Goal: Task Accomplishment & Management: Manage account settings

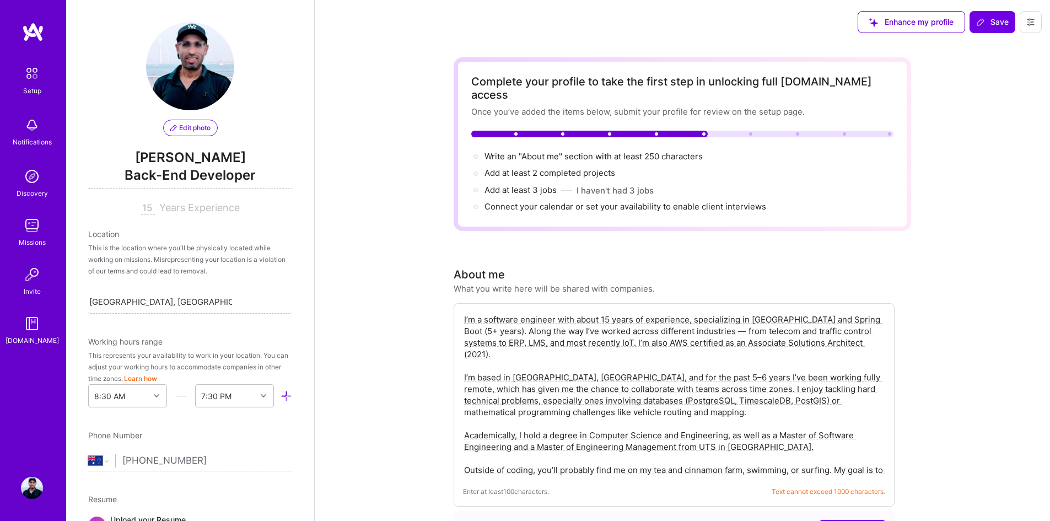
select select "AU"
select select "Future Date"
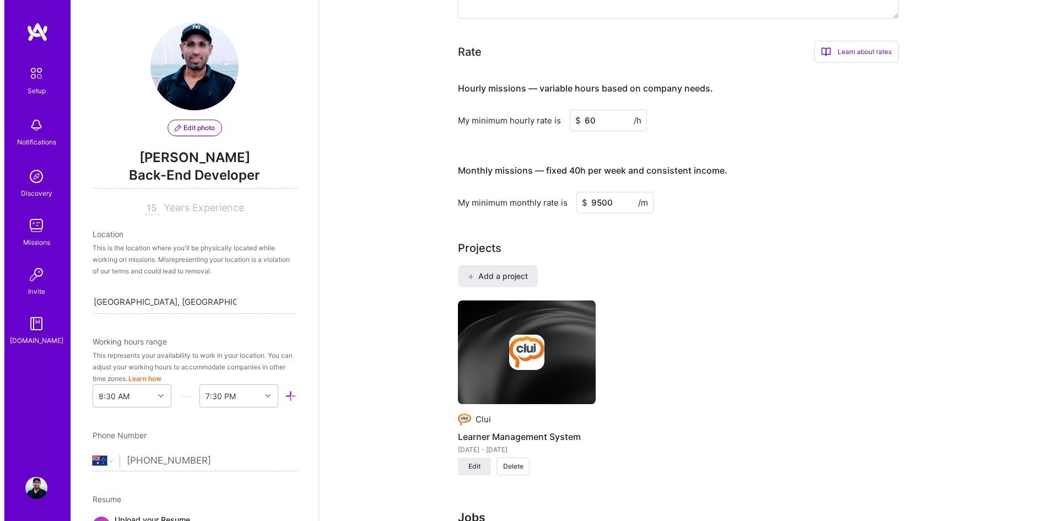
scroll to position [808, 0]
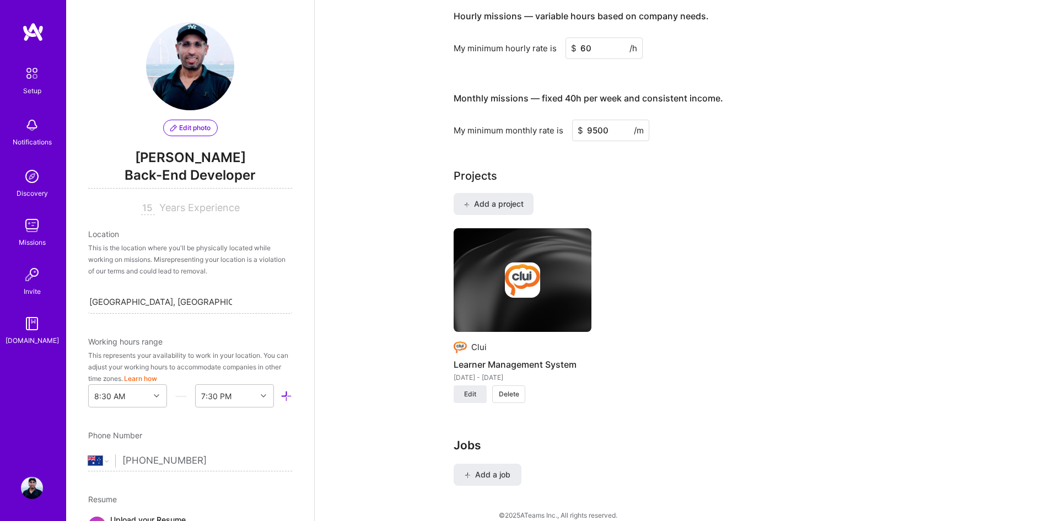
click at [515, 198] on span "Add a project" at bounding box center [493, 203] width 60 height 11
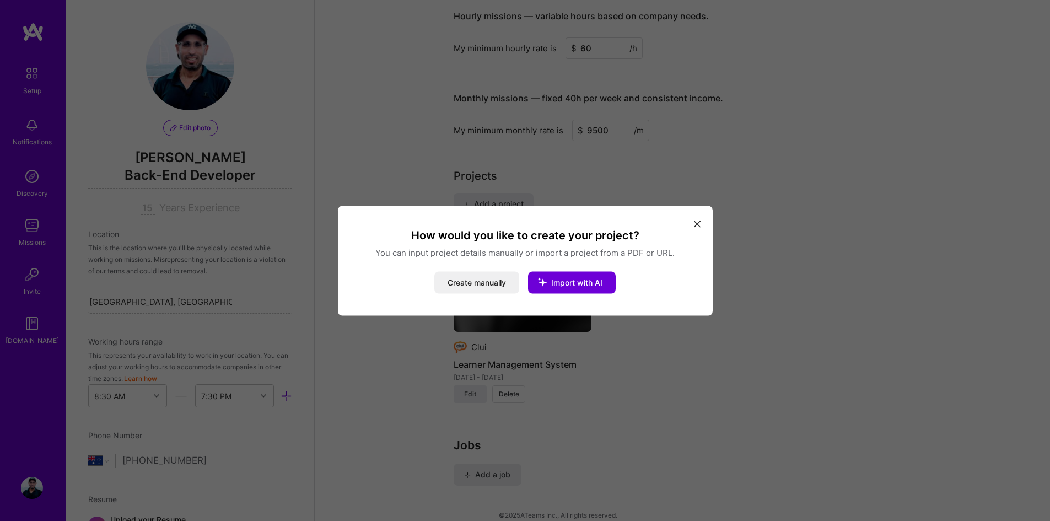
click at [485, 280] on button "Create manually" at bounding box center [476, 282] width 85 height 22
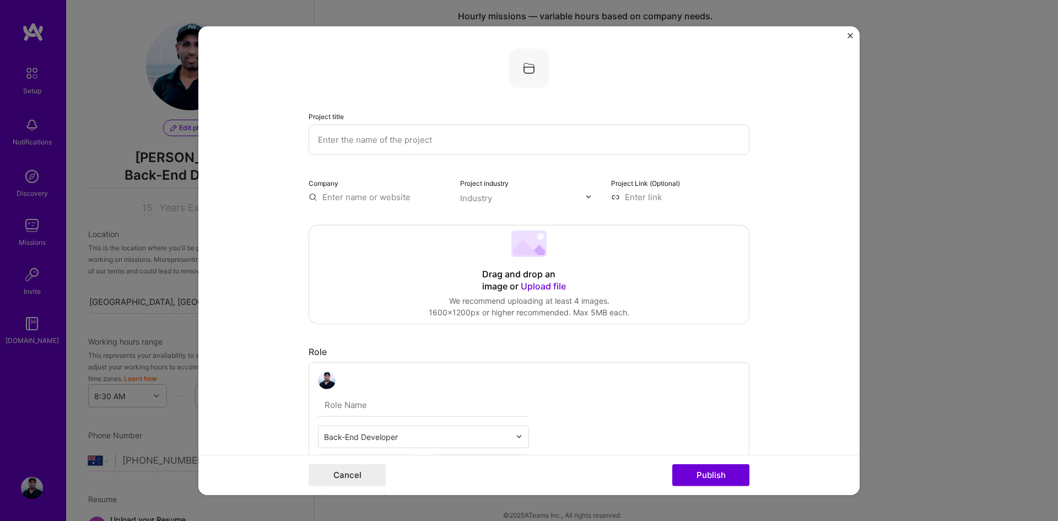
click at [382, 142] on input "text" at bounding box center [529, 139] width 441 height 30
click at [417, 149] on input "text" at bounding box center [529, 139] width 441 height 30
type input "Telco OSS"
click at [379, 196] on input "text" at bounding box center [378, 197] width 138 height 12
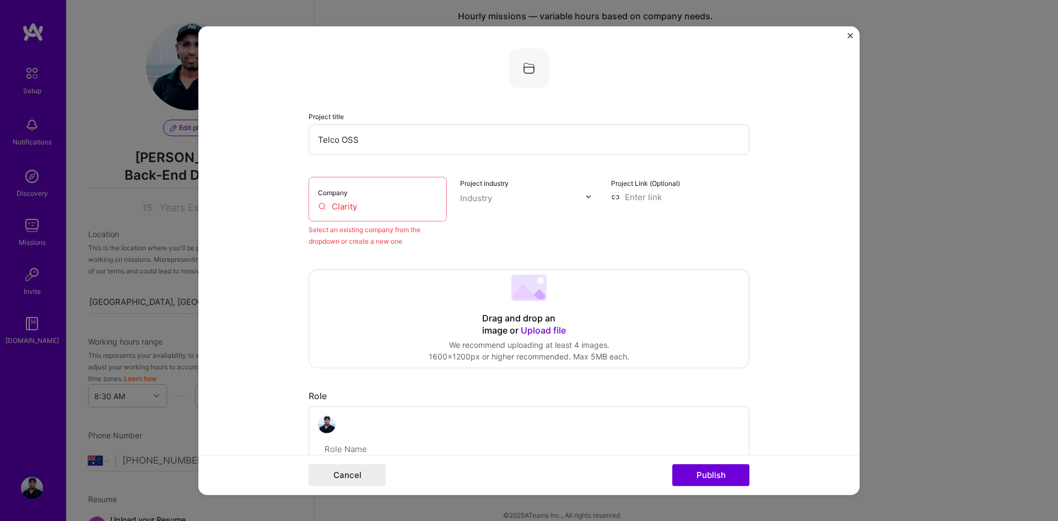
click at [375, 206] on input "Clarity" at bounding box center [378, 206] width 120 height 12
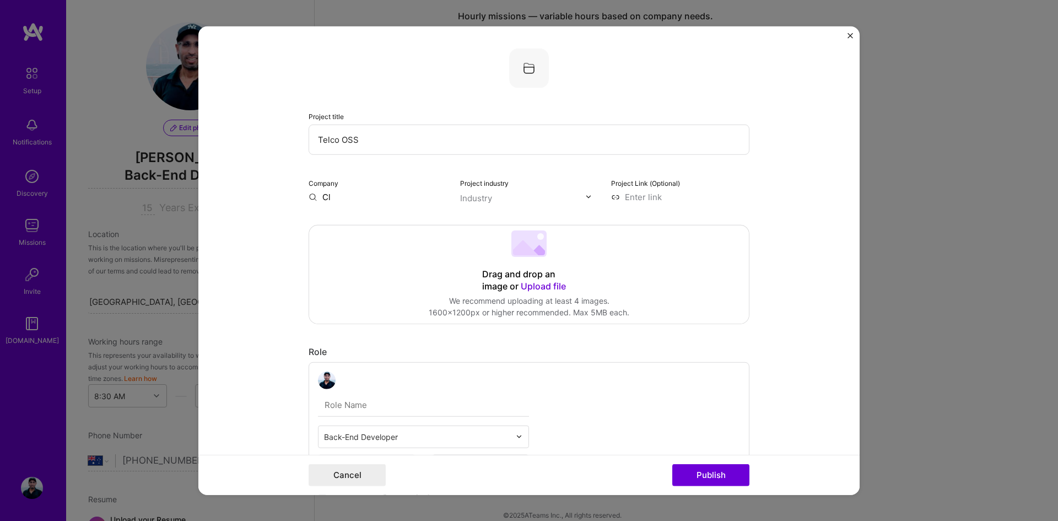
type input "C"
click at [267, 192] on form "Project title Telco OSS Company Venturi Project industry Industry Project Link …" at bounding box center [528, 260] width 661 height 469
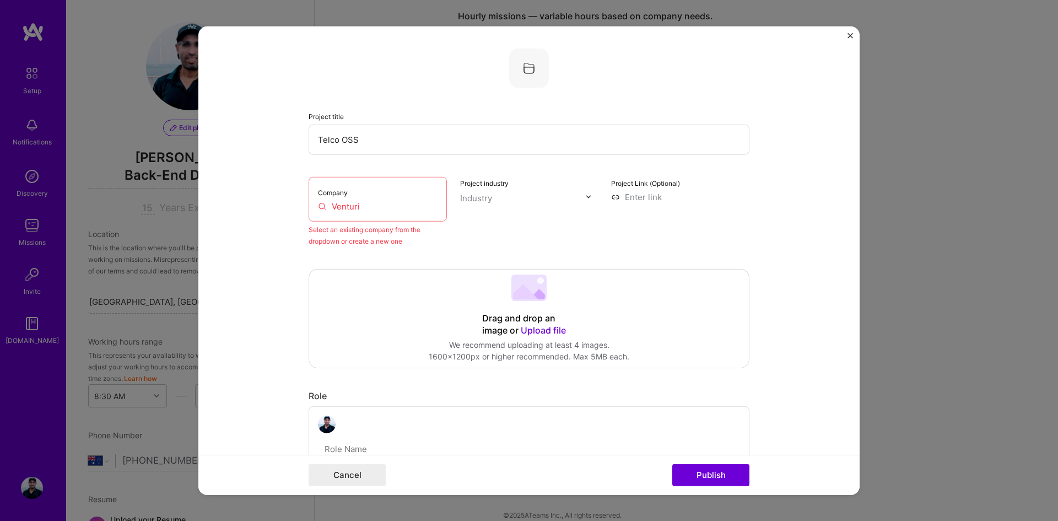
click at [320, 204] on input "Venturi" at bounding box center [378, 206] width 120 height 12
click at [352, 204] on input "Venturi" at bounding box center [378, 206] width 120 height 12
click at [395, 209] on input "Venturi" at bounding box center [378, 206] width 120 height 12
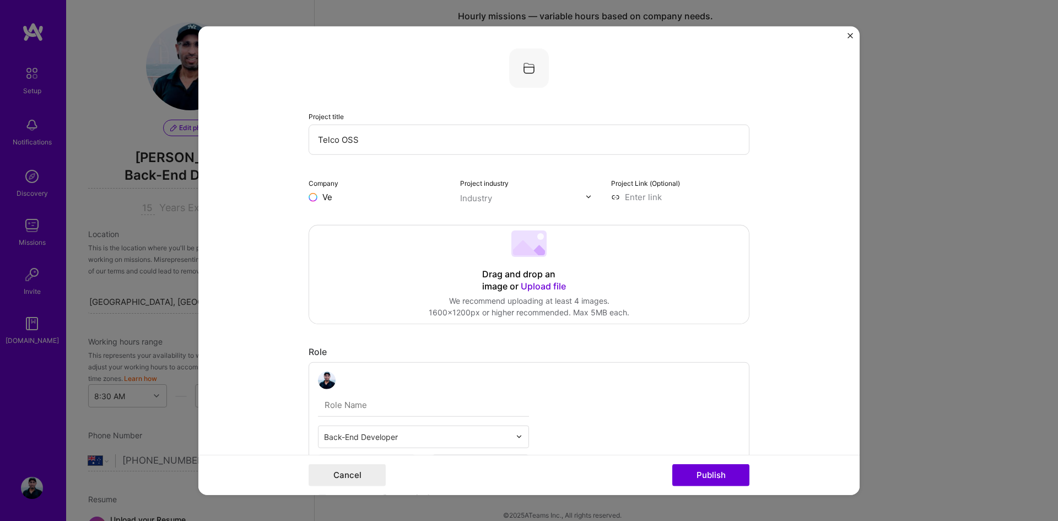
type input "V"
type input "Clarity"
click at [348, 346] on span "Add company" at bounding box center [339, 348] width 53 height 12
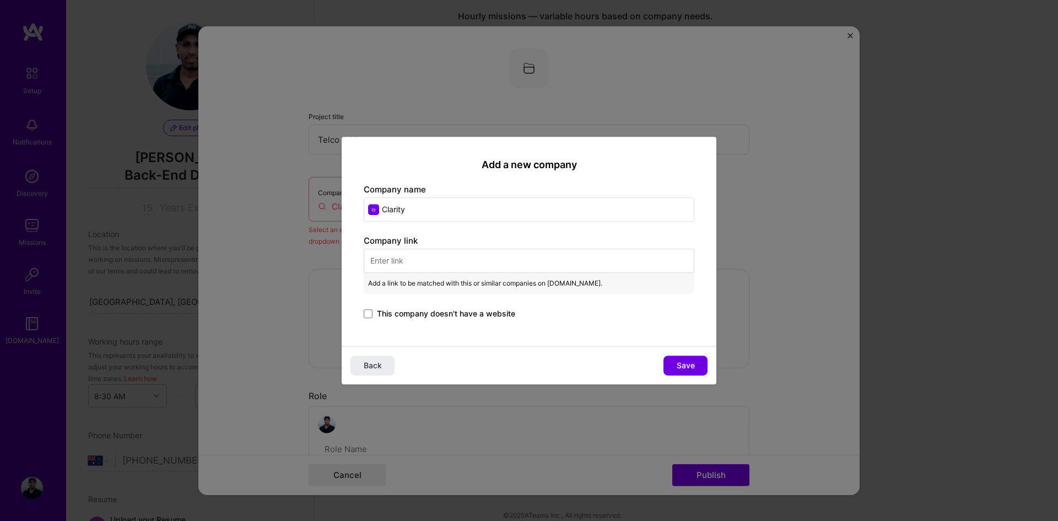
click at [390, 257] on input "text" at bounding box center [529, 261] width 331 height 24
paste input "[URL][DOMAIN_NAME]"
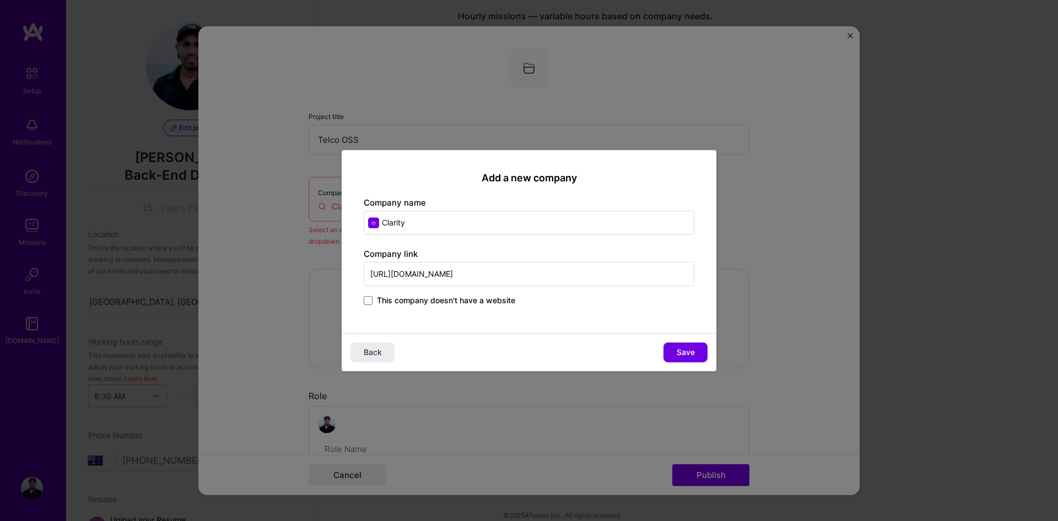
type input "[URL][DOMAIN_NAME]"
click at [679, 349] on span "Save" at bounding box center [686, 352] width 18 height 11
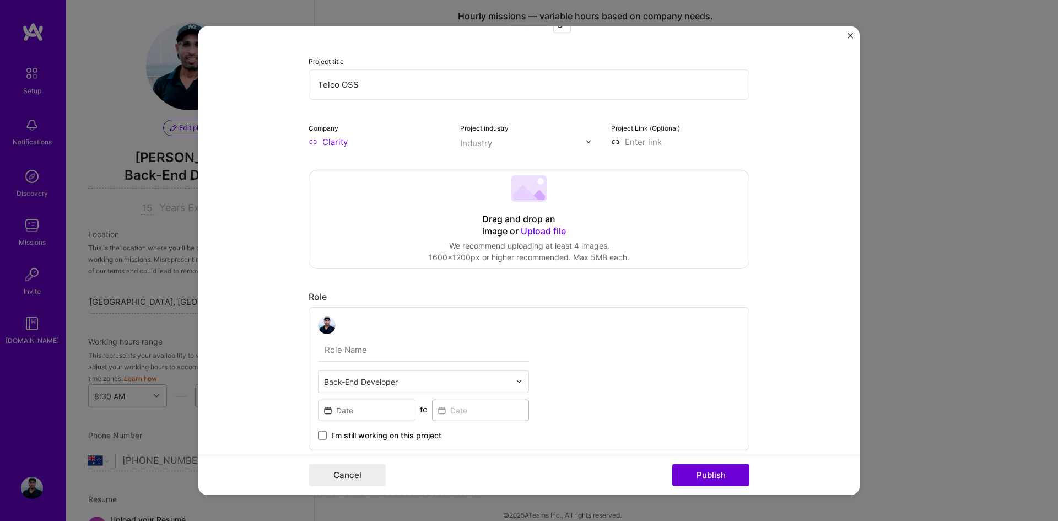
scroll to position [0, 0]
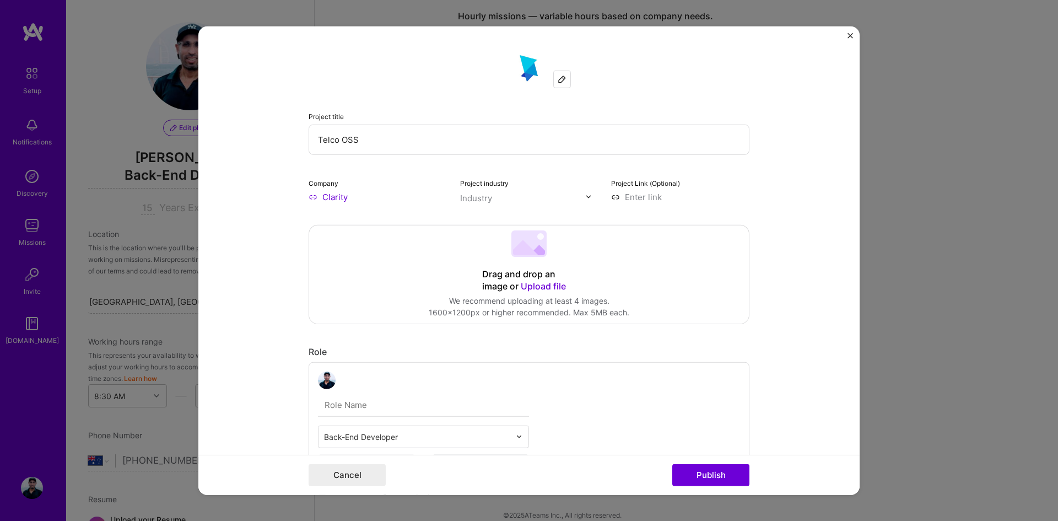
click at [481, 202] on div "Industry" at bounding box center [476, 198] width 32 height 12
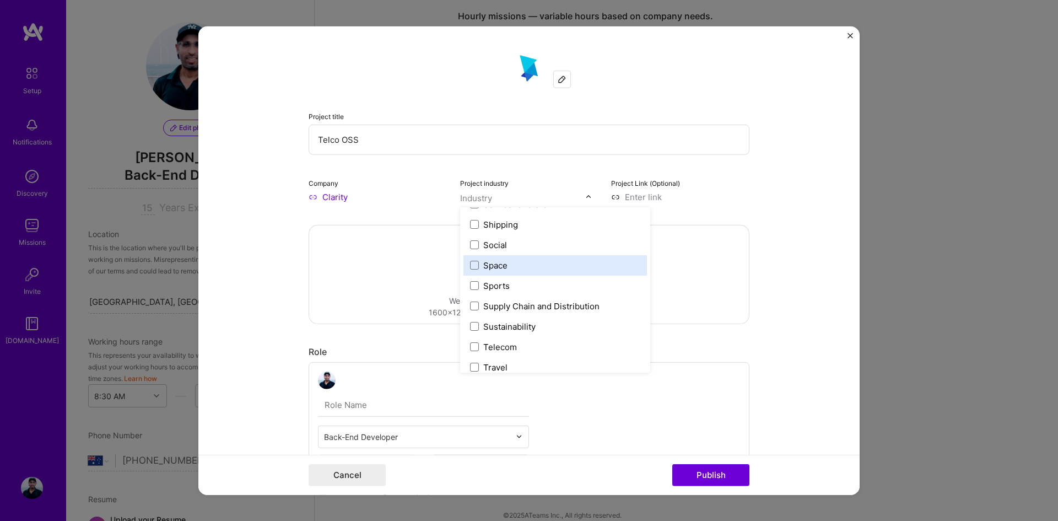
scroll to position [2288, 0]
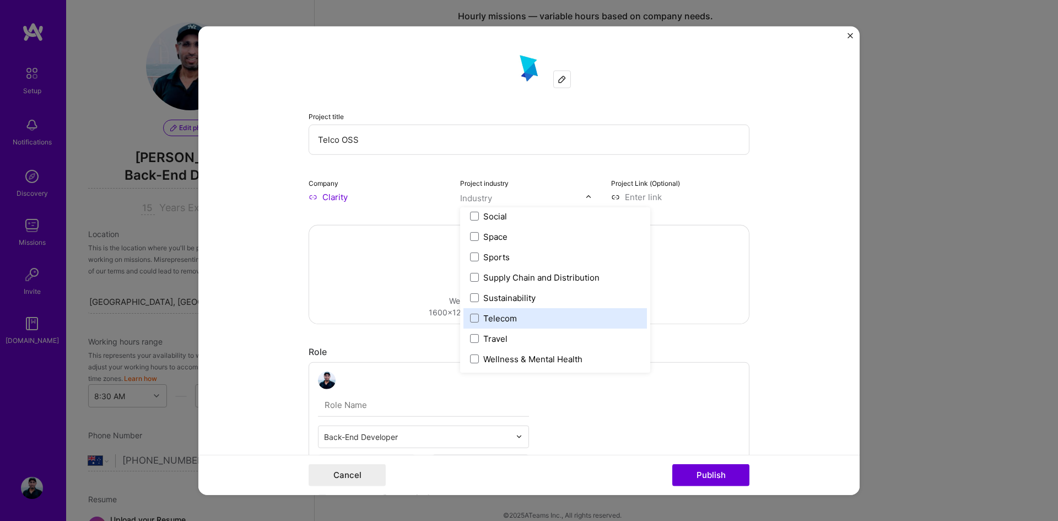
click at [473, 317] on span at bounding box center [474, 318] width 9 height 9
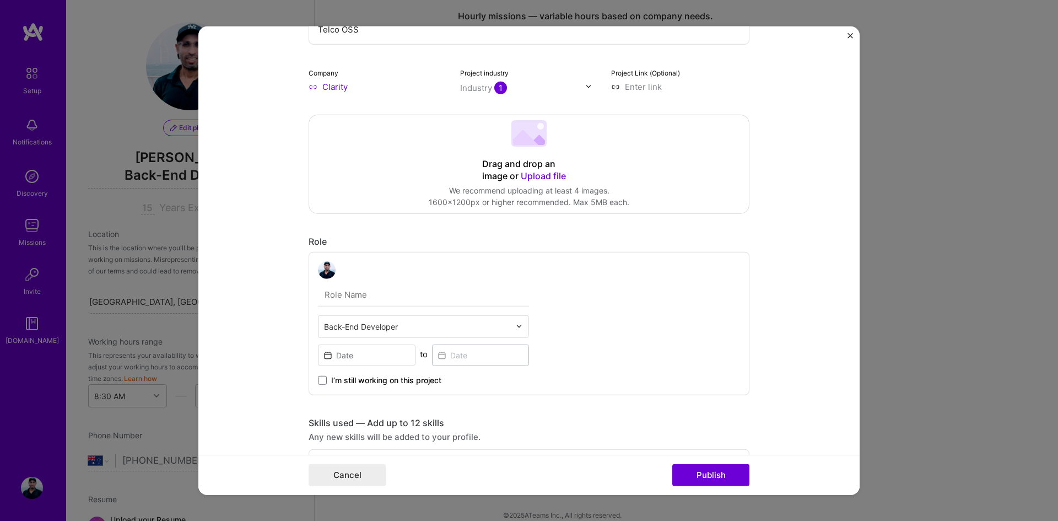
scroll to position [220, 0]
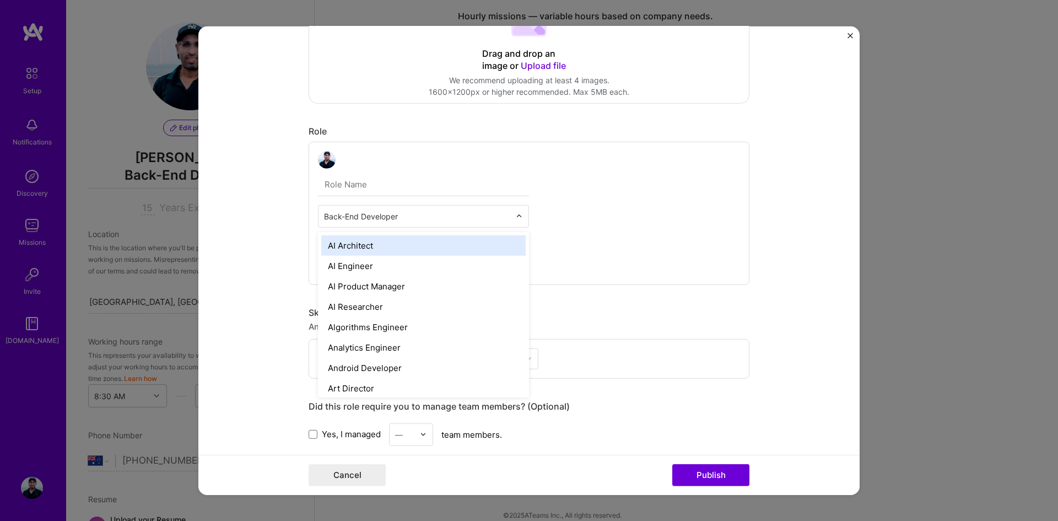
click at [473, 220] on input "text" at bounding box center [417, 216] width 186 height 12
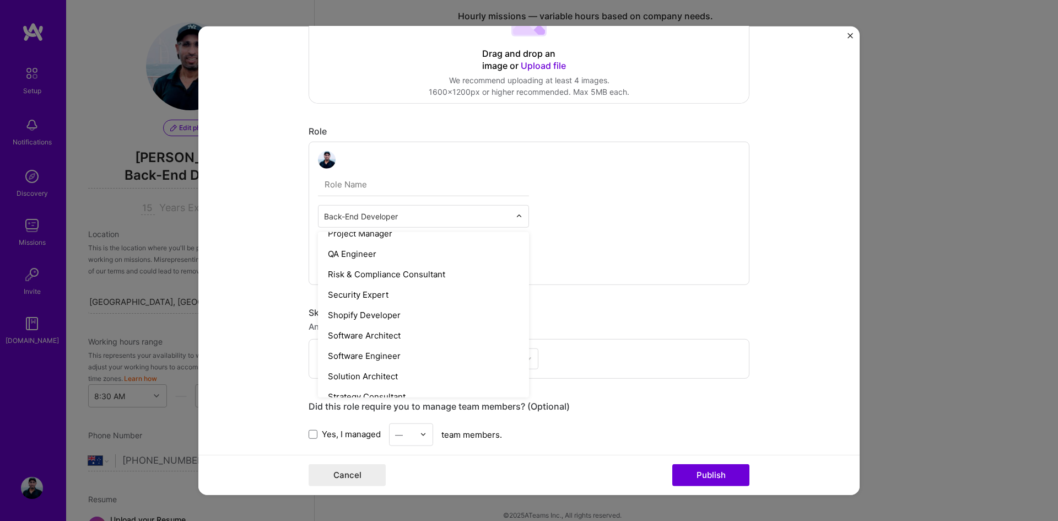
scroll to position [1098, 0]
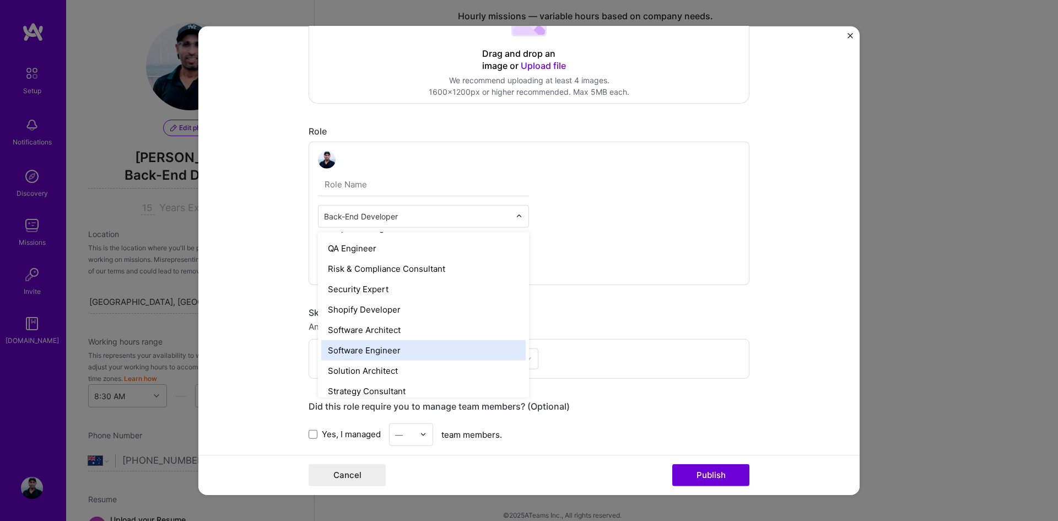
click at [440, 346] on div "Software Engineer" at bounding box center [423, 349] width 204 height 20
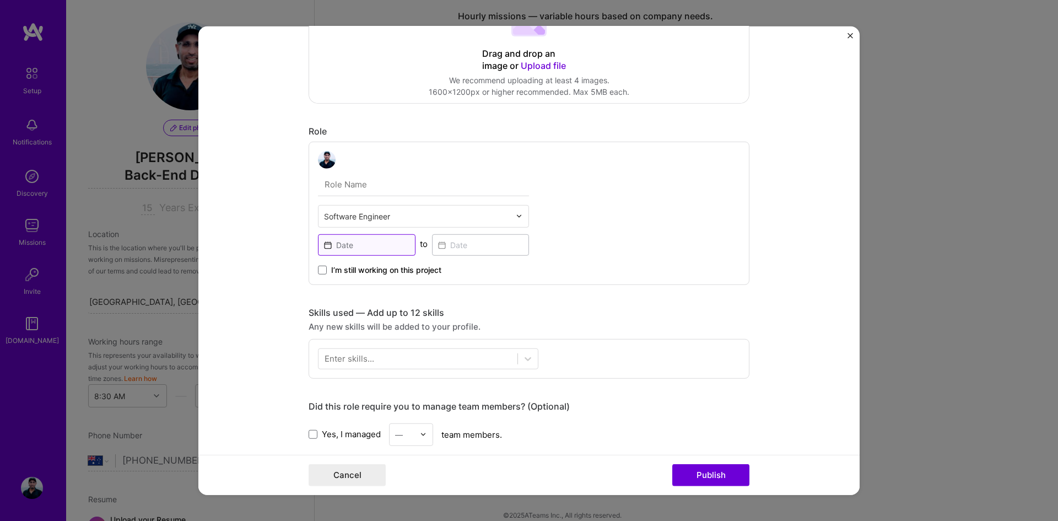
click at [368, 251] on input at bounding box center [367, 244] width 98 height 21
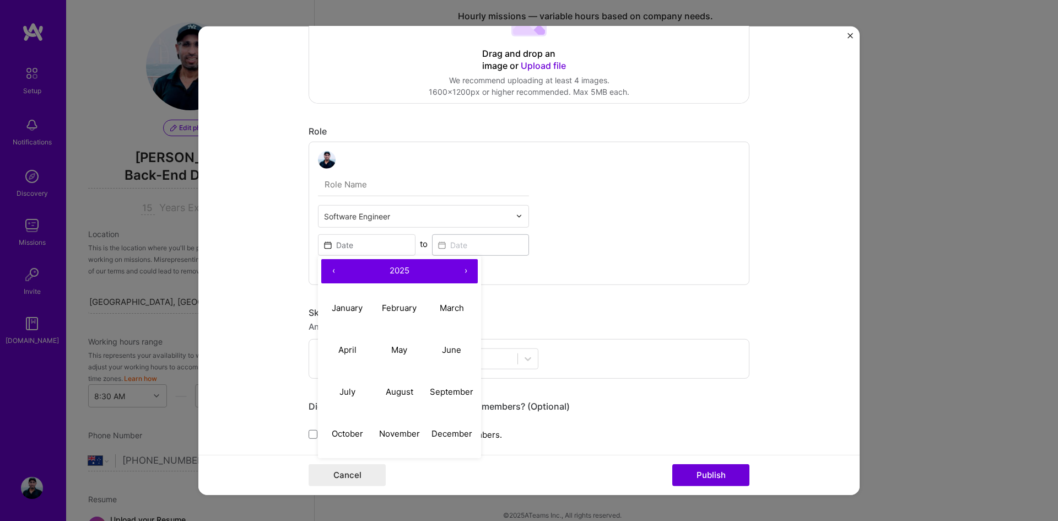
click at [326, 267] on button "‹" at bounding box center [333, 270] width 24 height 24
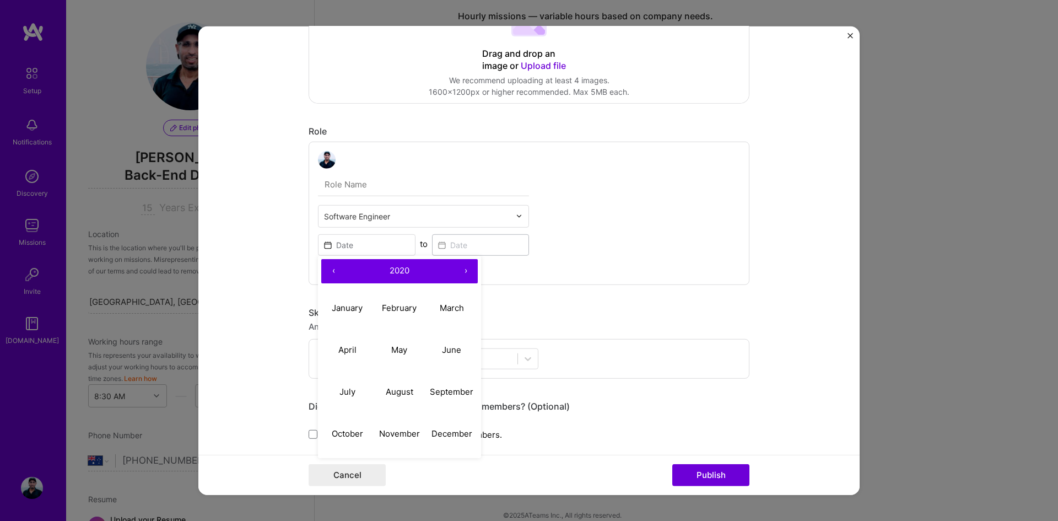
click at [326, 267] on button "‹" at bounding box center [333, 270] width 24 height 24
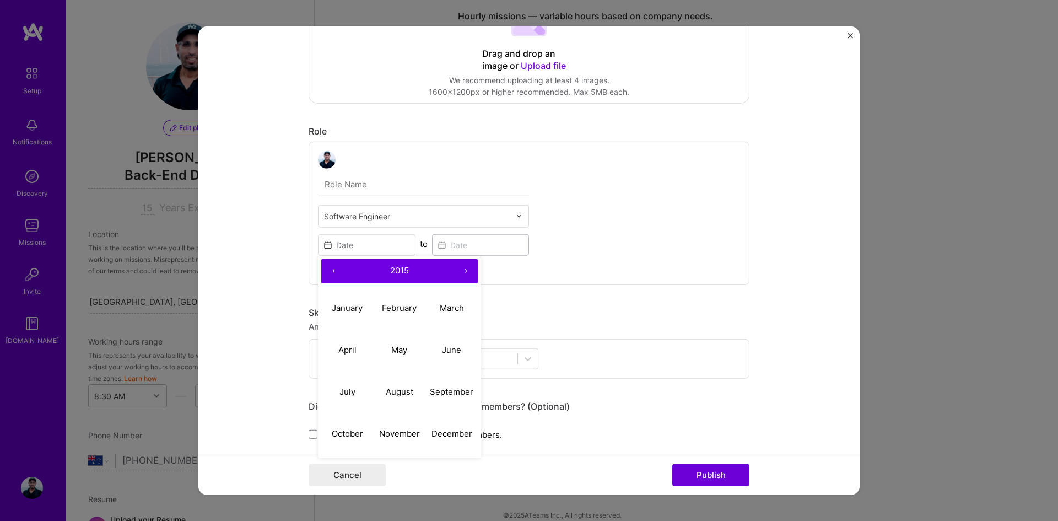
click at [326, 267] on button "‹" at bounding box center [333, 270] width 24 height 24
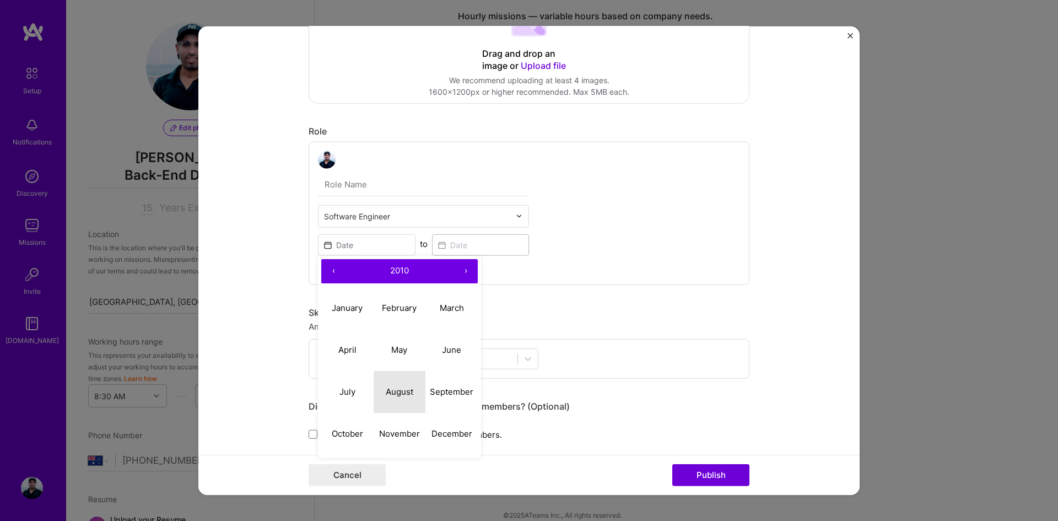
click at [395, 391] on abbr "August" at bounding box center [400, 391] width 28 height 10
type input "[DATE]"
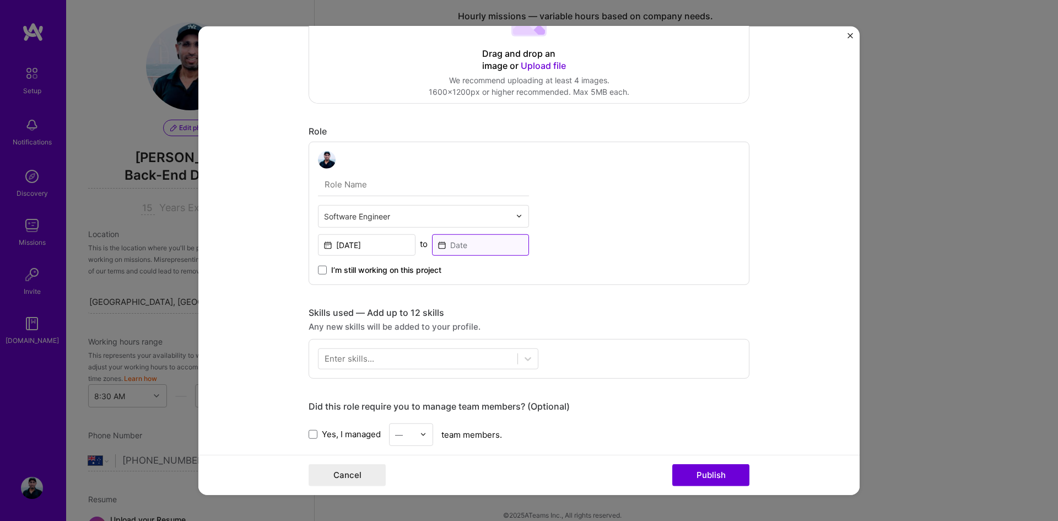
click at [472, 255] on input at bounding box center [481, 244] width 98 height 21
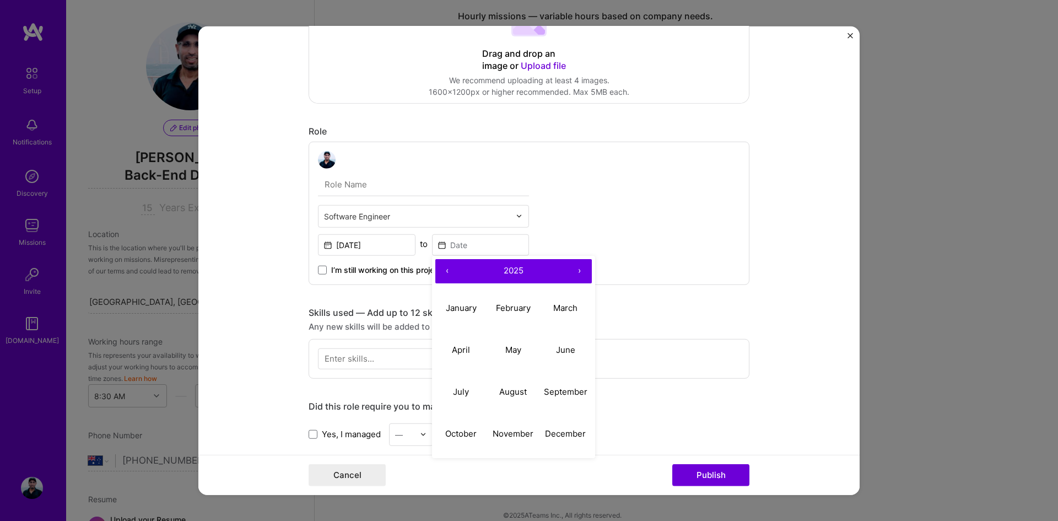
click at [446, 270] on button "‹" at bounding box center [447, 270] width 24 height 24
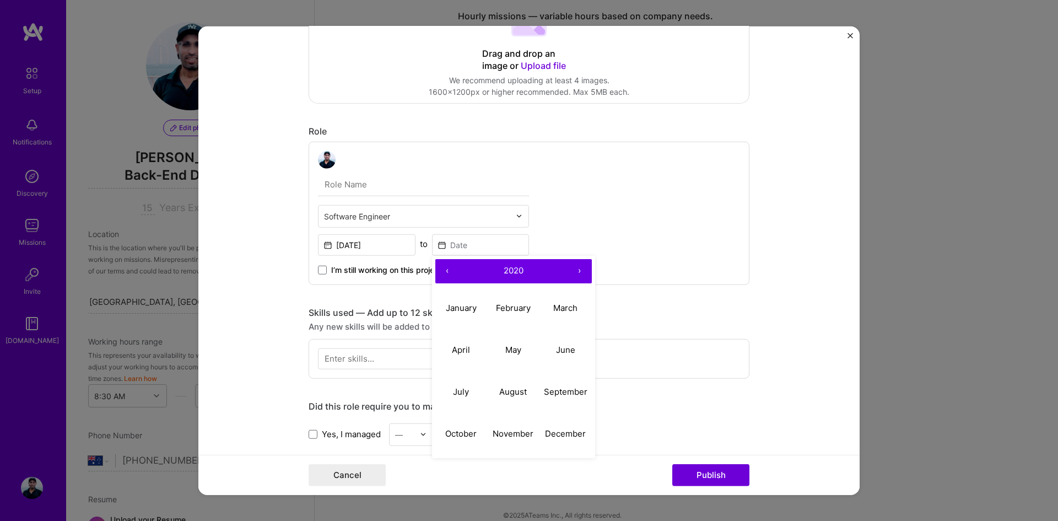
click at [446, 270] on button "‹" at bounding box center [447, 270] width 24 height 24
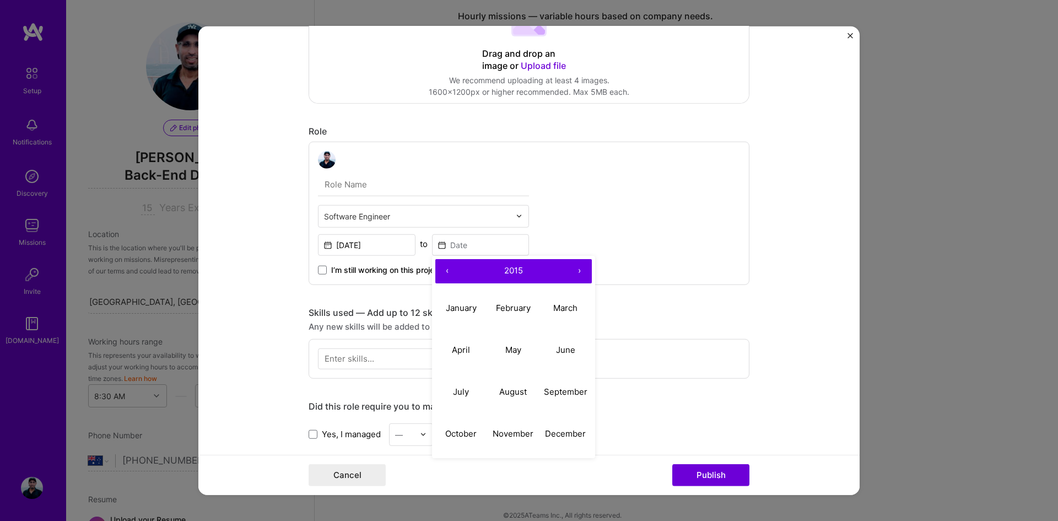
click at [446, 270] on button "‹" at bounding box center [447, 270] width 24 height 24
click at [461, 431] on abbr "October" at bounding box center [460, 433] width 31 height 10
type input "[DATE]"
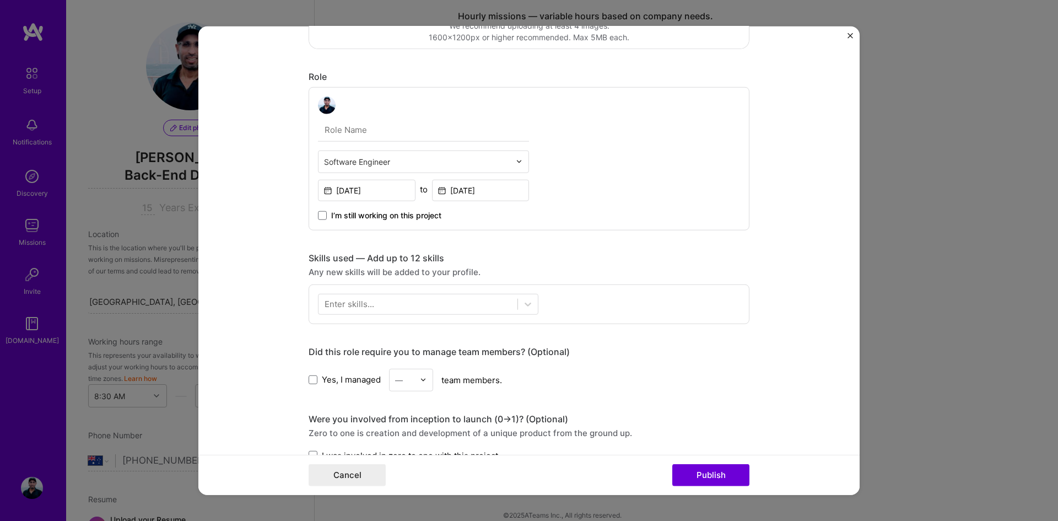
scroll to position [276, 0]
click at [389, 305] on div at bounding box center [418, 303] width 199 height 18
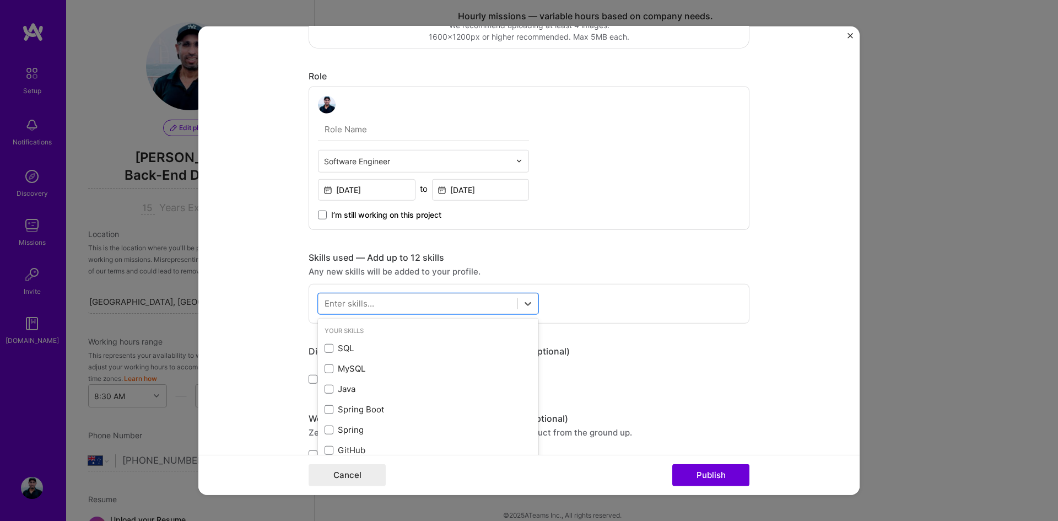
click at [325, 347] on span at bounding box center [329, 348] width 9 height 9
click at [0, 0] on input "checkbox" at bounding box center [0, 0] width 0 height 0
click at [326, 385] on span at bounding box center [329, 389] width 9 height 9
click at [0, 0] on input "checkbox" at bounding box center [0, 0] width 0 height 0
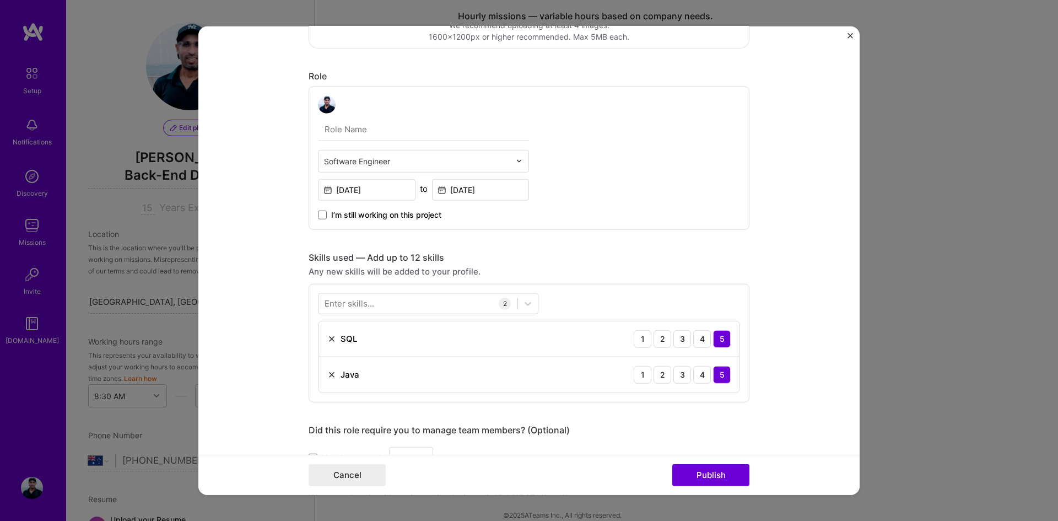
click at [287, 349] on form "Project title Telco OSS Company Clarity Project industry Industry 1 Project Lin…" at bounding box center [528, 260] width 661 height 469
click at [348, 306] on div "Enter skills..." at bounding box center [350, 304] width 50 height 12
click at [361, 301] on div "Enter skills..." at bounding box center [350, 304] width 50 height 12
click at [384, 301] on div at bounding box center [418, 303] width 199 height 18
click at [325, 389] on span at bounding box center [329, 389] width 9 height 9
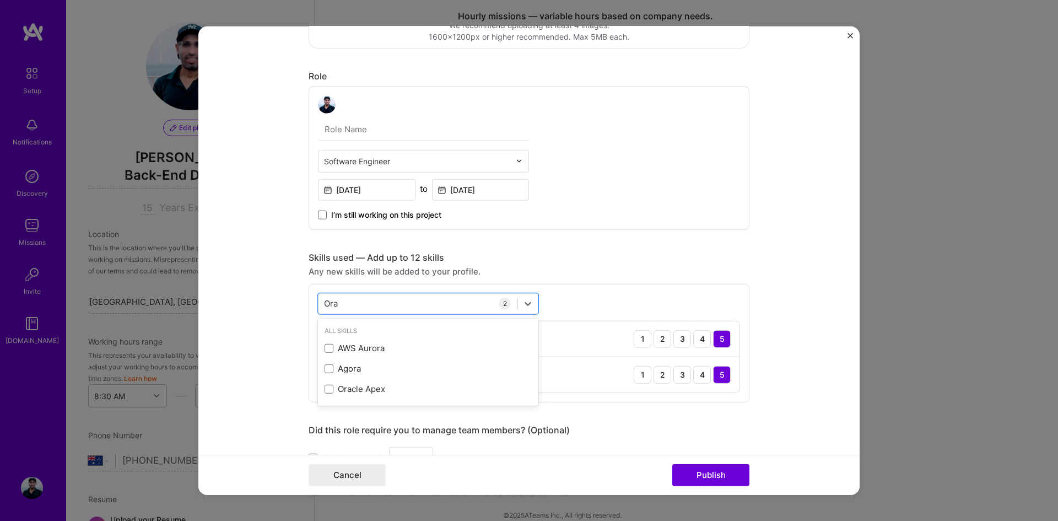
click at [0, 0] on input "checkbox" at bounding box center [0, 0] width 0 height 0
click at [277, 326] on form "Project title Telco OSS Company Clarity Project industry Industry 1 Project Lin…" at bounding box center [528, 260] width 661 height 469
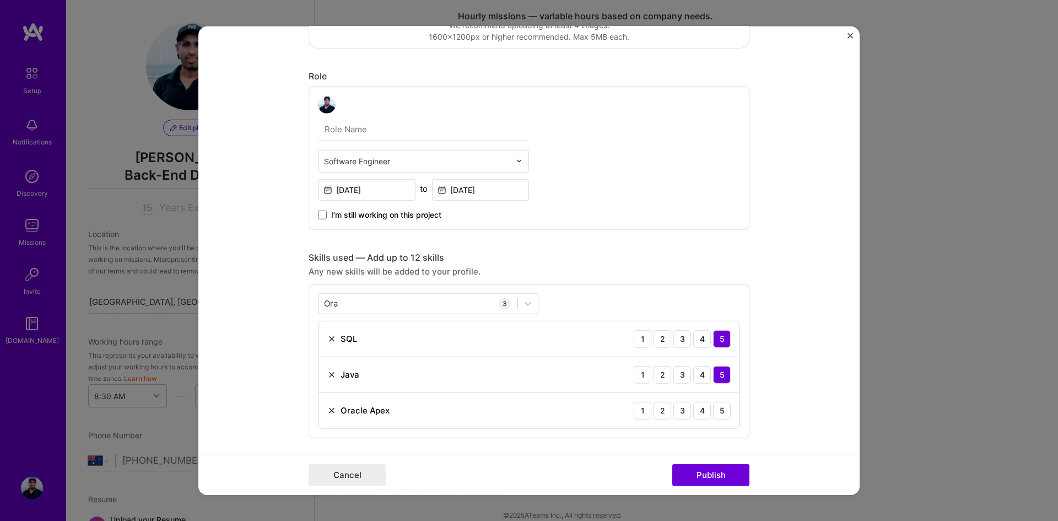
click at [367, 307] on div "[PERSON_NAME] [PERSON_NAME]" at bounding box center [418, 303] width 199 height 18
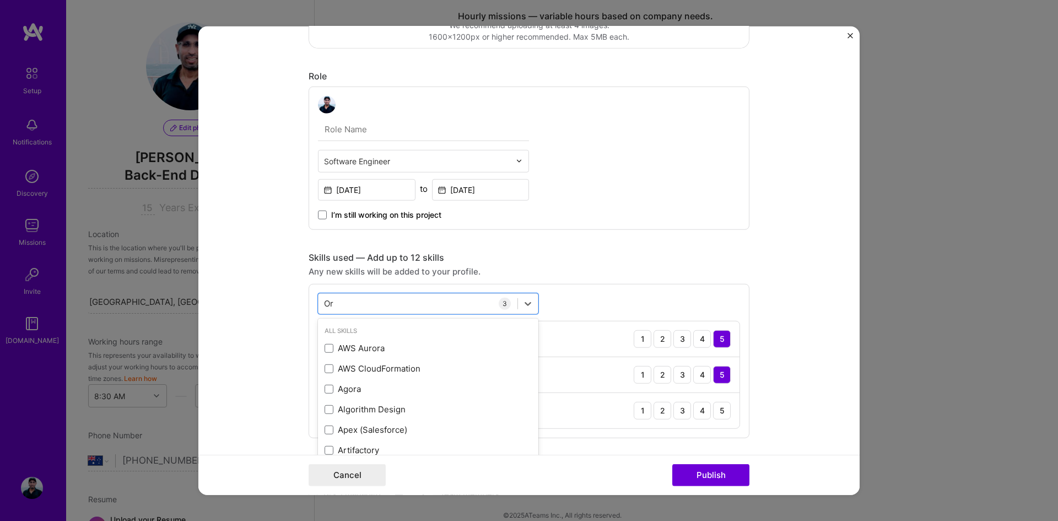
type input "O"
type input "g"
type input "a"
click at [327, 345] on span at bounding box center [329, 348] width 9 height 9
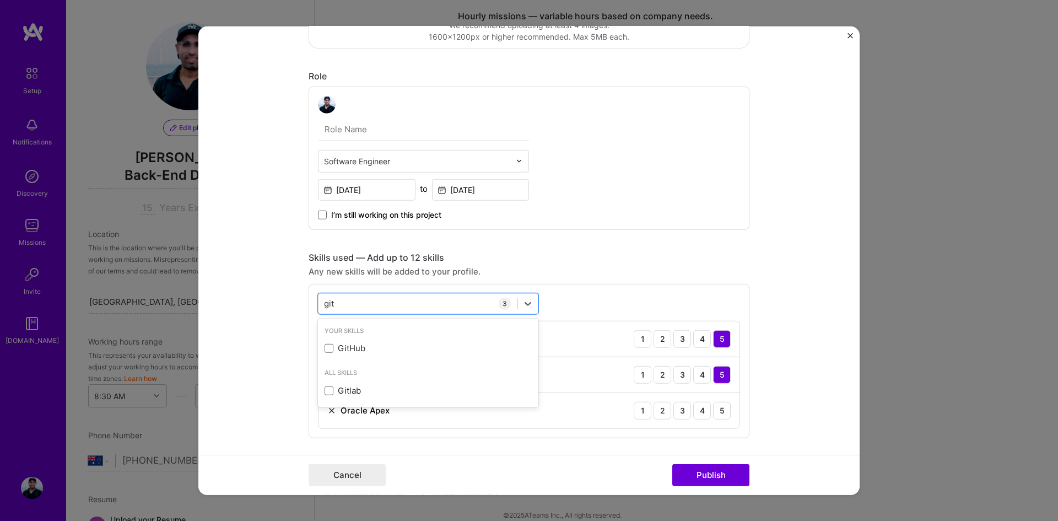
click at [0, 0] on input "checkbox" at bounding box center [0, 0] width 0 height 0
click at [284, 301] on form "Project title Telco OSS Company Clarity Project industry Industry 1 Project Lin…" at bounding box center [528, 260] width 661 height 469
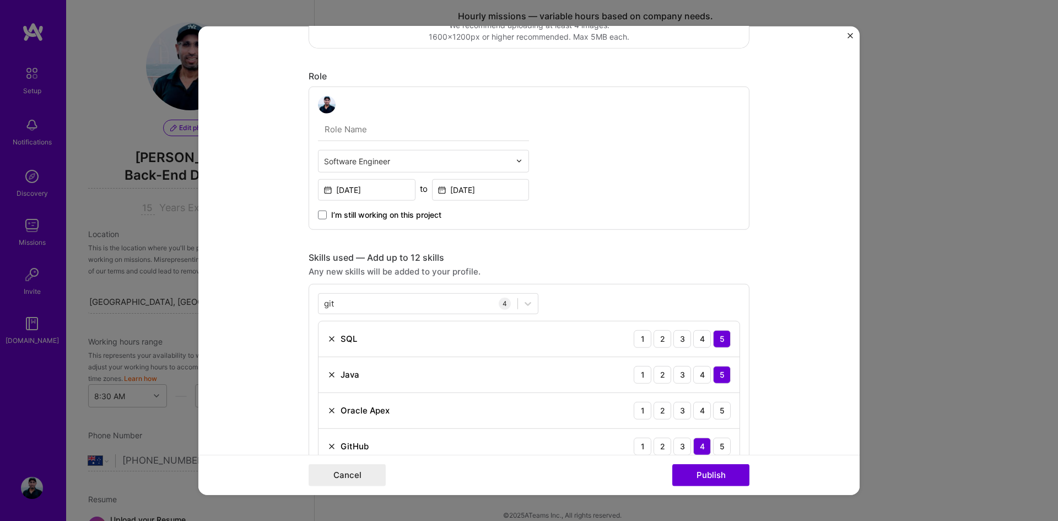
scroll to position [331, 0]
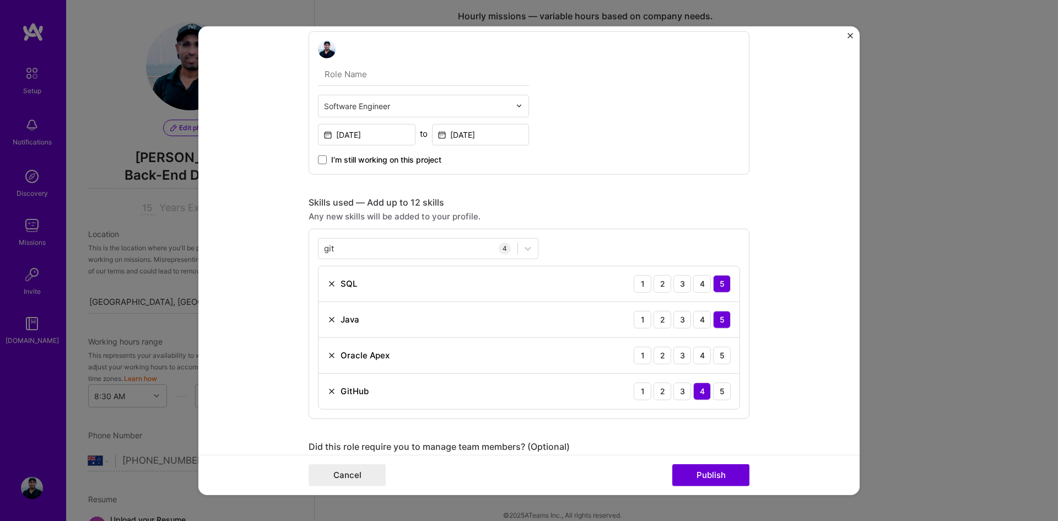
click at [340, 251] on div "git git" at bounding box center [418, 248] width 199 height 18
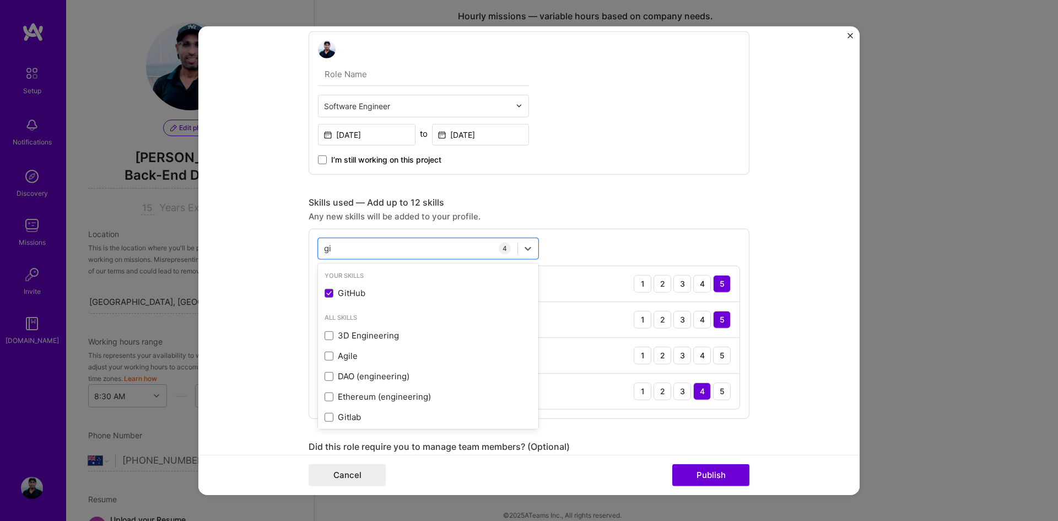
type input "g"
click at [330, 311] on div "Spring" at bounding box center [428, 314] width 207 height 12
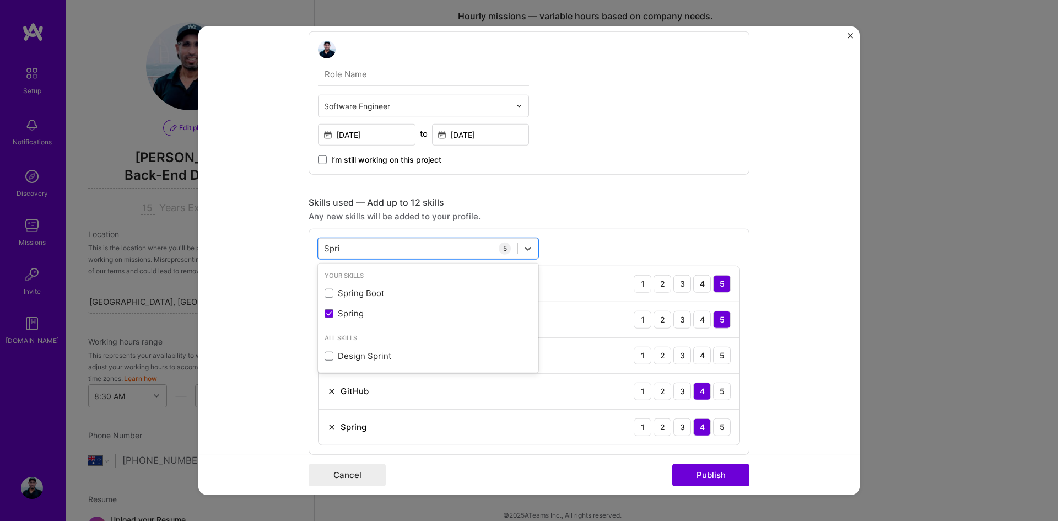
type input "Spri"
click at [278, 307] on form "Project title Telco OSS Company Clarity Project industry Industry 1 Project Lin…" at bounding box center [528, 260] width 661 height 469
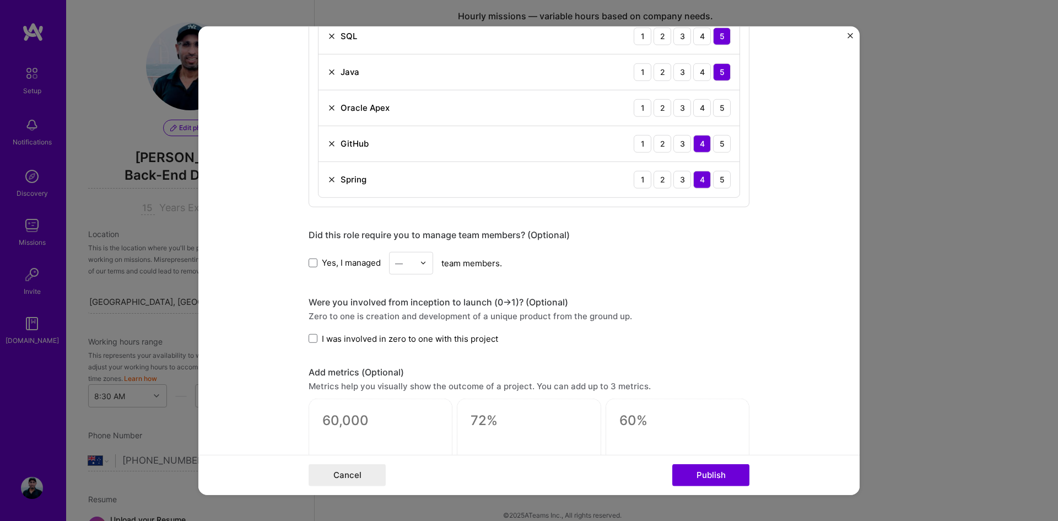
scroll to position [606, 0]
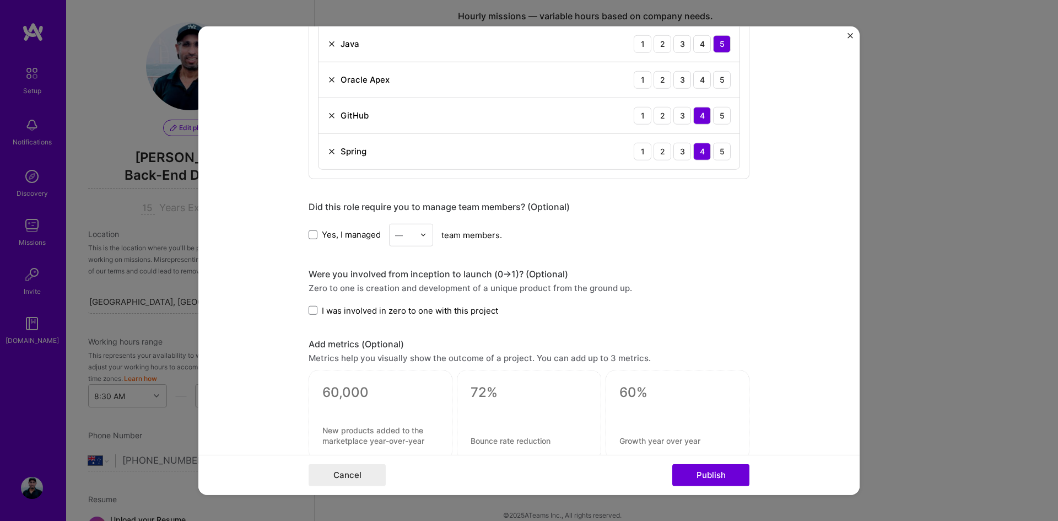
click at [310, 236] on span at bounding box center [313, 234] width 9 height 9
click at [0, 0] on input "Yes, I managed" at bounding box center [0, 0] width 0 height 0
click at [310, 236] on icon at bounding box center [313, 235] width 6 height 4
click at [0, 0] on input "Yes, I managed" at bounding box center [0, 0] width 0 height 0
click at [420, 233] on img at bounding box center [423, 234] width 7 height 7
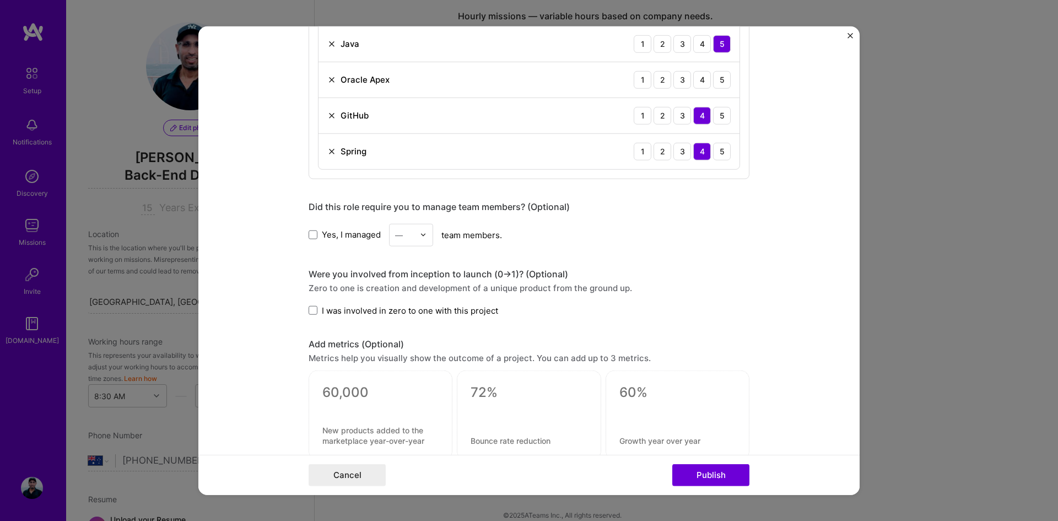
click at [420, 233] on img at bounding box center [423, 234] width 7 height 7
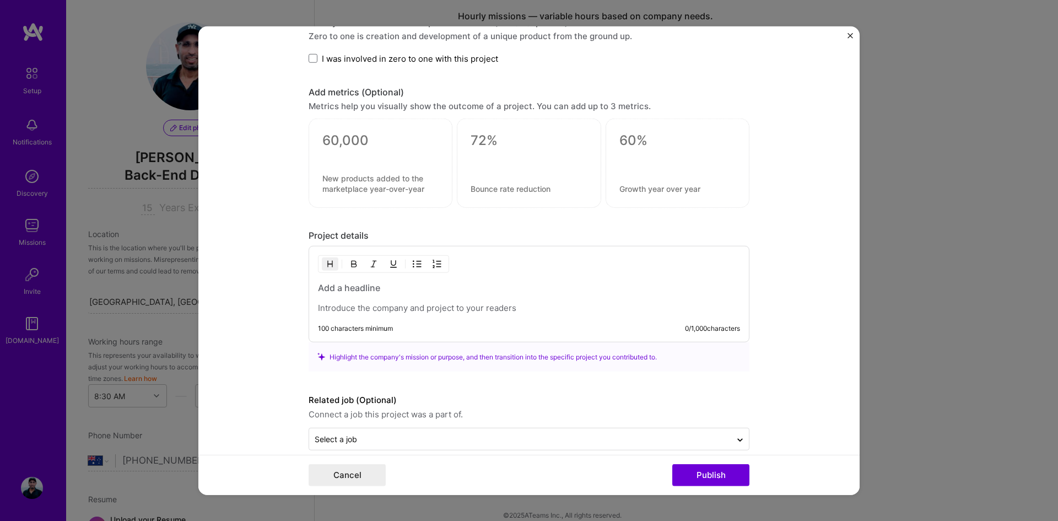
scroll to position [873, 0]
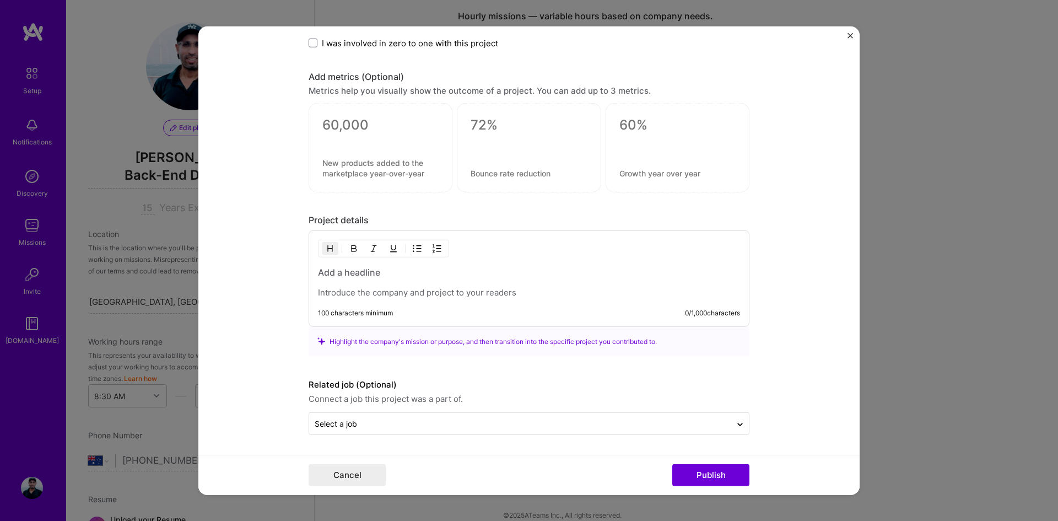
click at [463, 276] on h3 at bounding box center [529, 272] width 422 height 12
click at [336, 271] on h3 at bounding box center [529, 272] width 422 height 12
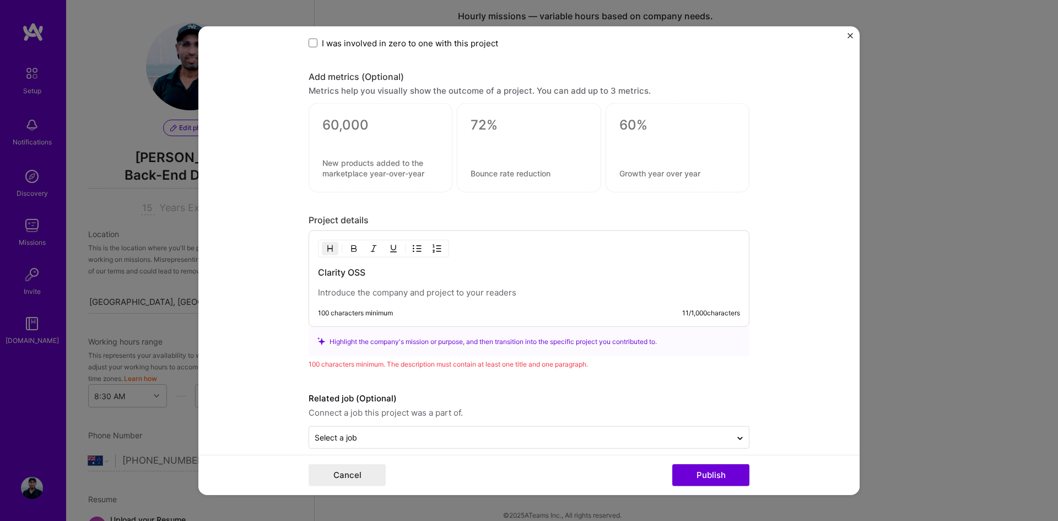
click at [349, 294] on p at bounding box center [529, 292] width 422 height 11
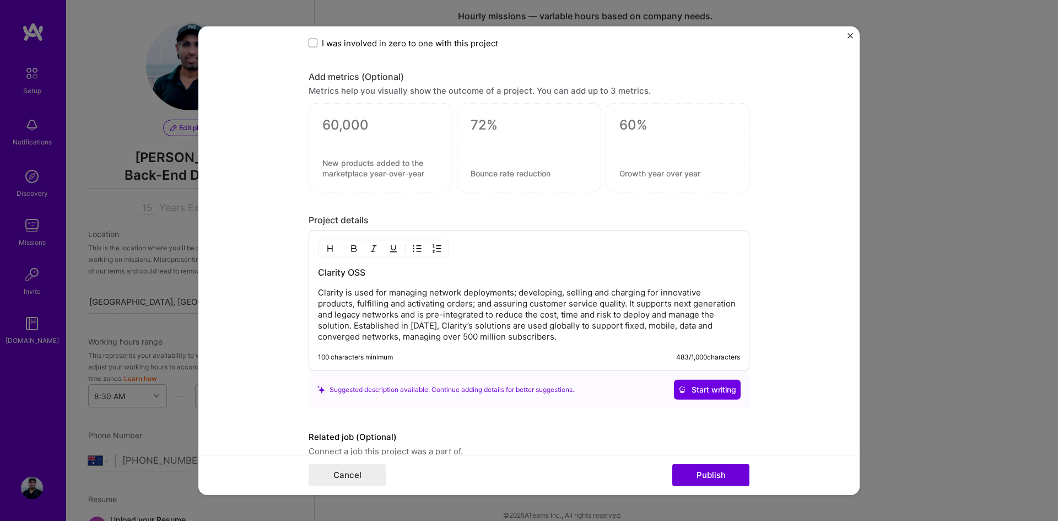
click at [338, 293] on p "Clarity is used for managing network deployments; developing, selling and charg…" at bounding box center [529, 314] width 422 height 55
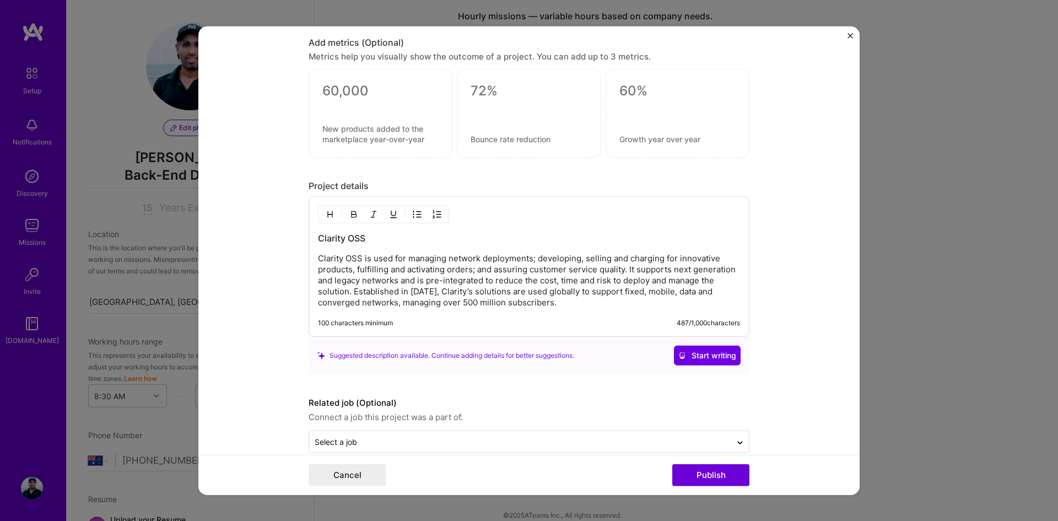
scroll to position [926, 0]
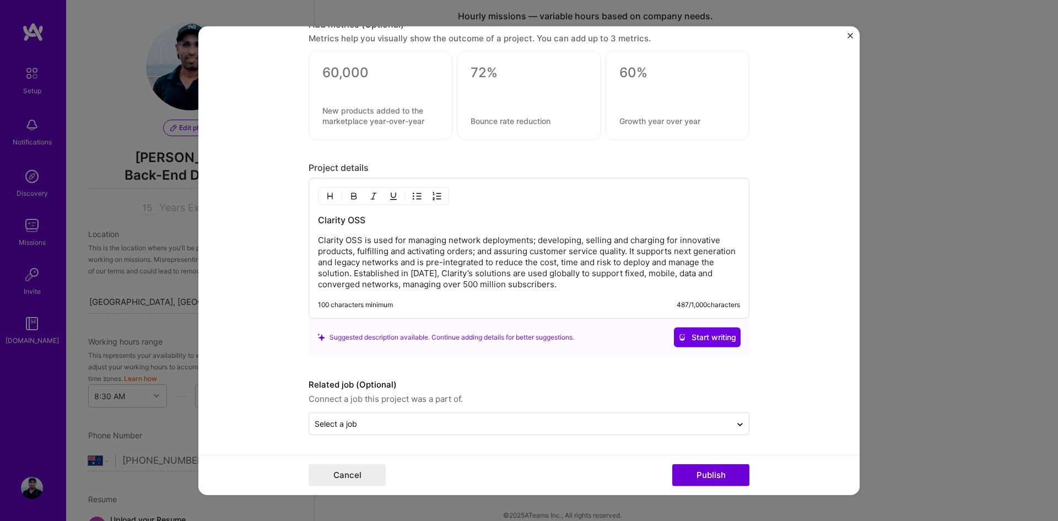
click at [366, 238] on p "Clarity OSS is used for managing network deployments; developing, selling and c…" at bounding box center [529, 262] width 422 height 55
click at [555, 286] on p "Clarity OSS is used for managing network deployments; developing, selling and c…" at bounding box center [529, 262] width 422 height 55
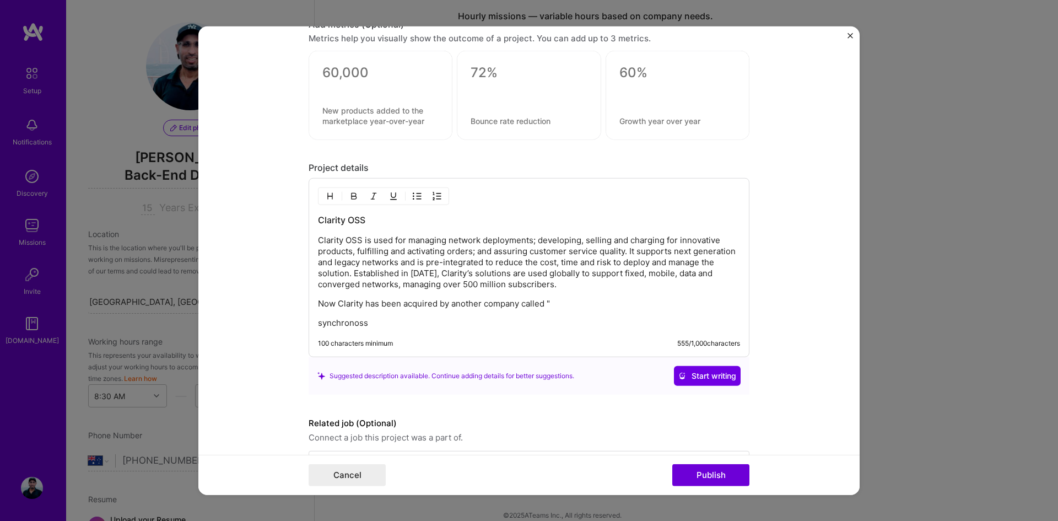
click at [576, 303] on p "Now Clarity has been acquired by another company called "" at bounding box center [529, 303] width 422 height 11
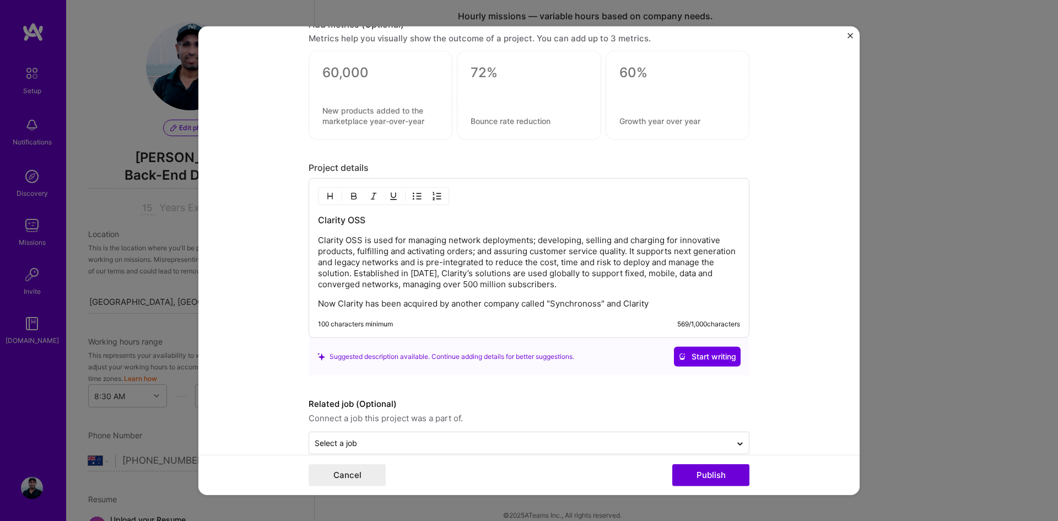
click at [644, 301] on p "Now Clarity has been acquired by another company called "Synchronoss" and Clari…" at bounding box center [529, 303] width 422 height 11
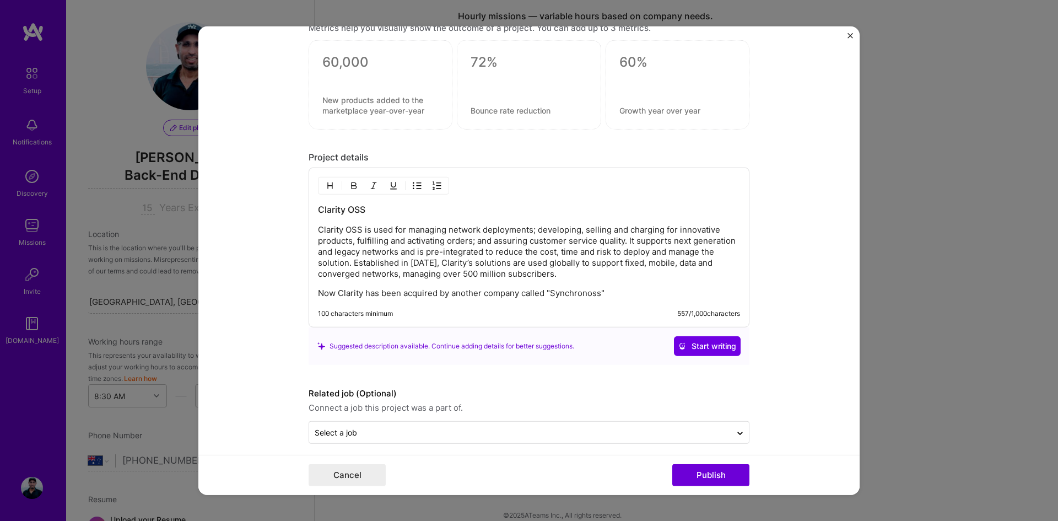
scroll to position [945, 0]
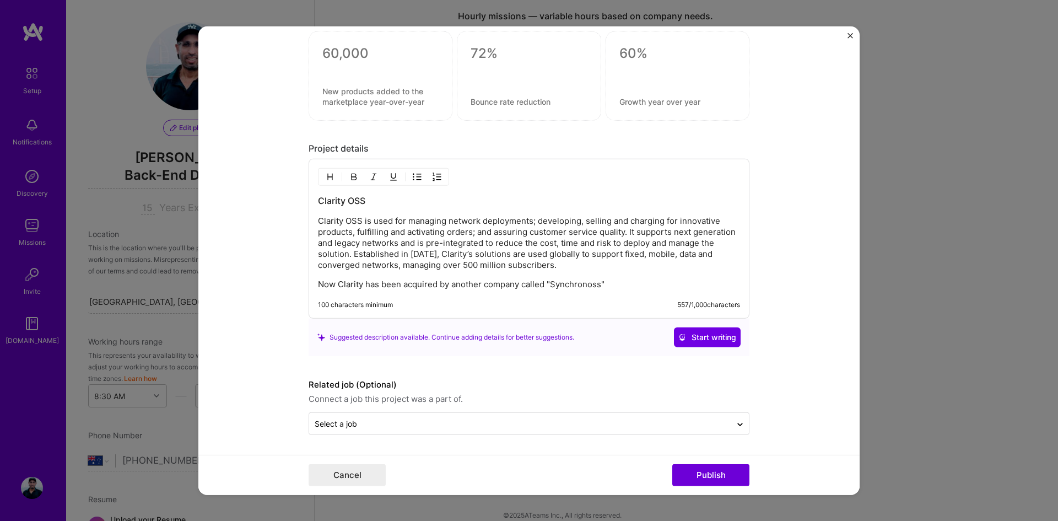
click at [716, 476] on button "Publish" at bounding box center [710, 475] width 77 height 22
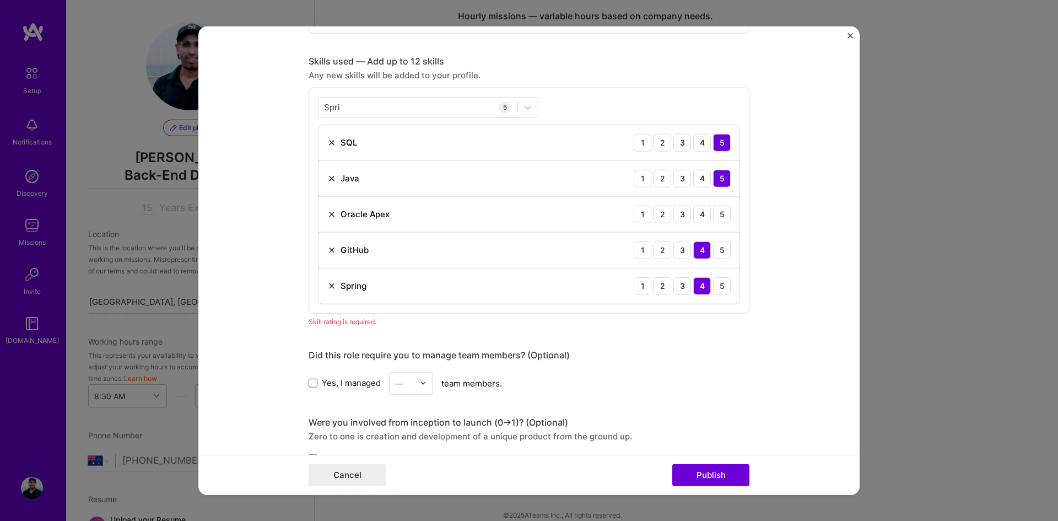
scroll to position [446, 0]
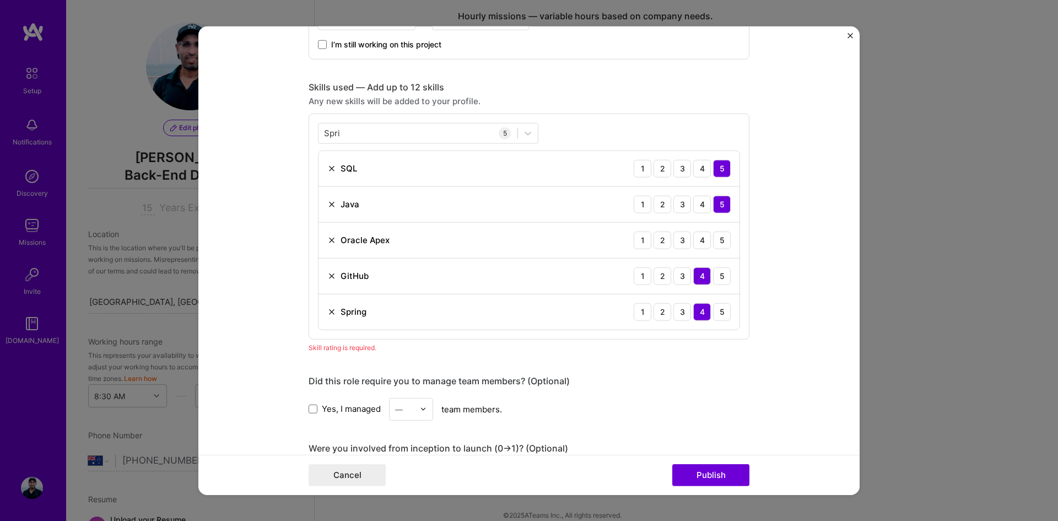
click at [679, 241] on div "3" at bounding box center [682, 240] width 18 height 18
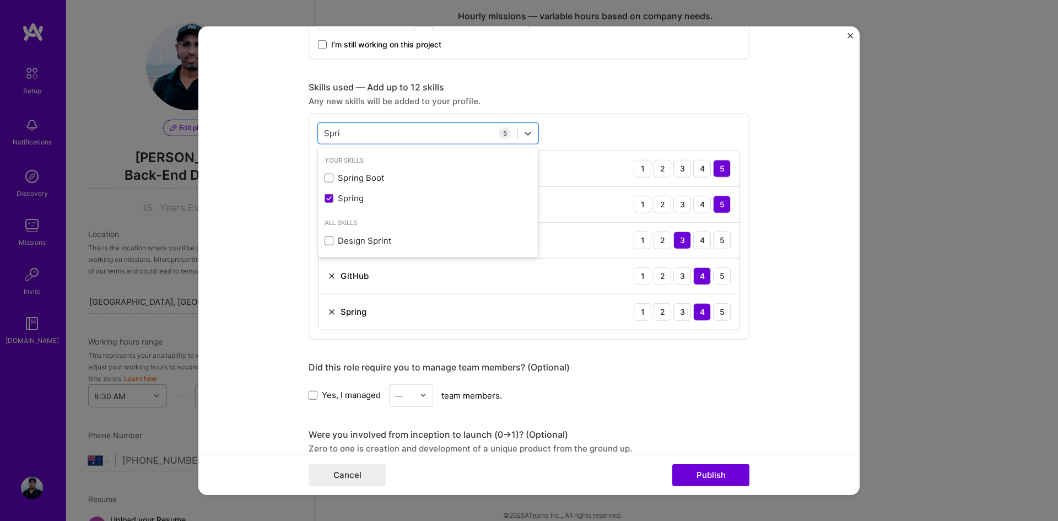
click at [381, 133] on div "Spri Spri" at bounding box center [418, 133] width 199 height 18
type input "S"
type input "p"
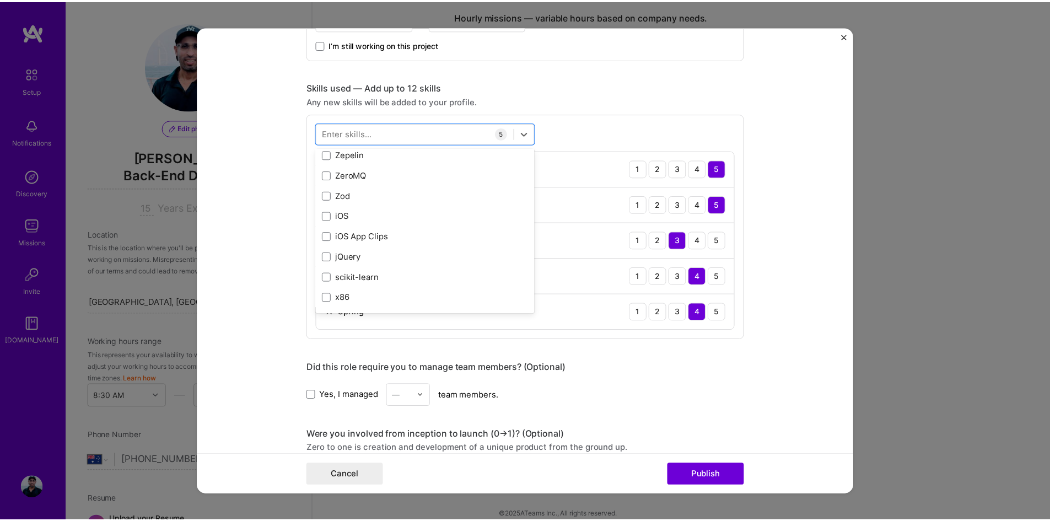
scroll to position [7591, 0]
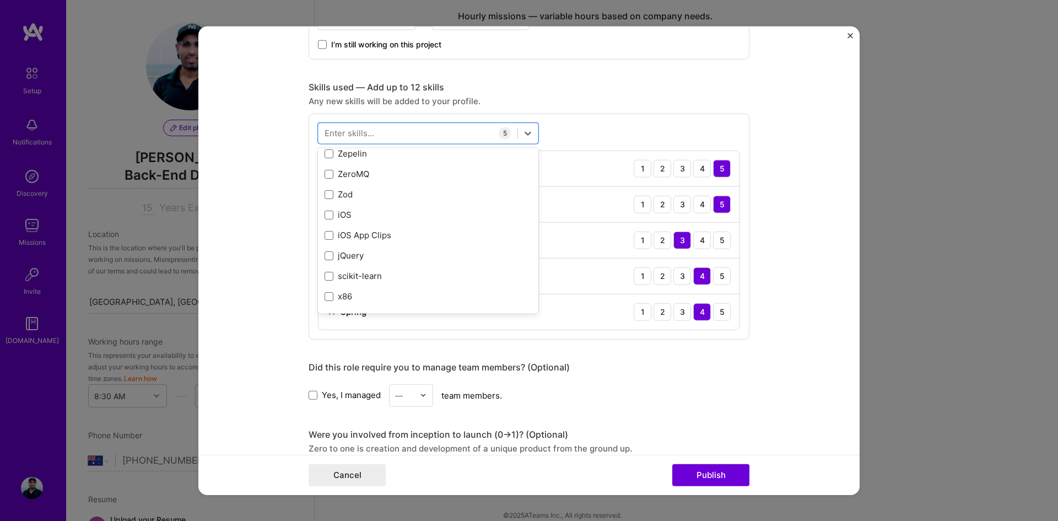
click at [655, 356] on div "Project title Telco OSS Company Clarity Project industry Industry 1 Project Lin…" at bounding box center [529, 267] width 441 height 1331
click at [719, 472] on button "Publish" at bounding box center [710, 475] width 77 height 22
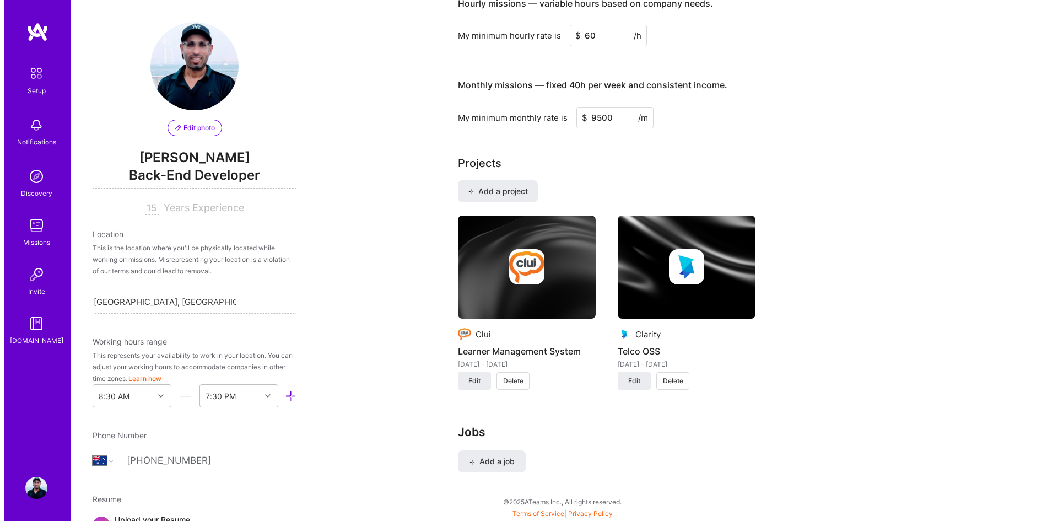
scroll to position [791, 0]
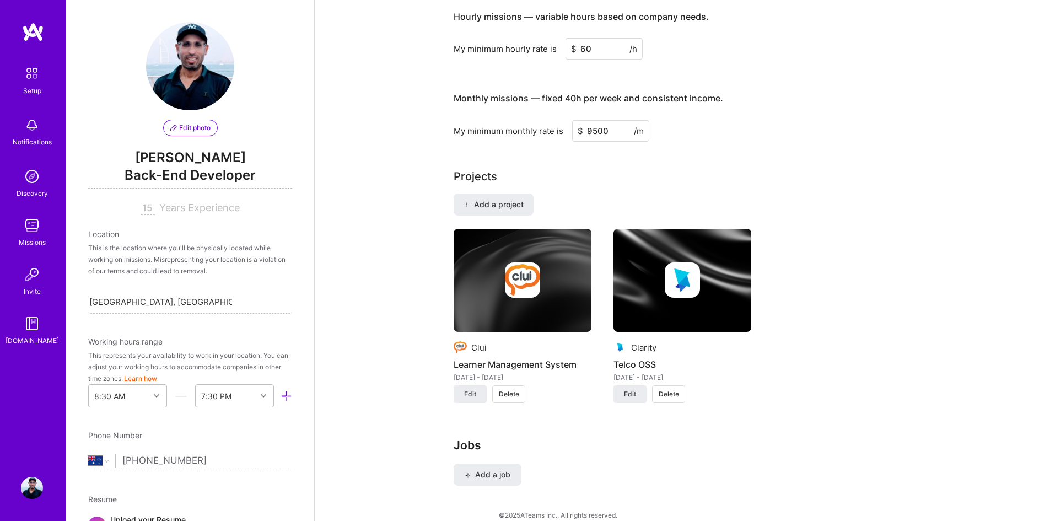
click at [477, 385] on button "Edit" at bounding box center [470, 394] width 33 height 18
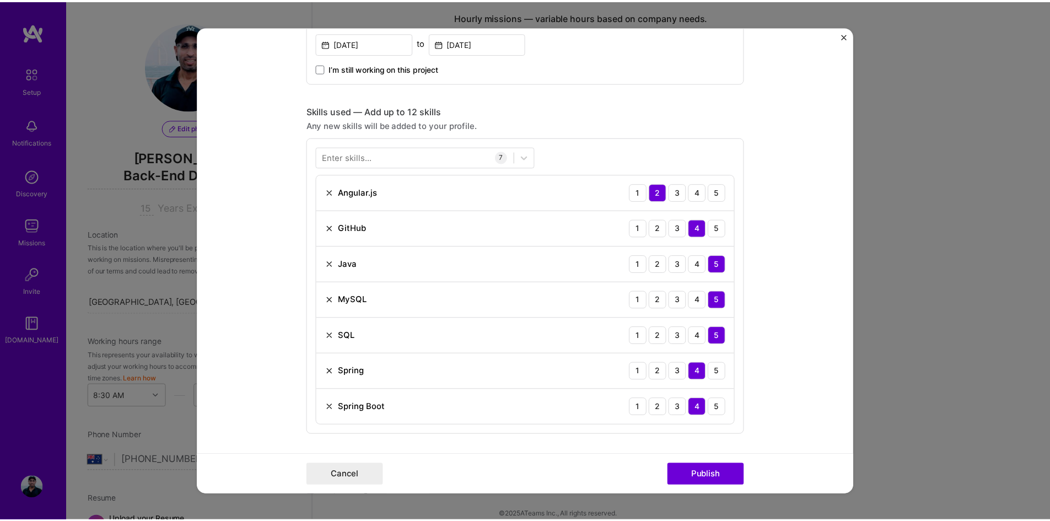
scroll to position [441, 0]
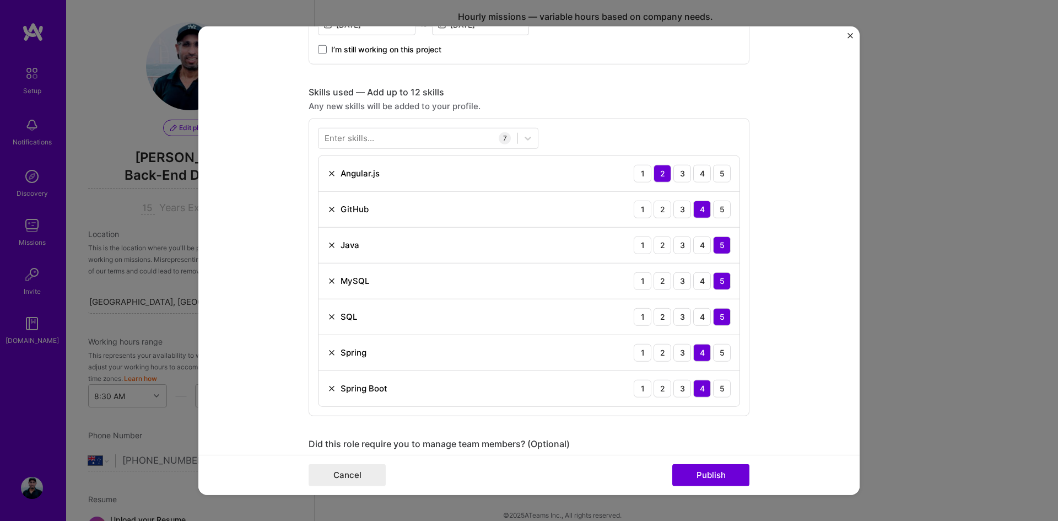
click at [400, 143] on div at bounding box center [418, 138] width 199 height 18
click at [331, 185] on div "REST API" at bounding box center [428, 183] width 207 height 12
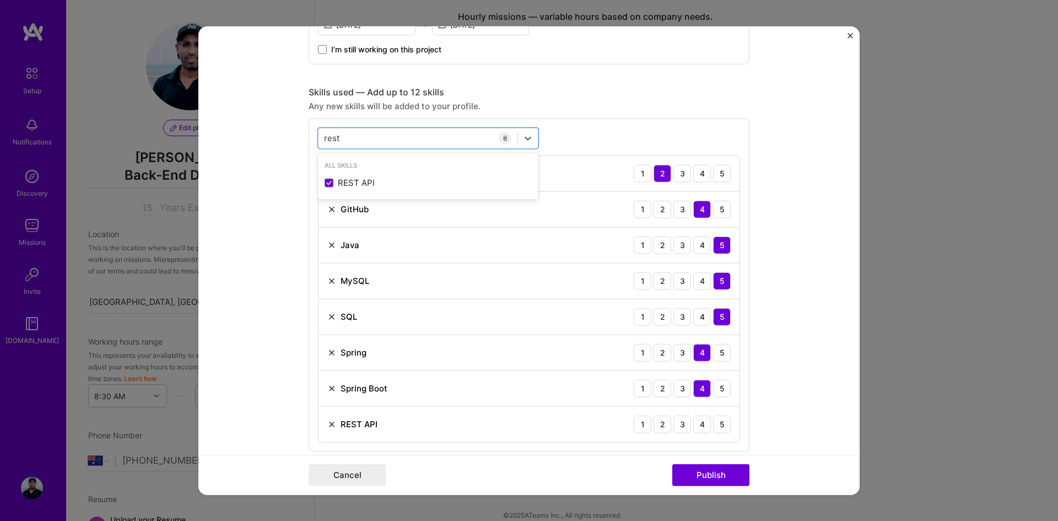
type input "rest"
click at [591, 106] on div "Any new skills will be added to your profile." at bounding box center [529, 106] width 441 height 12
click at [704, 424] on div "4" at bounding box center [702, 424] width 18 height 18
click at [727, 477] on button "Publish" at bounding box center [710, 475] width 77 height 22
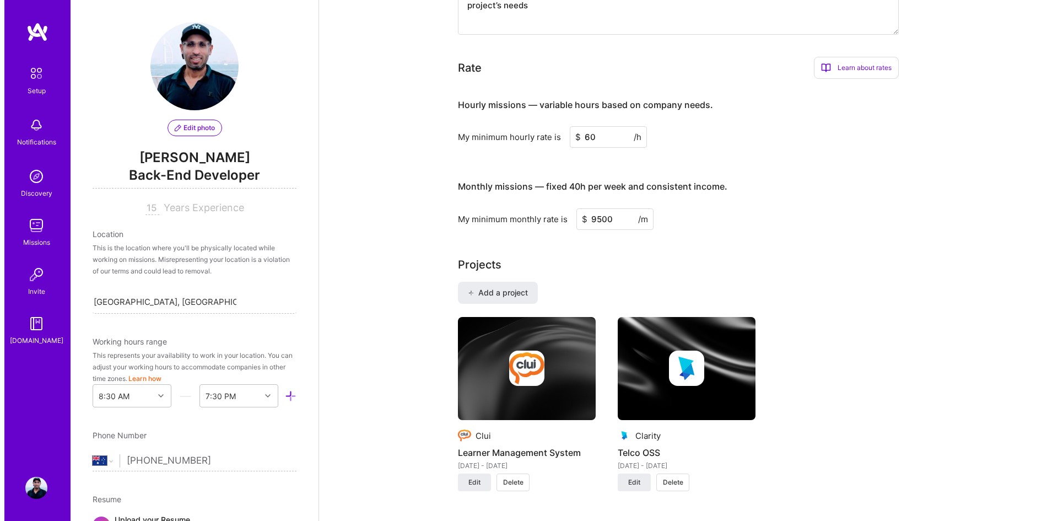
scroll to position [791, 0]
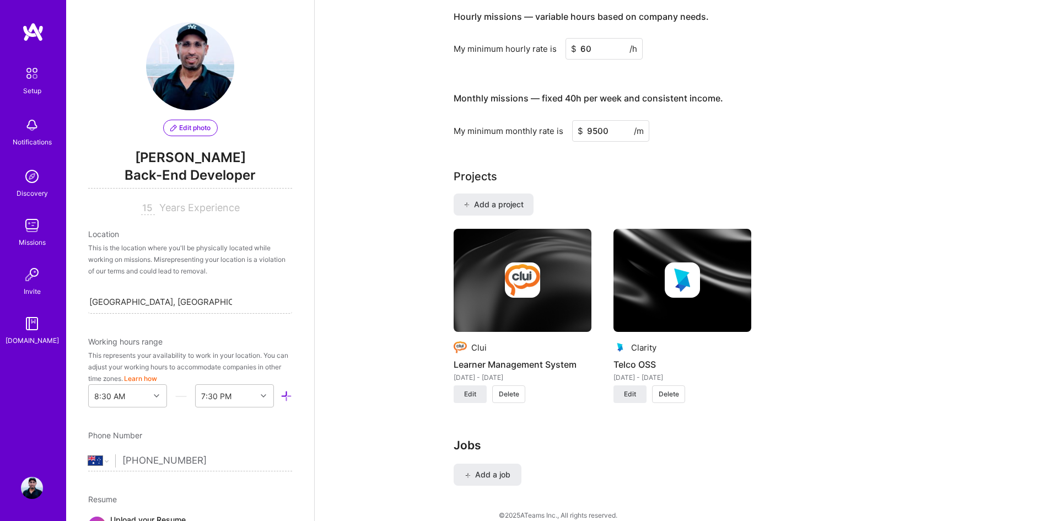
click at [494, 469] on span "Add a job" at bounding box center [488, 474] width 46 height 11
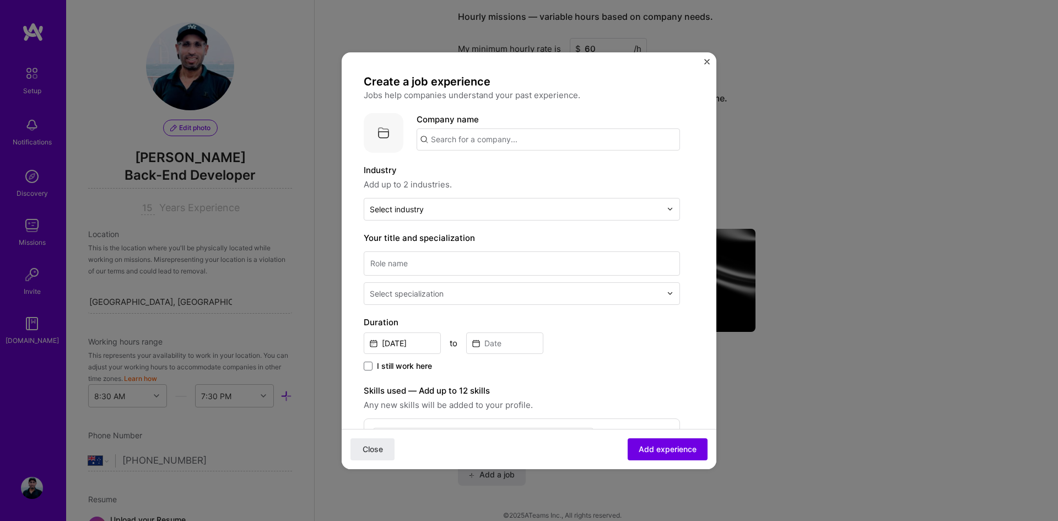
click at [445, 137] on input "text" at bounding box center [548, 139] width 263 height 22
type input "Itree"
click at [447, 228] on span "Add company" at bounding box center [447, 232] width 53 height 12
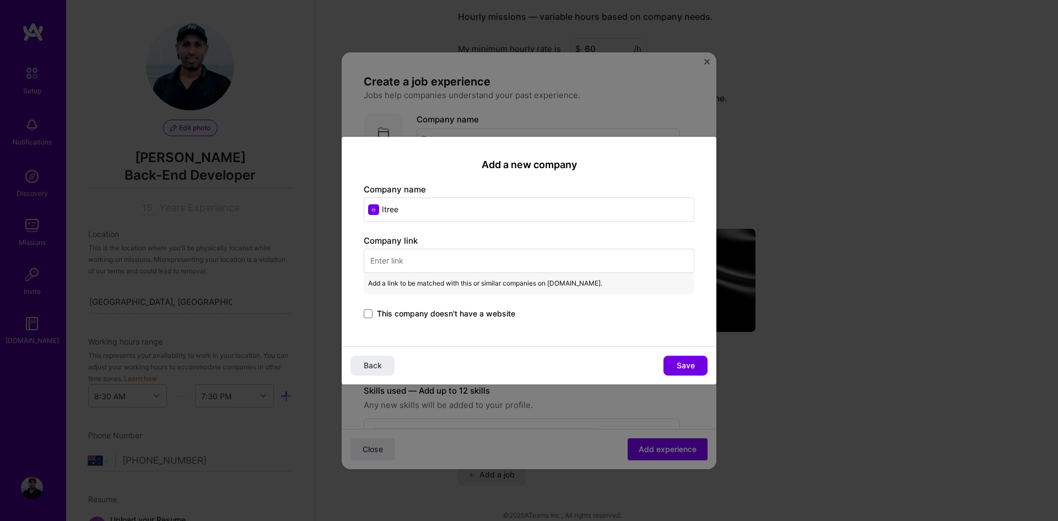
click at [408, 266] on input "text" at bounding box center [529, 261] width 331 height 24
paste input "[URL][DOMAIN_NAME]"
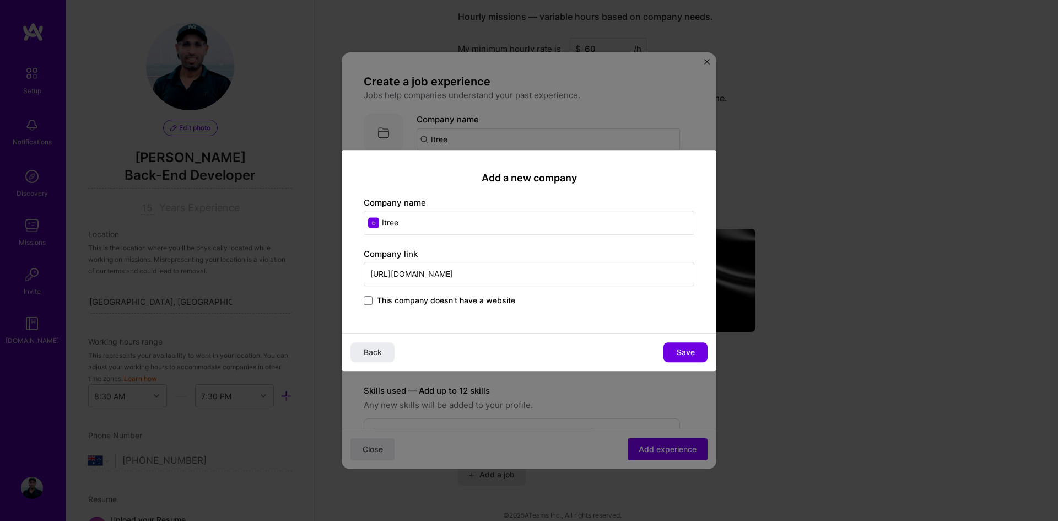
type input "[URL][DOMAIN_NAME]"
click at [679, 352] on span "Save" at bounding box center [686, 352] width 18 height 11
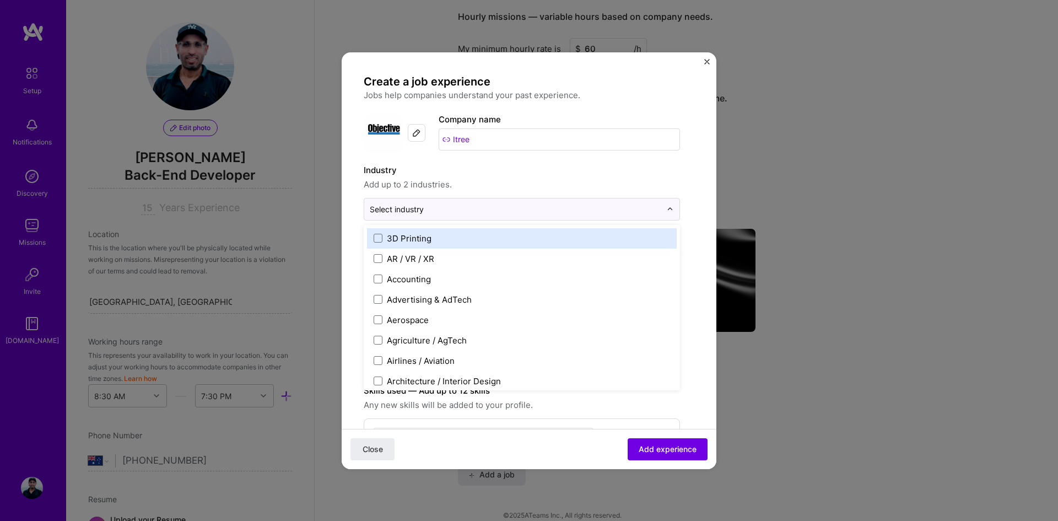
click at [497, 206] on input "text" at bounding box center [516, 209] width 292 height 12
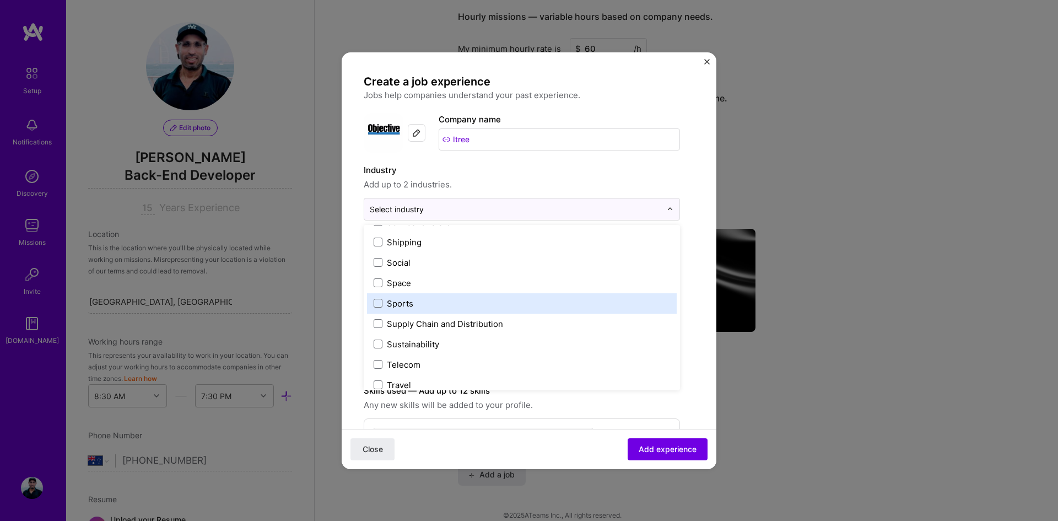
scroll to position [2288, 0]
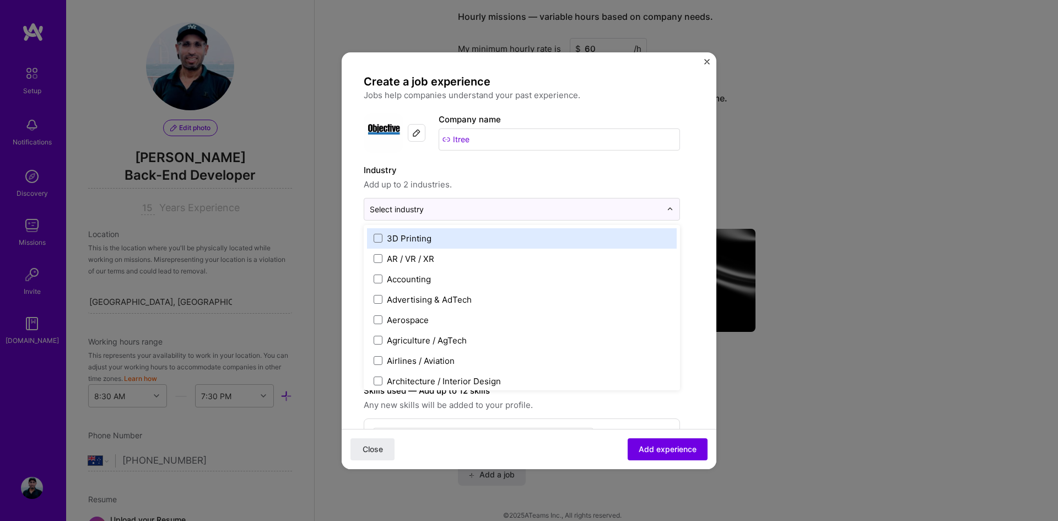
click at [558, 209] on input "text" at bounding box center [516, 209] width 292 height 12
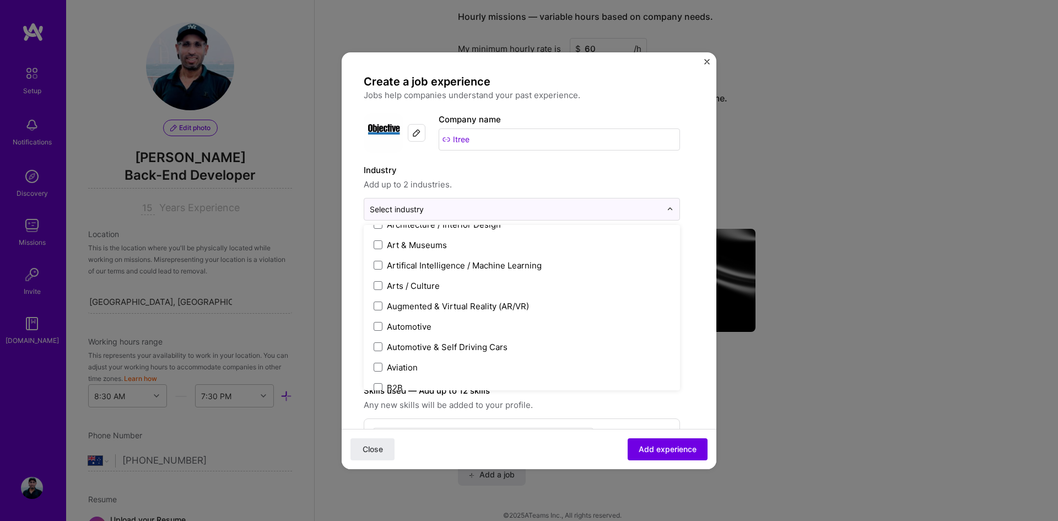
scroll to position [220, 0]
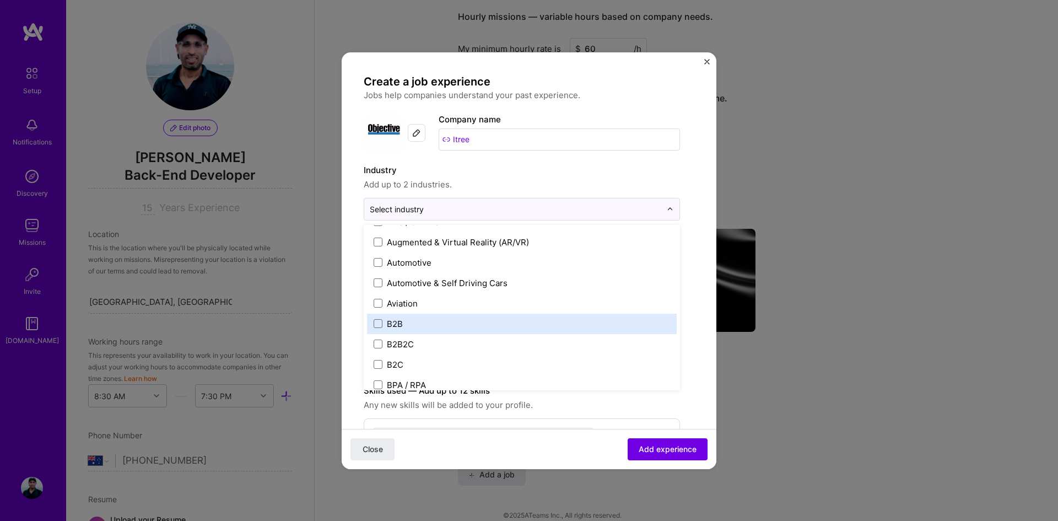
click at [382, 325] on span at bounding box center [378, 323] width 9 height 9
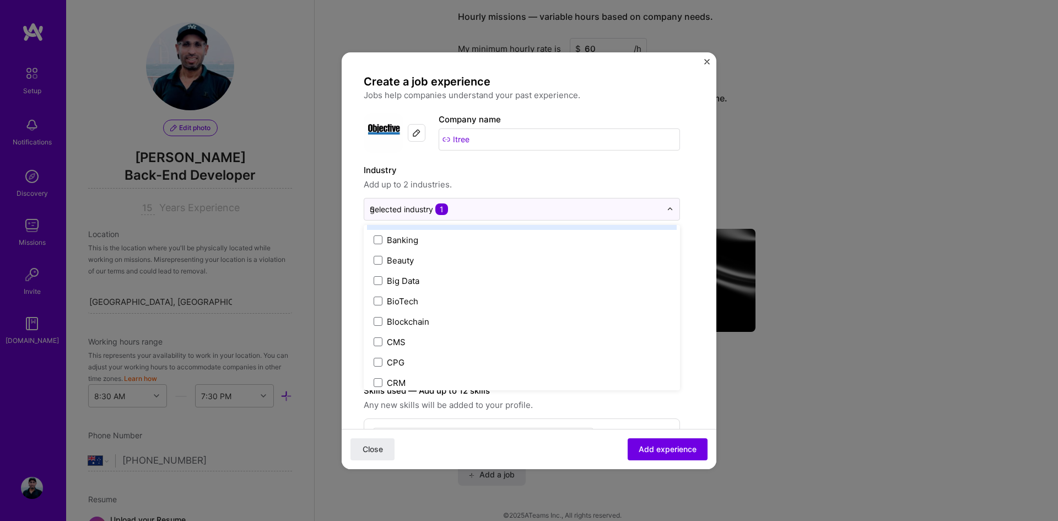
scroll to position [161, 0]
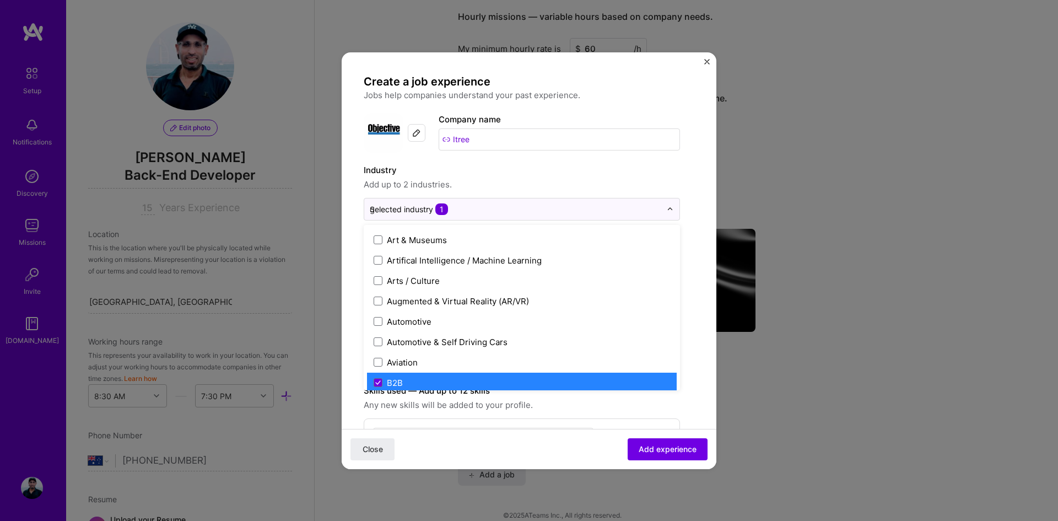
type input "go"
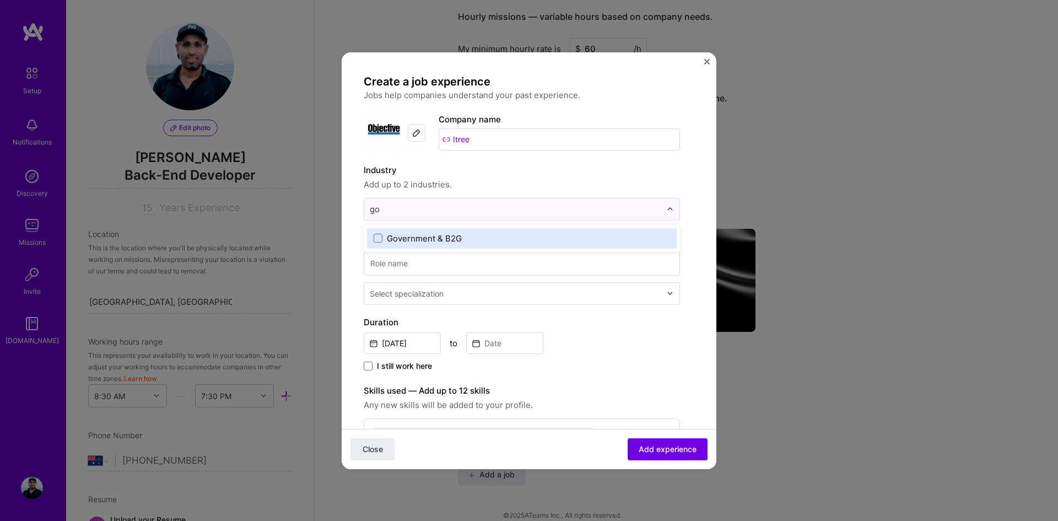
scroll to position [0, 0]
click at [378, 238] on span at bounding box center [378, 238] width 9 height 9
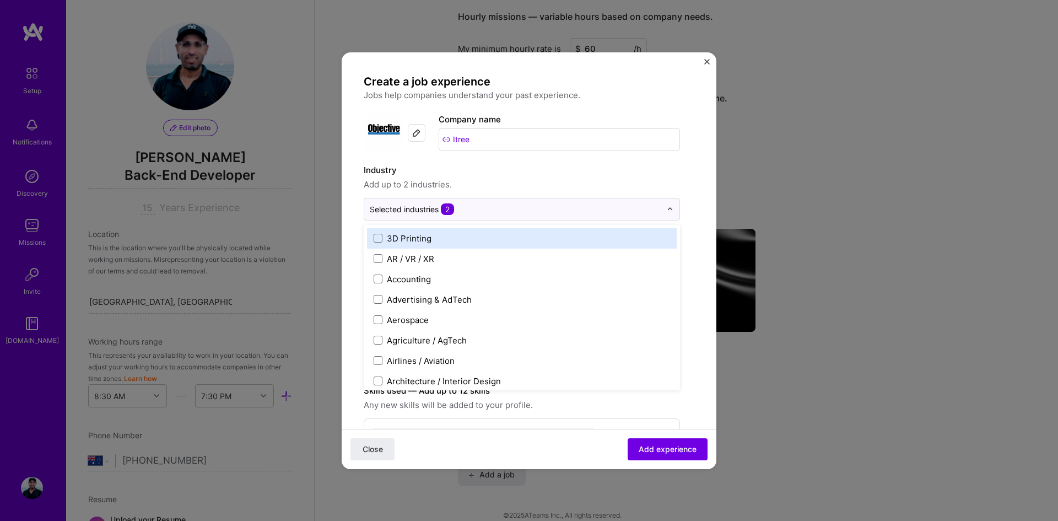
click at [575, 179] on span "Add up to 2 industries." at bounding box center [522, 184] width 316 height 13
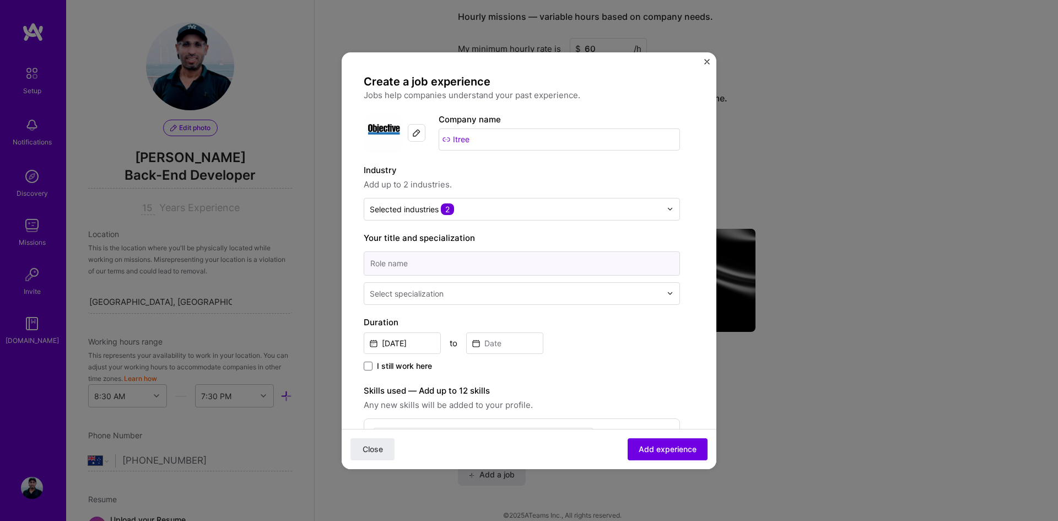
click at [450, 258] on input at bounding box center [522, 263] width 316 height 24
type input "Software Engineer"
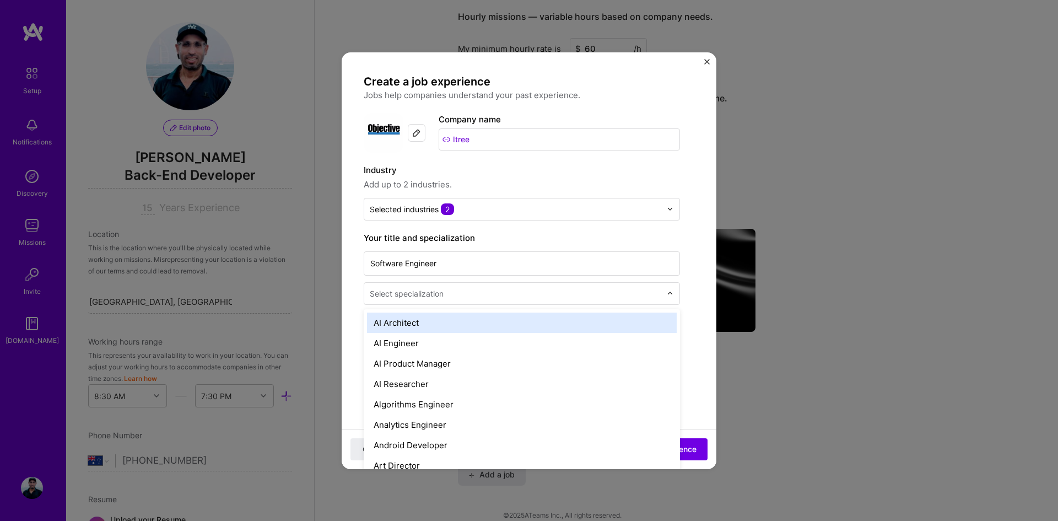
click at [467, 293] on input "text" at bounding box center [517, 294] width 294 height 12
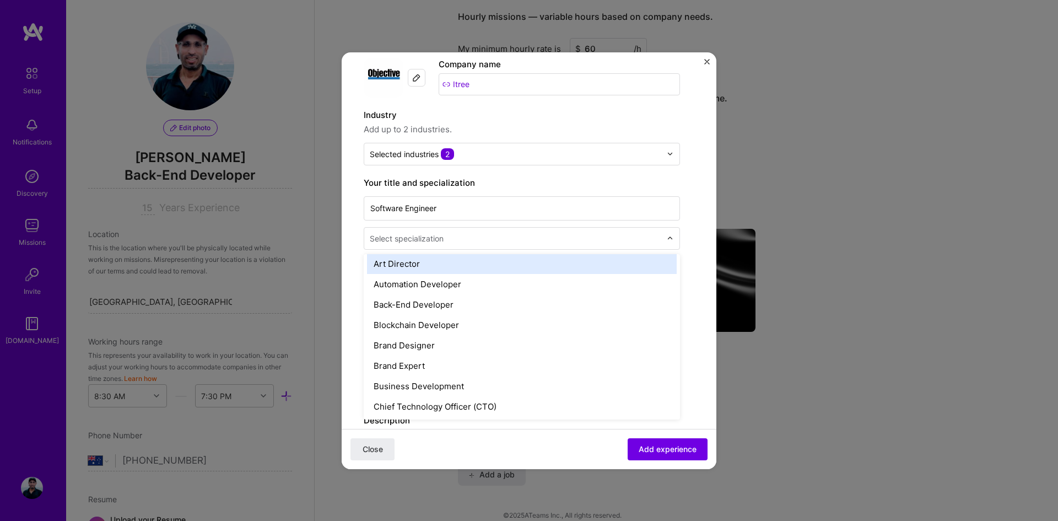
scroll to position [165, 0]
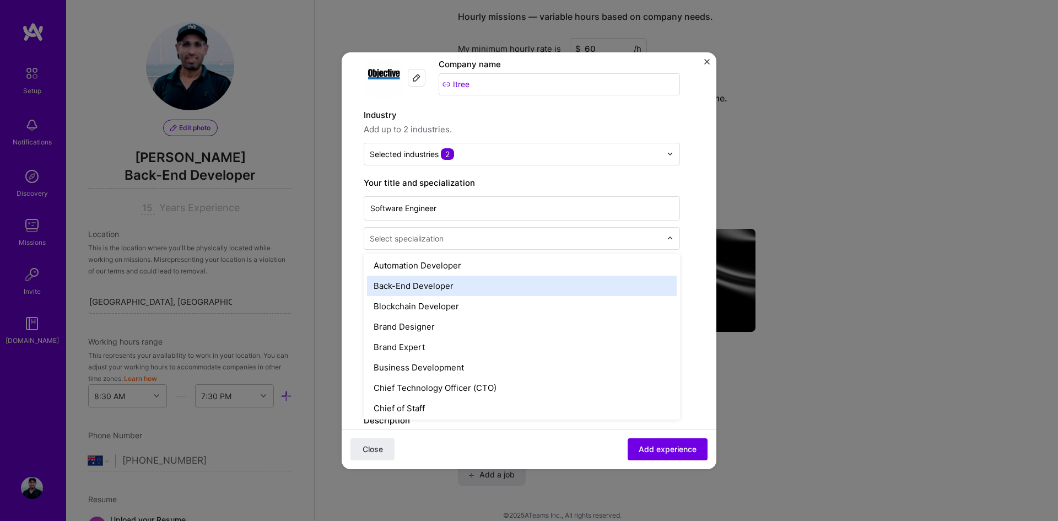
click at [467, 293] on div "Back-End Developer" at bounding box center [522, 286] width 310 height 20
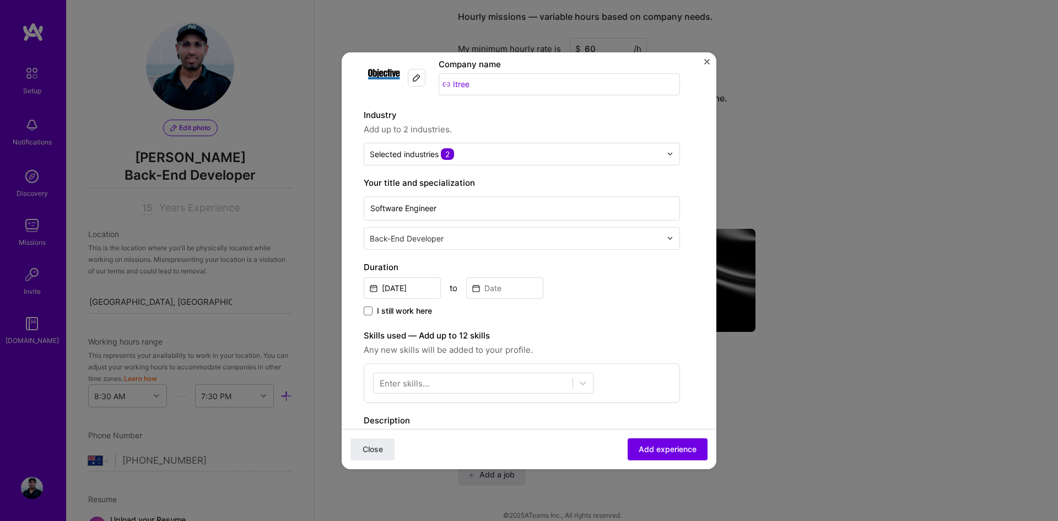
click at [584, 244] on input "text" at bounding box center [517, 239] width 294 height 12
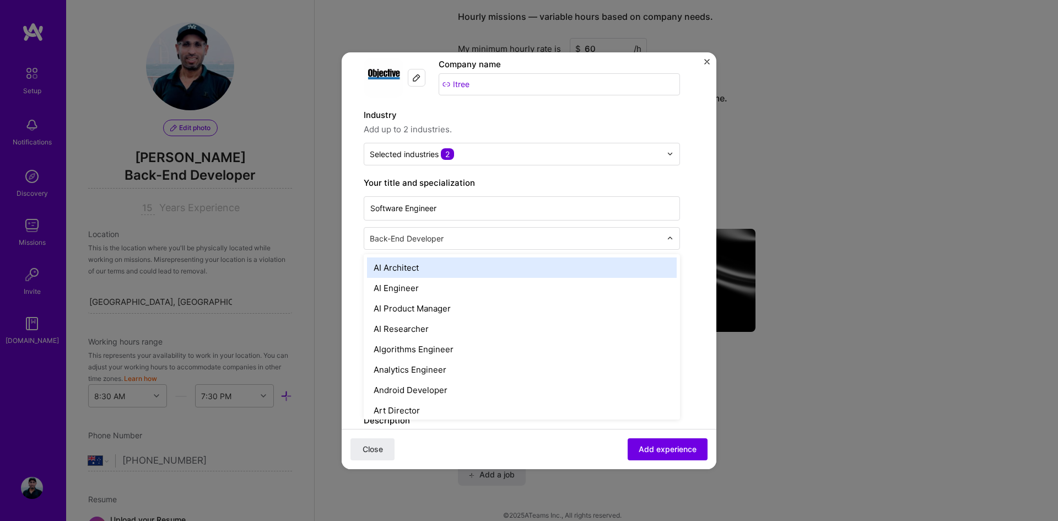
click at [584, 244] on input "text" at bounding box center [517, 239] width 294 height 12
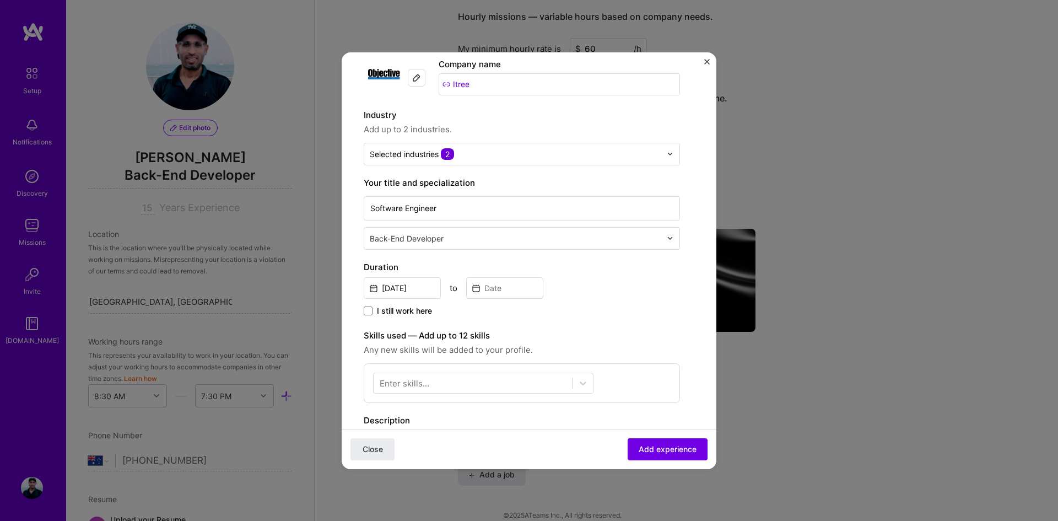
click at [695, 176] on form "Create a job experience Jobs help companies understand your past experience. Co…" at bounding box center [529, 382] width 375 height 726
click at [420, 285] on input "[DATE]" at bounding box center [402, 287] width 77 height 21
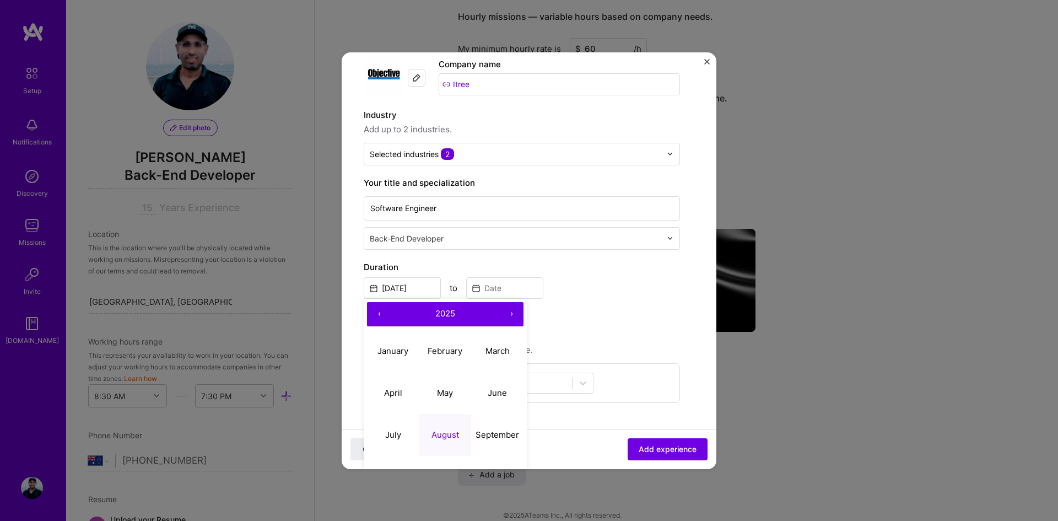
click at [377, 310] on button "‹" at bounding box center [379, 314] width 24 height 24
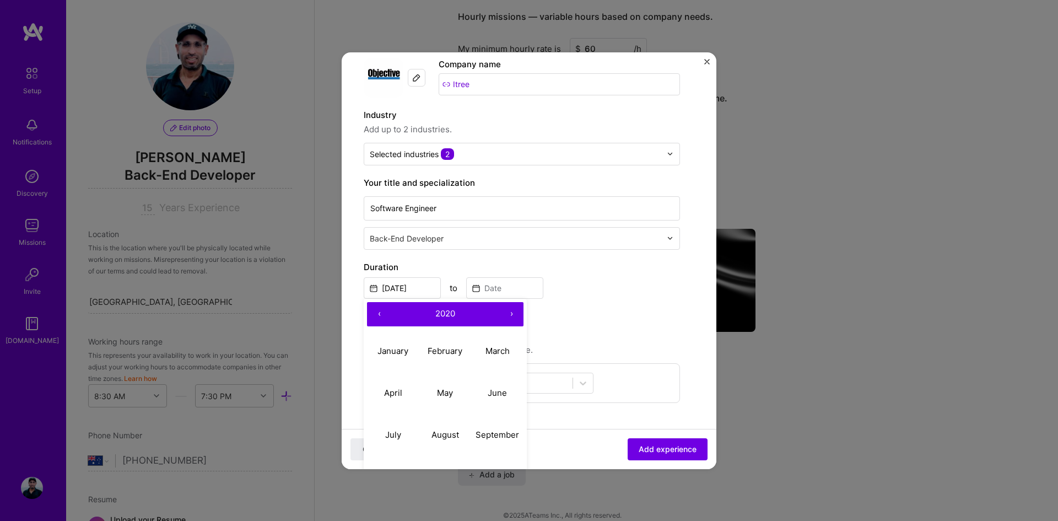
click at [377, 310] on button "‹" at bounding box center [379, 314] width 24 height 24
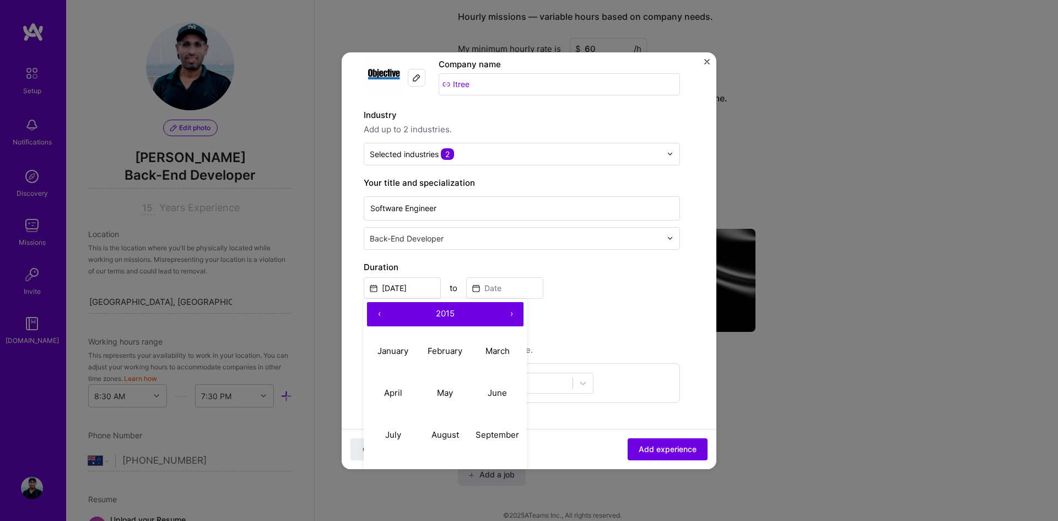
click at [377, 310] on button "‹" at bounding box center [379, 314] width 24 height 24
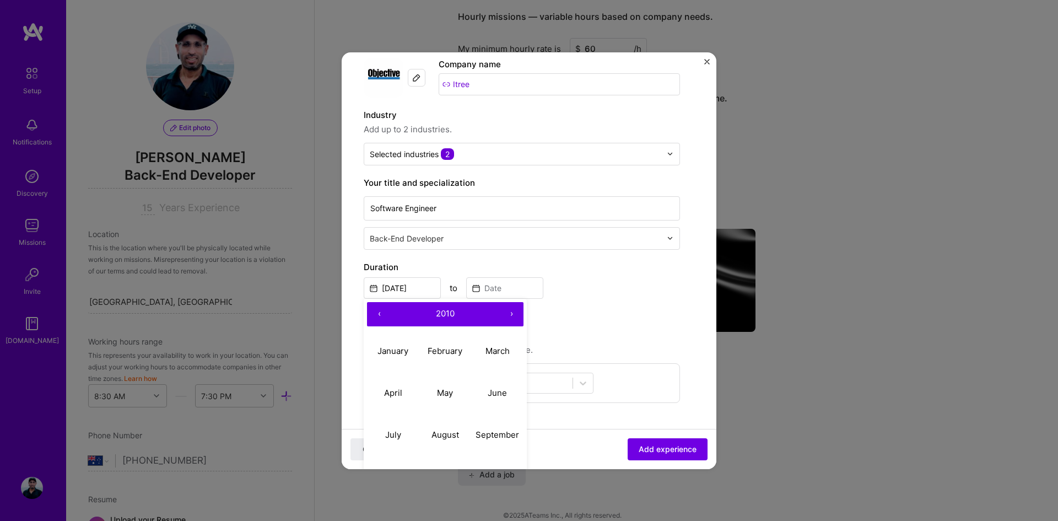
click at [377, 310] on button "‹" at bounding box center [379, 314] width 24 height 24
click at [508, 311] on button "›" at bounding box center [511, 314] width 24 height 24
click at [503, 349] on abbr "March" at bounding box center [497, 351] width 24 height 10
type input "[DATE]"
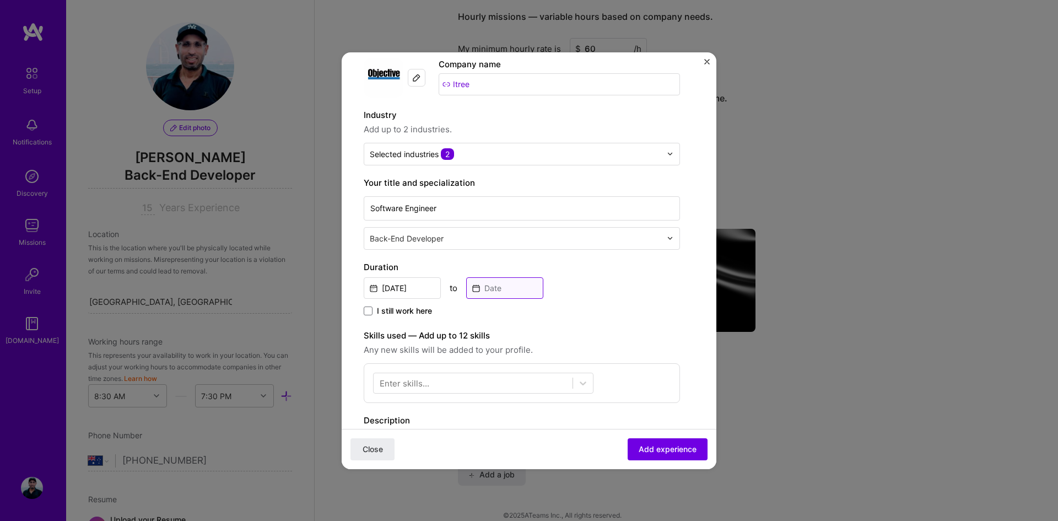
click at [490, 289] on input at bounding box center [504, 287] width 77 height 21
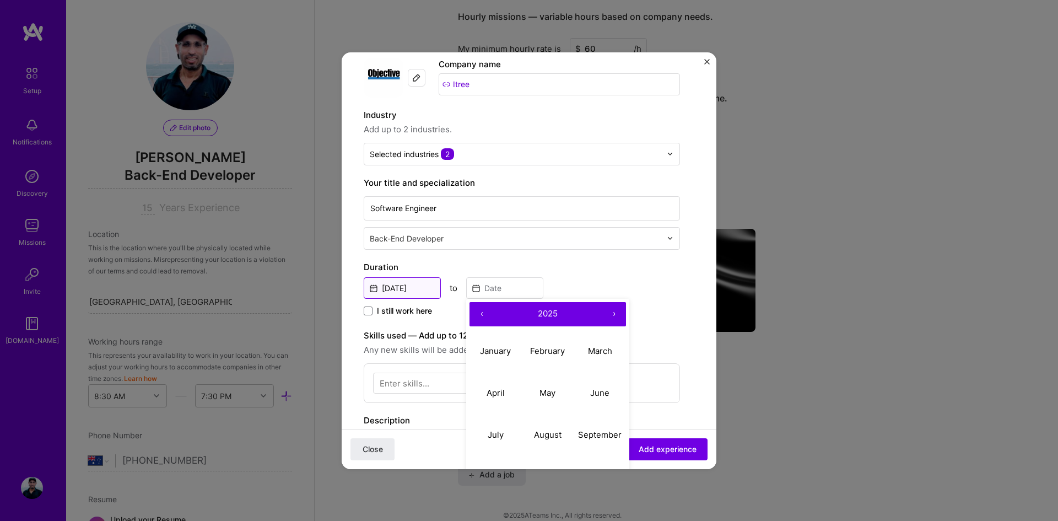
click at [422, 292] on input "[DATE]" at bounding box center [402, 287] width 77 height 21
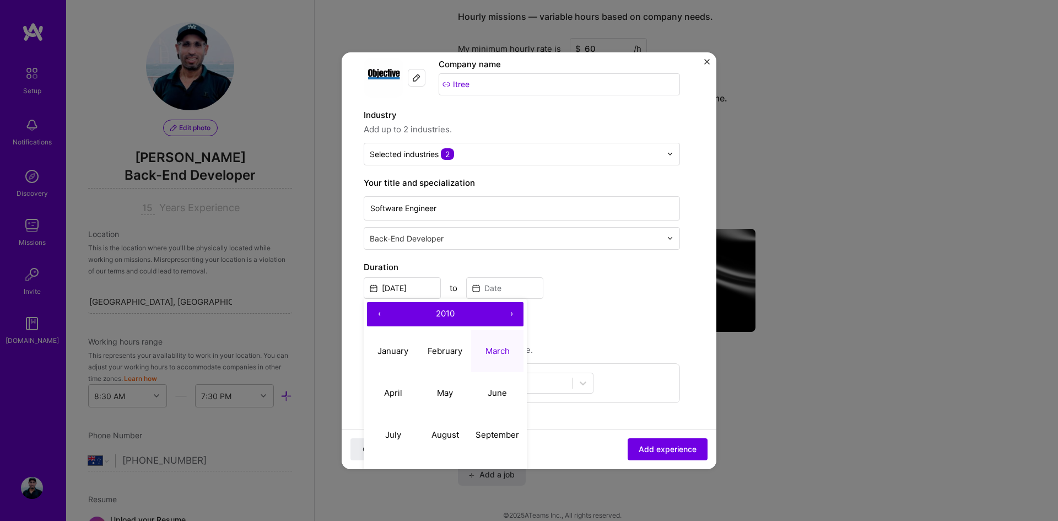
click at [510, 314] on button "›" at bounding box center [511, 314] width 24 height 24
click at [381, 312] on button "‹" at bounding box center [379, 314] width 24 height 24
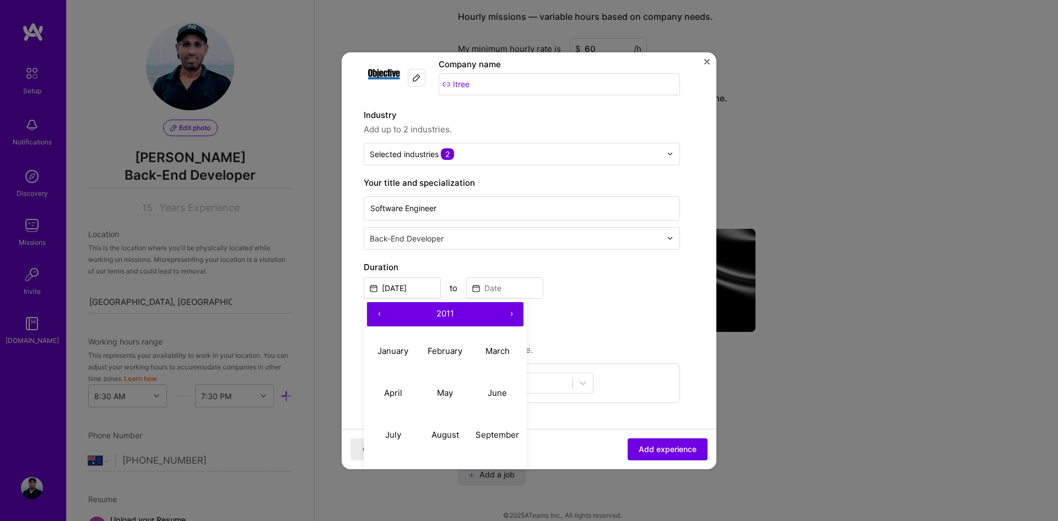
click at [381, 312] on button "‹" at bounding box center [379, 314] width 24 height 24
click at [580, 276] on div "[DATE] ‹ 2007 › January February March April May June July August September Oct…" at bounding box center [522, 287] width 316 height 24
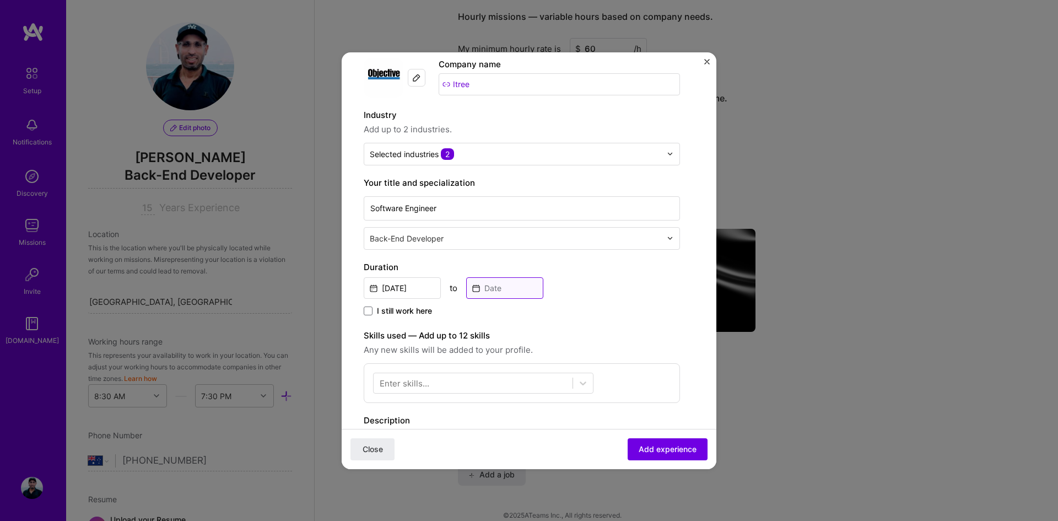
click at [508, 285] on input at bounding box center [504, 287] width 77 height 21
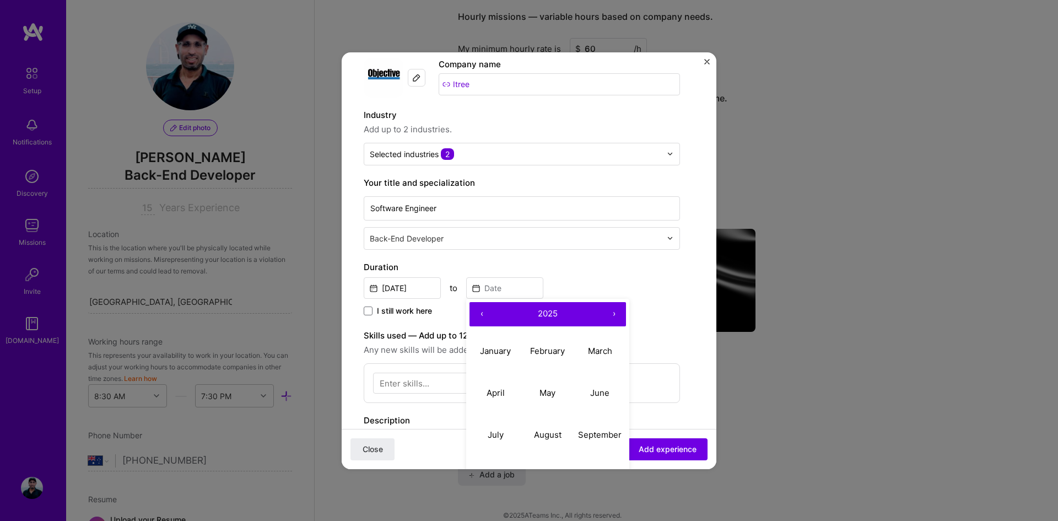
click at [482, 311] on button "‹" at bounding box center [482, 314] width 24 height 24
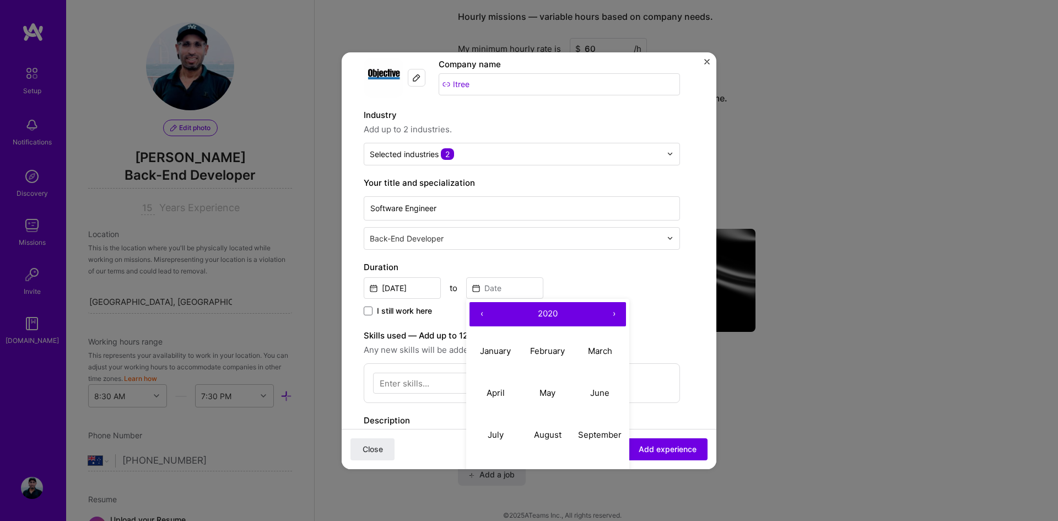
click at [482, 311] on button "‹" at bounding box center [482, 314] width 24 height 24
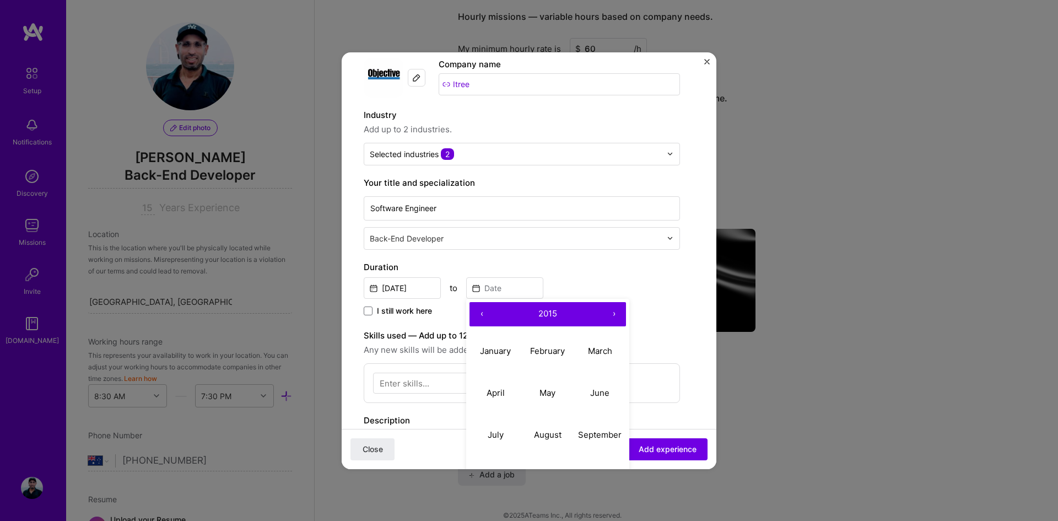
click at [482, 311] on button "‹" at bounding box center [482, 314] width 24 height 24
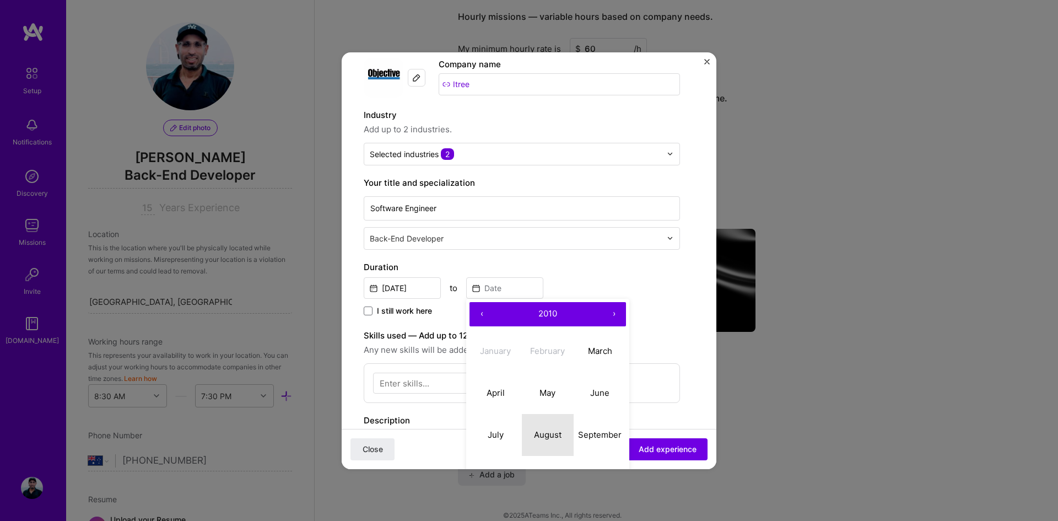
click at [543, 430] on abbr "August" at bounding box center [548, 434] width 28 height 10
type input "[DATE]"
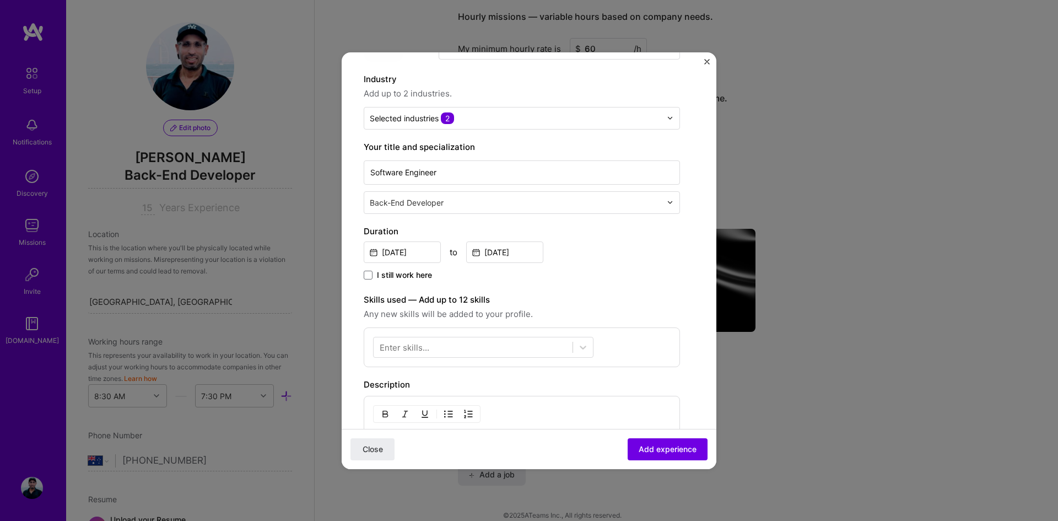
scroll to position [110, 0]
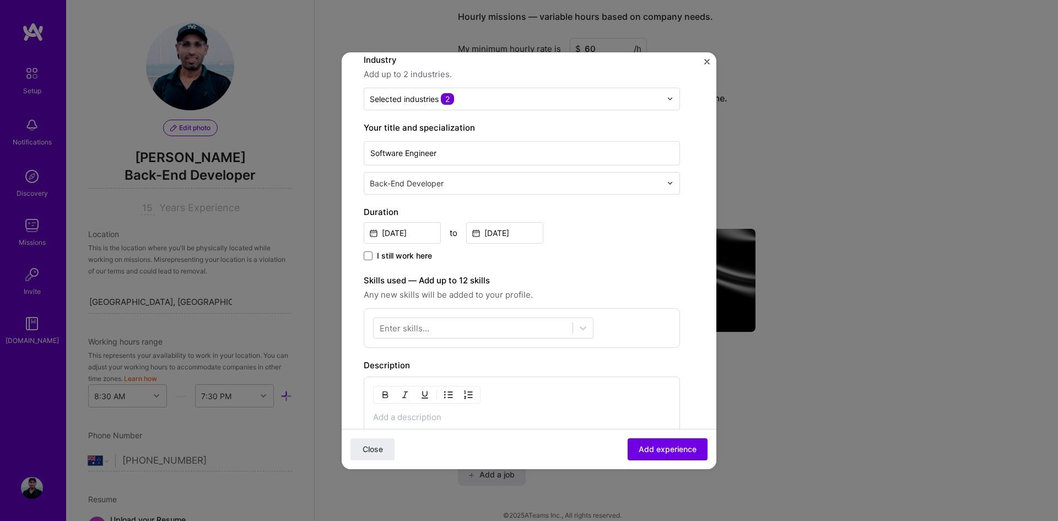
click at [447, 325] on div at bounding box center [473, 328] width 199 height 18
click at [387, 374] on span at bounding box center [384, 372] width 9 height 9
click at [0, 0] on input "checkbox" at bounding box center [0, 0] width 0 height 0
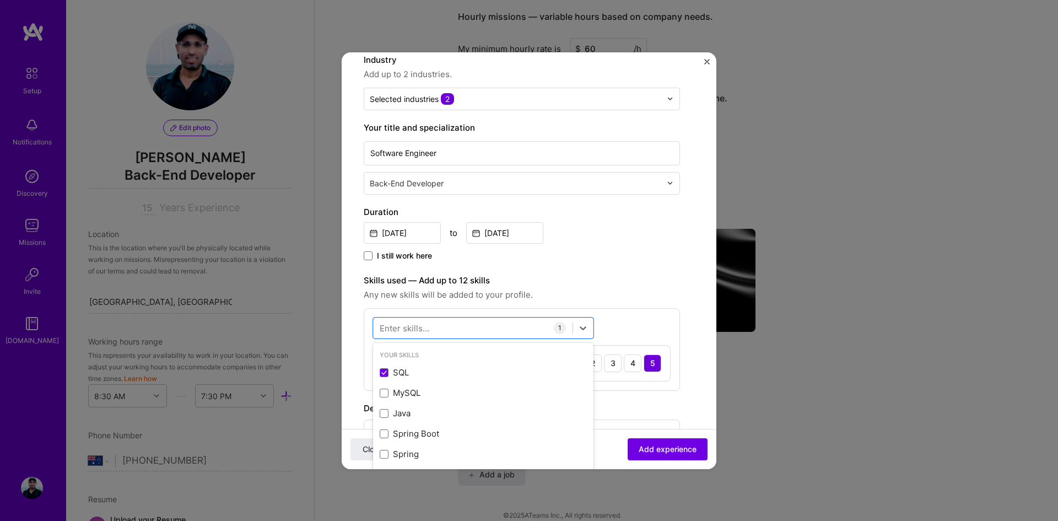
click at [432, 326] on div at bounding box center [473, 328] width 199 height 18
click at [386, 372] on span at bounding box center [384, 372] width 9 height 9
click at [0, 0] on input "checkbox" at bounding box center [0, 0] width 0 height 0
click at [510, 328] on div "Java Java" at bounding box center [473, 328] width 199 height 18
type input "J"
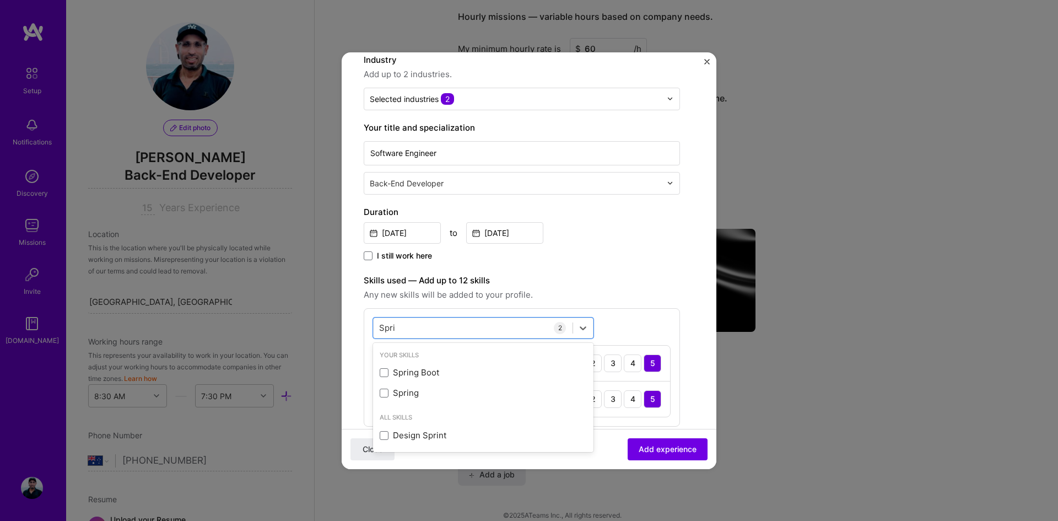
click at [389, 395] on div "Spring" at bounding box center [483, 393] width 207 height 12
click at [485, 330] on div "Spri Spri" at bounding box center [473, 328] width 199 height 18
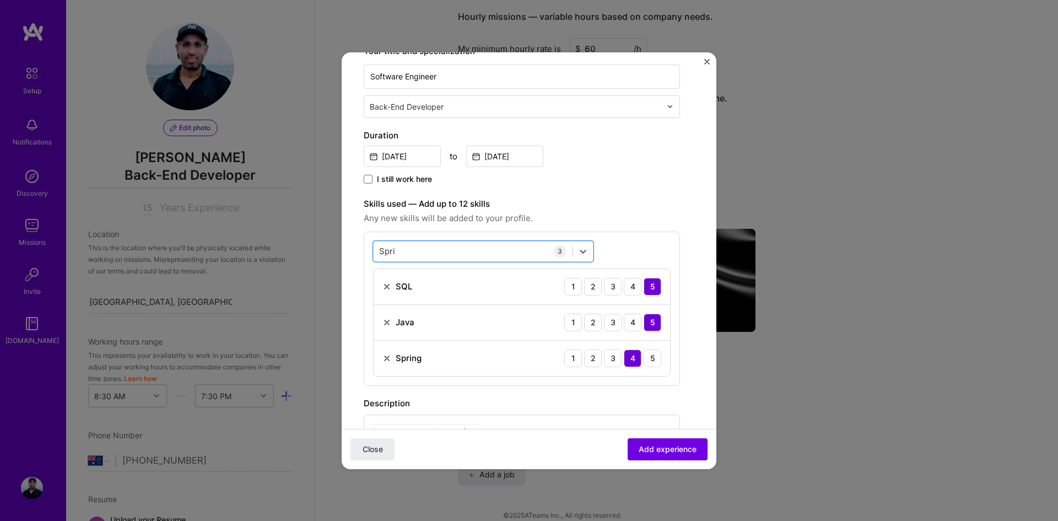
scroll to position [220, 0]
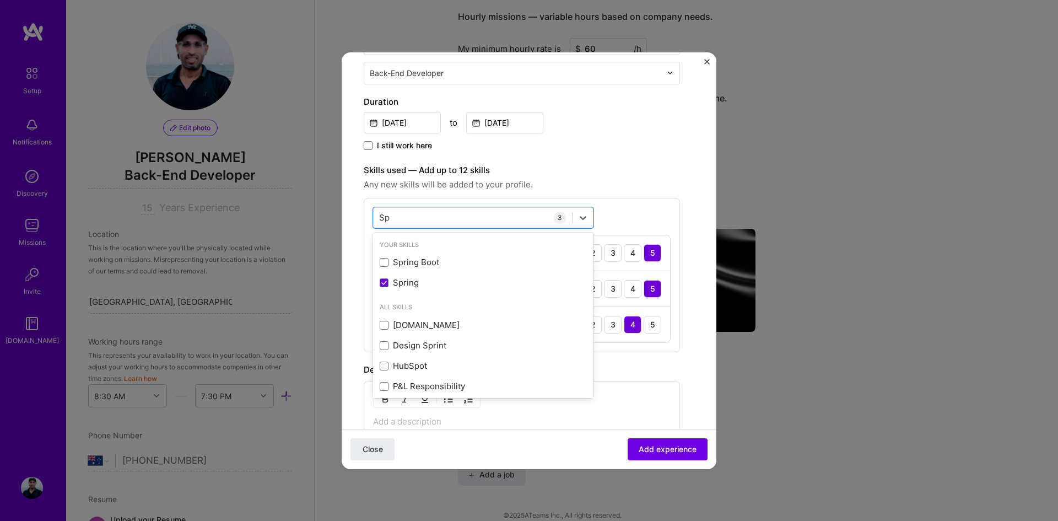
type input "S"
click at [386, 262] on span at bounding box center [384, 262] width 9 height 9
click at [0, 0] on input "checkbox" at bounding box center [0, 0] width 0 height 0
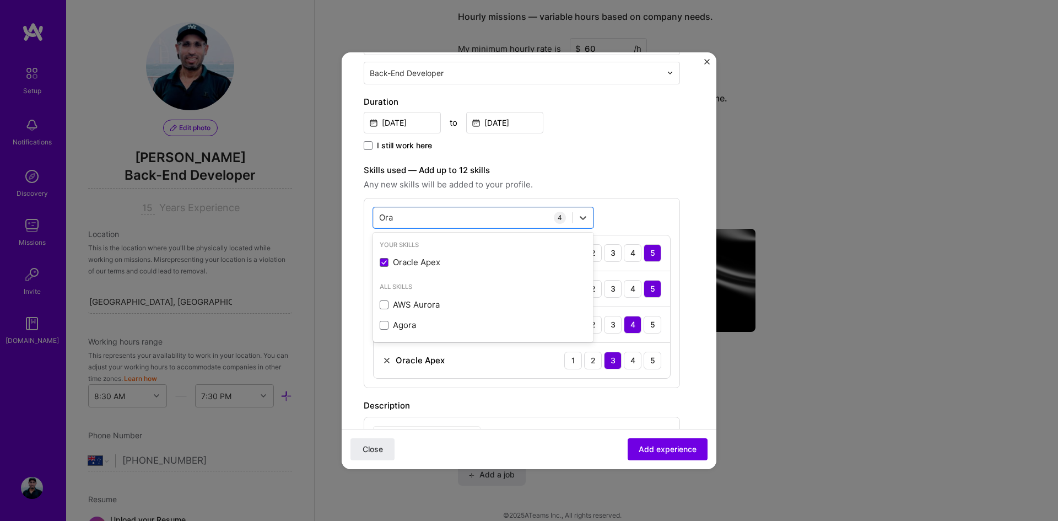
click at [500, 214] on div "[PERSON_NAME] [PERSON_NAME]" at bounding box center [473, 217] width 199 height 18
click at [480, 218] on div "[PERSON_NAME] [PERSON_NAME]" at bounding box center [473, 217] width 199 height 18
type input "O"
type input "P"
type input "s"
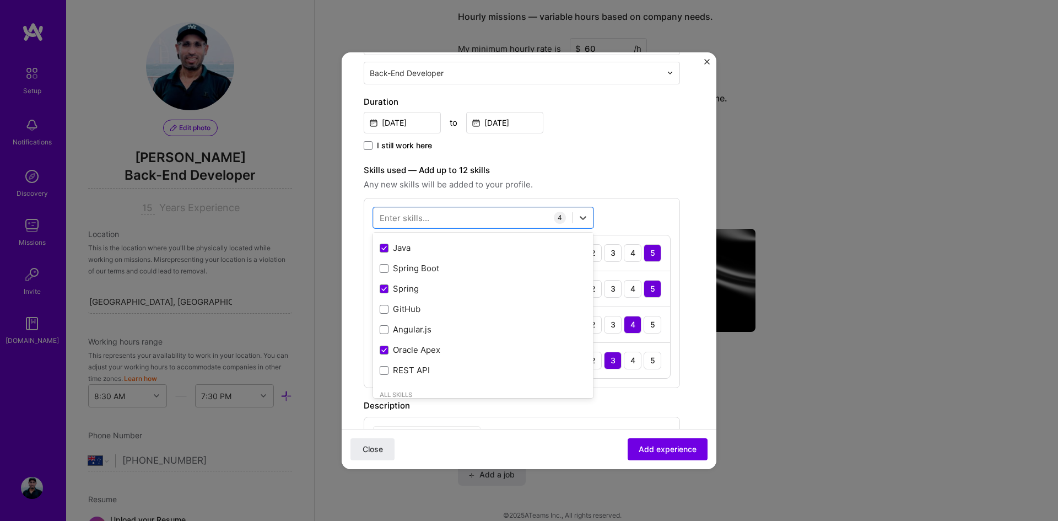
scroll to position [110, 0]
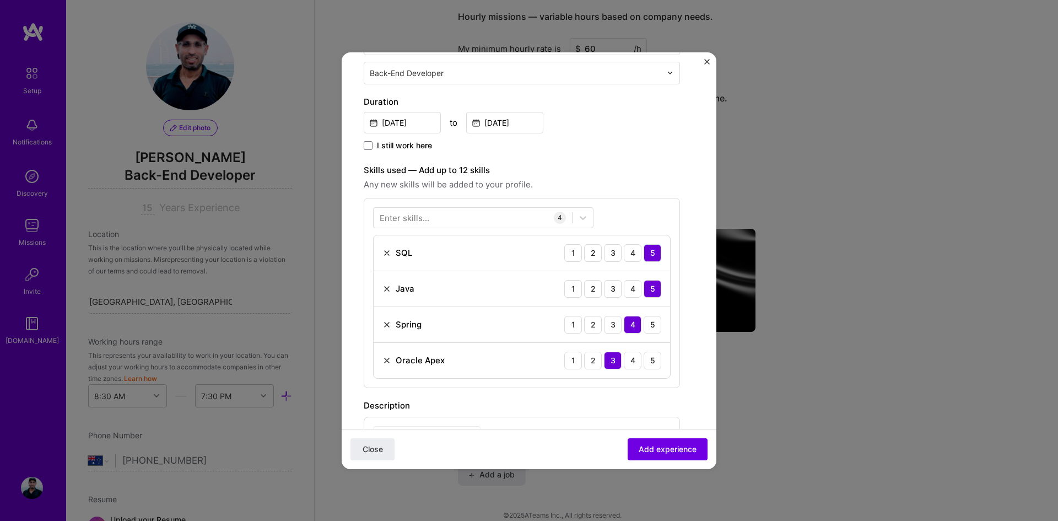
click at [425, 223] on div "Enter skills..." at bounding box center [405, 218] width 50 height 12
click at [427, 218] on div "Enter skills..." at bounding box center [405, 218] width 50 height 12
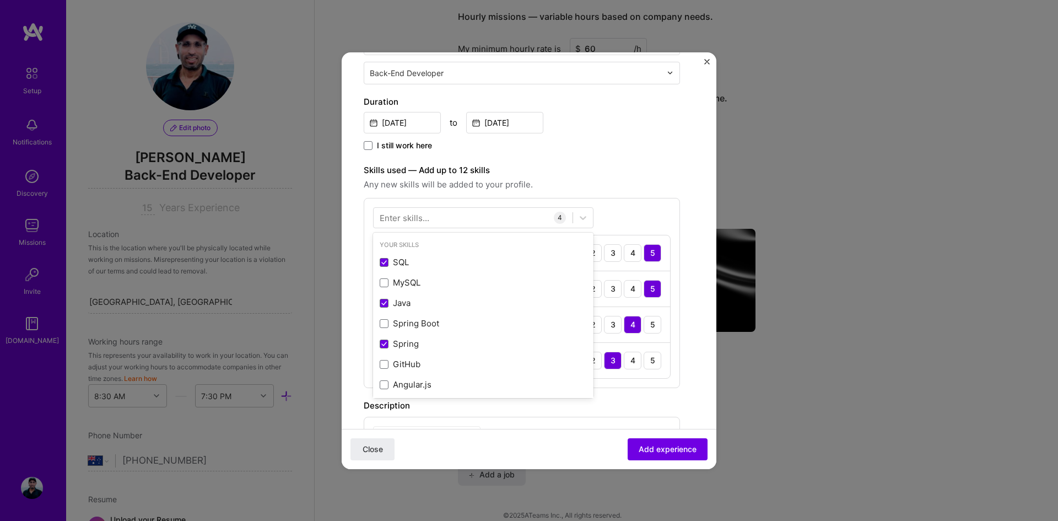
click at [443, 216] on div at bounding box center [473, 217] width 199 height 18
type input "r"
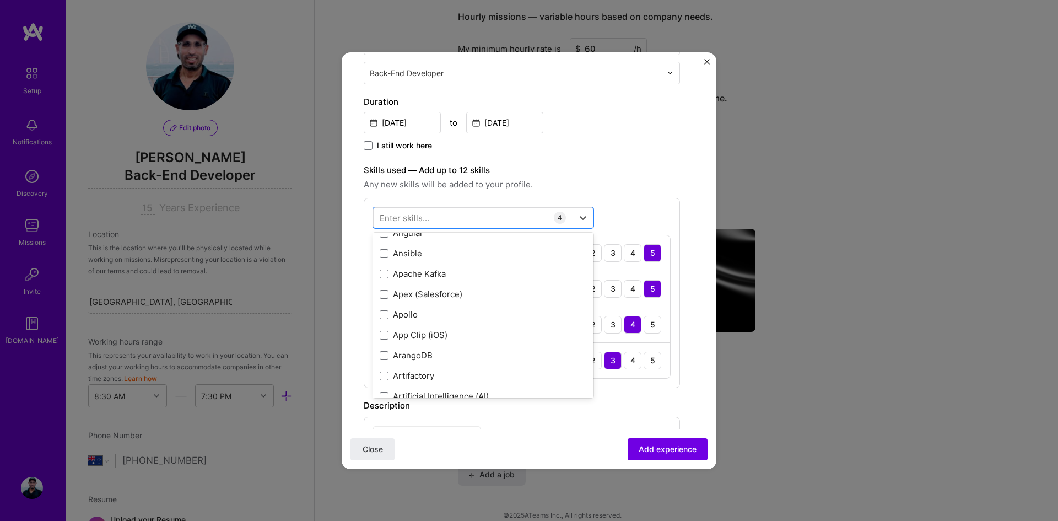
scroll to position [827, 0]
click at [433, 213] on div at bounding box center [473, 217] width 199 height 18
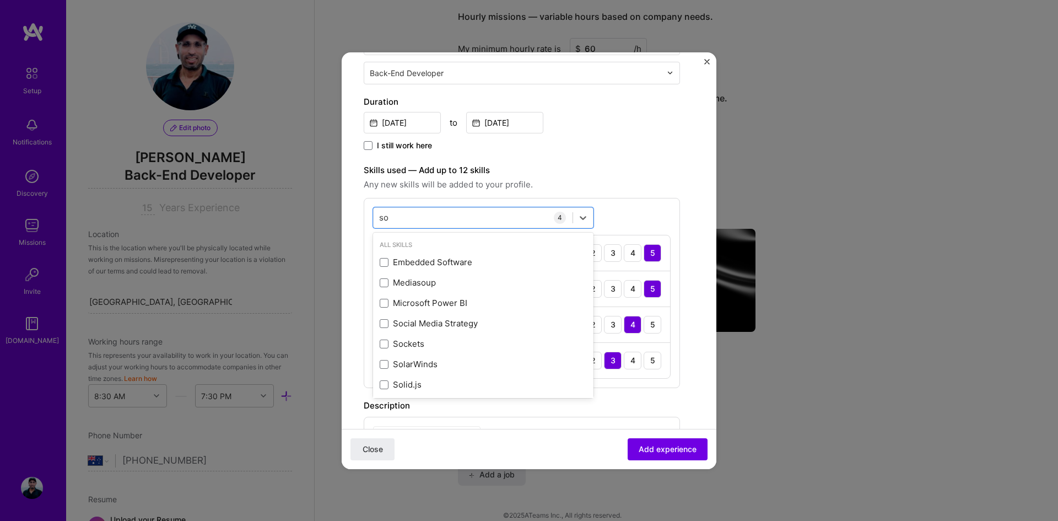
type input "s"
click at [384, 305] on span at bounding box center [384, 304] width 9 height 9
click at [0, 0] on input "checkbox" at bounding box center [0, 0] width 0 height 0
click at [387, 325] on span at bounding box center [384, 325] width 9 height 9
click at [0, 0] on input "checkbox" at bounding box center [0, 0] width 0 height 0
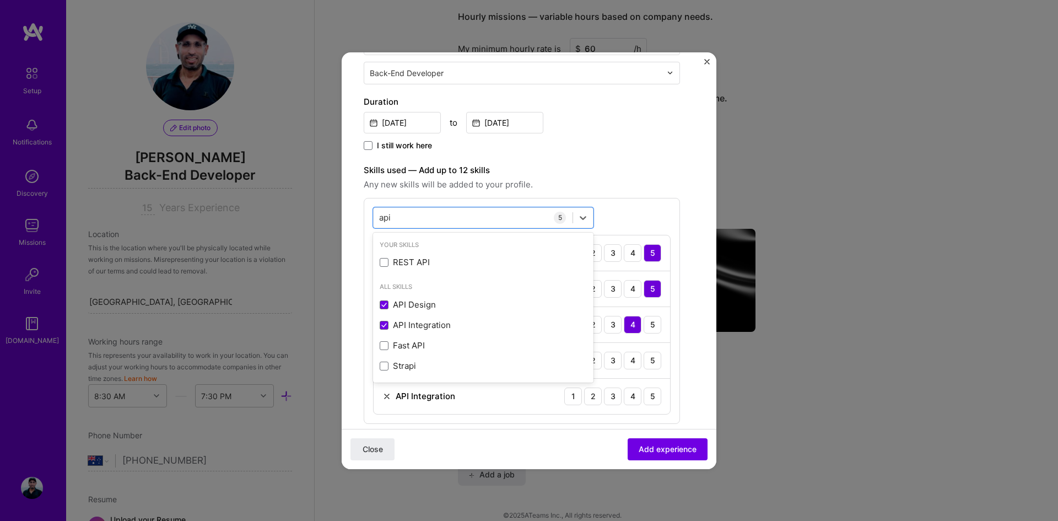
type input "api"
click at [653, 184] on span "Any new skills will be added to your profile." at bounding box center [522, 184] width 316 height 13
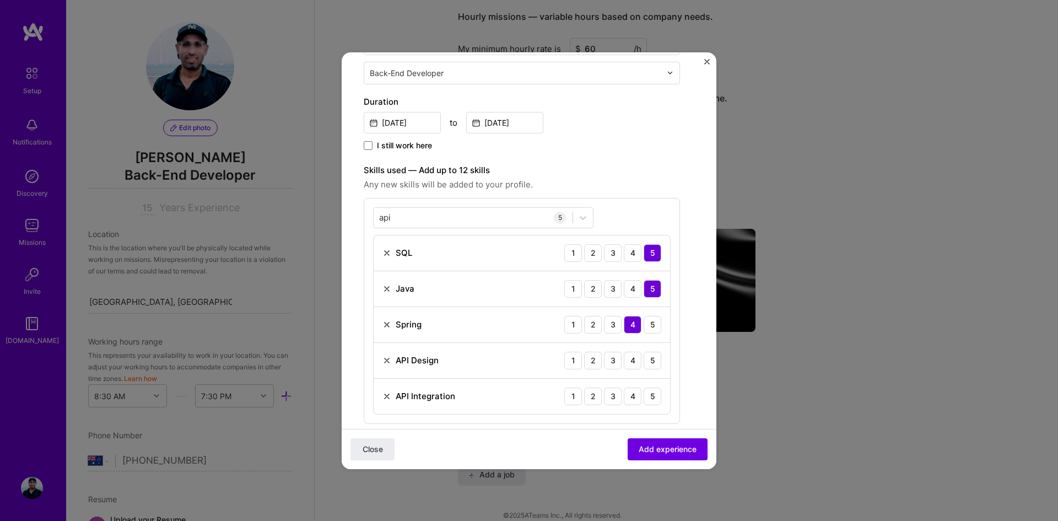
click at [654, 355] on div "5" at bounding box center [653, 361] width 18 height 18
click at [636, 392] on div "4" at bounding box center [633, 396] width 18 height 18
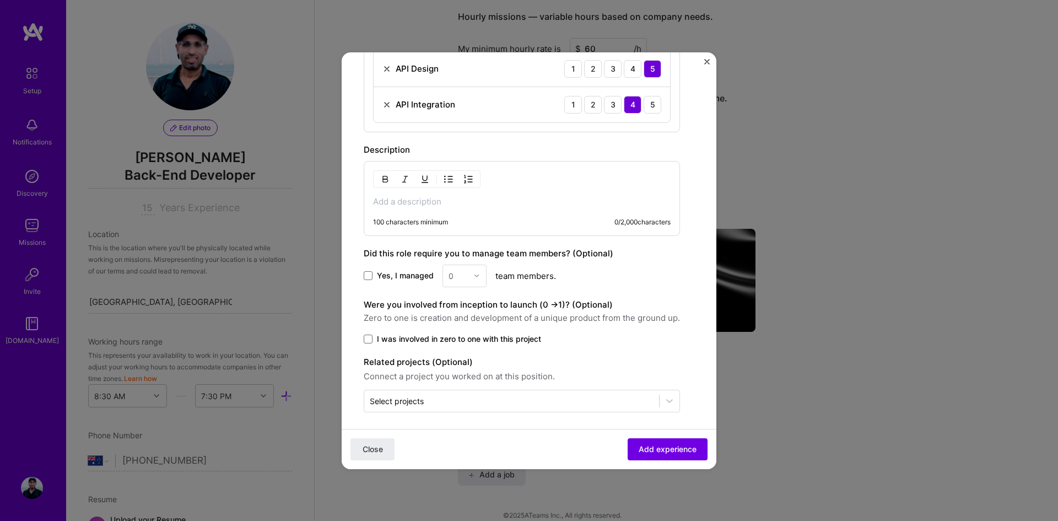
scroll to position [517, 0]
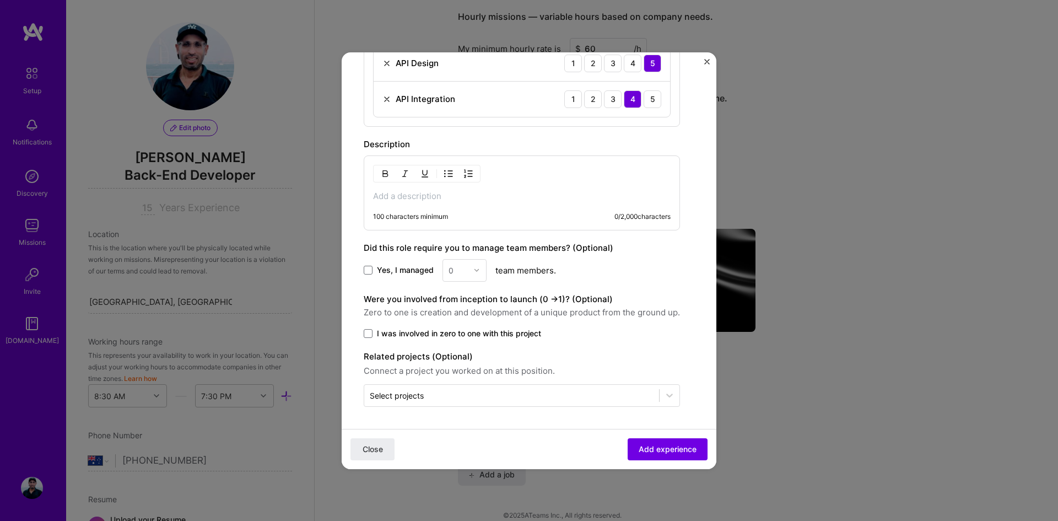
click at [446, 193] on p at bounding box center [522, 196] width 298 height 11
click at [417, 193] on p at bounding box center [522, 196] width 298 height 11
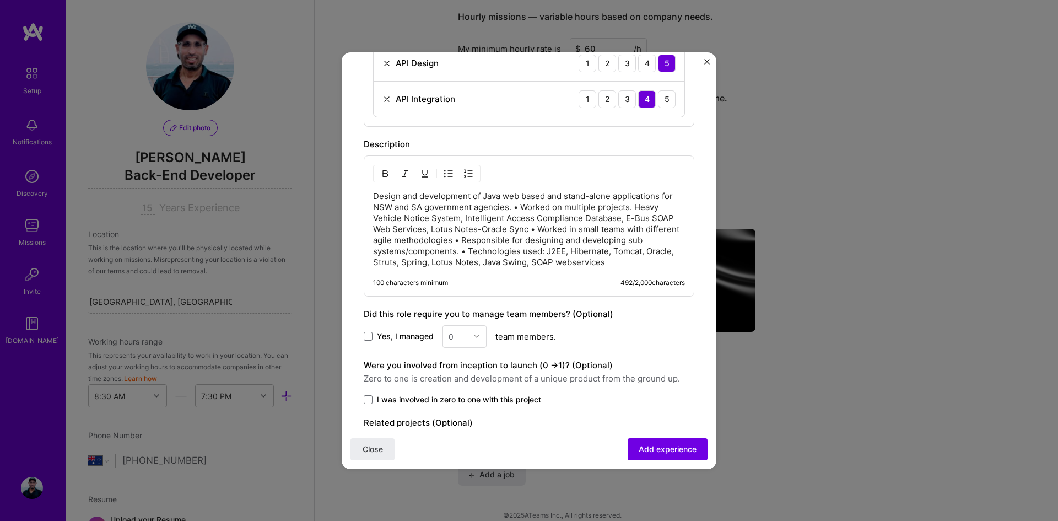
click at [522, 209] on p "Design and development of Java web based and stand-alone applications for NSW a…" at bounding box center [529, 229] width 312 height 77
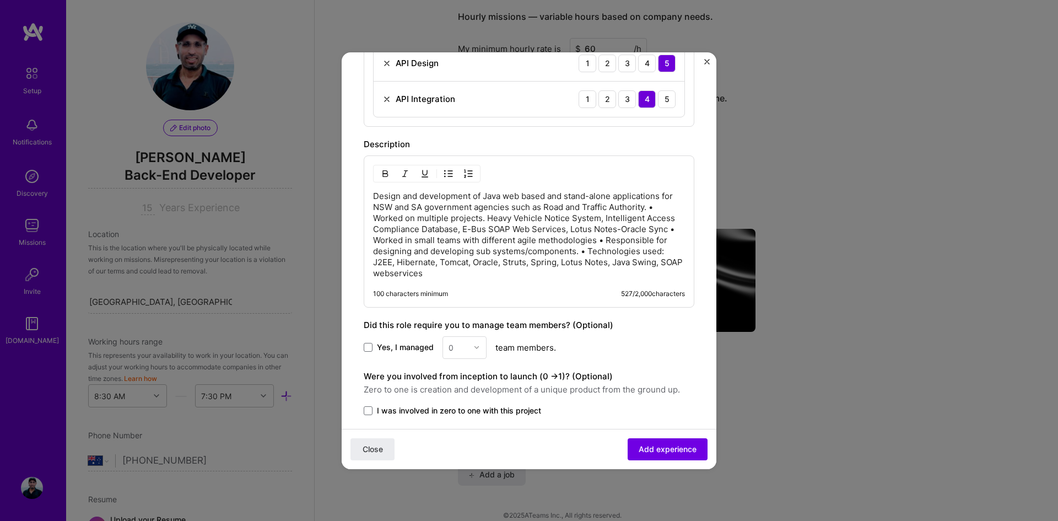
click at [663, 205] on p "Design and development of Java web based and stand-alone applications for NSW a…" at bounding box center [529, 235] width 312 height 88
click at [423, 238] on p "Design and development of Java web based and stand-alone applications for NSW a…" at bounding box center [529, 235] width 312 height 88
click at [606, 250] on p "Design and development of Java web based and stand-alone applications for NSW a…" at bounding box center [529, 235] width 312 height 88
click at [651, 264] on p "Design and development of Java web based and stand-alone applications for NSW a…" at bounding box center [529, 235] width 312 height 88
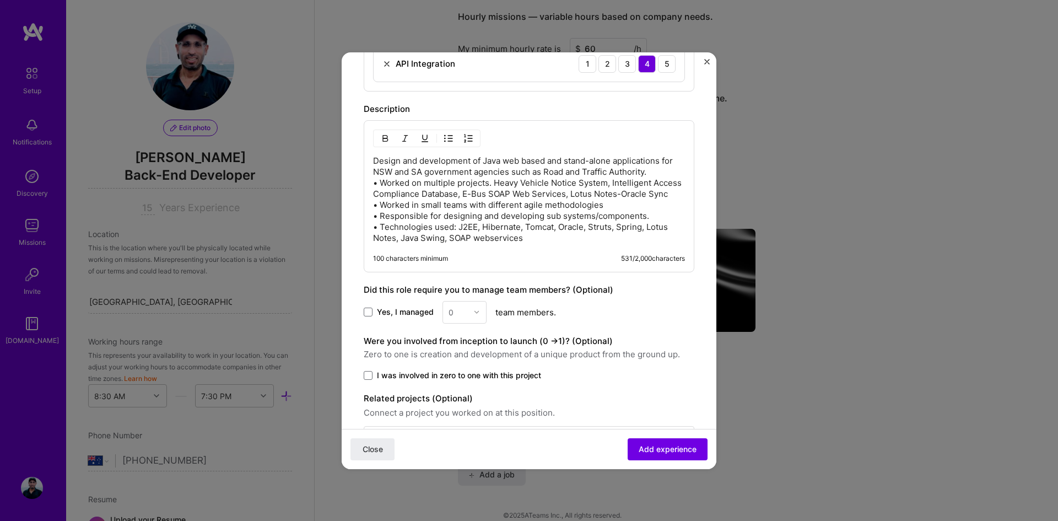
scroll to position [573, 0]
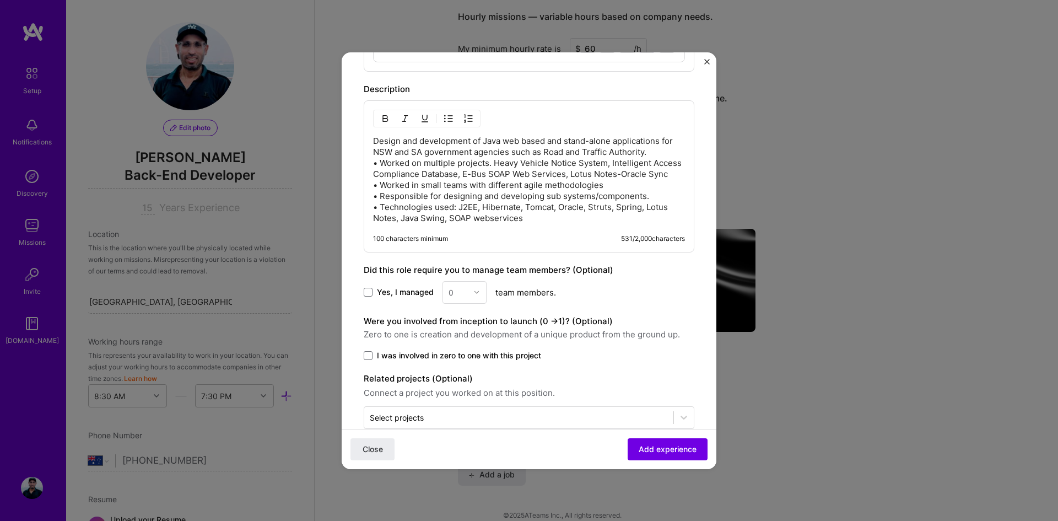
click at [542, 224] on p "Design and development of Java web based and stand-alone applications for NSW a…" at bounding box center [529, 180] width 312 height 88
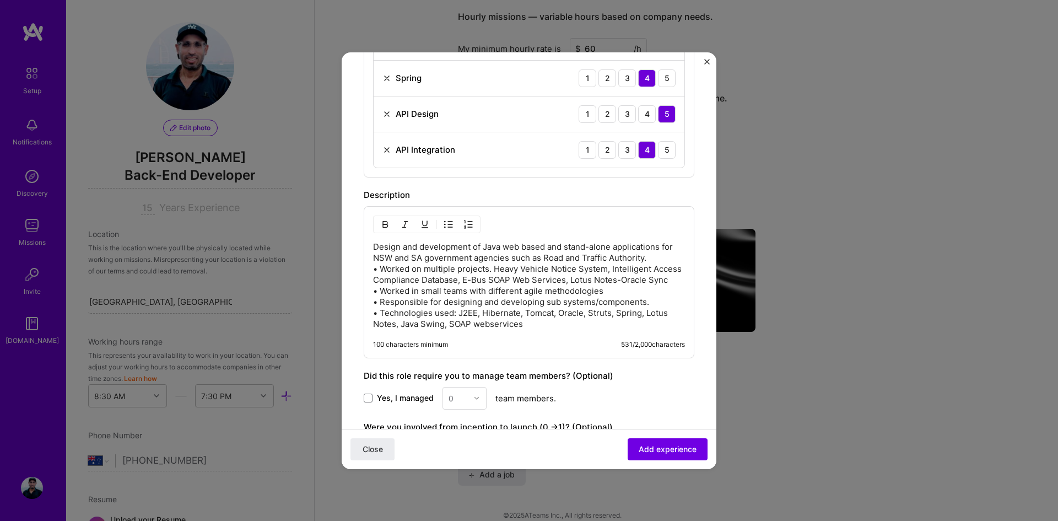
scroll to position [462, 0]
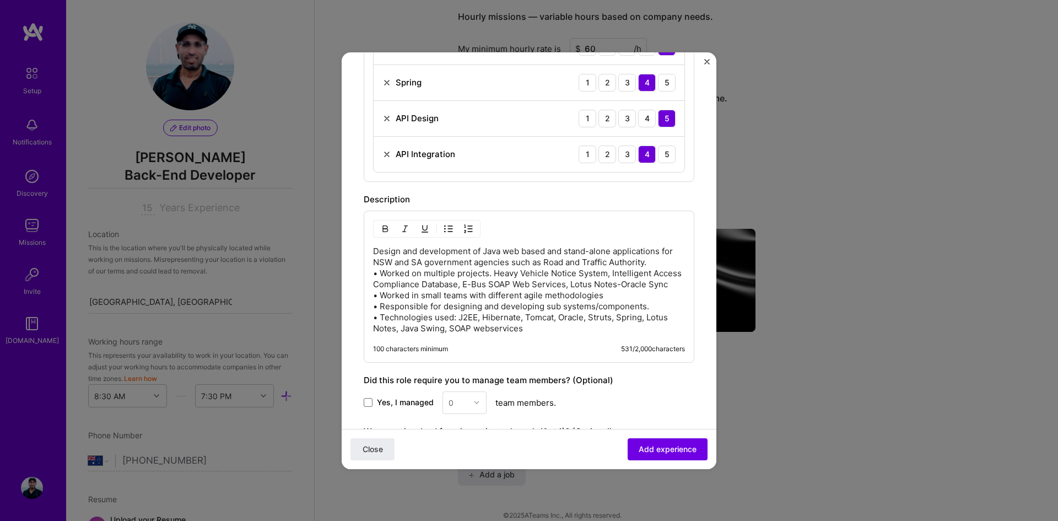
click at [373, 249] on p "Design and development of Java web based and stand-alone applications for NSW a…" at bounding box center [529, 290] width 312 height 88
click at [450, 226] on img "button" at bounding box center [448, 228] width 9 height 9
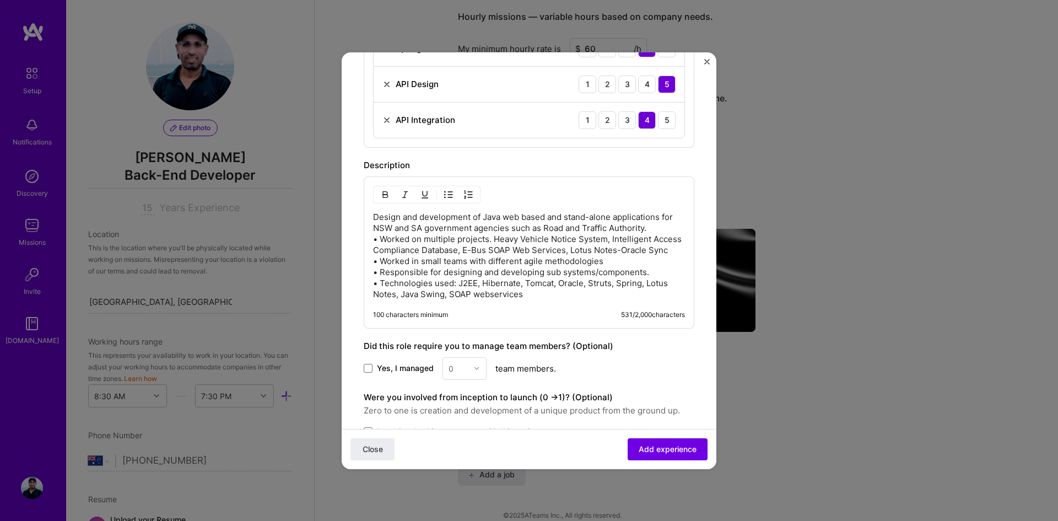
scroll to position [495, 0]
click at [374, 215] on p "Design and development of Java web based and stand-alone applications for NSW a…" at bounding box center [529, 257] width 312 height 88
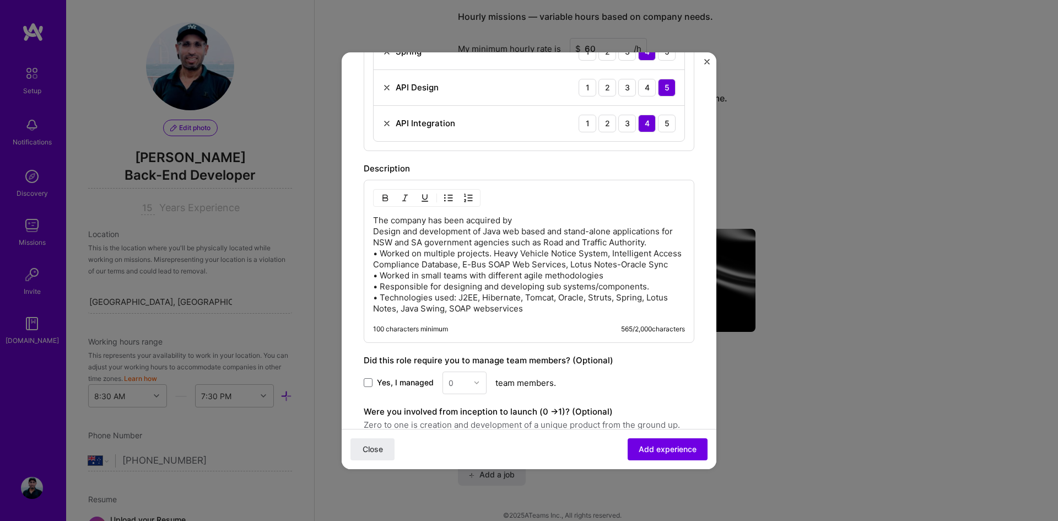
scroll to position [606, 0]
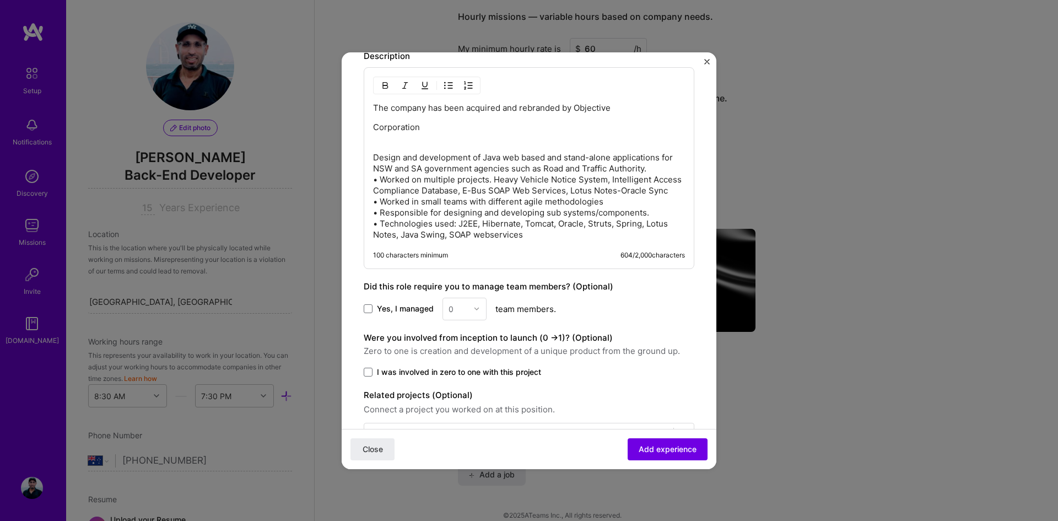
click at [637, 113] on p "The company has been acquired and rebranded by Objective" at bounding box center [529, 108] width 312 height 11
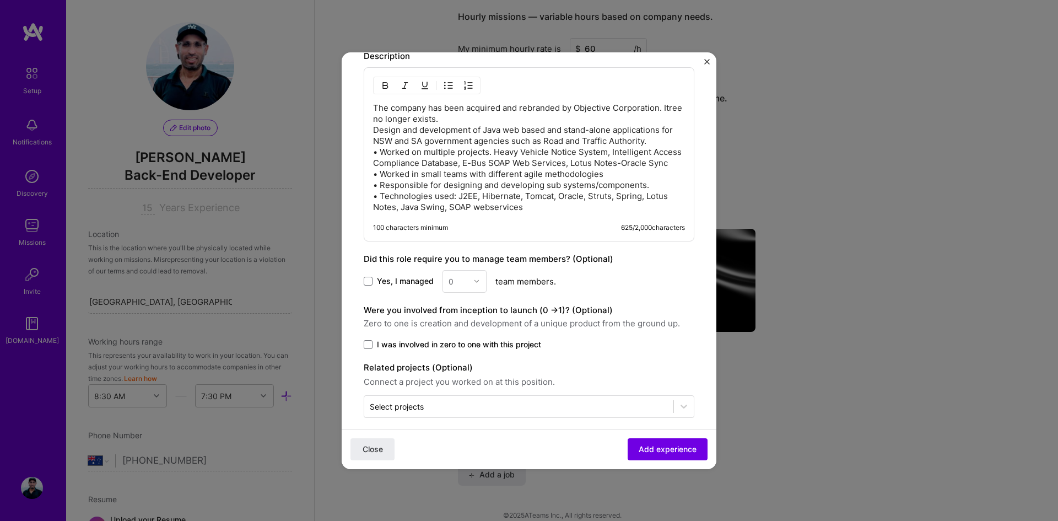
click at [374, 128] on p "The company has been acquired and rebranded by Objective Corporation. Itree no …" at bounding box center [529, 158] width 312 height 110
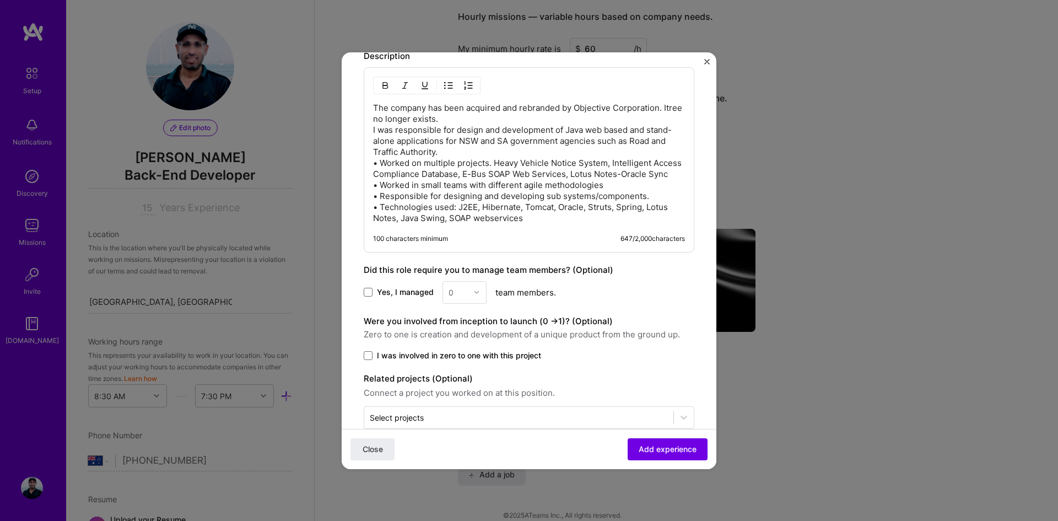
scroll to position [639, 0]
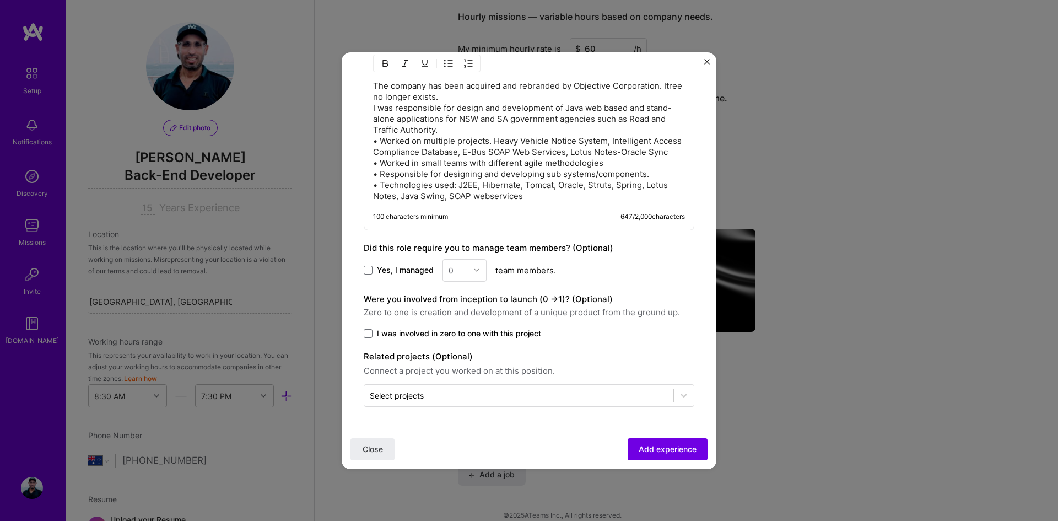
click at [678, 396] on icon at bounding box center [683, 395] width 11 height 11
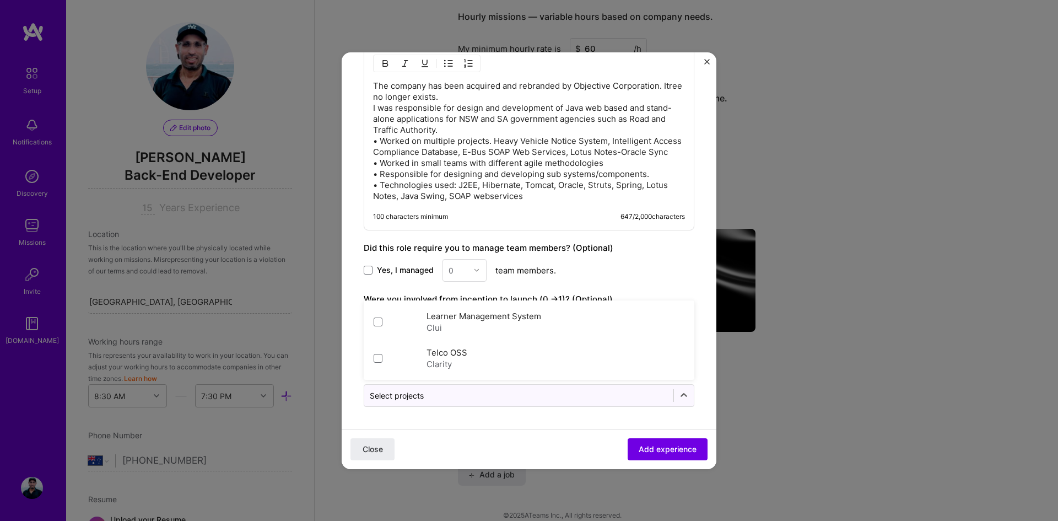
click at [551, 428] on div "Close Add experience" at bounding box center [529, 448] width 375 height 40
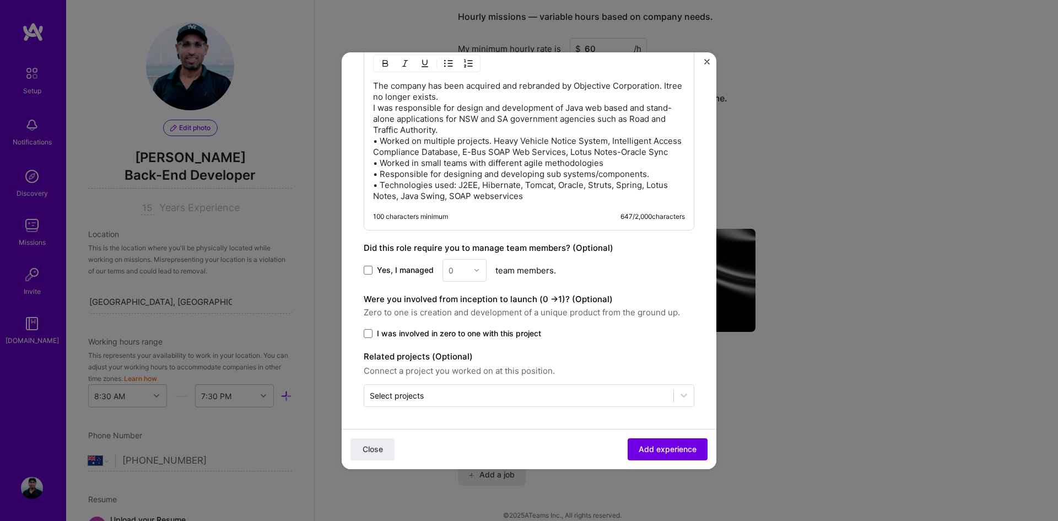
click at [662, 445] on span "Add experience" at bounding box center [668, 448] width 58 height 11
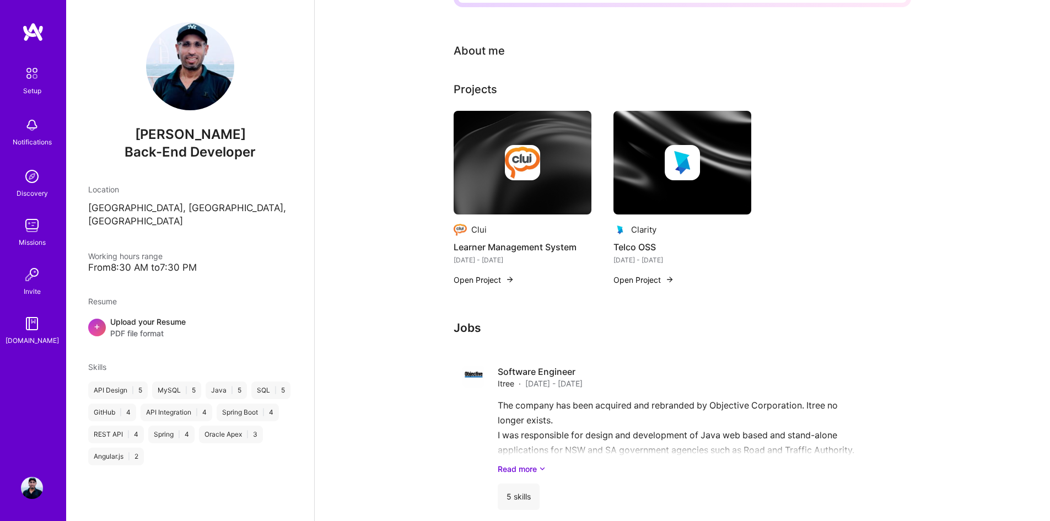
scroll to position [251, 0]
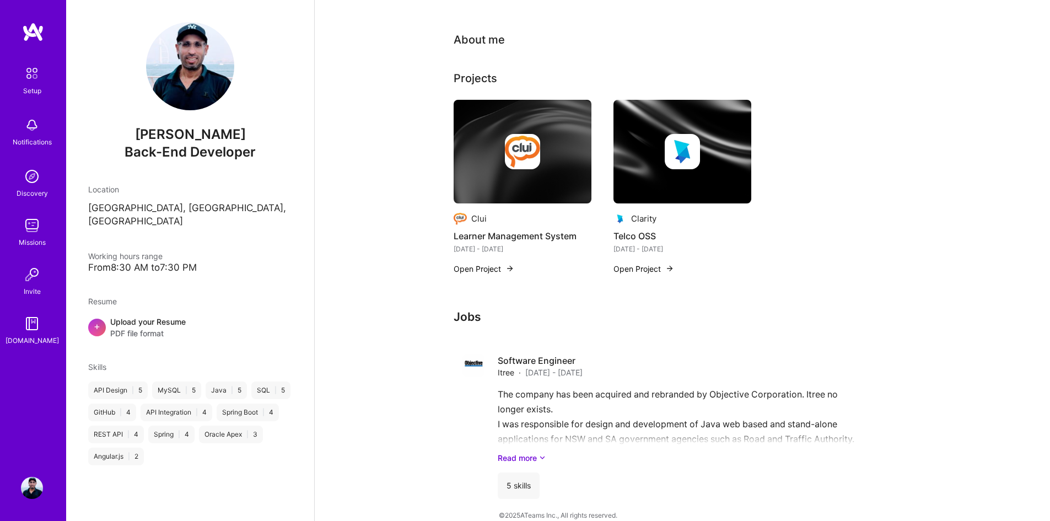
click at [538, 452] on link "Read more" at bounding box center [700, 458] width 404 height 12
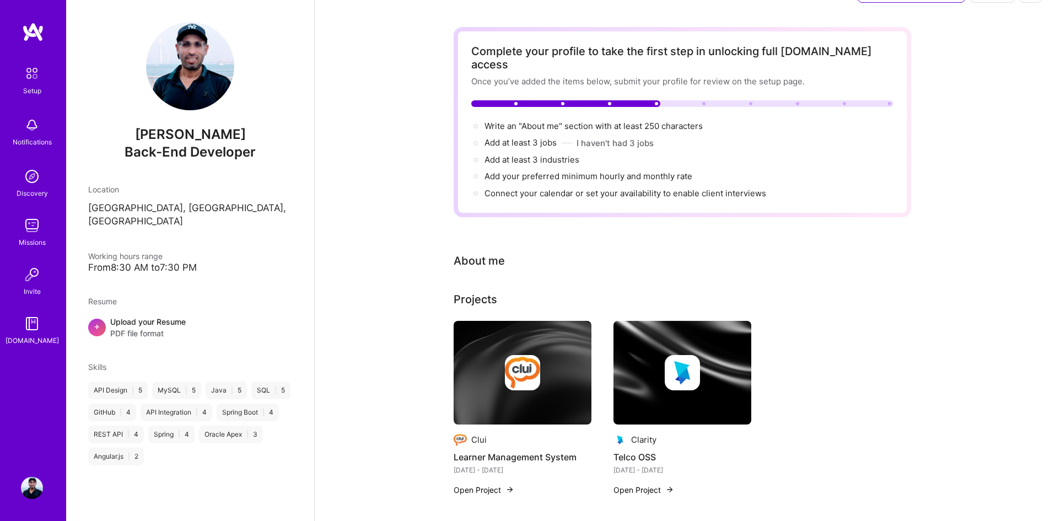
scroll to position [0, 0]
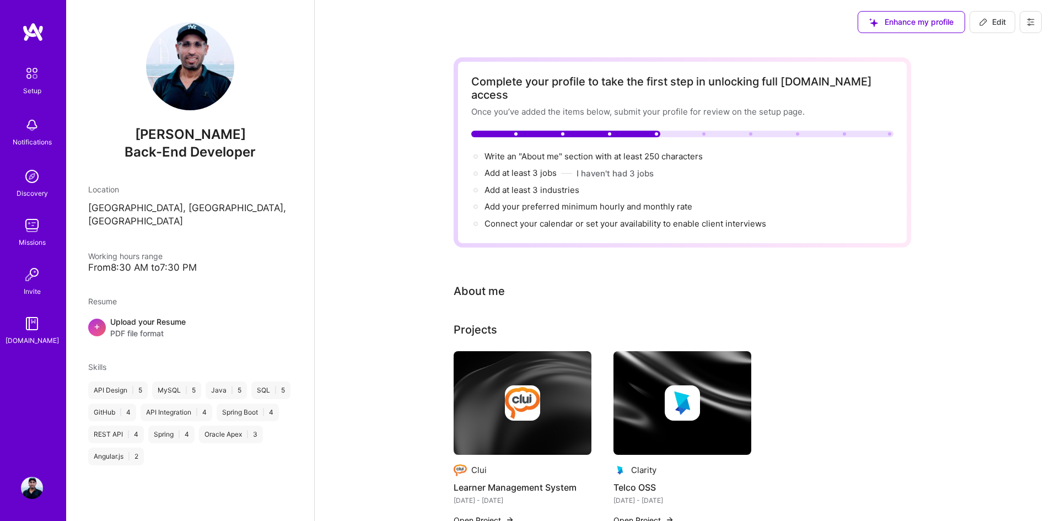
click at [537, 168] on span "Add at least 3 jobs →" at bounding box center [520, 173] width 72 height 10
select select "US"
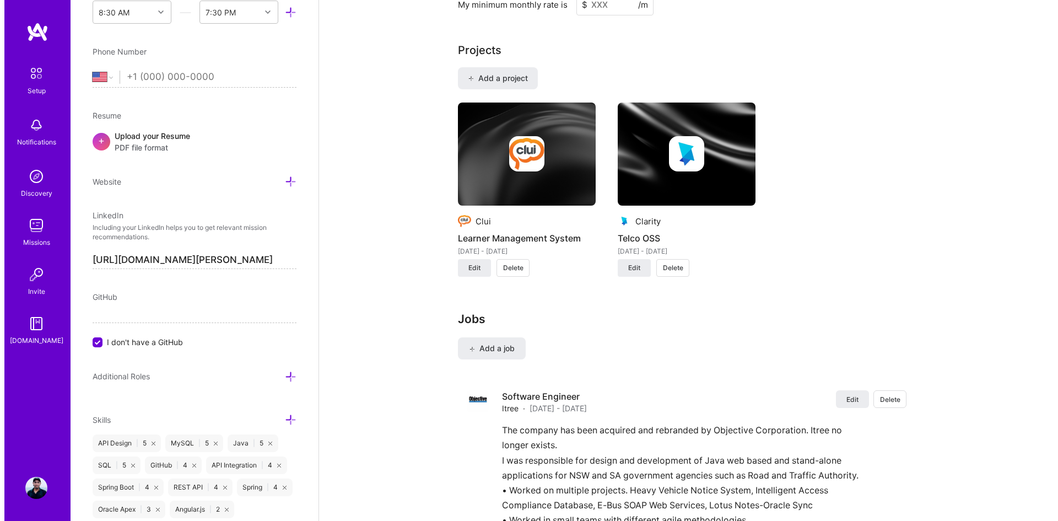
scroll to position [792, 0]
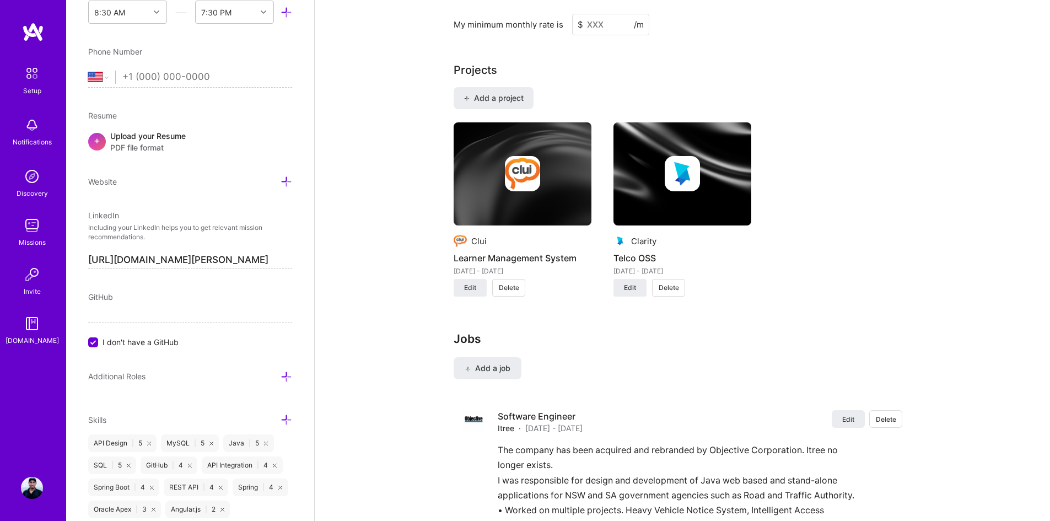
click at [495, 363] on span "Add a job" at bounding box center [488, 368] width 46 height 11
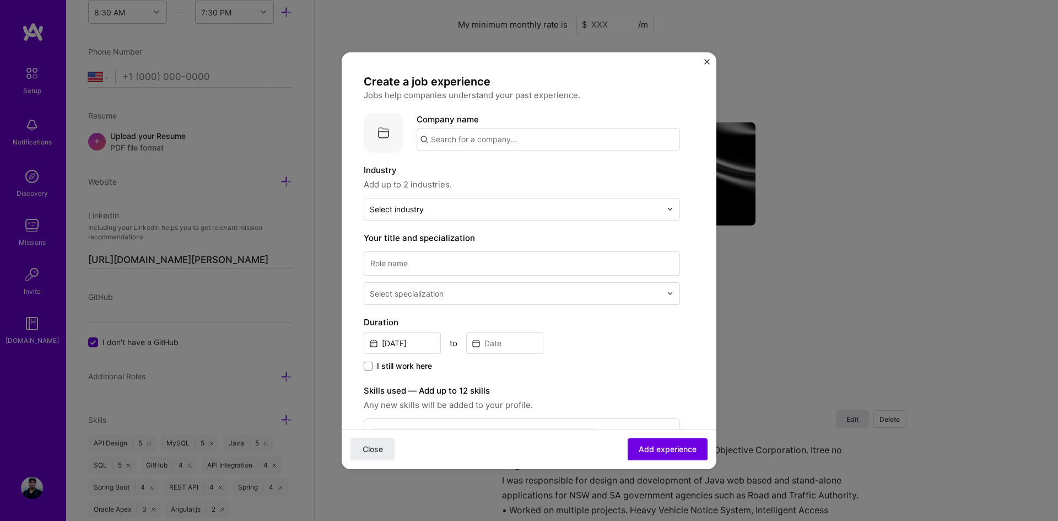
click at [480, 138] on input "text" at bounding box center [548, 139] width 263 height 22
type input "Clui"
click at [465, 171] on div "Clui [DOMAIN_NAME]" at bounding box center [476, 171] width 53 height 20
click at [429, 209] on input "text" at bounding box center [516, 209] width 292 height 12
click at [472, 177] on div "Industry Add up to 2 industries." at bounding box center [522, 178] width 316 height 28
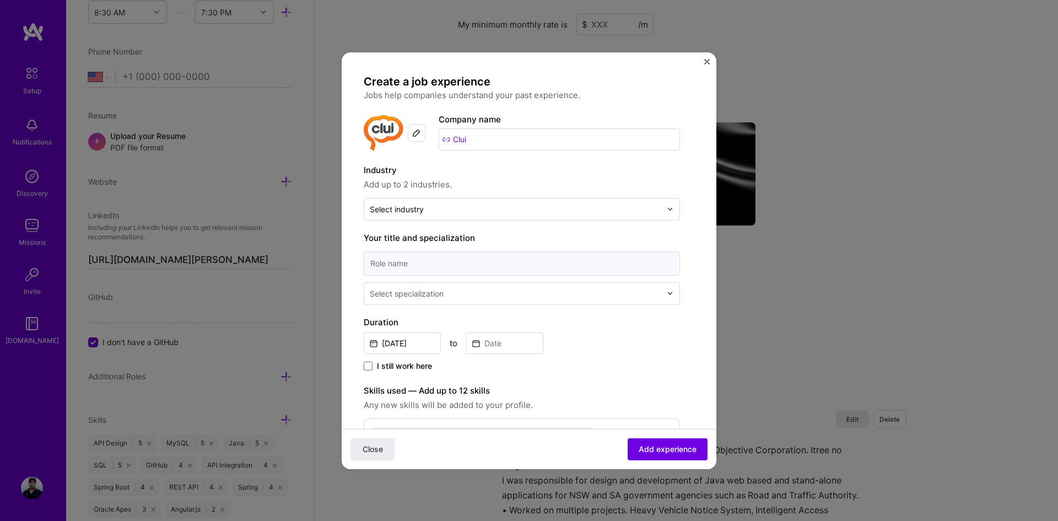
click at [416, 265] on input at bounding box center [522, 263] width 316 height 24
click at [414, 299] on div at bounding box center [517, 294] width 294 height 14
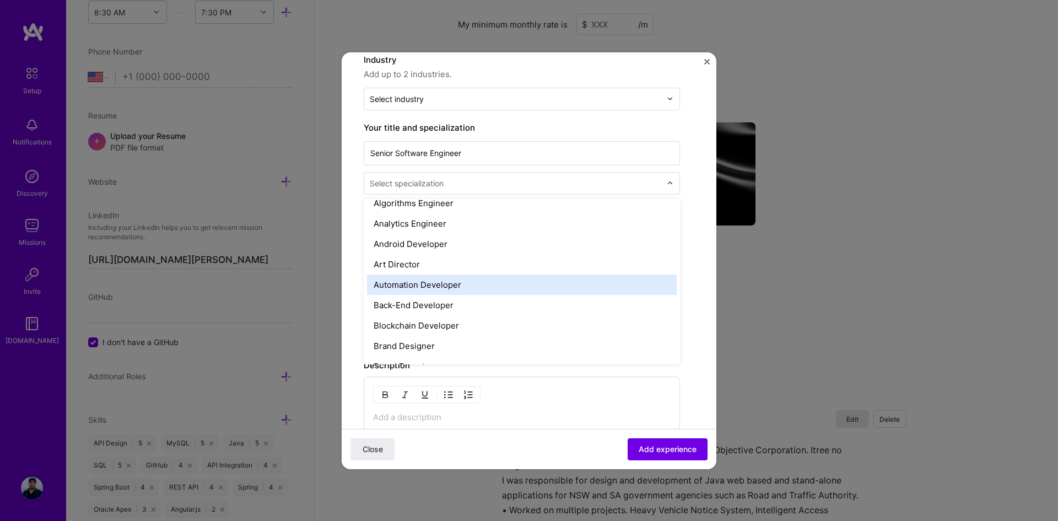
scroll to position [110, 0]
click at [455, 289] on div "Back-End Developer" at bounding box center [522, 286] width 310 height 20
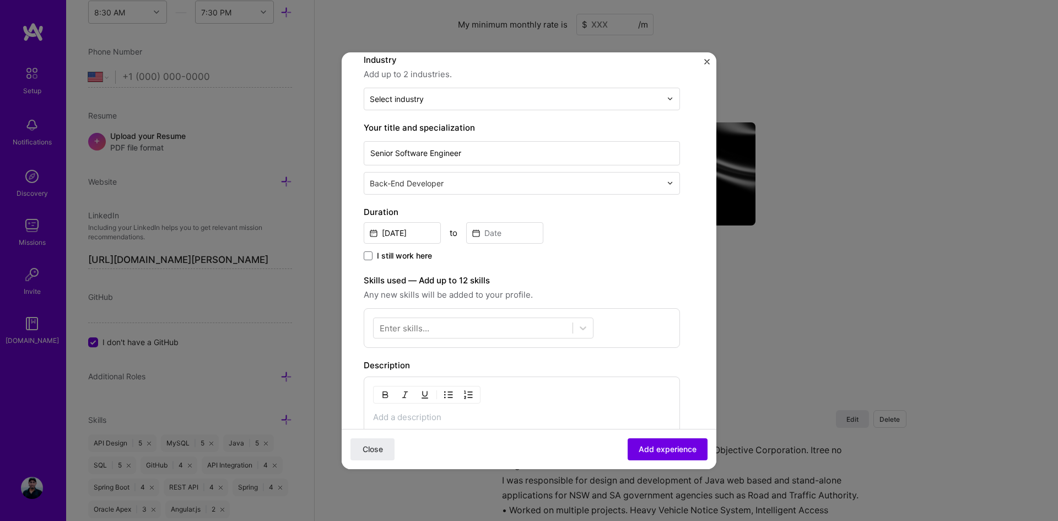
scroll to position [55, 0]
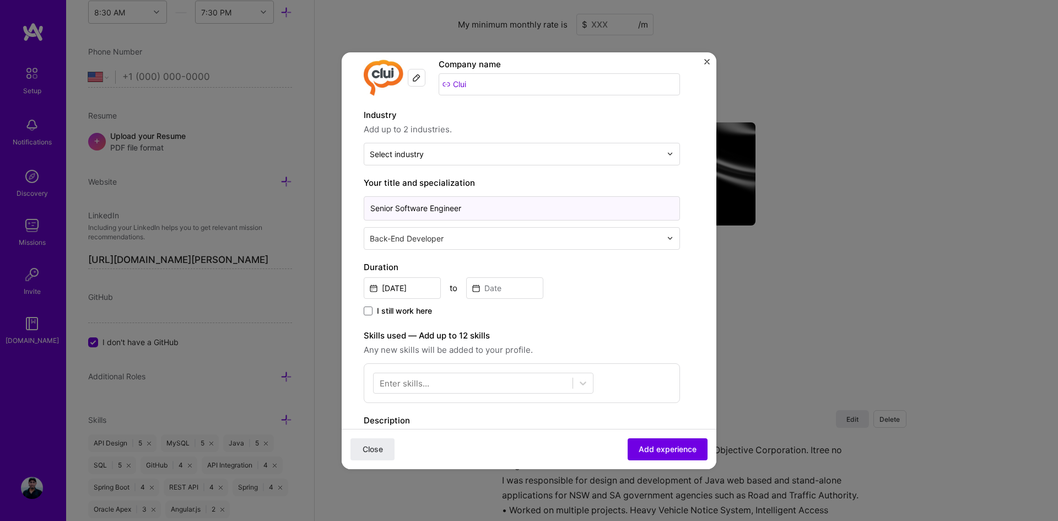
click at [414, 208] on input "Senior Software Engineer" at bounding box center [522, 208] width 316 height 24
click at [458, 207] on input "Senior Software Engineer" at bounding box center [522, 208] width 316 height 24
click at [396, 207] on input "Senior Back End Developer" at bounding box center [522, 208] width 316 height 24
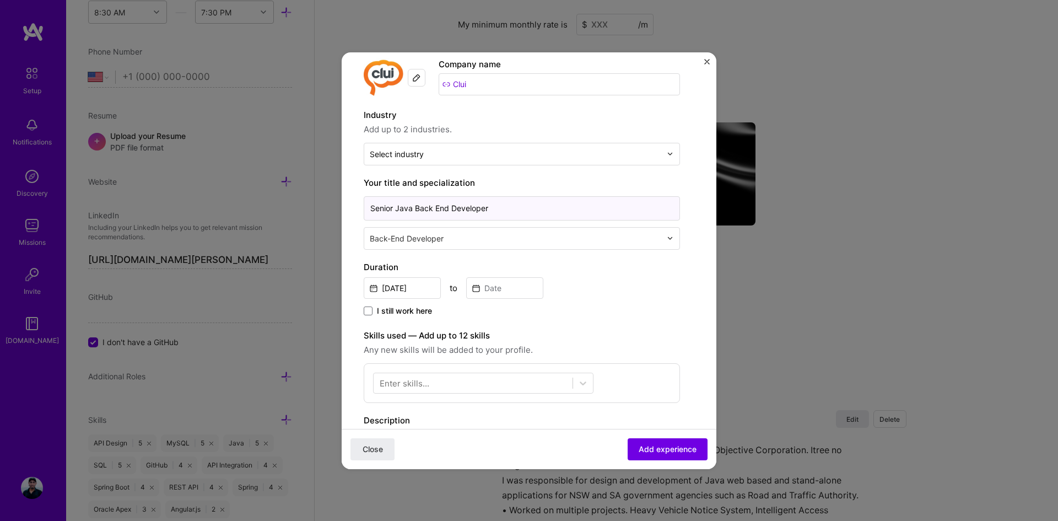
type input "Senior Java Back End Developer"
click at [424, 285] on input "[DATE]" at bounding box center [402, 287] width 77 height 21
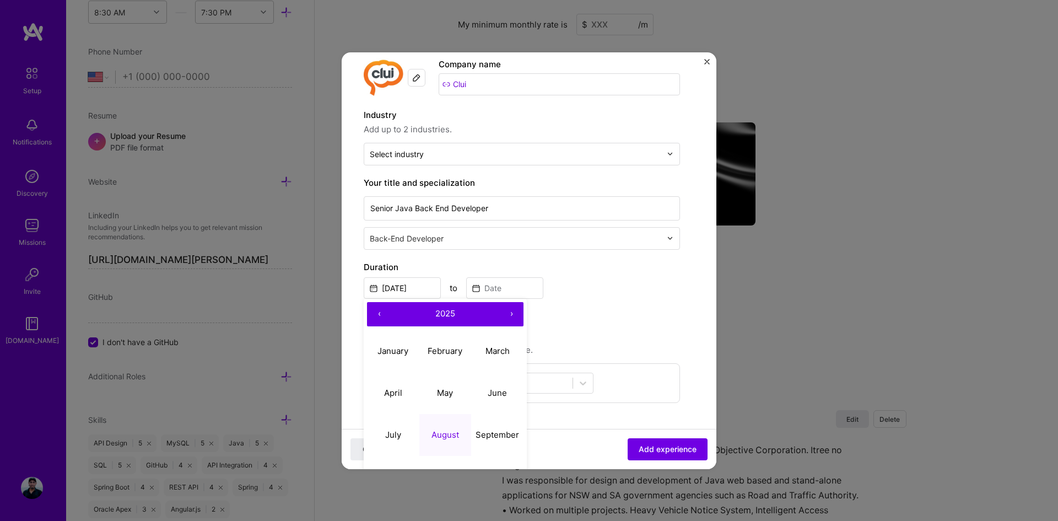
click at [377, 310] on button "‹" at bounding box center [379, 314] width 24 height 24
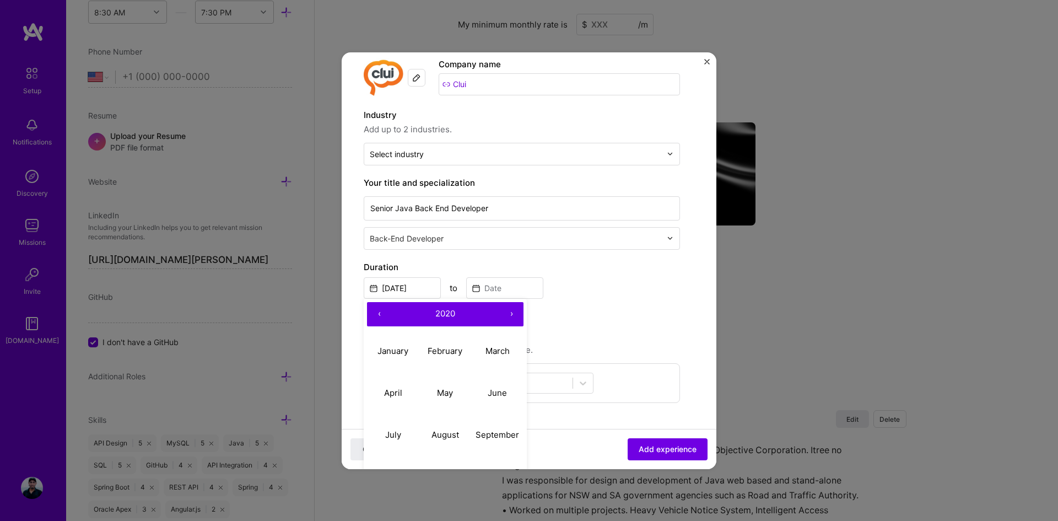
click at [377, 310] on button "‹" at bounding box center [379, 314] width 24 height 24
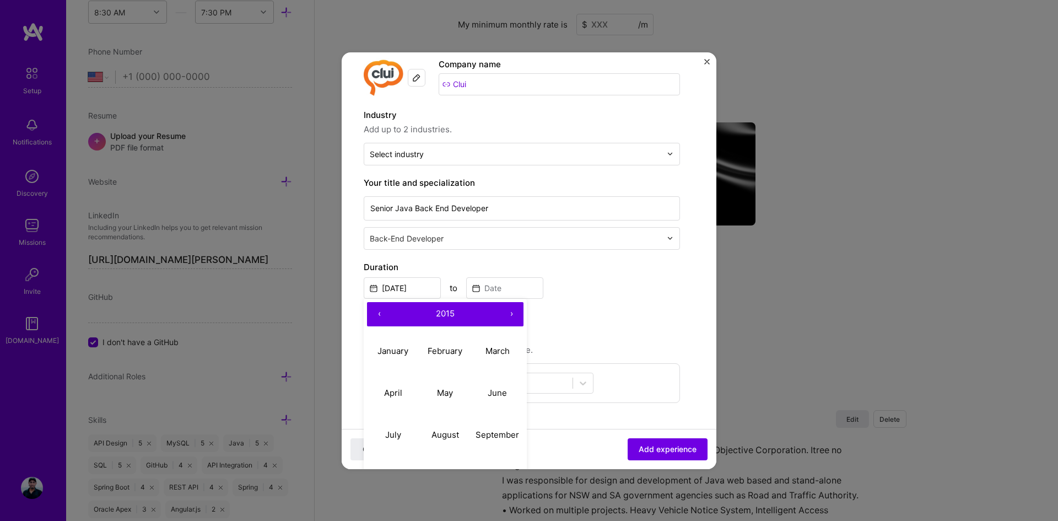
click at [377, 310] on button "‹" at bounding box center [379, 314] width 24 height 24
click at [392, 350] on abbr "January" at bounding box center [392, 351] width 31 height 10
type input "[DATE]"
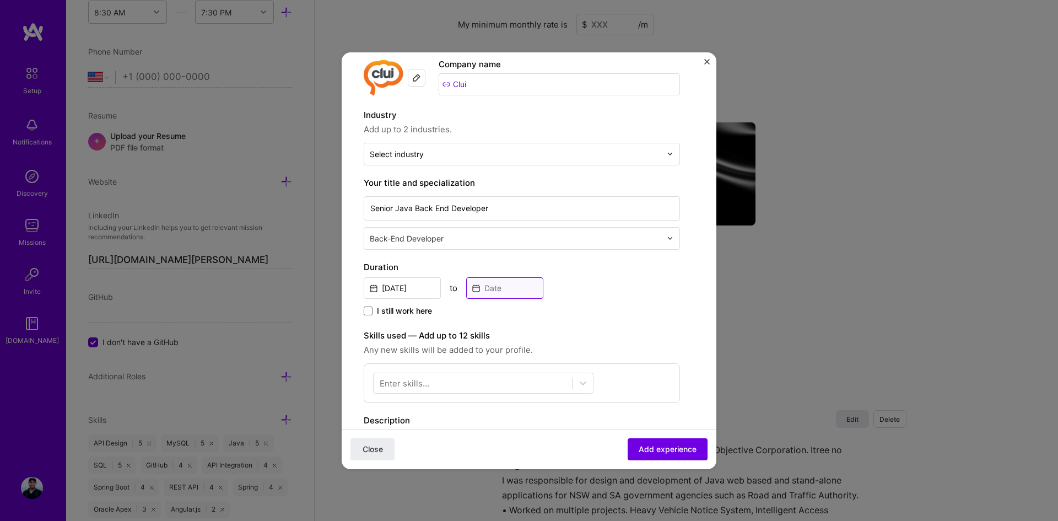
click at [485, 291] on input at bounding box center [504, 287] width 77 height 21
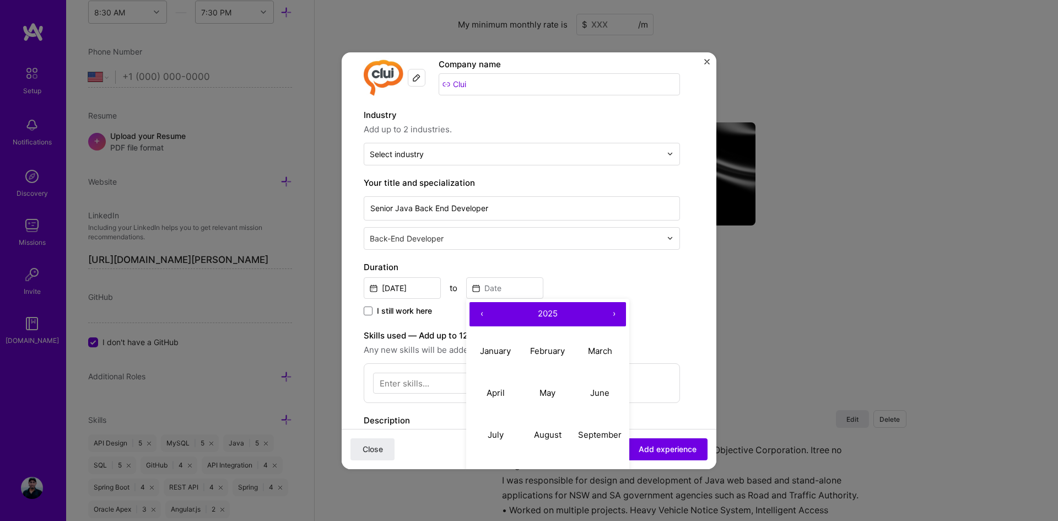
click at [487, 312] on button "‹" at bounding box center [482, 314] width 24 height 24
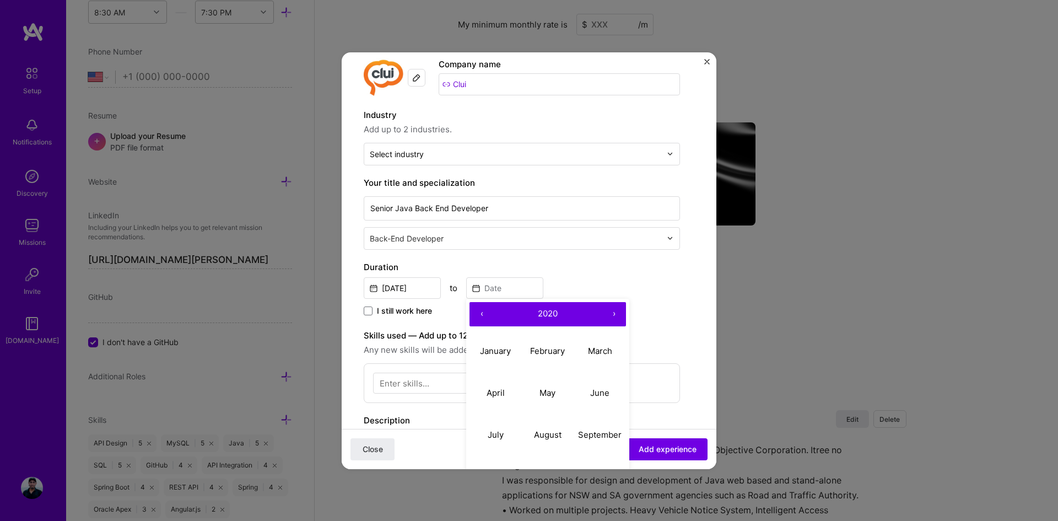
click at [487, 312] on button "‹" at bounding box center [482, 314] width 24 height 24
click at [501, 434] on abbr "July" at bounding box center [496, 434] width 16 height 10
type input "[DATE]"
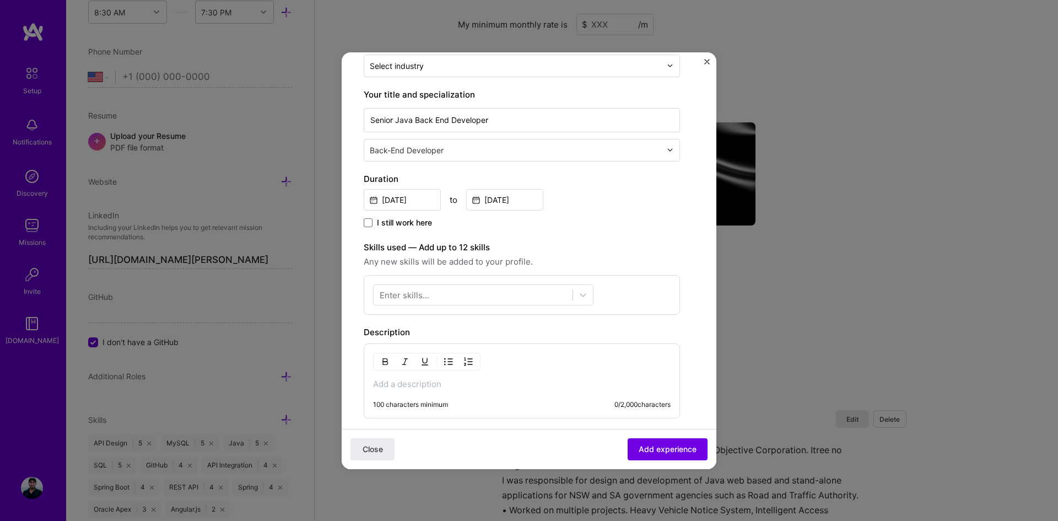
scroll to position [165, 0]
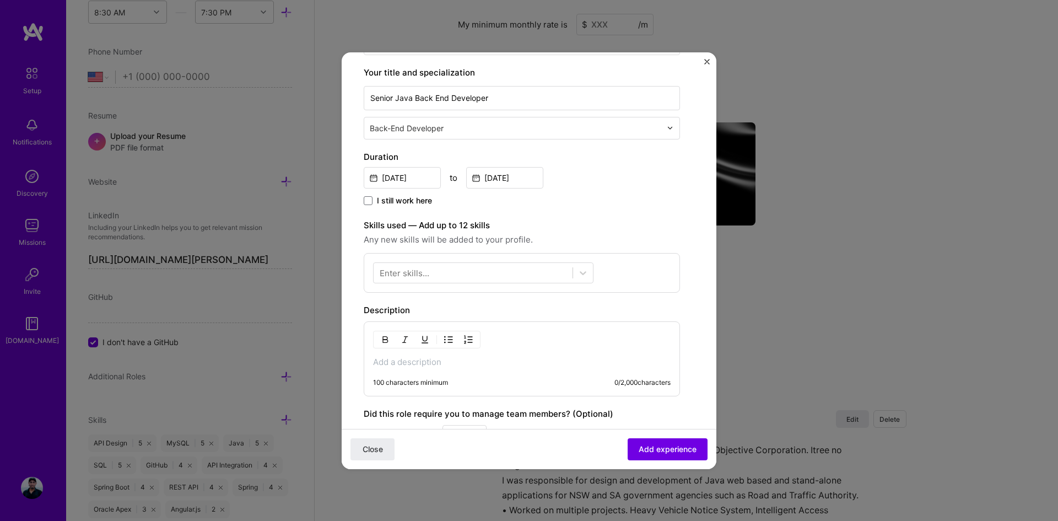
click at [452, 269] on div at bounding box center [473, 272] width 199 height 18
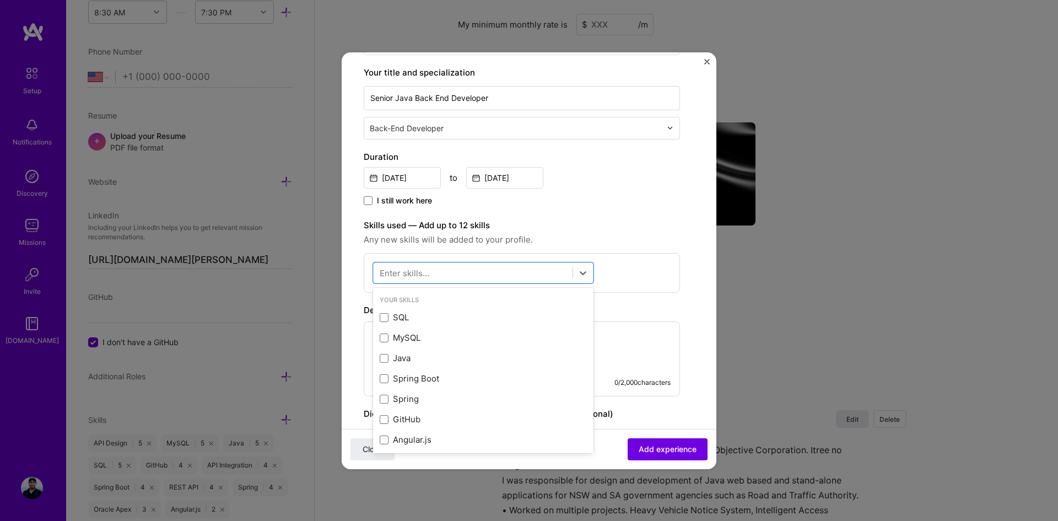
click at [387, 318] on span at bounding box center [384, 317] width 9 height 9
click at [0, 0] on input "checkbox" at bounding box center [0, 0] width 0 height 0
click at [390, 357] on div "Java" at bounding box center [483, 358] width 207 height 12
click at [386, 378] on span at bounding box center [384, 378] width 9 height 9
click at [0, 0] on input "checkbox" at bounding box center [0, 0] width 0 height 0
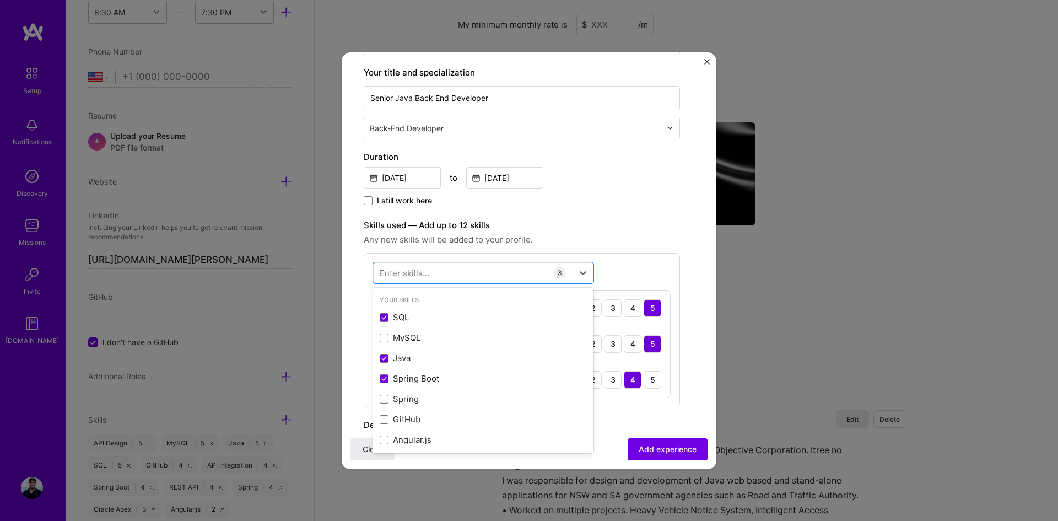
click at [385, 396] on span at bounding box center [384, 399] width 9 height 9
click at [0, 0] on input "checkbox" at bounding box center [0, 0] width 0 height 0
click at [387, 415] on span at bounding box center [384, 419] width 9 height 9
click at [0, 0] on input "checkbox" at bounding box center [0, 0] width 0 height 0
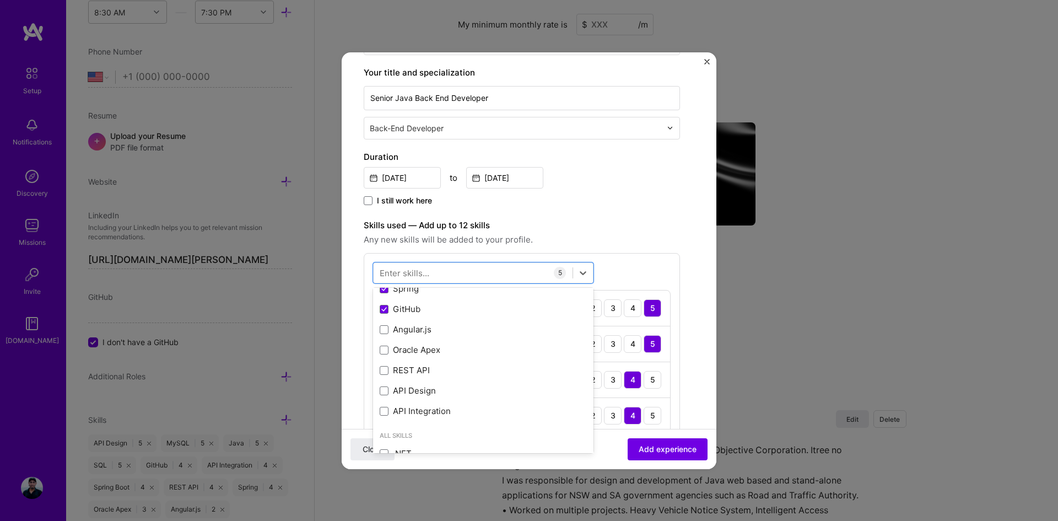
click at [383, 369] on span at bounding box center [384, 370] width 9 height 9
click at [0, 0] on input "checkbox" at bounding box center [0, 0] width 0 height 0
click at [384, 389] on span at bounding box center [384, 390] width 9 height 9
click at [0, 0] on input "checkbox" at bounding box center [0, 0] width 0 height 0
click at [384, 410] on span at bounding box center [384, 411] width 9 height 9
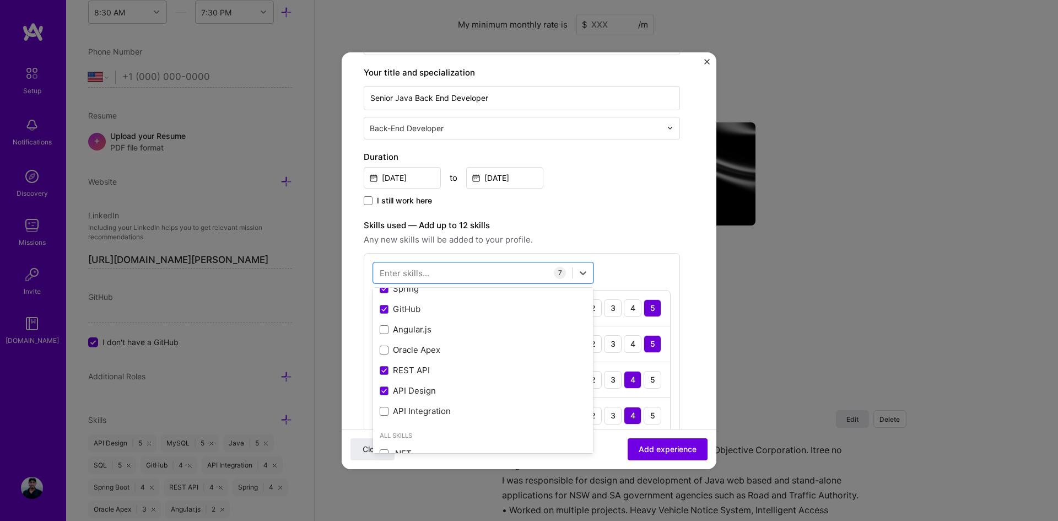
click at [0, 0] on input "checkbox" at bounding box center [0, 0] width 0 height 0
click at [436, 272] on div at bounding box center [473, 272] width 199 height 18
click at [387, 317] on span at bounding box center [384, 317] width 9 height 9
click at [0, 0] on input "checkbox" at bounding box center [0, 0] width 0 height 0
click at [523, 269] on div "[PERSON_NAME]" at bounding box center [473, 272] width 199 height 18
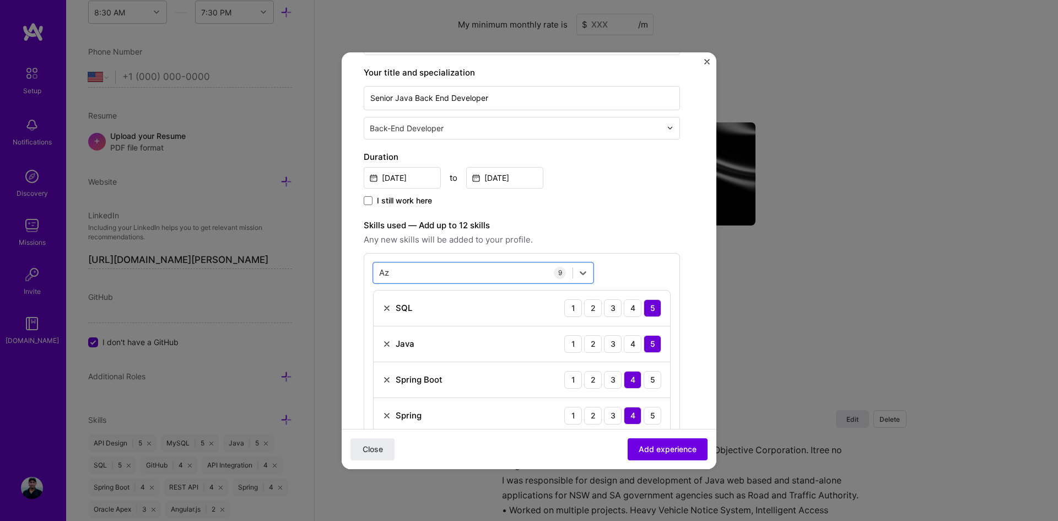
type input "A"
click at [382, 334] on div "Angular.js" at bounding box center [483, 329] width 207 height 12
click at [387, 381] on span at bounding box center [384, 383] width 9 height 9
click at [0, 0] on input "checkbox" at bounding box center [0, 0] width 0 height 0
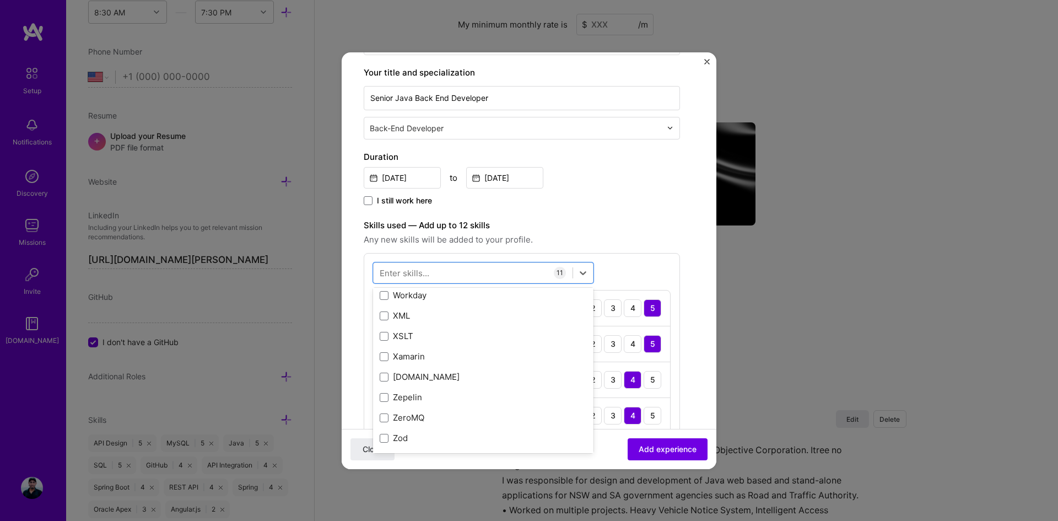
scroll to position [7590, 0]
click at [388, 401] on div "jQuery" at bounding box center [483, 396] width 207 height 12
click at [670, 220] on label "Skills used — Add up to 12 skills" at bounding box center [522, 225] width 316 height 13
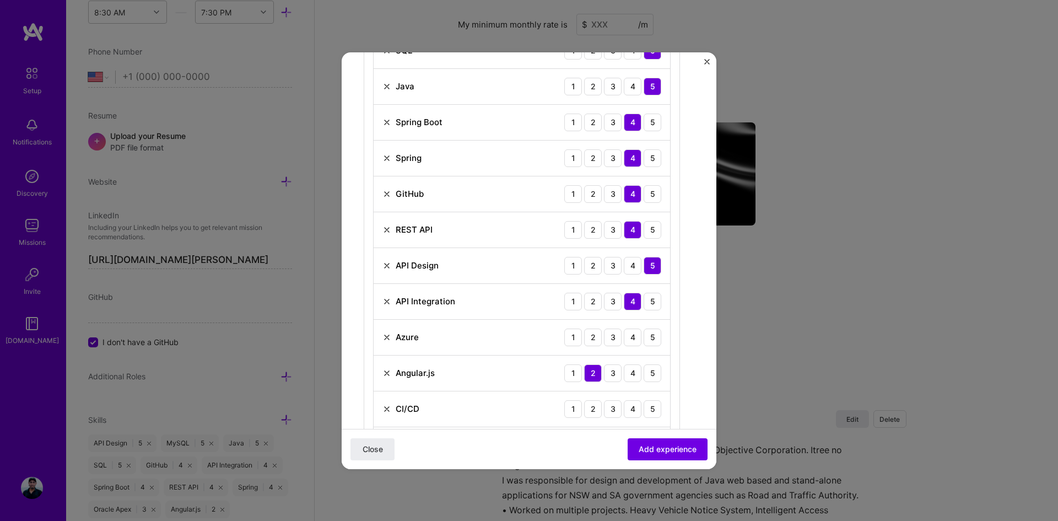
scroll to position [441, 0]
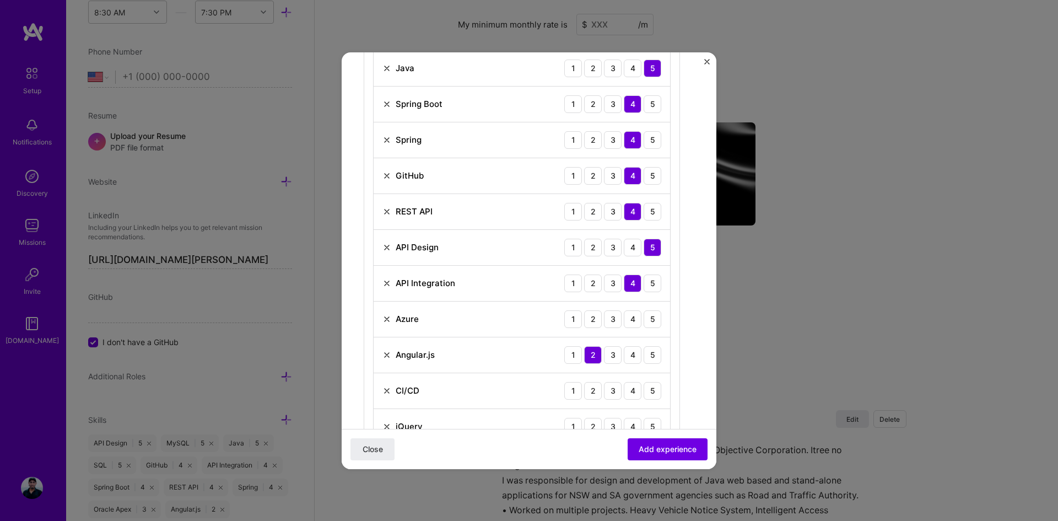
click at [616, 320] on div "3" at bounding box center [613, 319] width 18 height 18
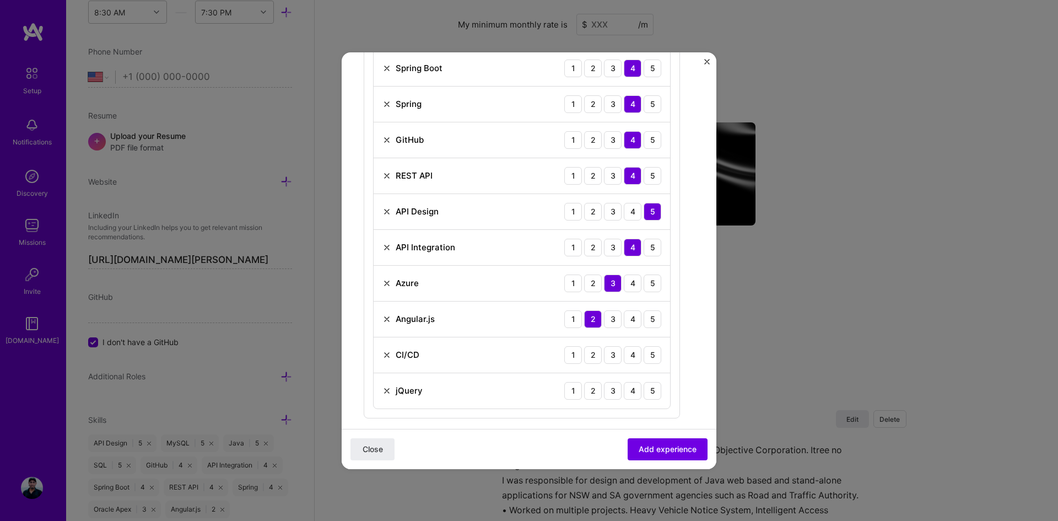
scroll to position [496, 0]
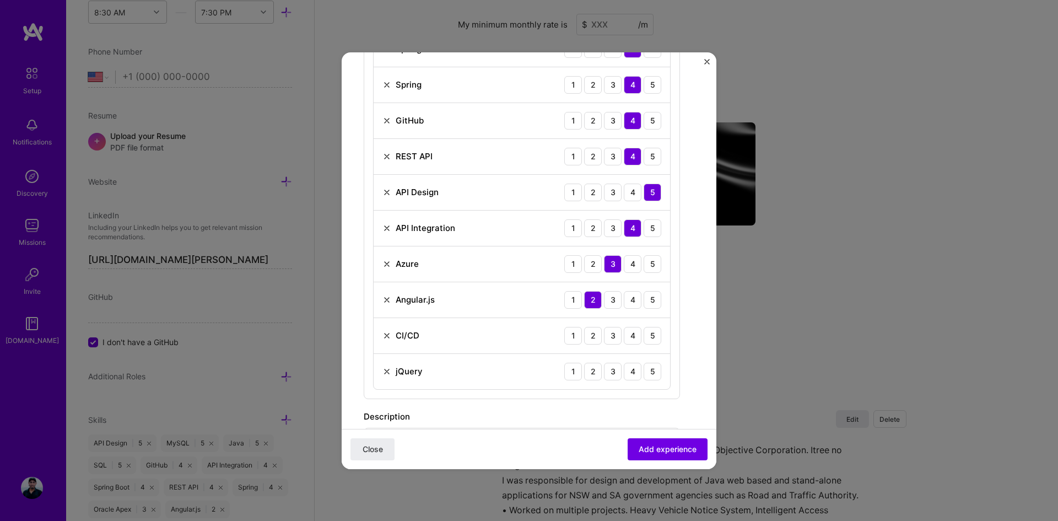
click at [634, 341] on div "4" at bounding box center [633, 336] width 18 height 18
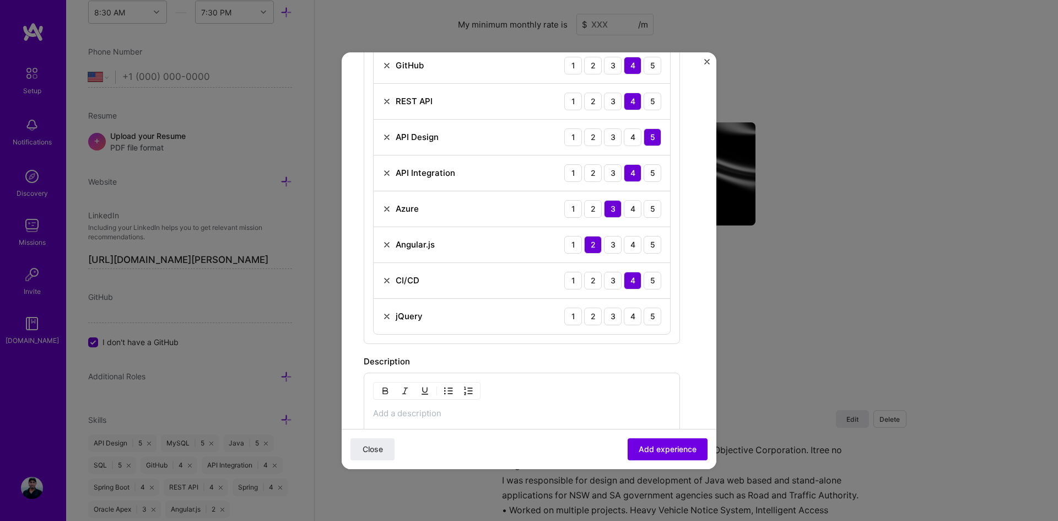
click at [614, 320] on div "3" at bounding box center [613, 317] width 18 height 18
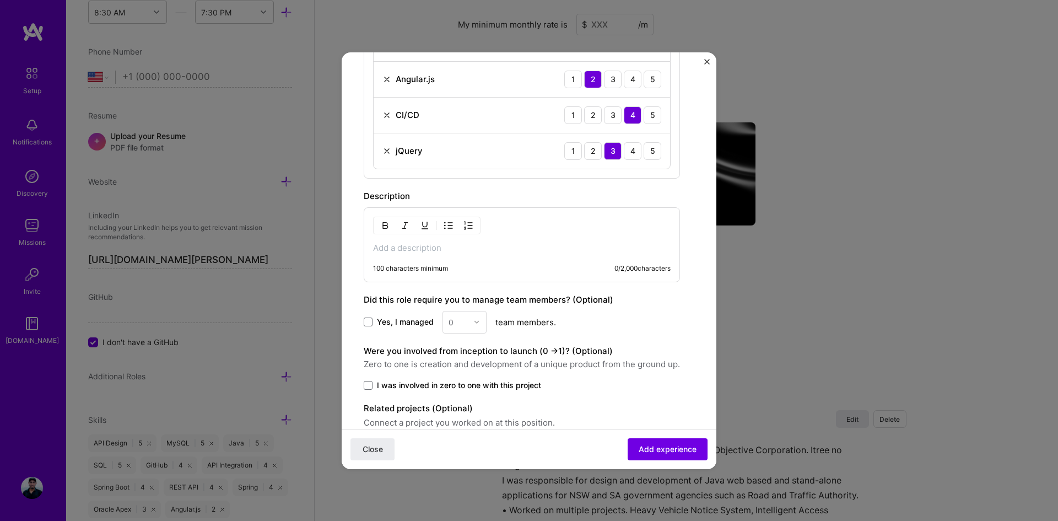
scroll to position [768, 0]
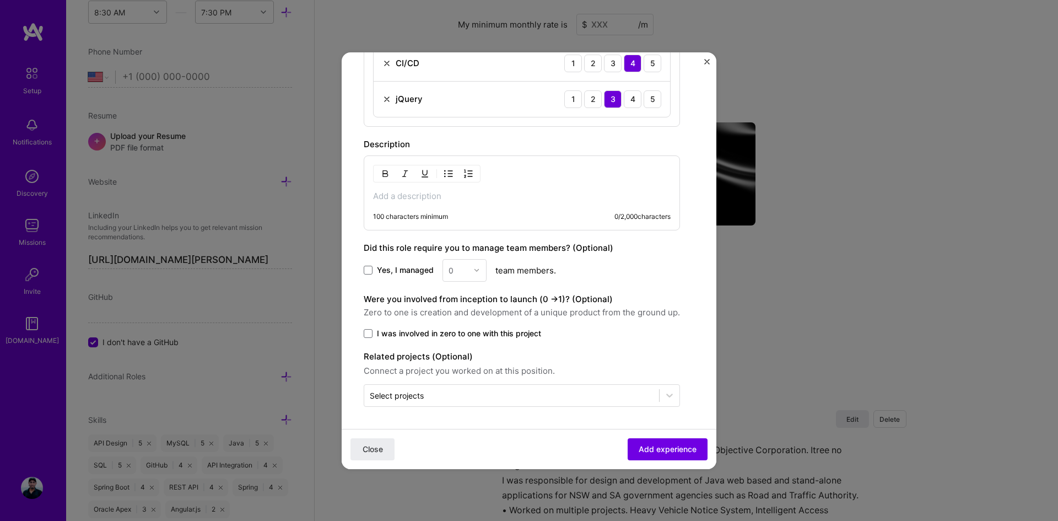
click at [365, 271] on span at bounding box center [368, 270] width 9 height 9
click at [0, 0] on input "Yes, I managed" at bounding box center [0, 0] width 0 height 0
click at [365, 271] on span at bounding box center [368, 270] width 9 height 9
click at [0, 0] on input "Yes, I managed" at bounding box center [0, 0] width 0 height 0
click at [368, 335] on span at bounding box center [368, 333] width 9 height 9
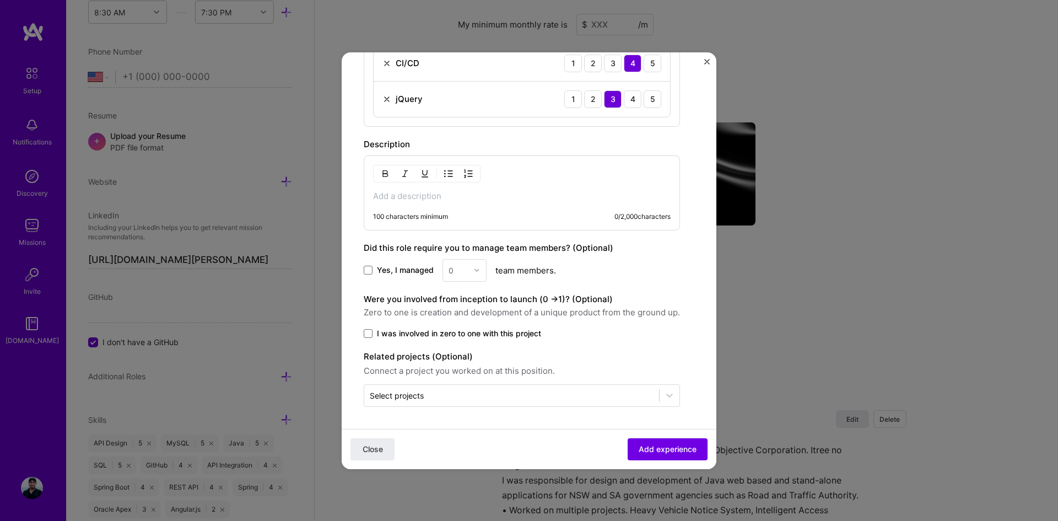
click at [0, 0] on input "I was involved in zero to one with this project" at bounding box center [0, 0] width 0 height 0
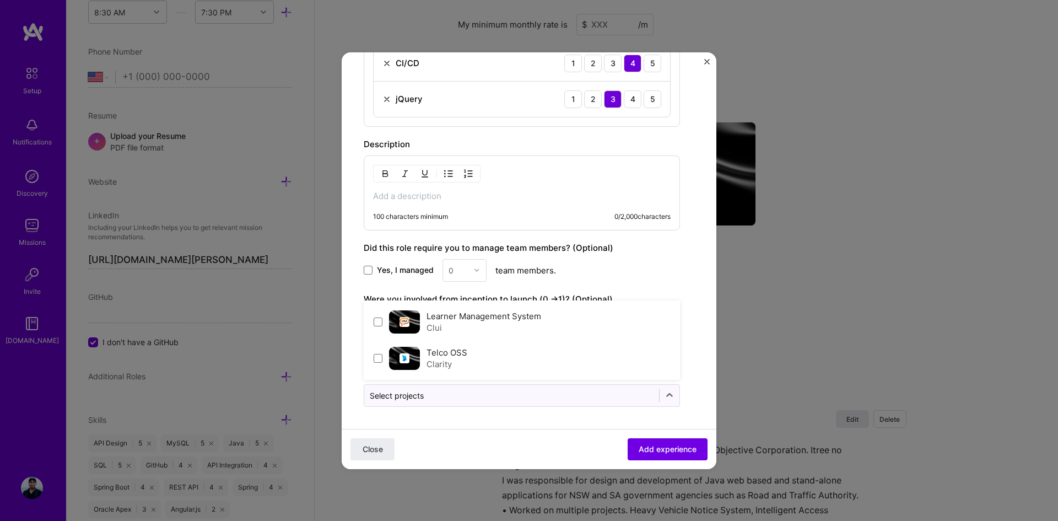
click at [492, 392] on input "text" at bounding box center [512, 396] width 284 height 12
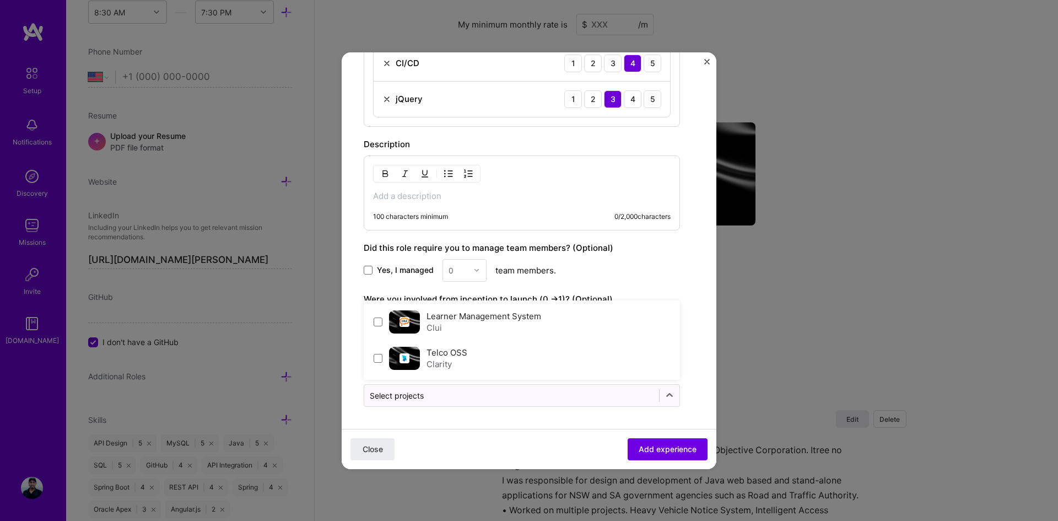
click at [472, 401] on div at bounding box center [512, 396] width 284 height 14
click at [381, 326] on span at bounding box center [378, 321] width 9 height 9
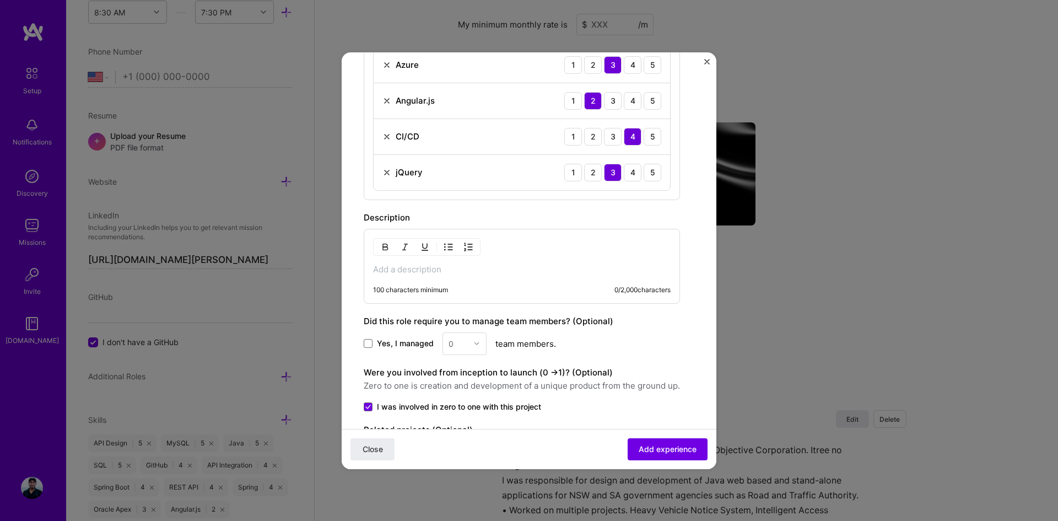
scroll to position [713, 0]
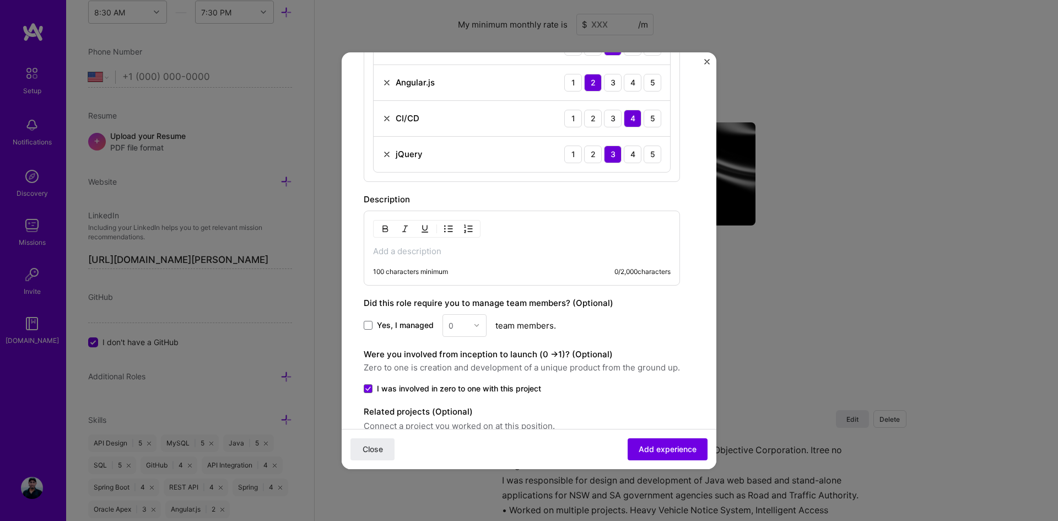
click at [408, 247] on p at bounding box center [522, 251] width 298 height 11
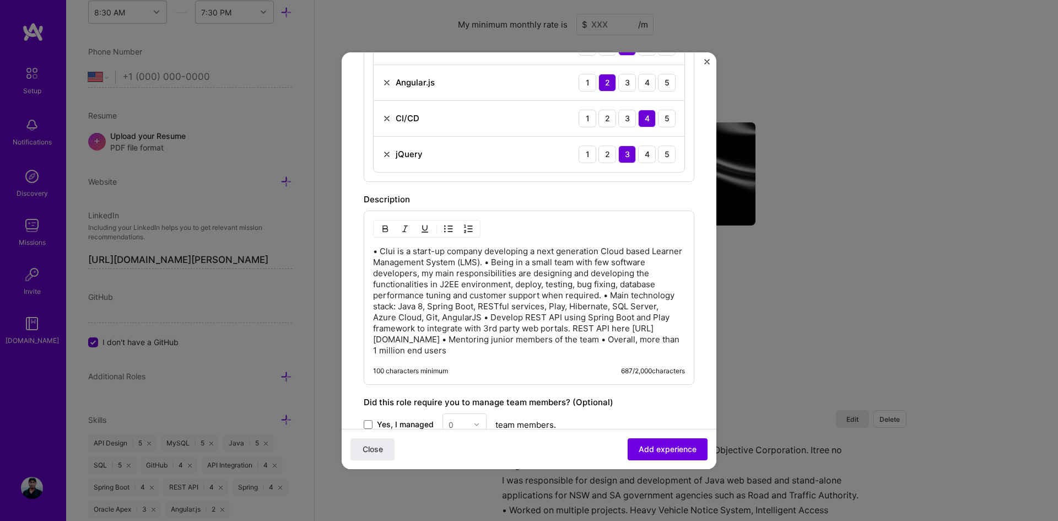
click at [519, 258] on p "• Clui is a start-up company developing a next generation Cloud based Learner M…" at bounding box center [529, 301] width 312 height 110
click at [506, 304] on p "• Clui is a start-up company developing a next generation Cloud based Learner M…" at bounding box center [529, 301] width 312 height 110
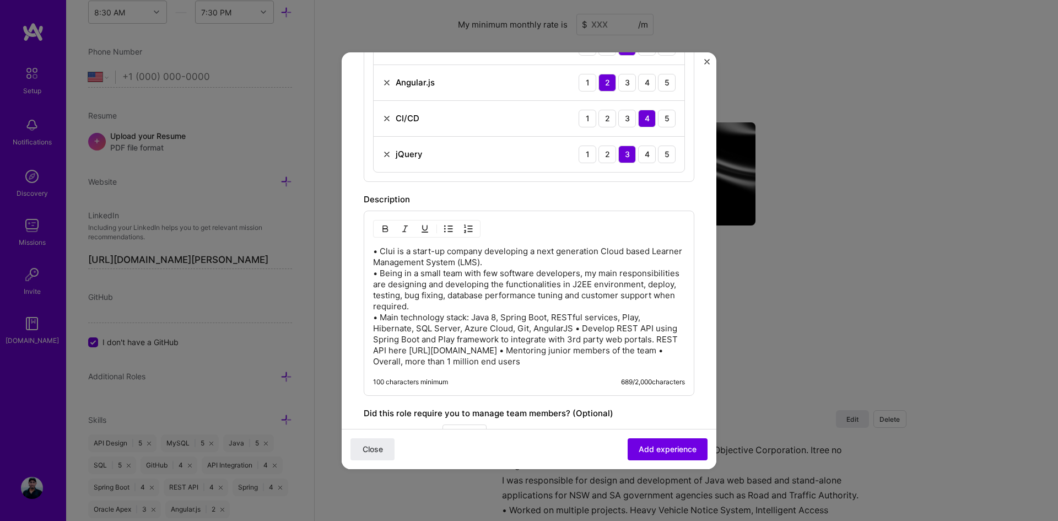
click at [574, 330] on p "• Clui is a start-up company developing a next generation Cloud based Learner M…" at bounding box center [529, 306] width 312 height 121
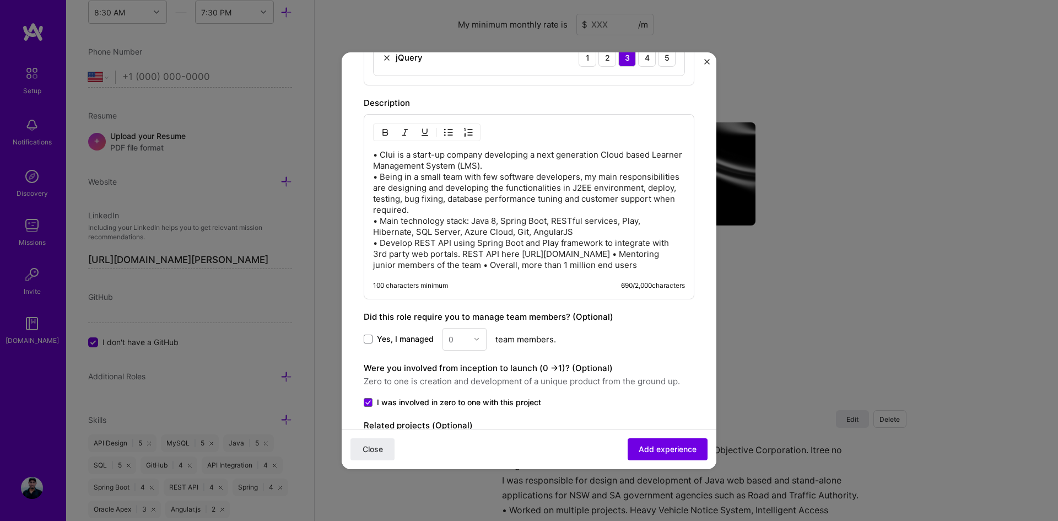
scroll to position [823, 0]
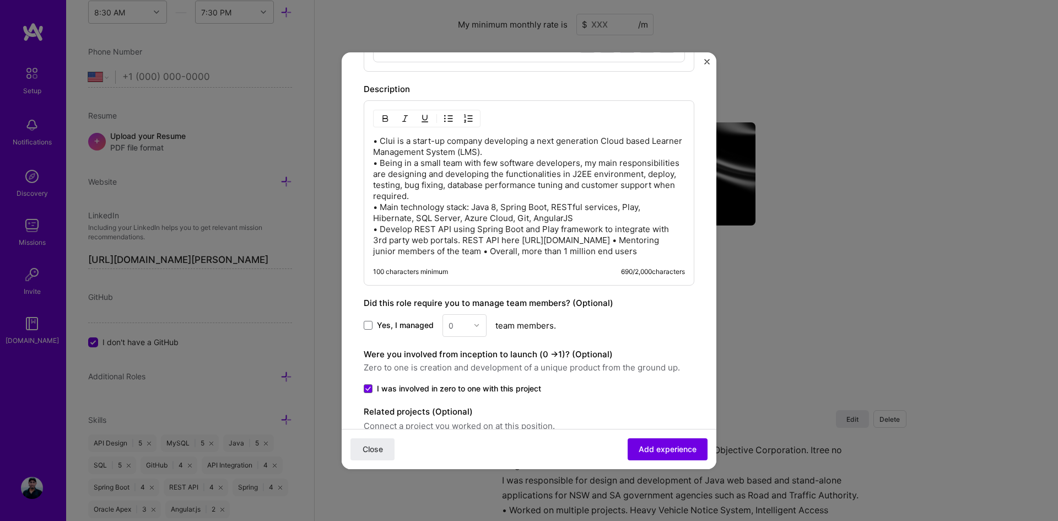
click at [527, 252] on p "• Clui is a start-up company developing a next generation Cloud based Learner M…" at bounding box center [529, 196] width 312 height 121
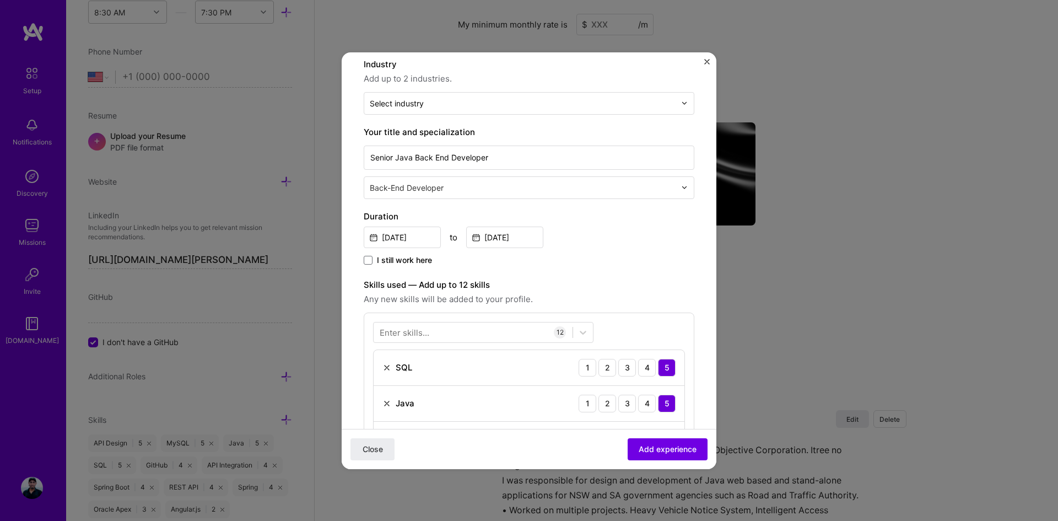
scroll to position [0, 0]
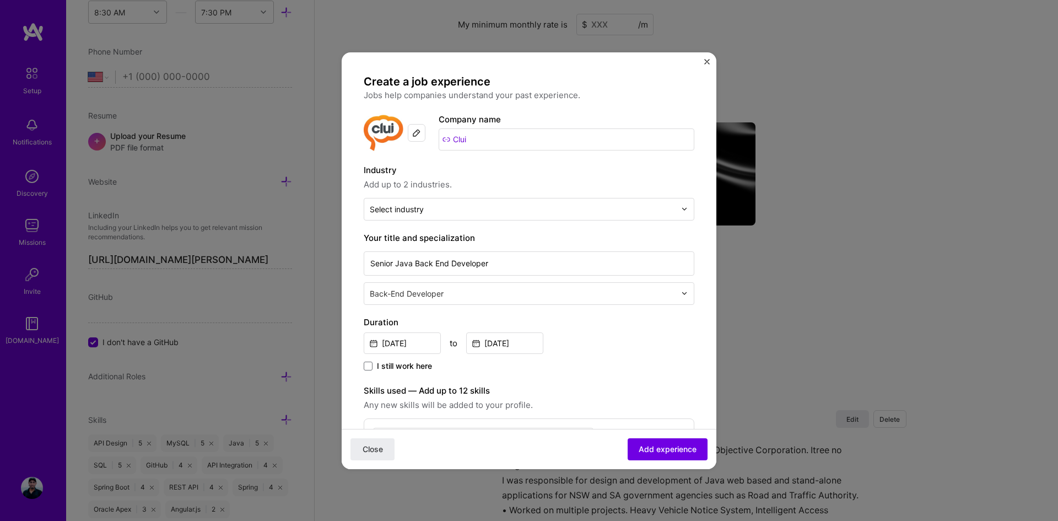
click at [581, 207] on input "text" at bounding box center [523, 209] width 306 height 12
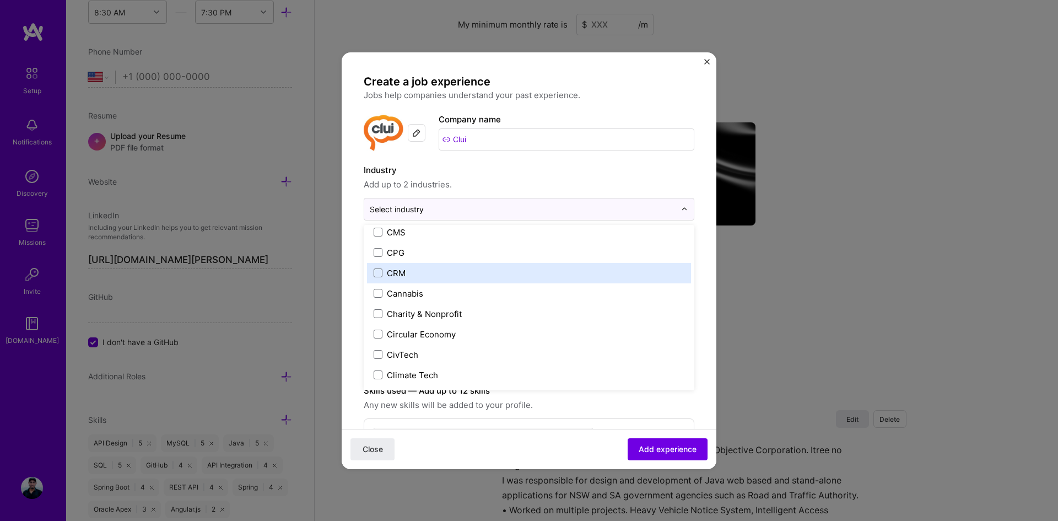
scroll to position [496, 0]
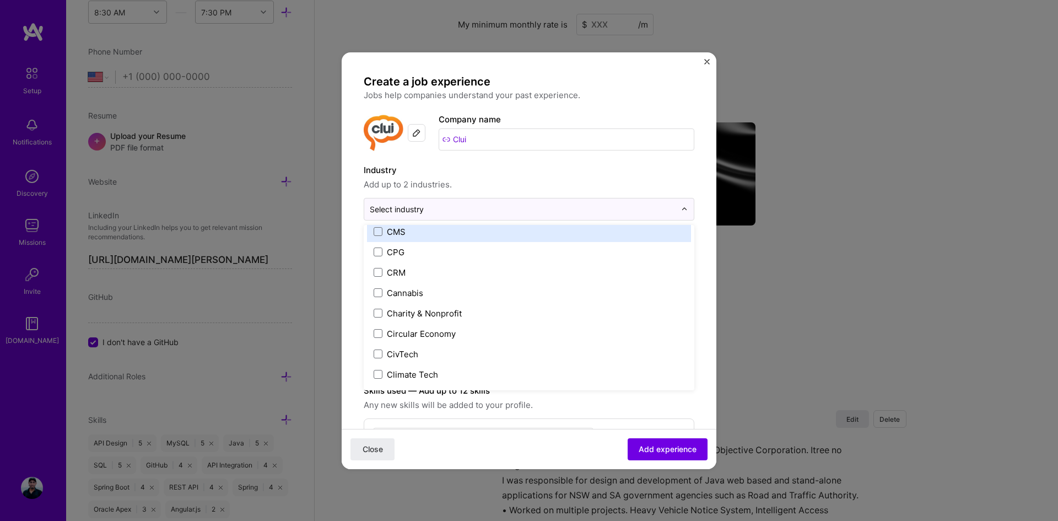
click at [377, 234] on span at bounding box center [378, 231] width 9 height 9
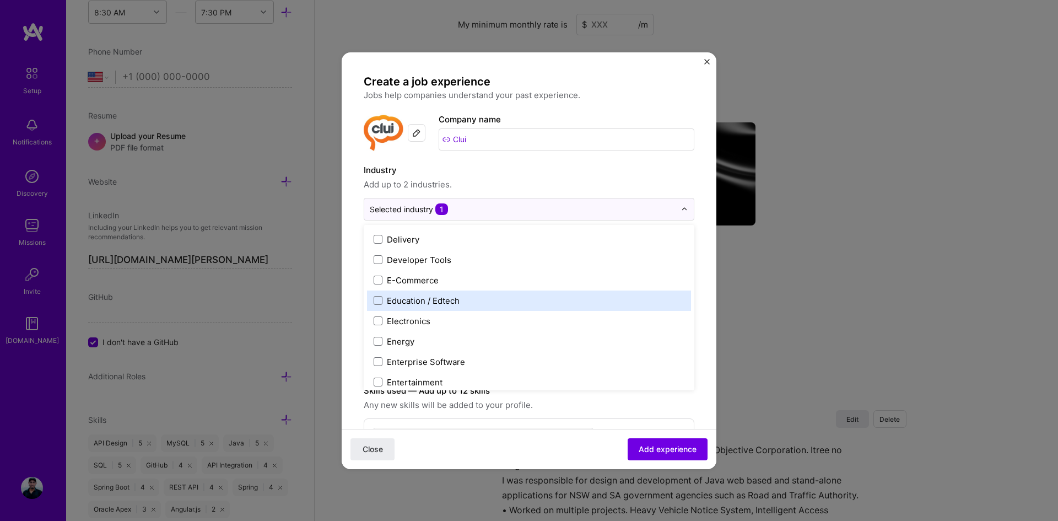
click at [377, 298] on span at bounding box center [378, 300] width 9 height 9
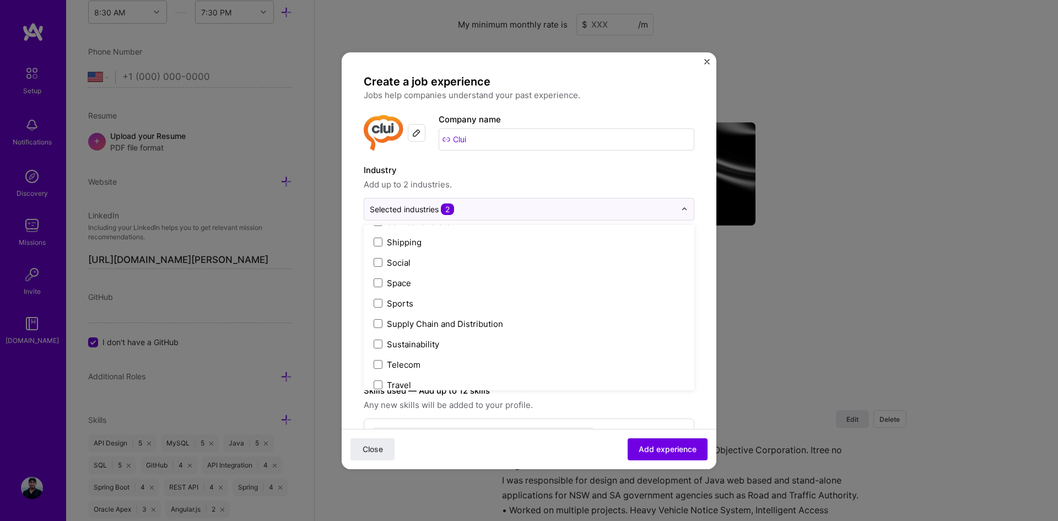
scroll to position [2288, 0]
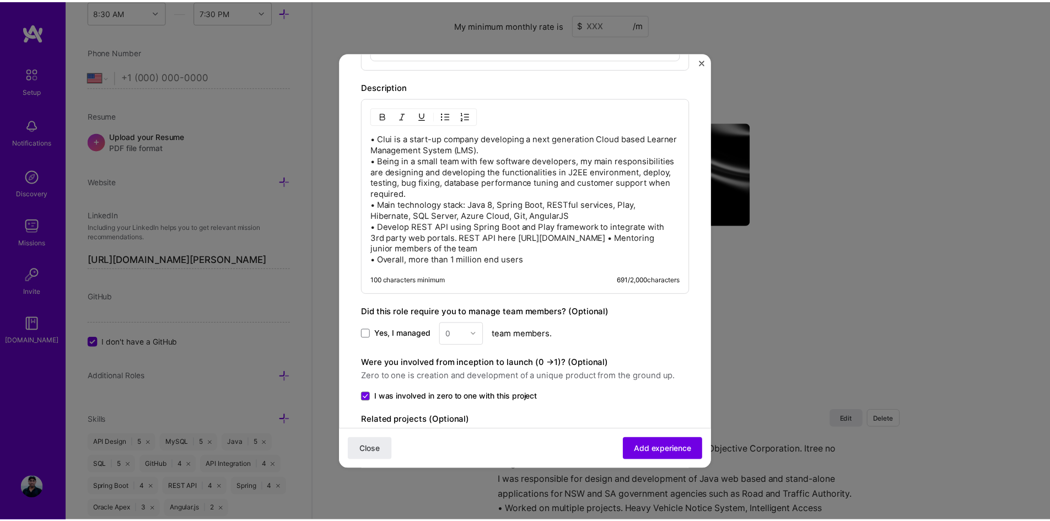
scroll to position [889, 0]
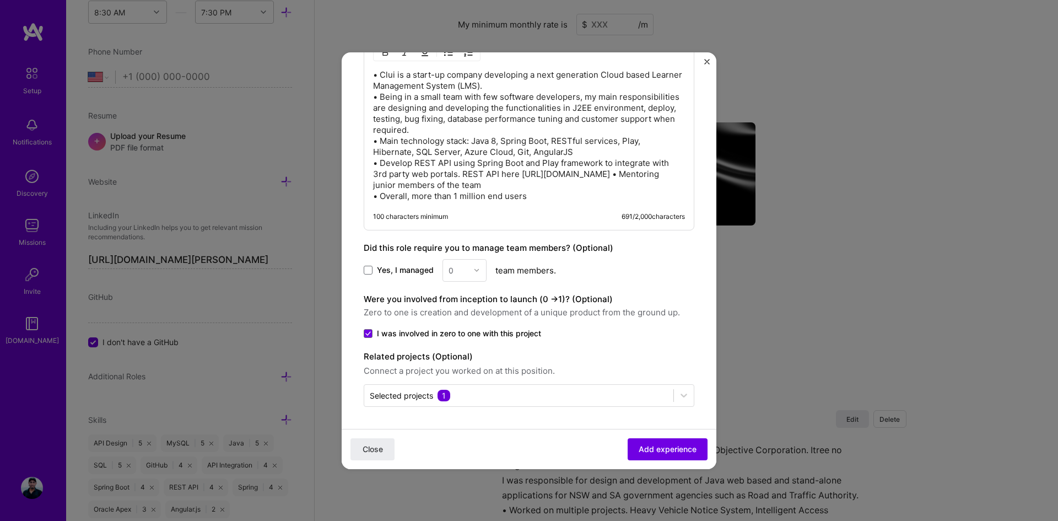
click at [673, 449] on span "Add experience" at bounding box center [668, 448] width 58 height 11
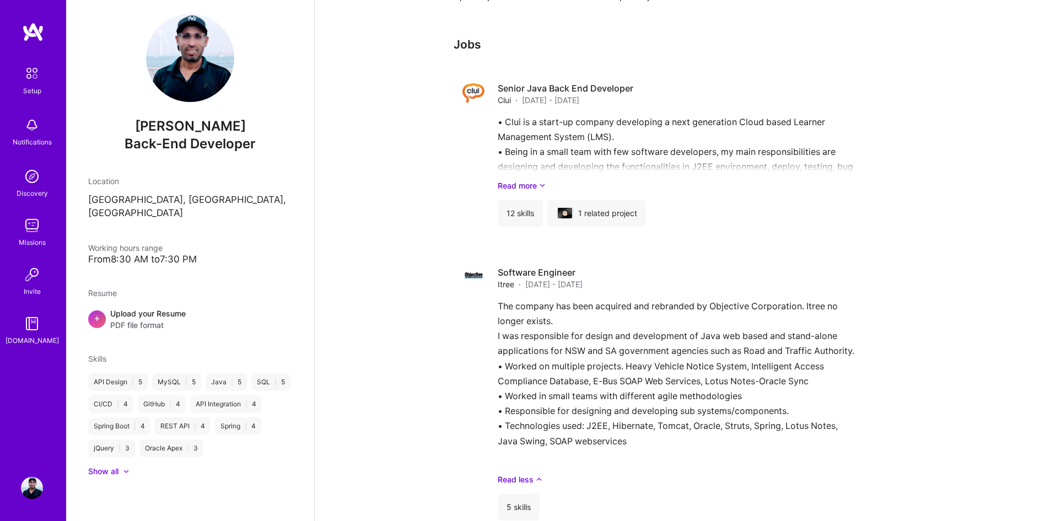
scroll to position [545, 0]
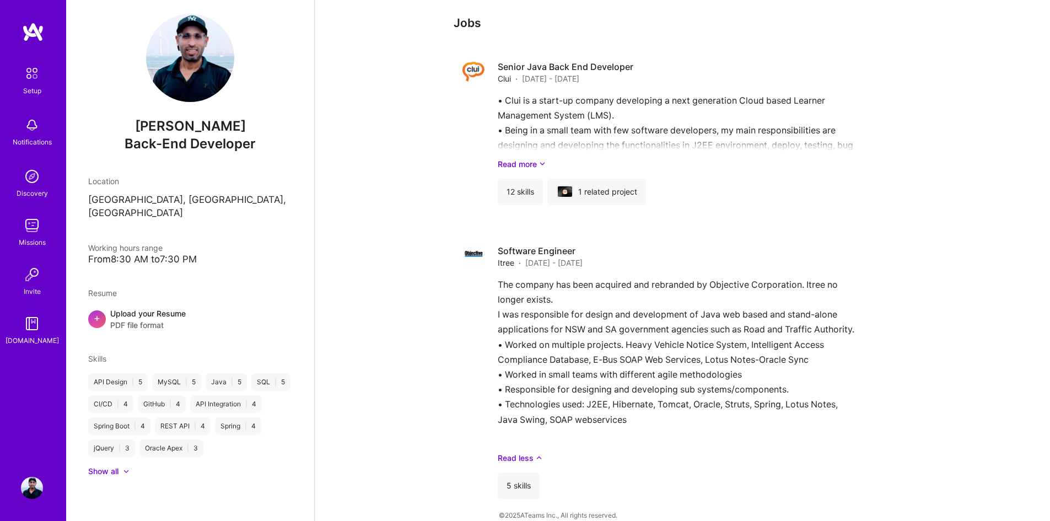
click at [534, 158] on link "Read more" at bounding box center [700, 164] width 404 height 12
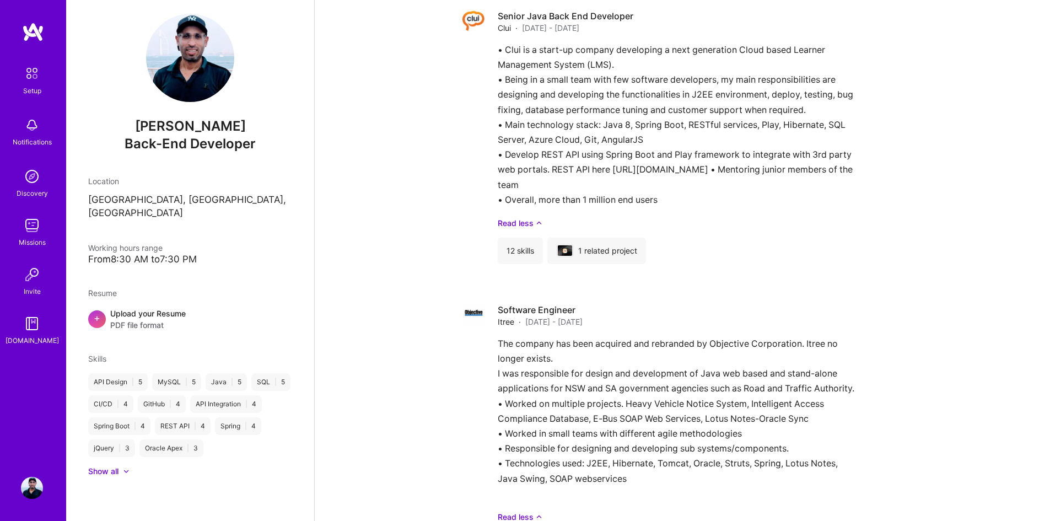
scroll to position [655, 0]
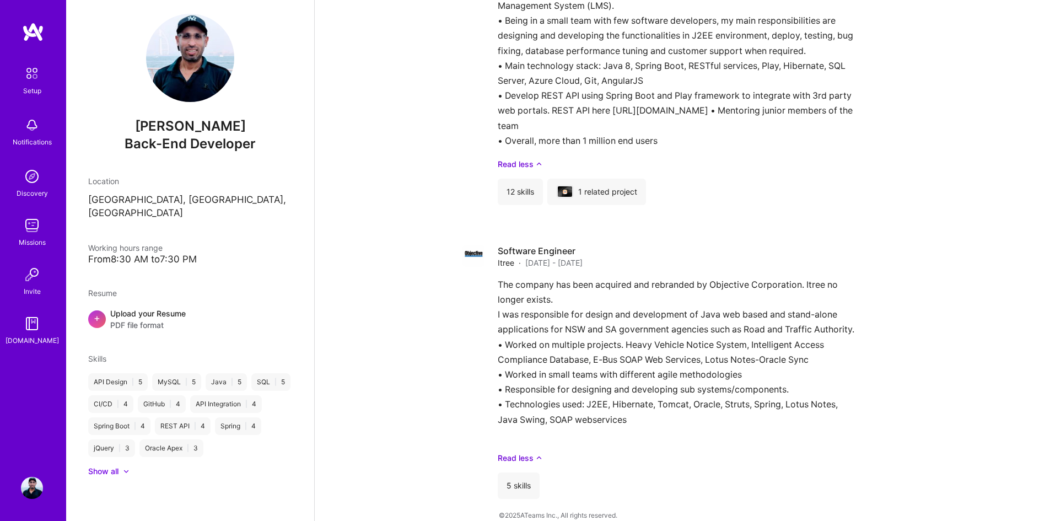
click at [526, 452] on link "Read less" at bounding box center [700, 458] width 404 height 12
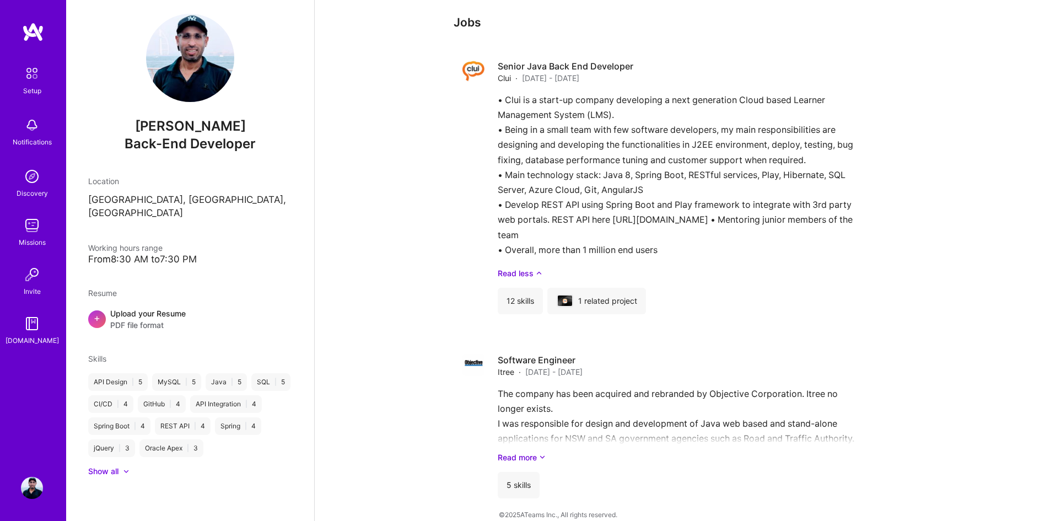
scroll to position [545, 0]
click at [529, 452] on link "Read more" at bounding box center [700, 458] width 404 height 12
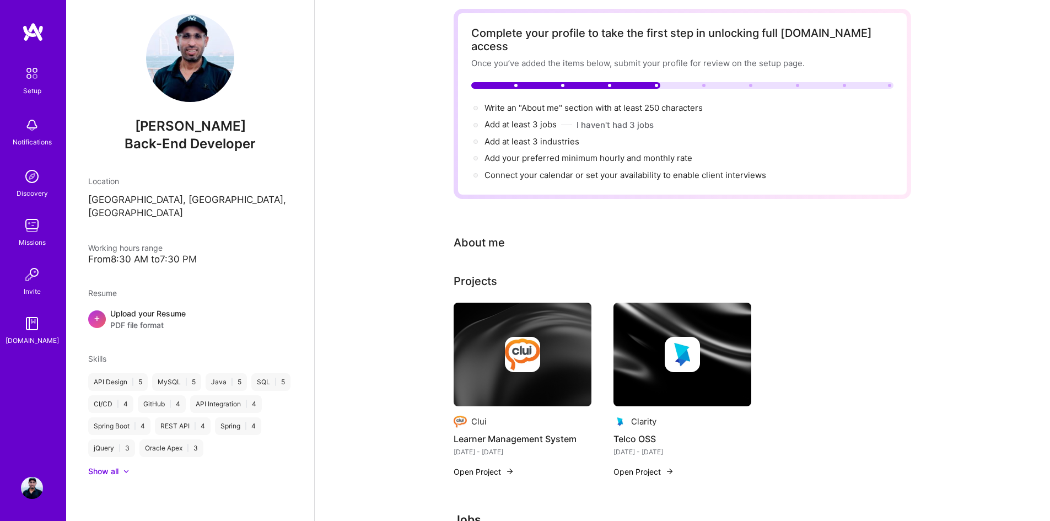
scroll to position [0, 0]
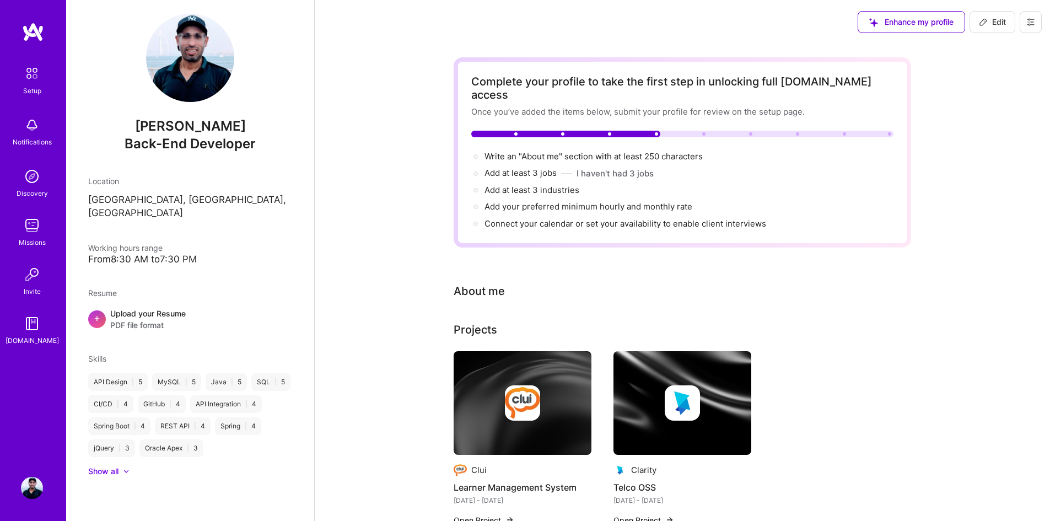
click at [117, 473] on div "Show all" at bounding box center [103, 471] width 30 height 11
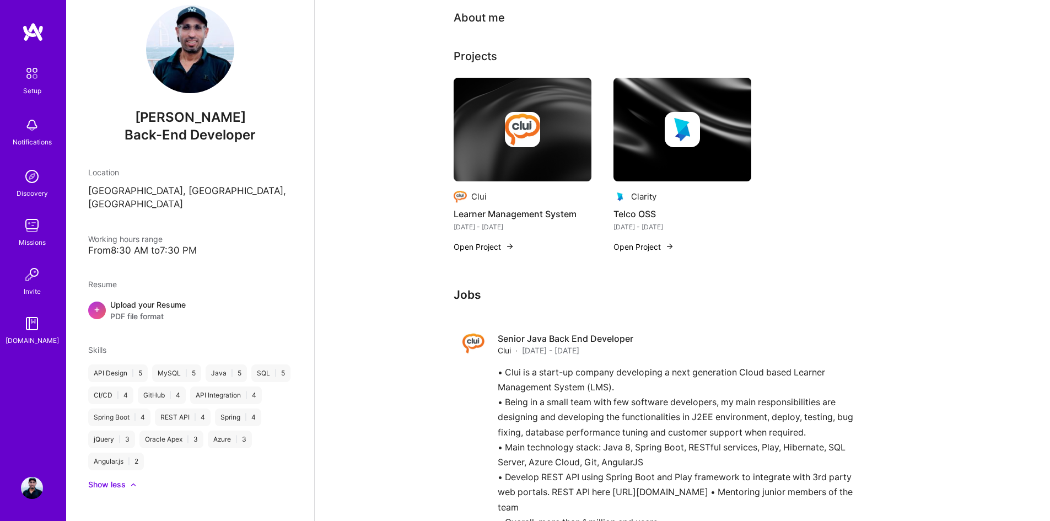
scroll to position [386, 0]
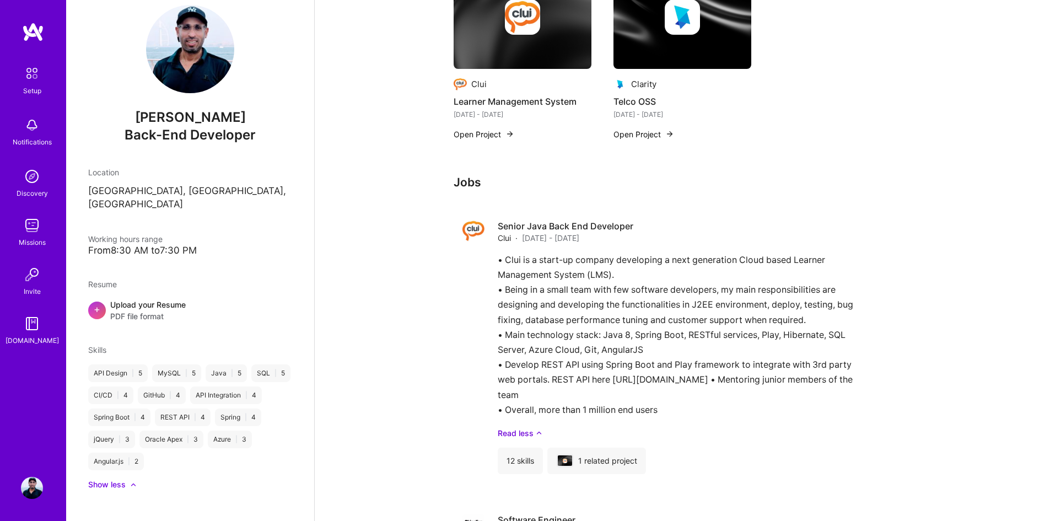
click at [466, 175] on h3 "Jobs" at bounding box center [682, 182] width 457 height 14
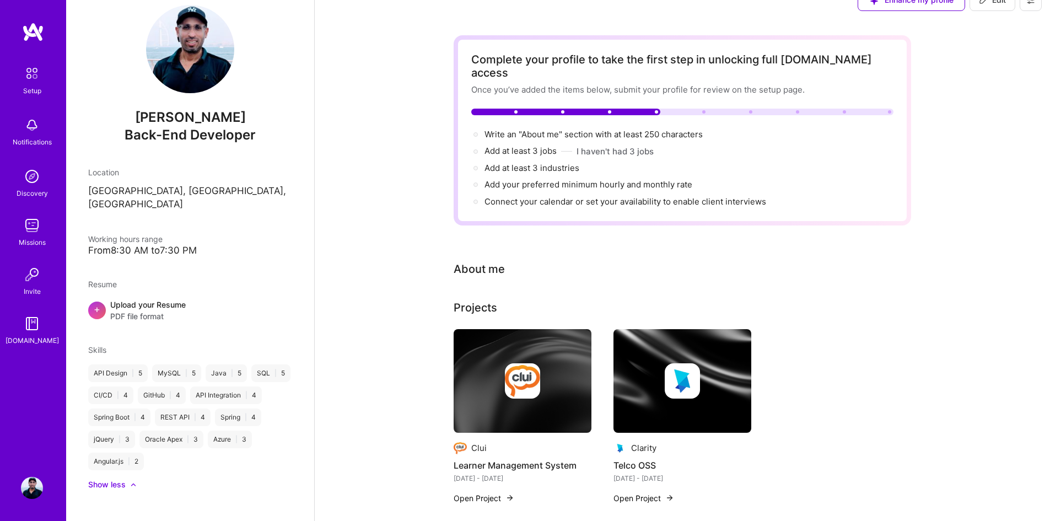
scroll to position [0, 0]
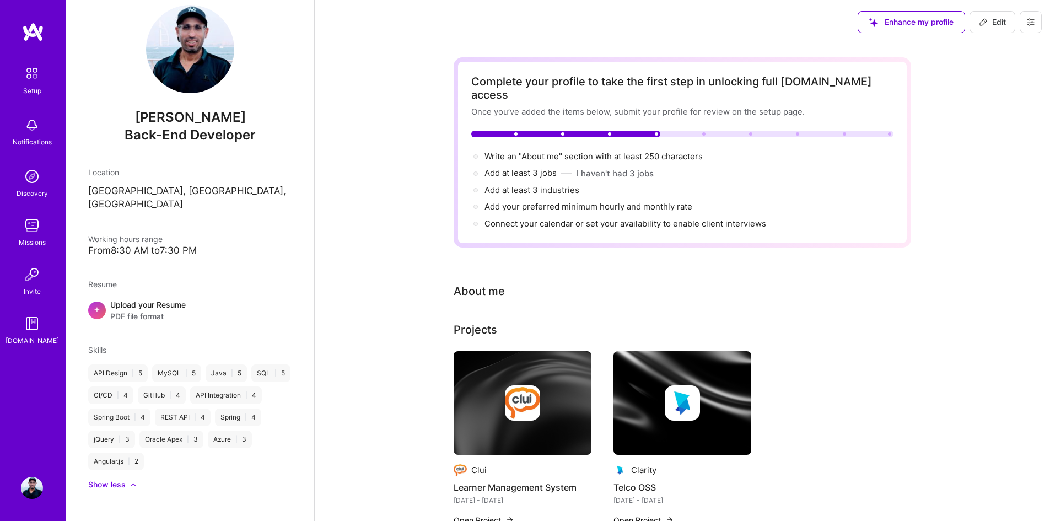
click at [219, 191] on p "[GEOGRAPHIC_DATA], [GEOGRAPHIC_DATA], [GEOGRAPHIC_DATA]" at bounding box center [190, 198] width 204 height 26
click at [990, 20] on span "Edit" at bounding box center [992, 22] width 27 height 11
select select "US"
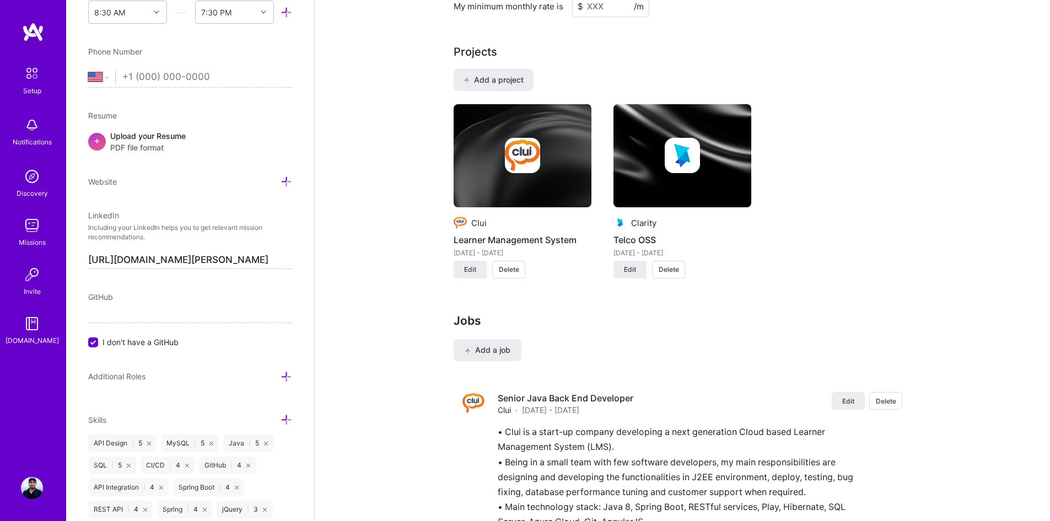
scroll to position [921, 0]
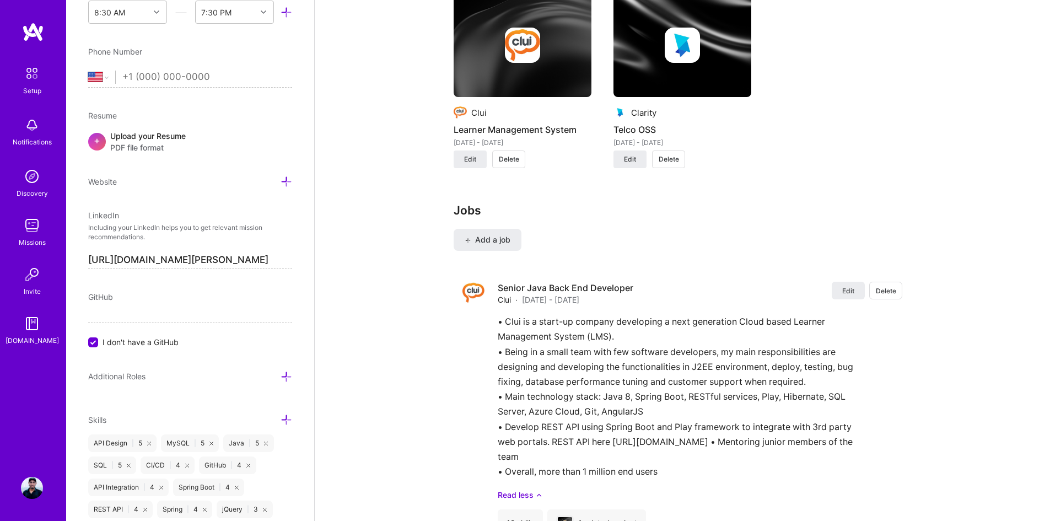
click at [499, 234] on span "Add a job" at bounding box center [488, 239] width 46 height 11
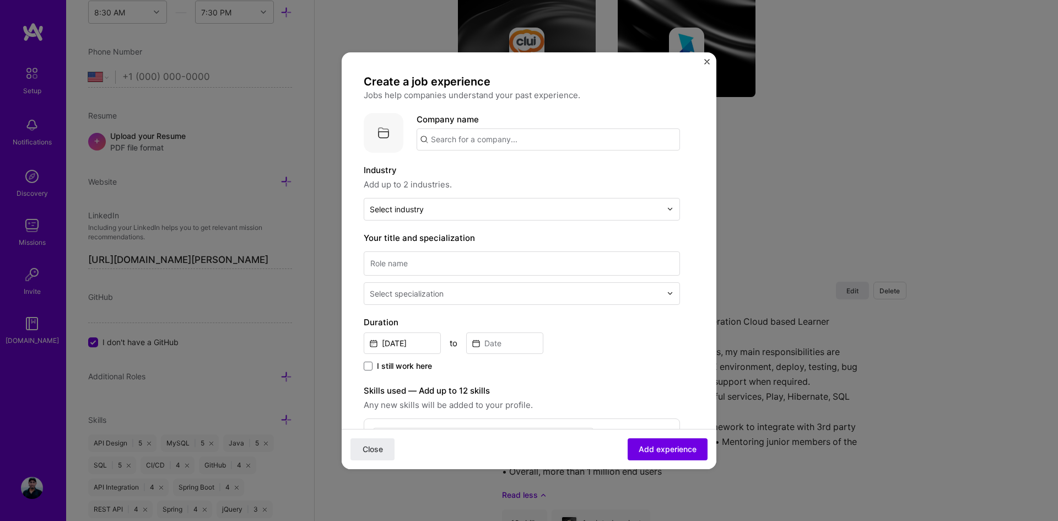
click at [706, 63] on img "Close" at bounding box center [707, 62] width 6 height 6
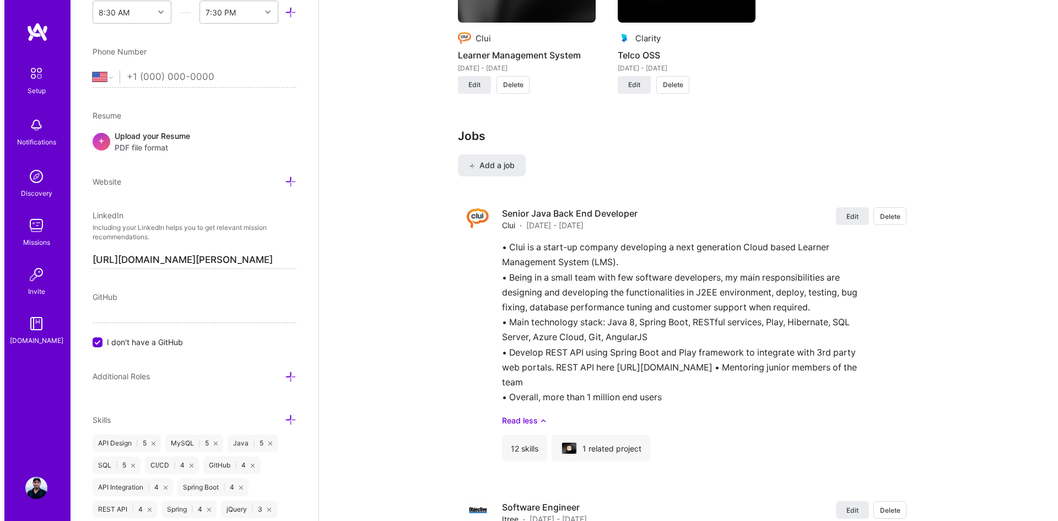
scroll to position [976, 0]
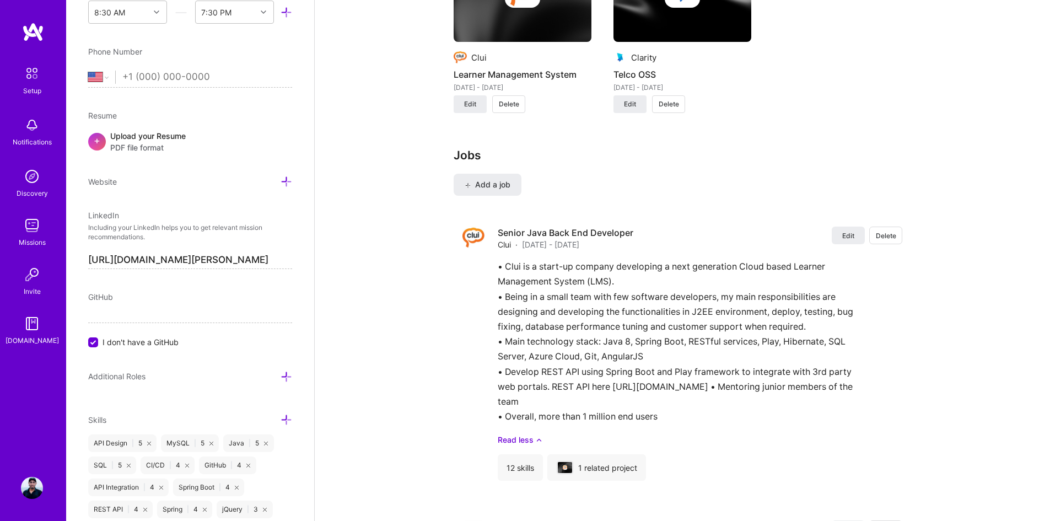
click at [501, 179] on span "Add a job" at bounding box center [488, 184] width 46 height 11
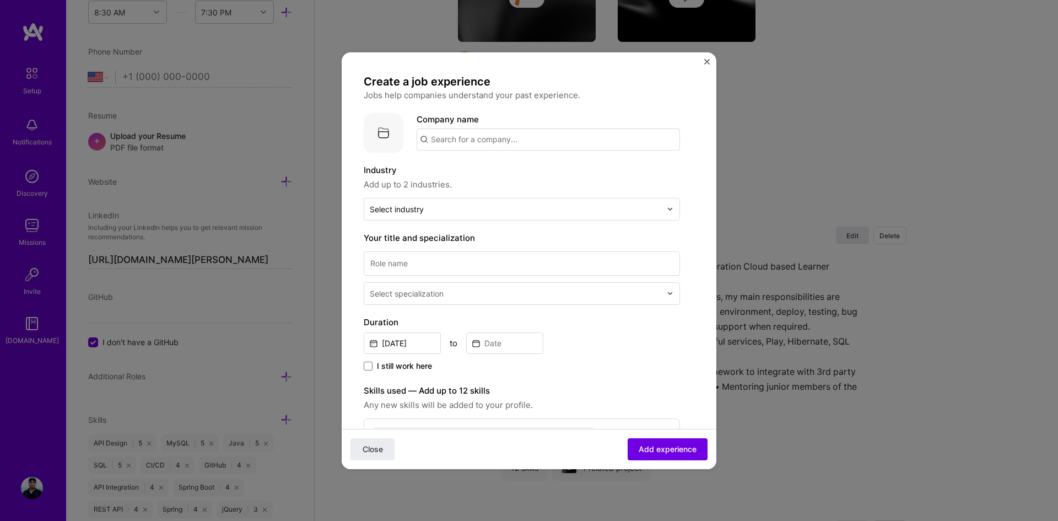
click at [494, 142] on input "text" at bounding box center [548, 139] width 263 height 22
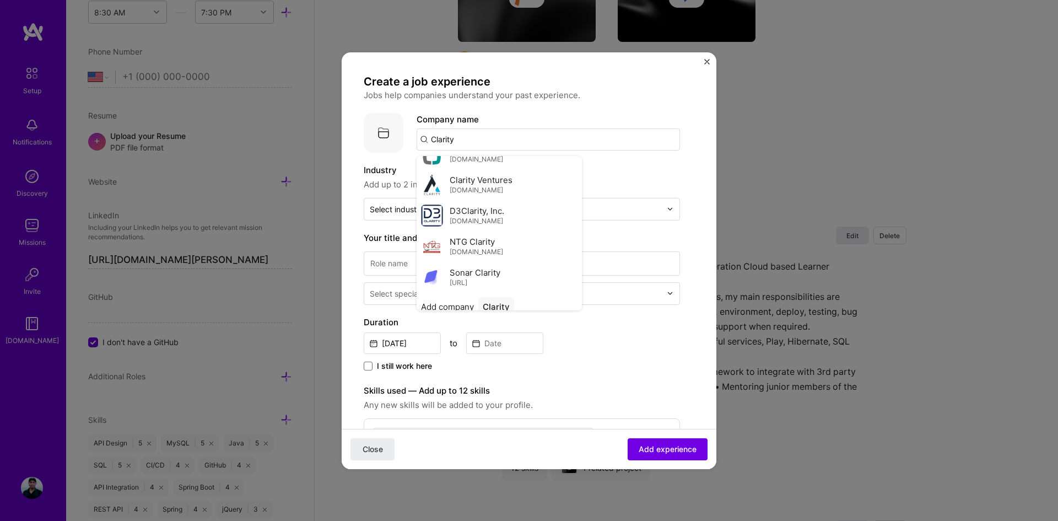
scroll to position [121, 0]
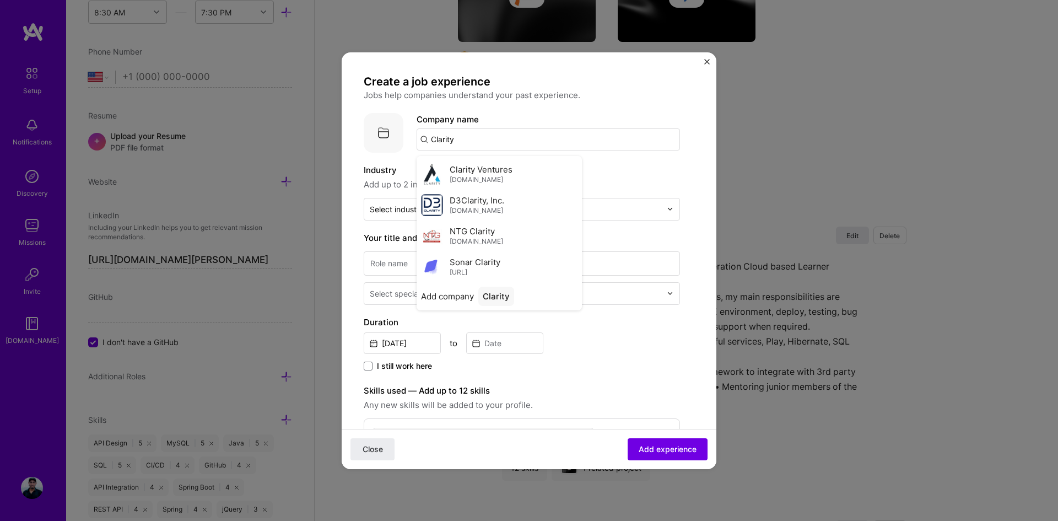
type input "Clarity"
click at [461, 292] on span "Add company" at bounding box center [447, 296] width 53 height 12
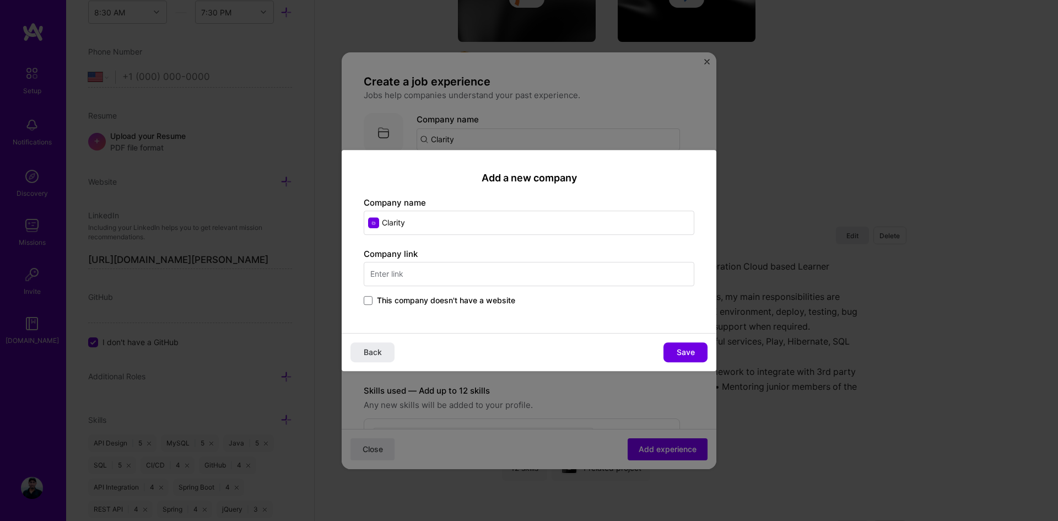
click at [430, 273] on input "text" at bounding box center [529, 274] width 331 height 24
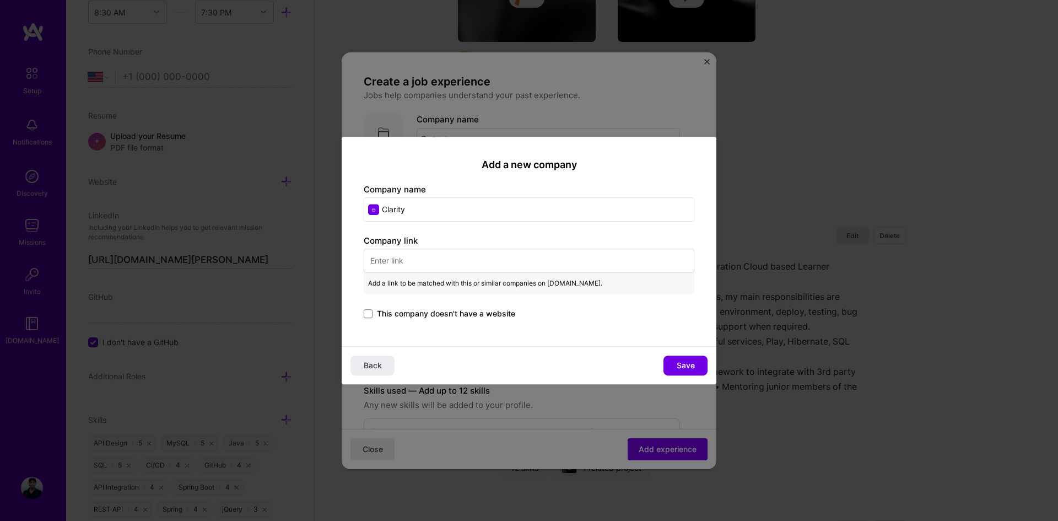
click at [396, 260] on input "text" at bounding box center [529, 261] width 331 height 24
paste input "[URL][DOMAIN_NAME]"
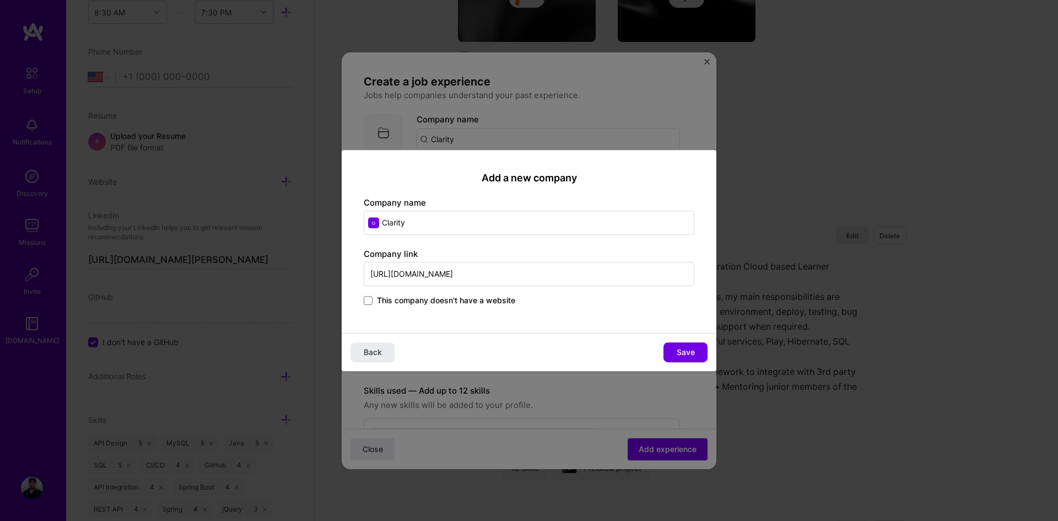
type input "[URL][DOMAIN_NAME]"
click at [693, 354] on span "Save" at bounding box center [686, 352] width 18 height 11
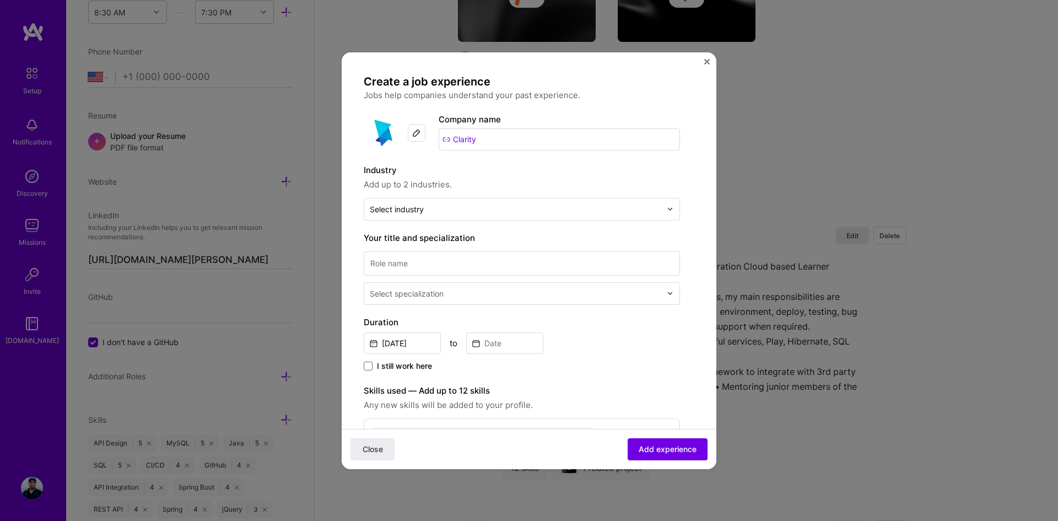
click at [439, 209] on input "text" at bounding box center [516, 209] width 292 height 12
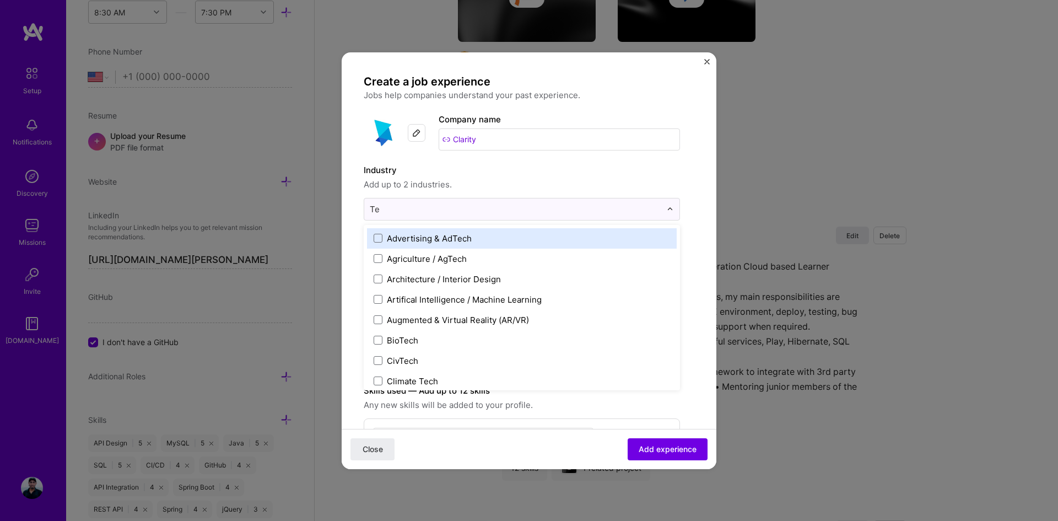
type input "Tel"
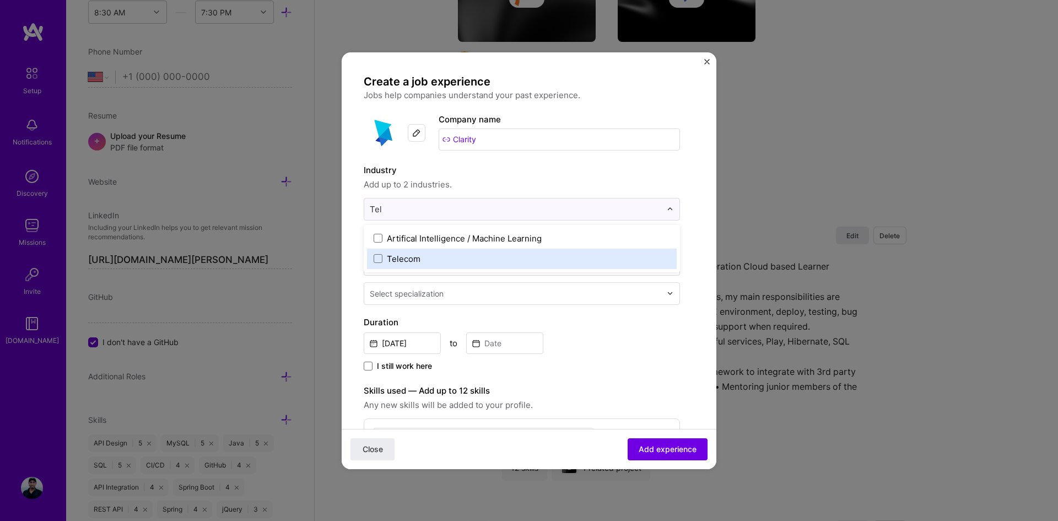
click at [379, 259] on span at bounding box center [378, 258] width 9 height 9
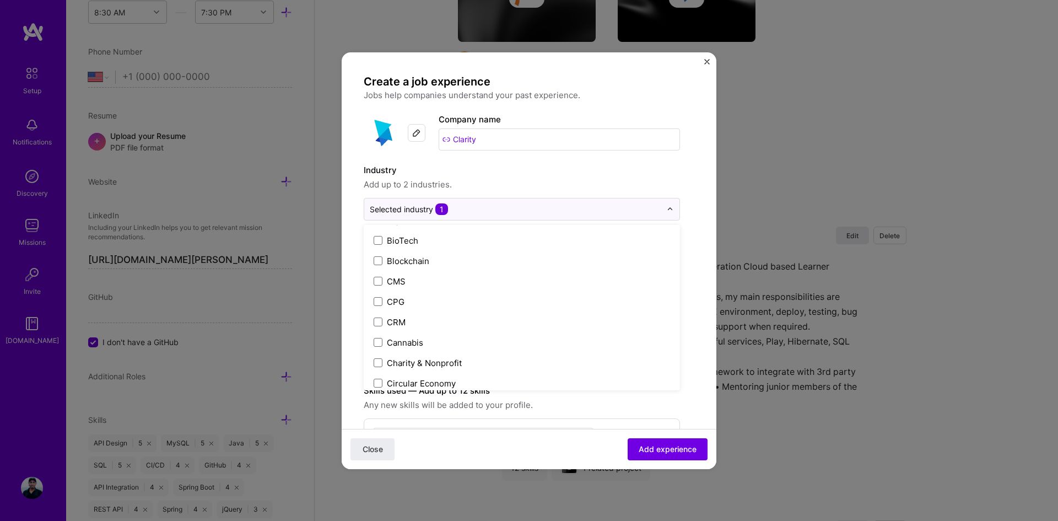
scroll to position [0, 0]
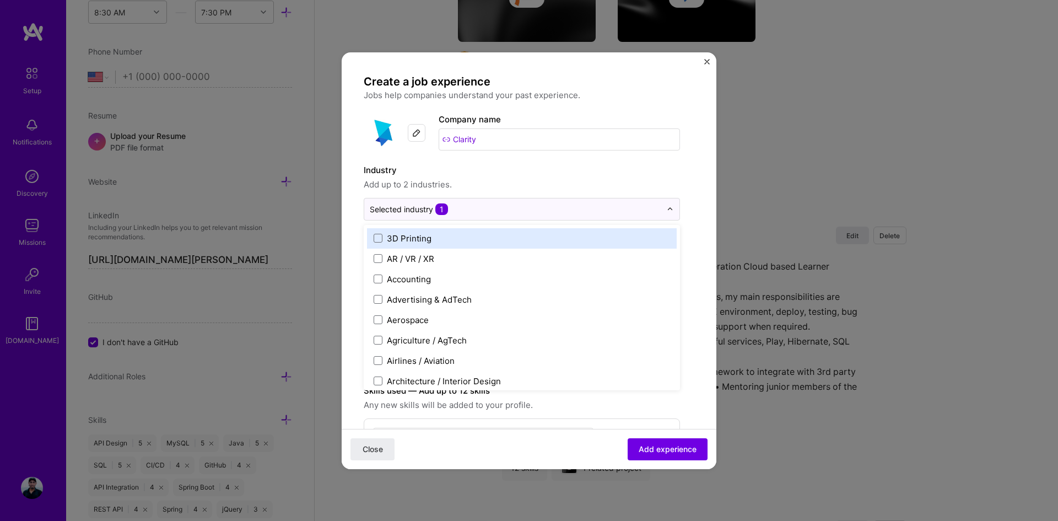
click at [657, 169] on label "Industry" at bounding box center [522, 170] width 316 height 13
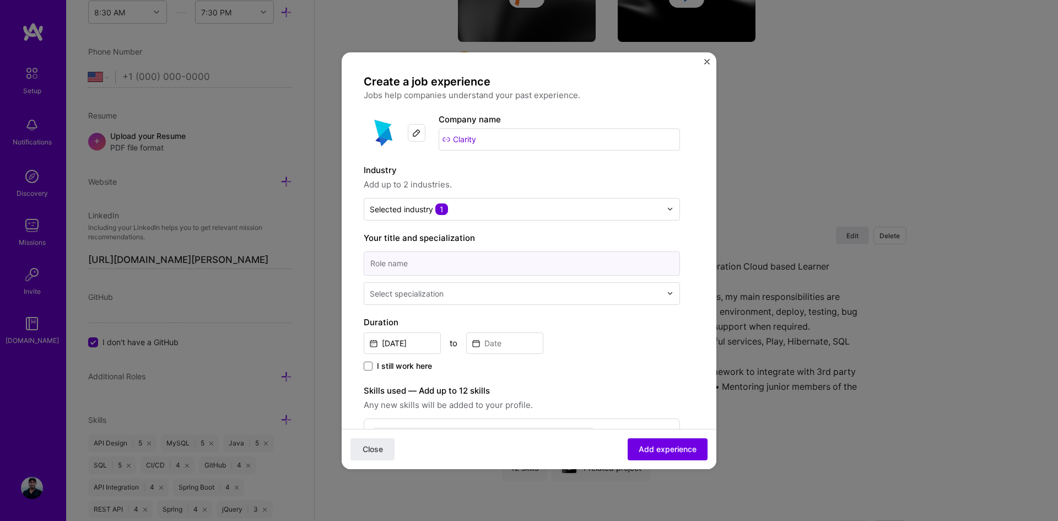
click at [477, 256] on input at bounding box center [522, 263] width 316 height 24
type input "Senior Java Developer"
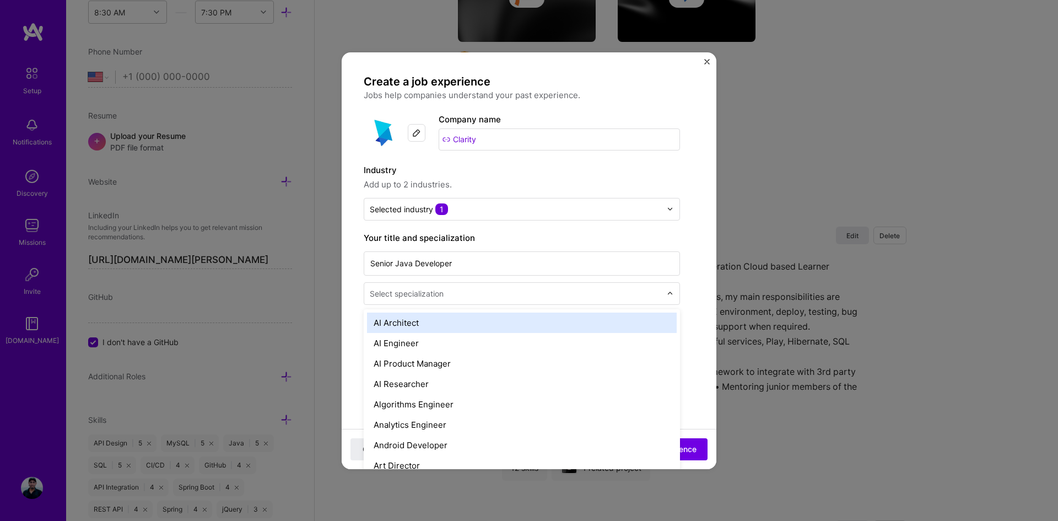
click at [461, 298] on input "text" at bounding box center [517, 294] width 294 height 12
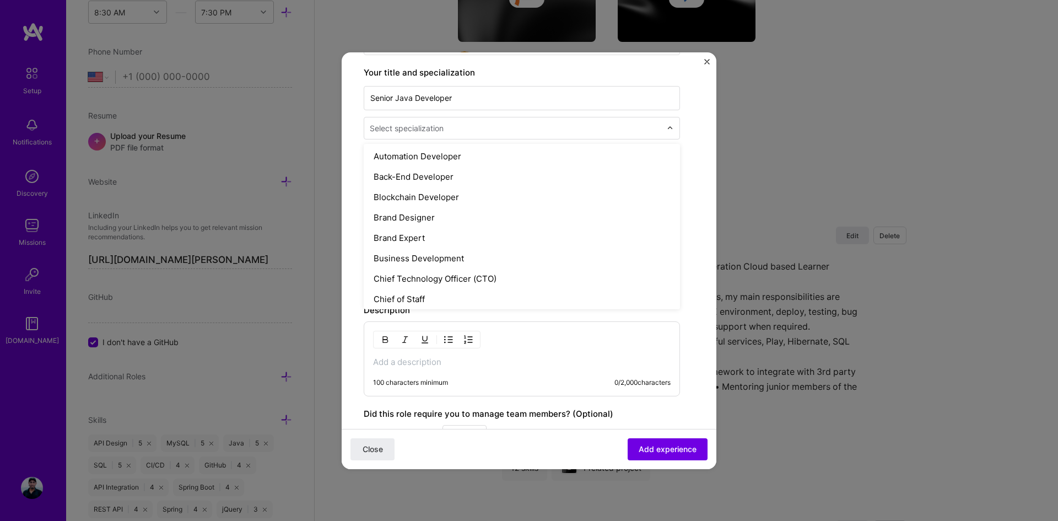
scroll to position [165, 0]
click at [461, 178] on div "Back-End Developer" at bounding box center [522, 175] width 310 height 20
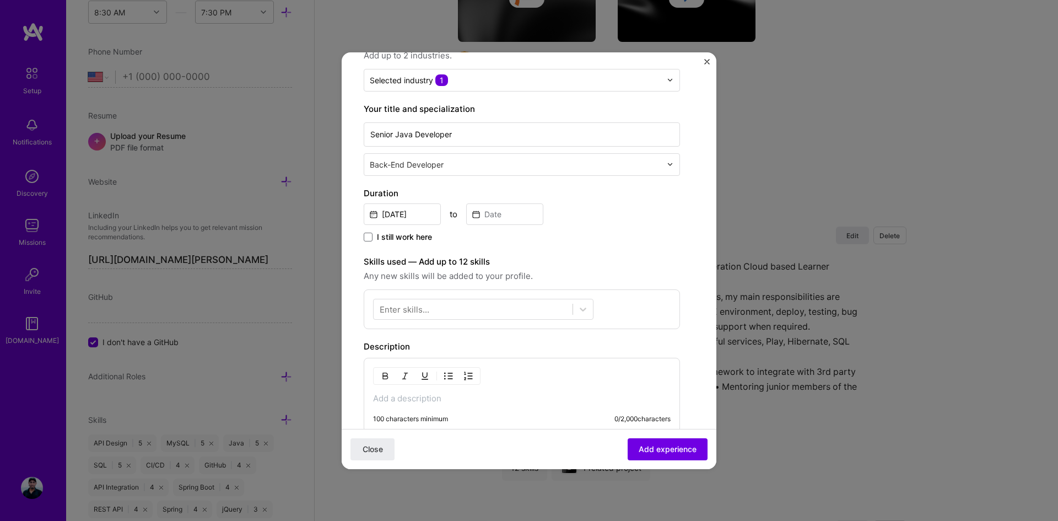
scroll to position [110, 0]
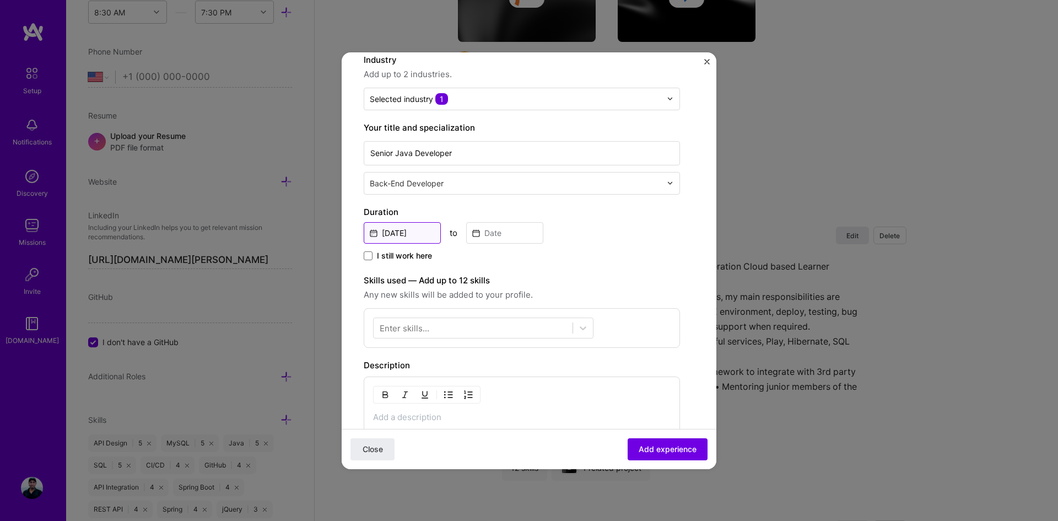
click at [411, 235] on input "[DATE]" at bounding box center [402, 232] width 77 height 21
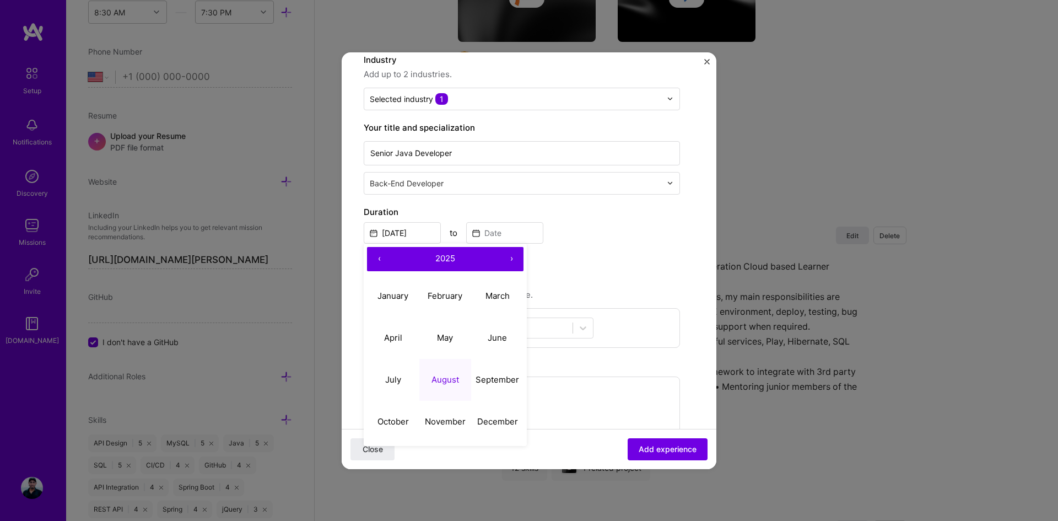
click at [380, 257] on button "‹" at bounding box center [379, 259] width 24 height 24
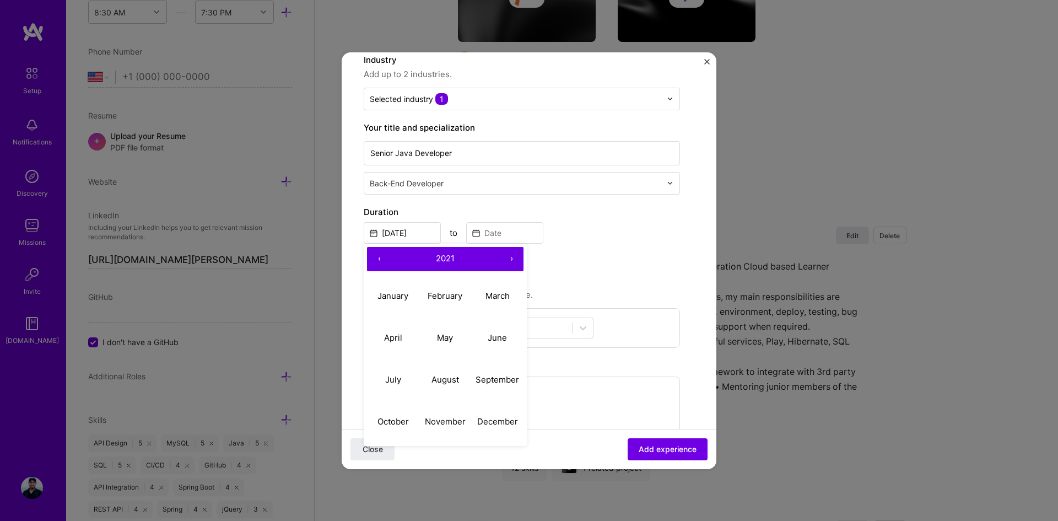
click at [380, 257] on button "‹" at bounding box center [379, 259] width 24 height 24
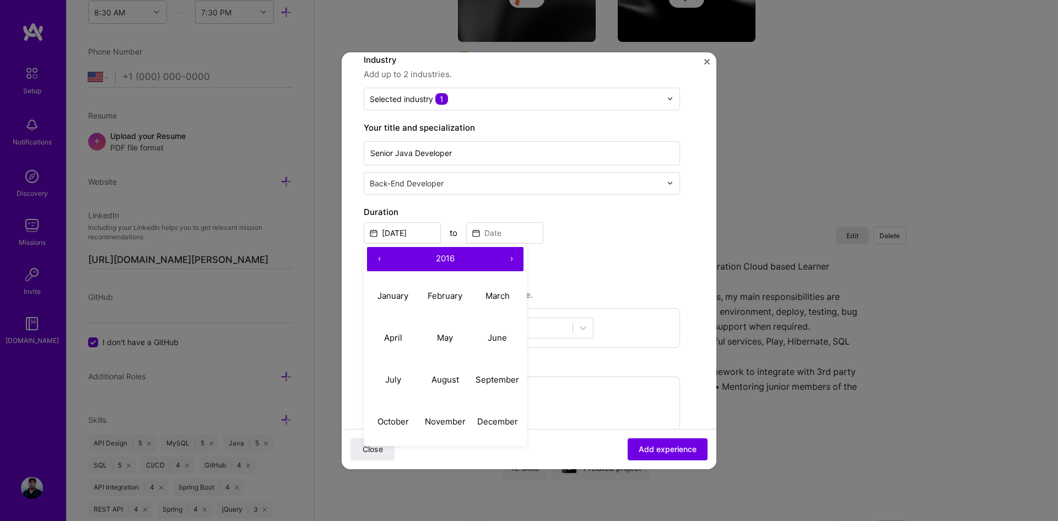
click at [380, 257] on button "‹" at bounding box center [379, 259] width 24 height 24
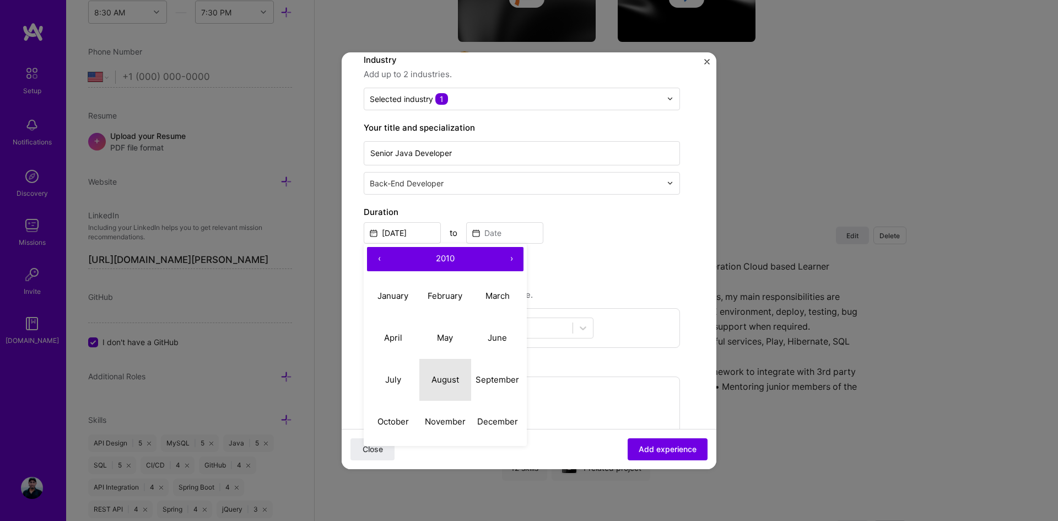
click at [445, 376] on abbr "August" at bounding box center [445, 379] width 28 height 10
type input "[DATE]"
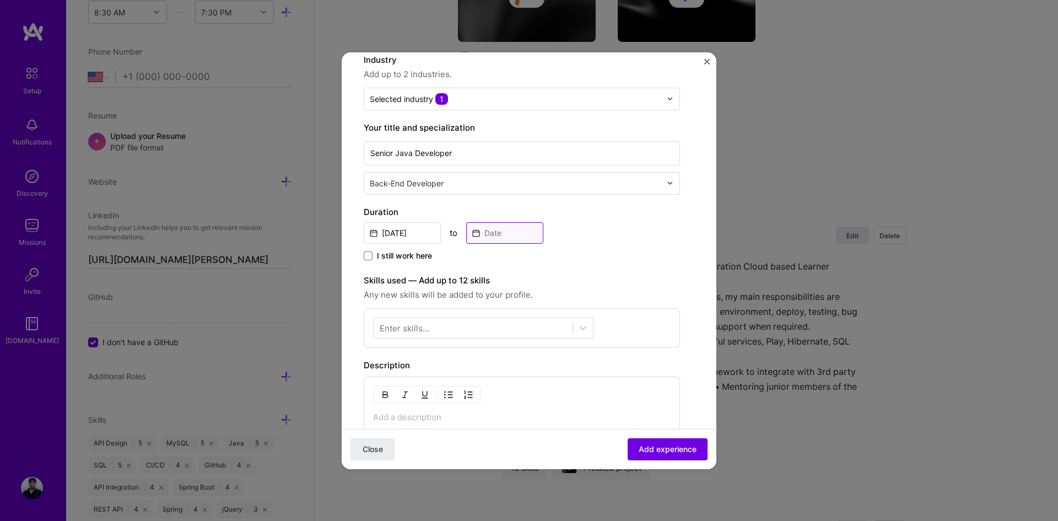
click at [496, 240] on input at bounding box center [504, 232] width 77 height 21
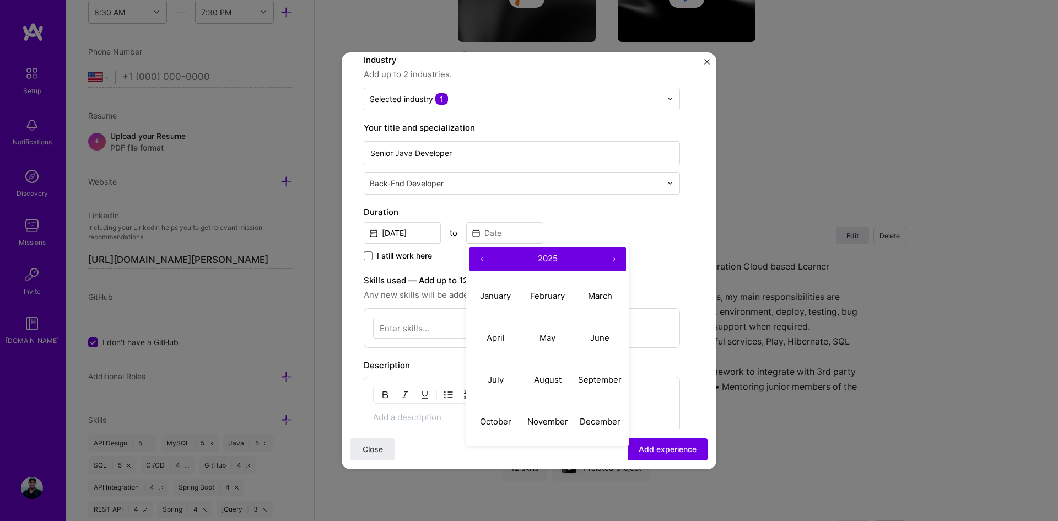
click at [481, 256] on button "‹" at bounding box center [482, 259] width 24 height 24
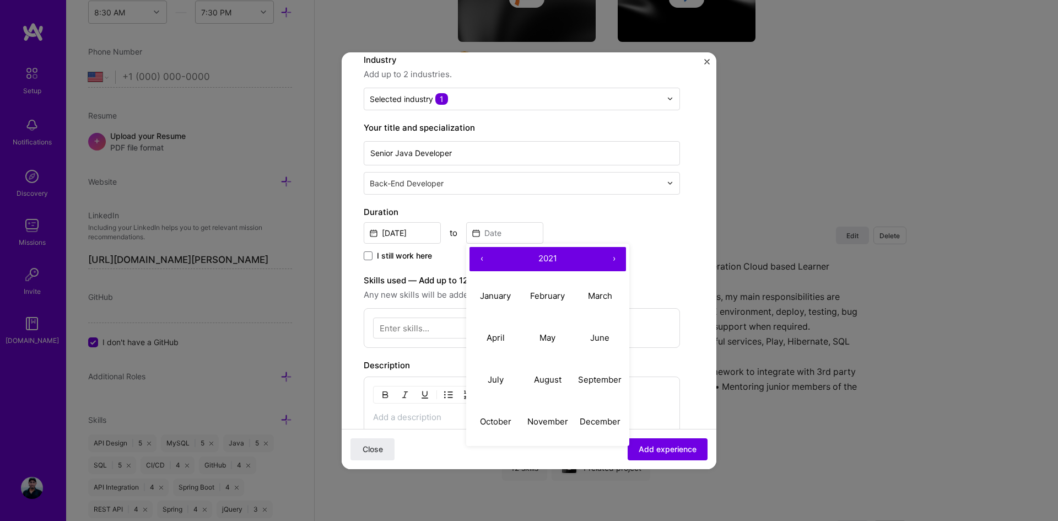
click at [481, 256] on button "‹" at bounding box center [482, 259] width 24 height 24
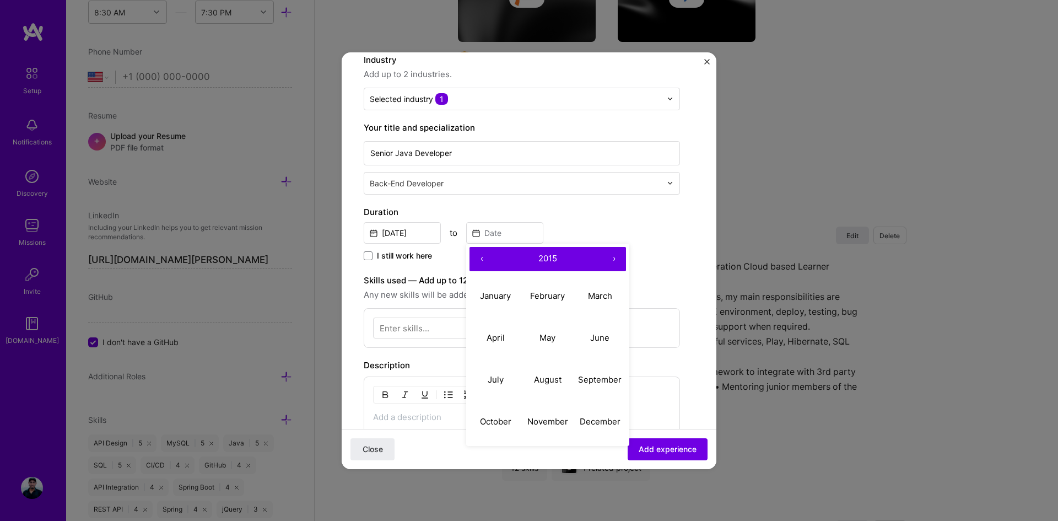
click at [481, 256] on button "‹" at bounding box center [482, 259] width 24 height 24
click at [493, 424] on abbr "October" at bounding box center [495, 421] width 31 height 10
type input "[DATE]"
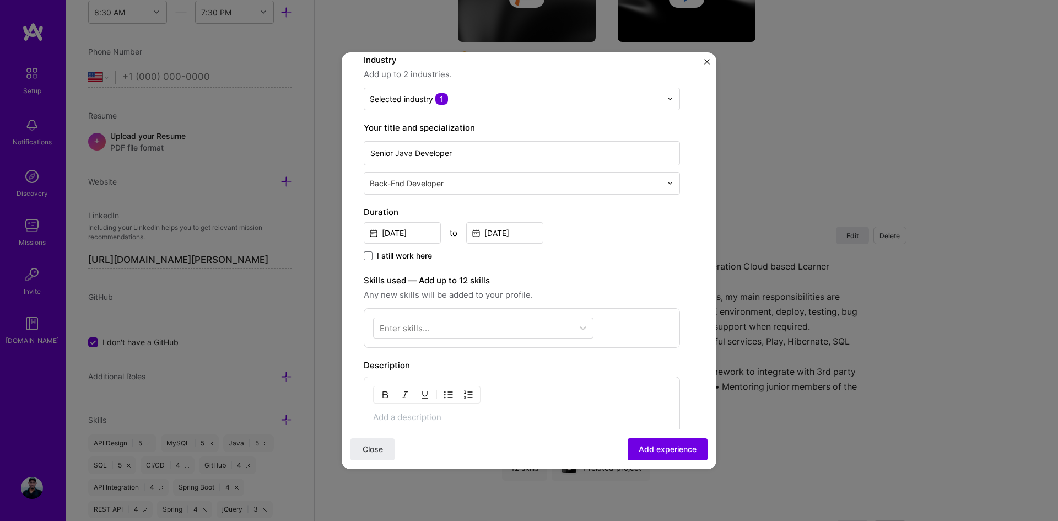
click at [451, 332] on div at bounding box center [473, 328] width 199 height 18
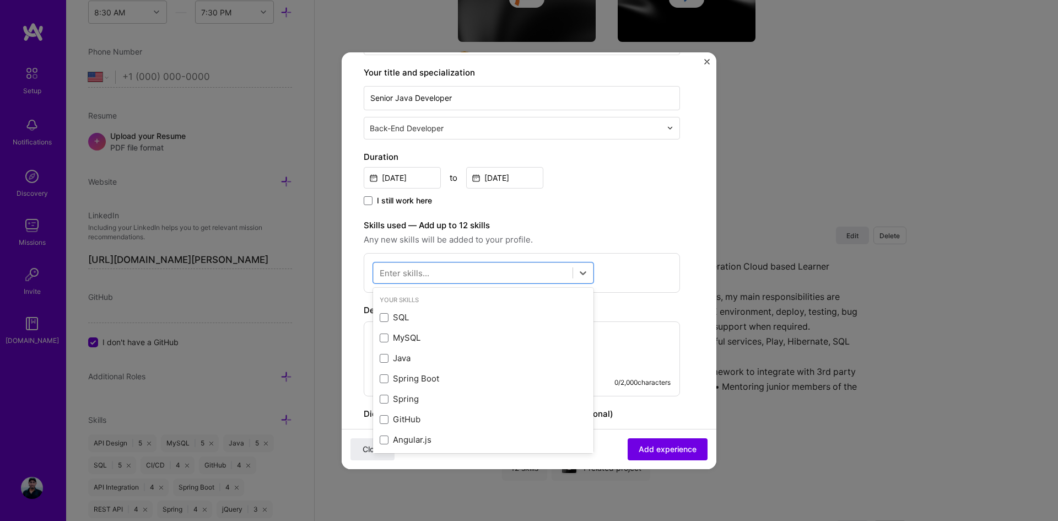
click at [387, 317] on span at bounding box center [384, 317] width 9 height 9
click at [0, 0] on input "checkbox" at bounding box center [0, 0] width 0 height 0
click at [382, 353] on div "Java" at bounding box center [483, 358] width 207 height 12
click at [382, 395] on span at bounding box center [384, 399] width 9 height 9
click at [0, 0] on input "checkbox" at bounding box center [0, 0] width 0 height 0
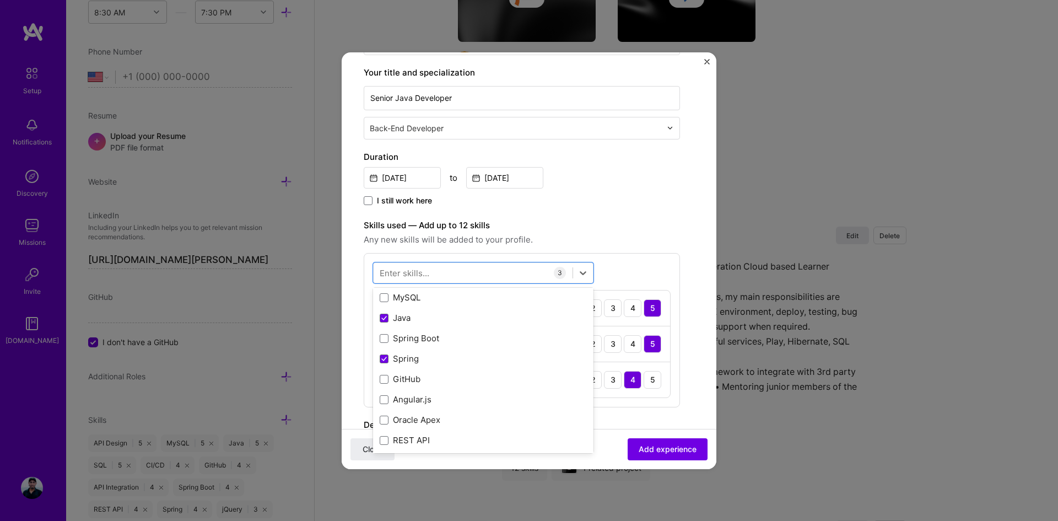
scroll to position [55, 0]
click at [384, 364] on span at bounding box center [384, 364] width 9 height 9
click at [0, 0] on input "checkbox" at bounding box center [0, 0] width 0 height 0
type input "a"
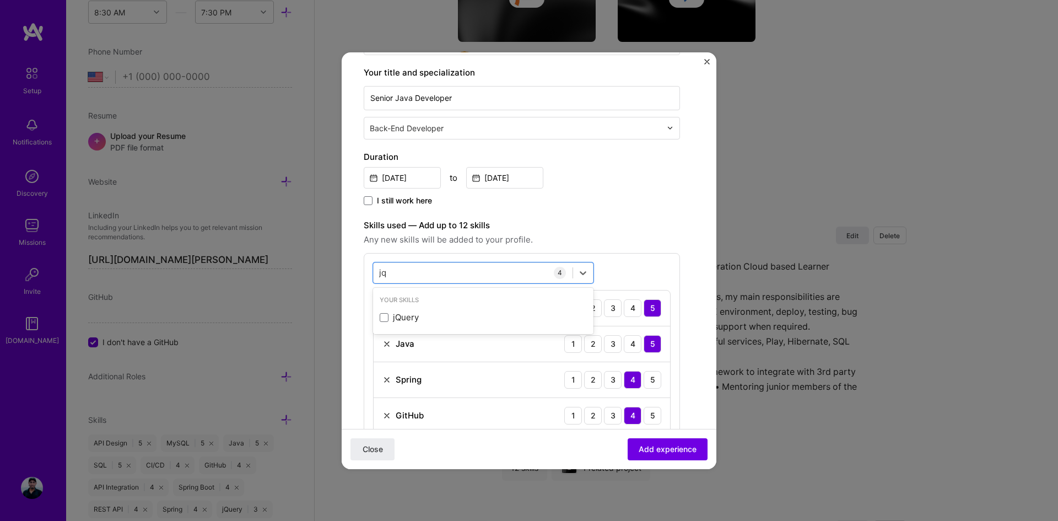
click at [384, 315] on span at bounding box center [384, 317] width 9 height 9
click at [0, 0] on input "checkbox" at bounding box center [0, 0] width 0 height 0
click at [494, 272] on div "jq jq" at bounding box center [473, 272] width 199 height 18
type input "j"
click at [385, 317] on span at bounding box center [384, 317] width 9 height 9
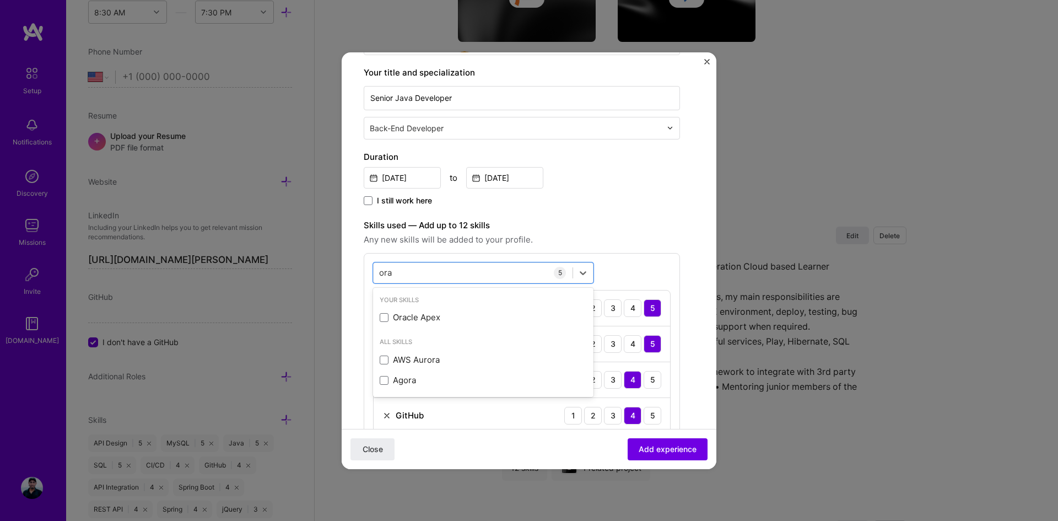
click at [0, 0] on input "checkbox" at bounding box center [0, 0] width 0 height 0
click at [452, 269] on div "ora ora" at bounding box center [473, 272] width 199 height 18
type input "o"
click at [387, 371] on span at bounding box center [384, 370] width 9 height 9
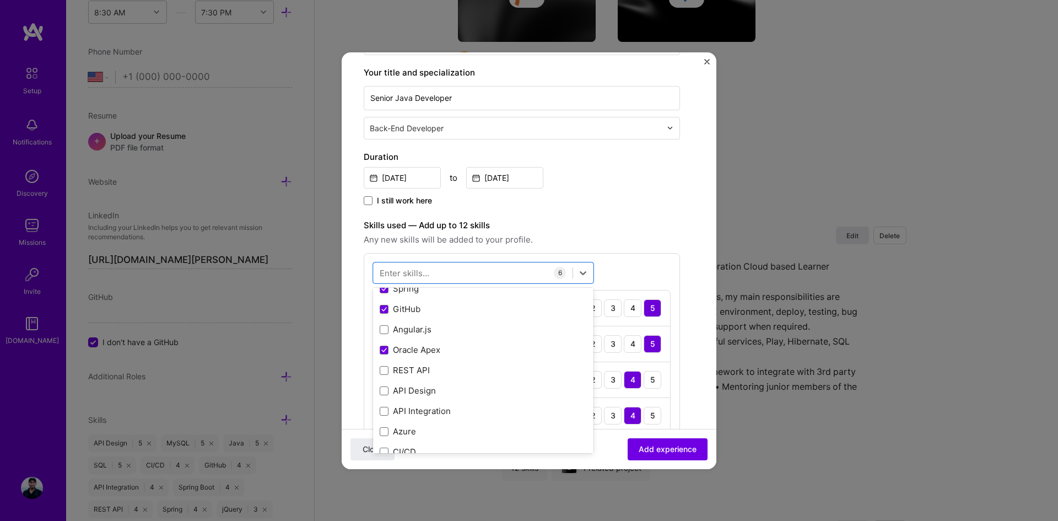
click at [0, 0] on input "checkbox" at bounding box center [0, 0] width 0 height 0
click at [381, 344] on span at bounding box center [384, 341] width 9 height 9
click at [0, 0] on input "checkbox" at bounding box center [0, 0] width 0 height 0
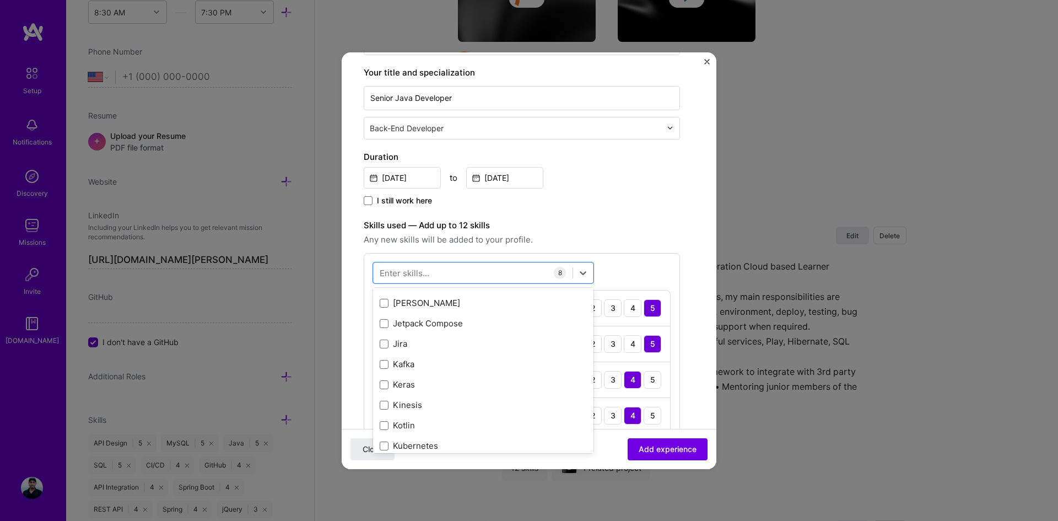
click at [386, 347] on span at bounding box center [384, 343] width 9 height 9
click at [0, 0] on input "checkbox" at bounding box center [0, 0] width 0 height 0
click at [384, 358] on span at bounding box center [384, 358] width 9 height 9
click at [0, 0] on input "checkbox" at bounding box center [0, 0] width 0 height 0
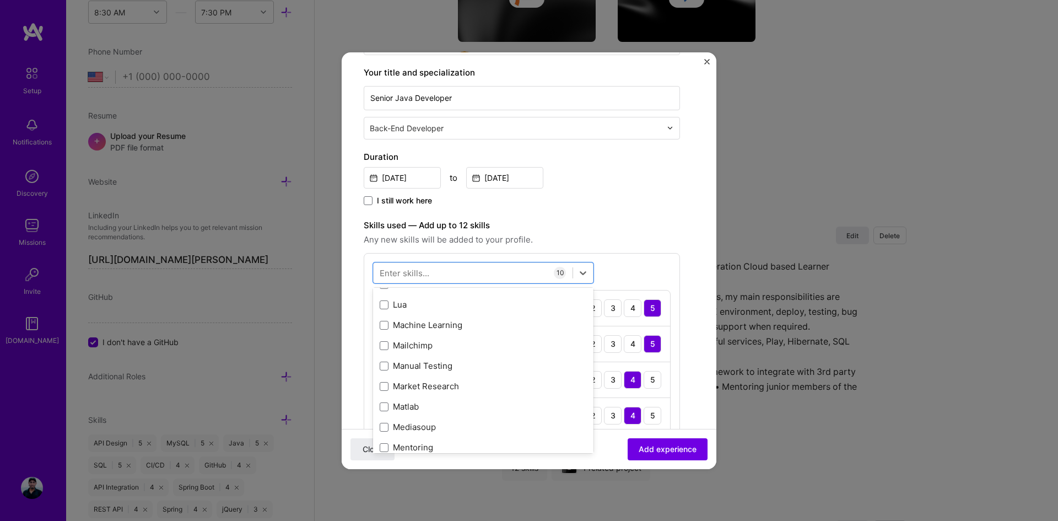
scroll to position [4188, 0]
click at [385, 313] on span at bounding box center [384, 310] width 9 height 9
click at [0, 0] on input "checkbox" at bounding box center [0, 0] width 0 height 0
click at [384, 320] on span at bounding box center [384, 321] width 9 height 9
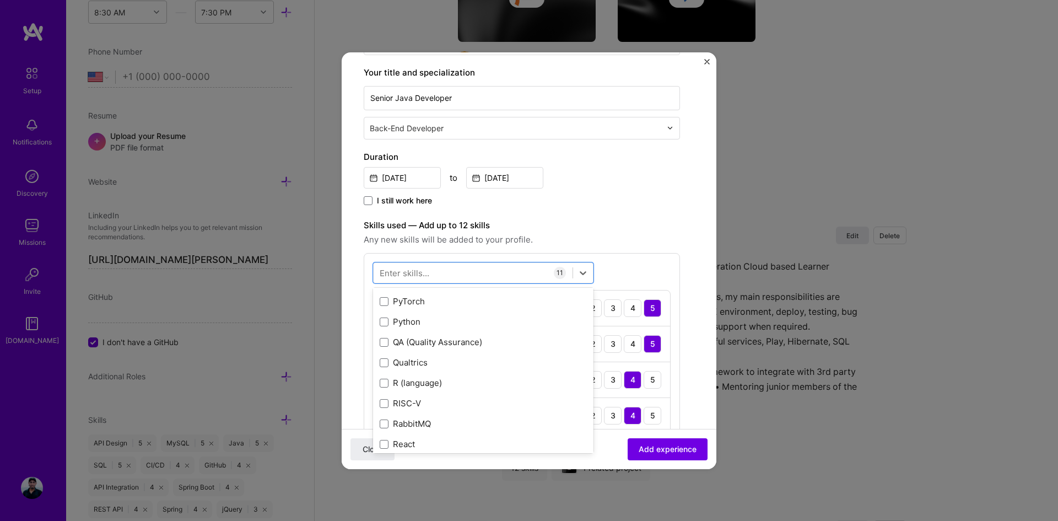
click at [0, 0] on input "checkbox" at bounding box center [0, 0] width 0 height 0
click at [386, 316] on span at bounding box center [384, 313] width 9 height 9
click at [0, 0] on input "checkbox" at bounding box center [0, 0] width 0 height 0
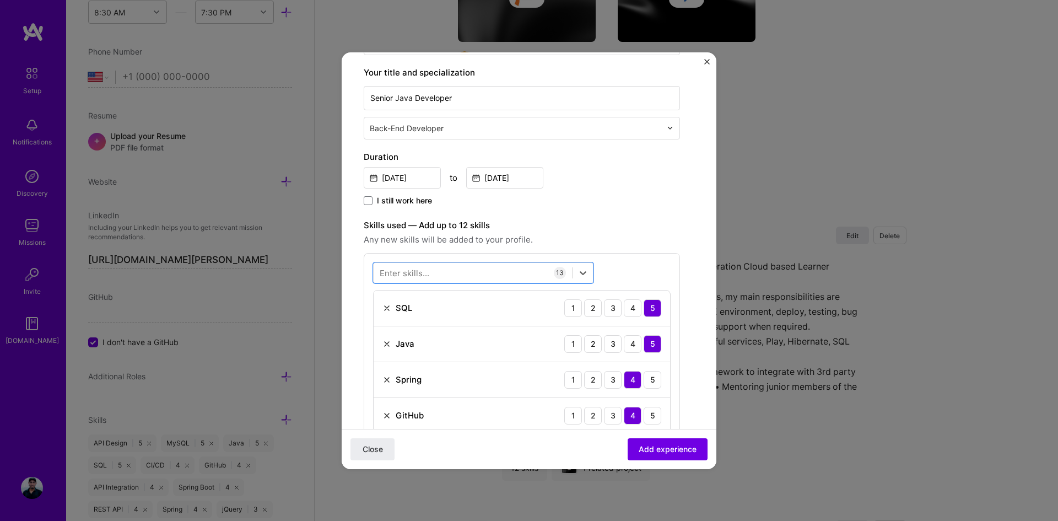
click at [463, 272] on div at bounding box center [473, 272] width 199 height 18
type input "gwt"
click at [628, 226] on label "Skills used — Add up to 12 skills" at bounding box center [522, 225] width 316 height 13
click at [500, 274] on div "gwt gwt" at bounding box center [473, 272] width 199 height 18
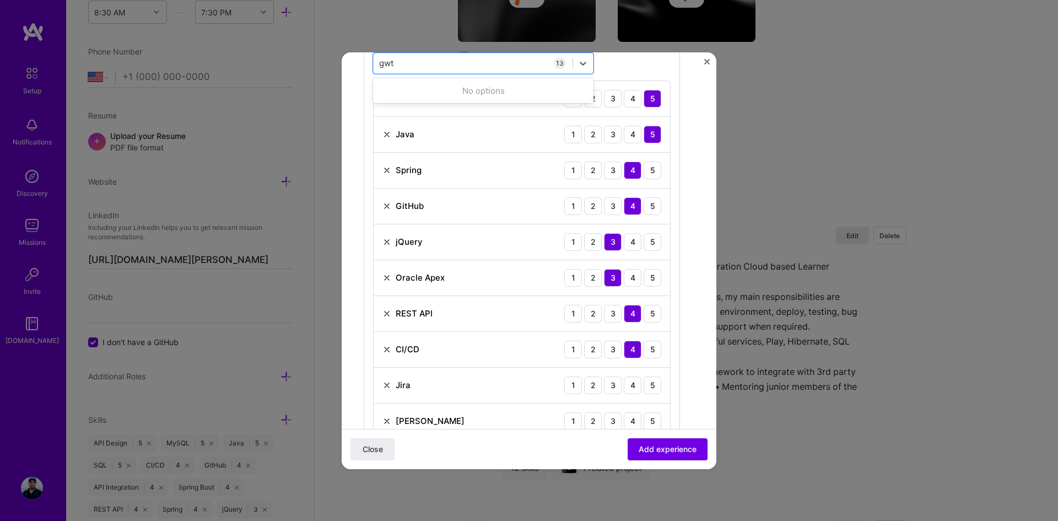
scroll to position [441, 0]
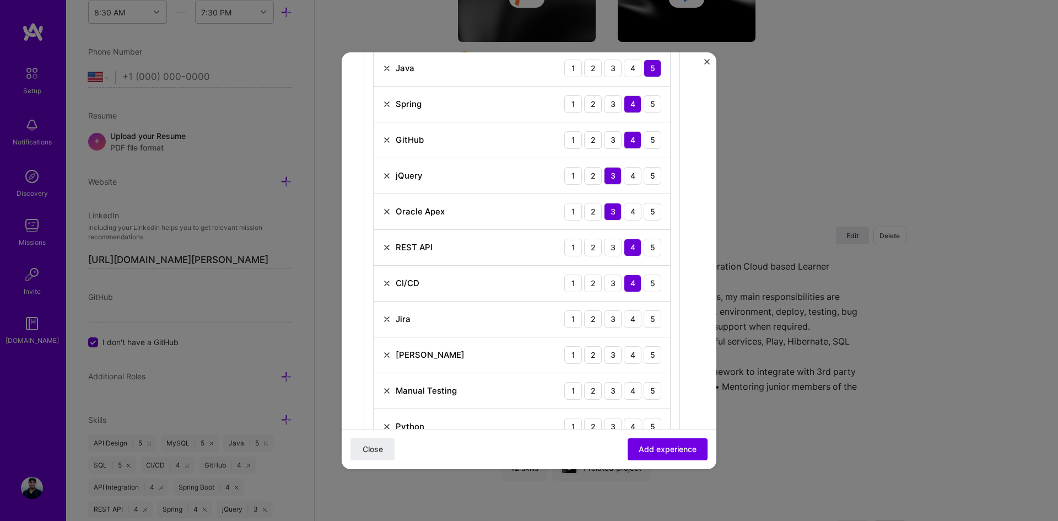
click at [652, 321] on div "5" at bounding box center [653, 319] width 18 height 18
click at [633, 354] on div "4" at bounding box center [633, 355] width 18 height 18
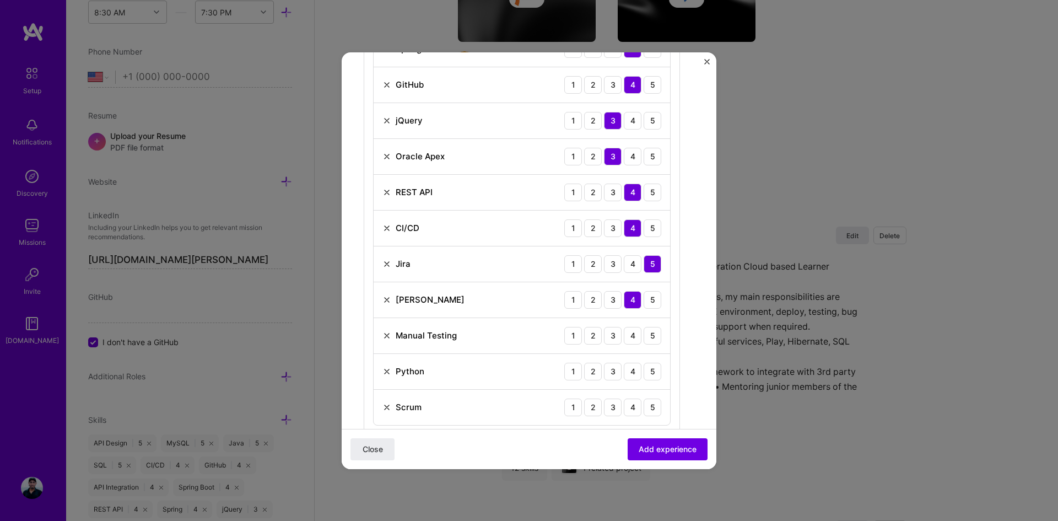
click at [638, 337] on div "4" at bounding box center [633, 336] width 18 height 18
click at [611, 371] on div "3" at bounding box center [613, 372] width 18 height 18
click at [648, 404] on div "5" at bounding box center [653, 407] width 18 height 18
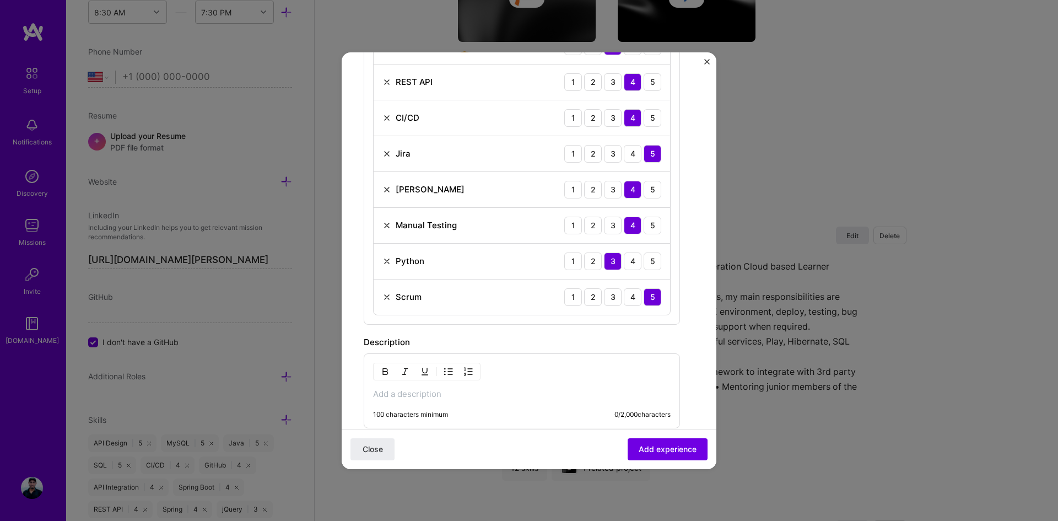
scroll to position [716, 0]
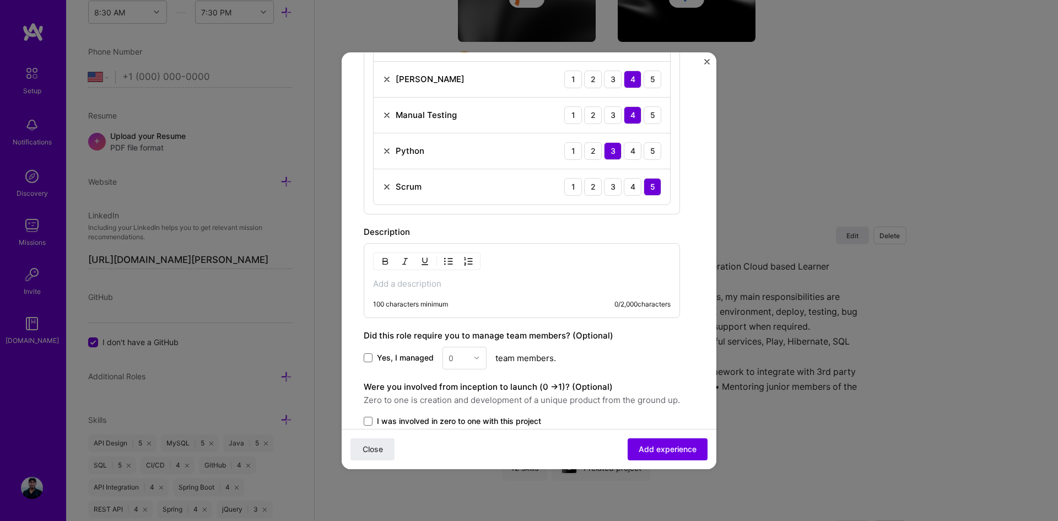
click at [404, 284] on p at bounding box center [522, 283] width 298 height 11
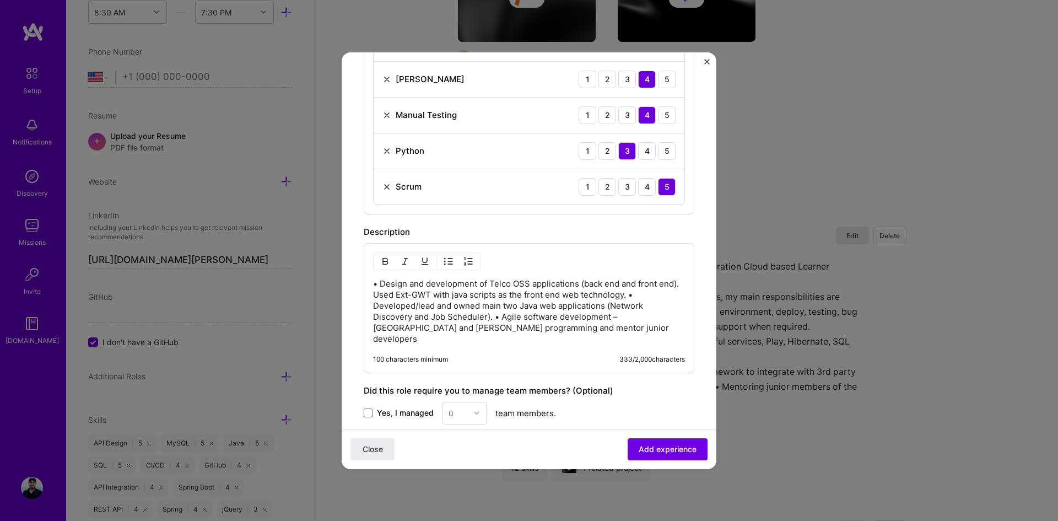
click at [653, 296] on p "• Design and development of Telco OSS applications (back end and front end). Us…" at bounding box center [529, 311] width 312 height 66
click at [495, 314] on p "• Design and development of Telco OSS applications (back end and front end). Us…" at bounding box center [529, 311] width 312 height 66
click at [575, 328] on p "• Design and development of Telco OSS applications (back end and front end). Us…" at bounding box center [529, 311] width 312 height 66
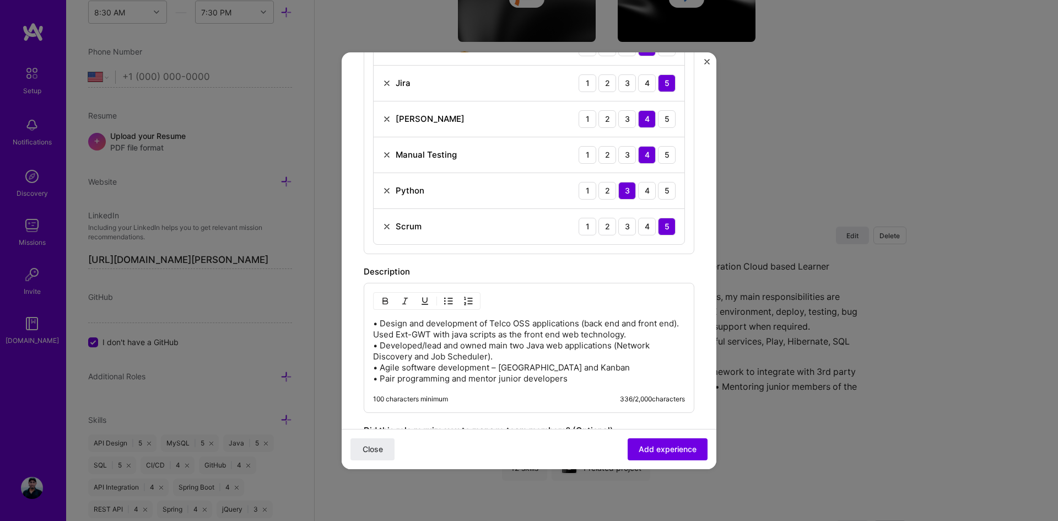
scroll to position [661, 0]
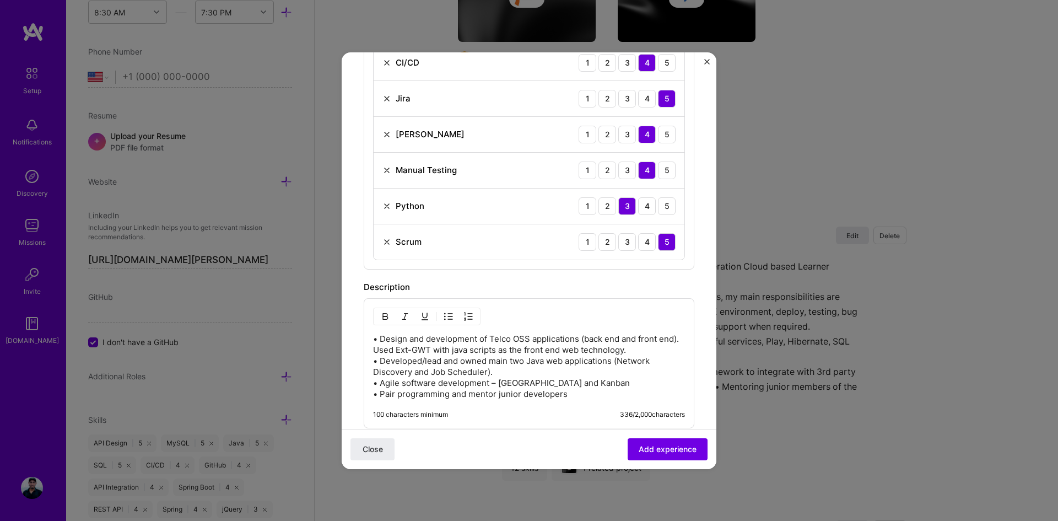
click at [374, 339] on p "• Design and development of Telco OSS applications (back end and front end). Us…" at bounding box center [529, 366] width 312 height 66
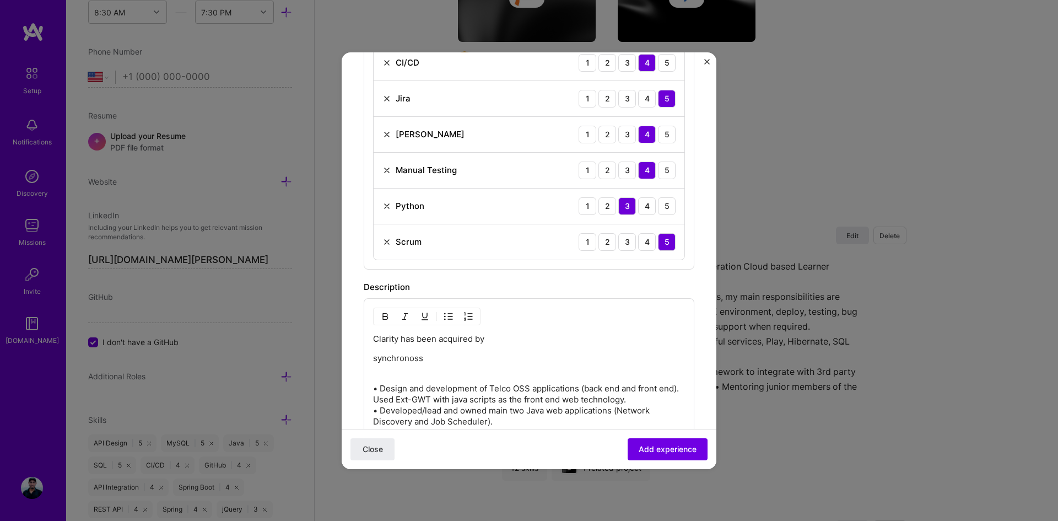
click at [538, 342] on p "Clarity has been acquired by" at bounding box center [529, 338] width 312 height 11
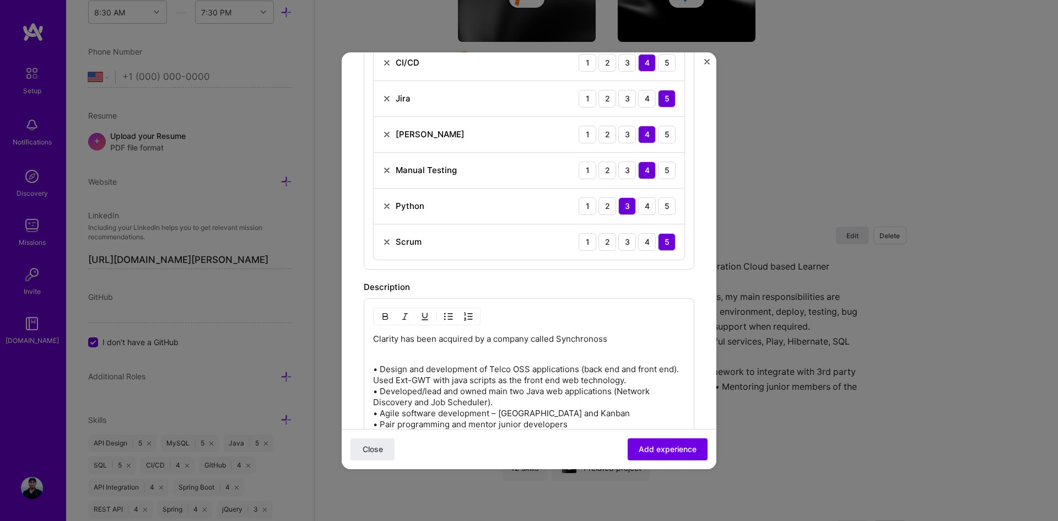
click at [633, 343] on p "Clarity has been acquired by a company called Synchronoss" at bounding box center [529, 338] width 312 height 11
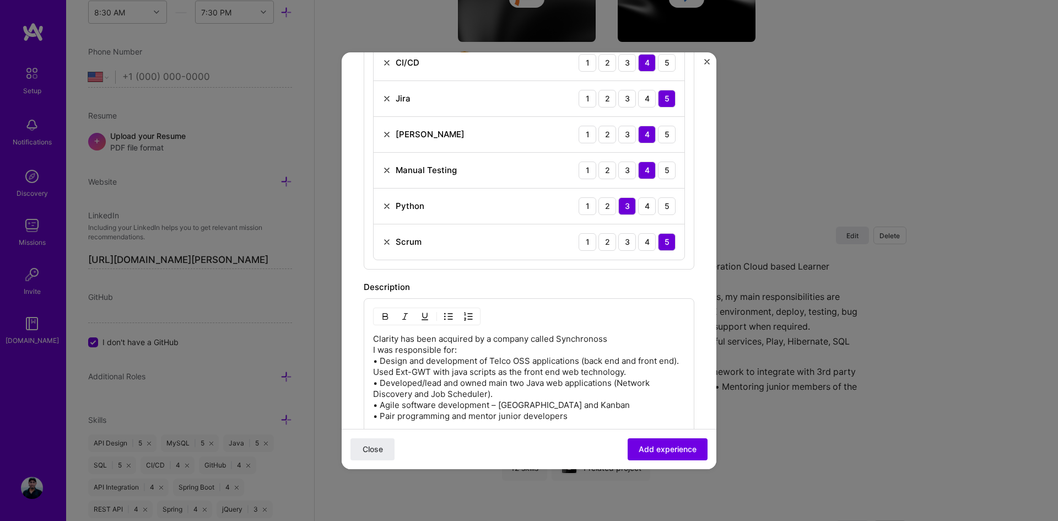
scroll to position [716, 0]
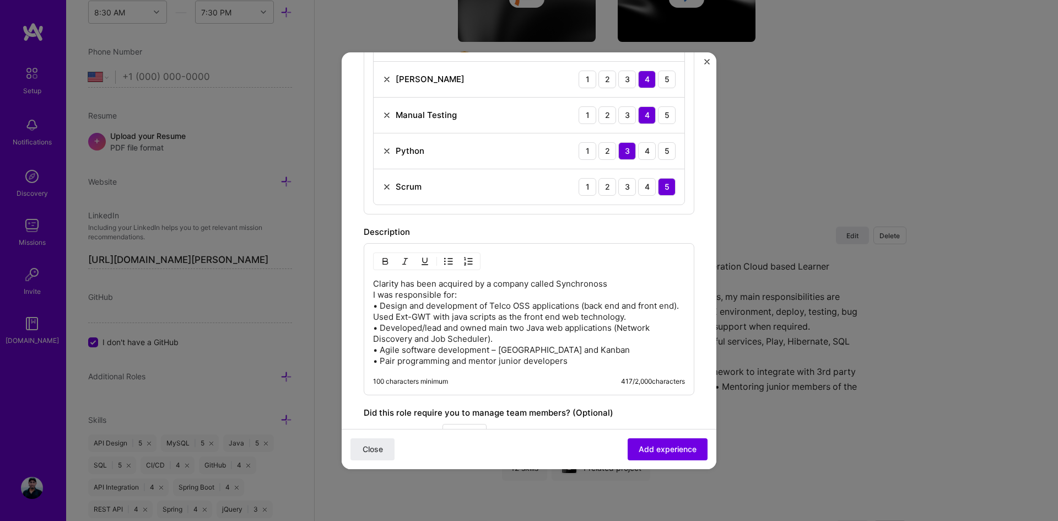
click at [495, 320] on p "Clarity has been acquired by a company called Synchronoss I was responsible for…" at bounding box center [529, 322] width 312 height 88
click at [500, 316] on p "Clarity has been acquired by a company called Synchronoss I was responsible for…" at bounding box center [529, 322] width 312 height 88
click at [528, 315] on p "Clarity has been acquired by a company called Synchronoss I was responsible for…" at bounding box center [529, 322] width 312 height 88
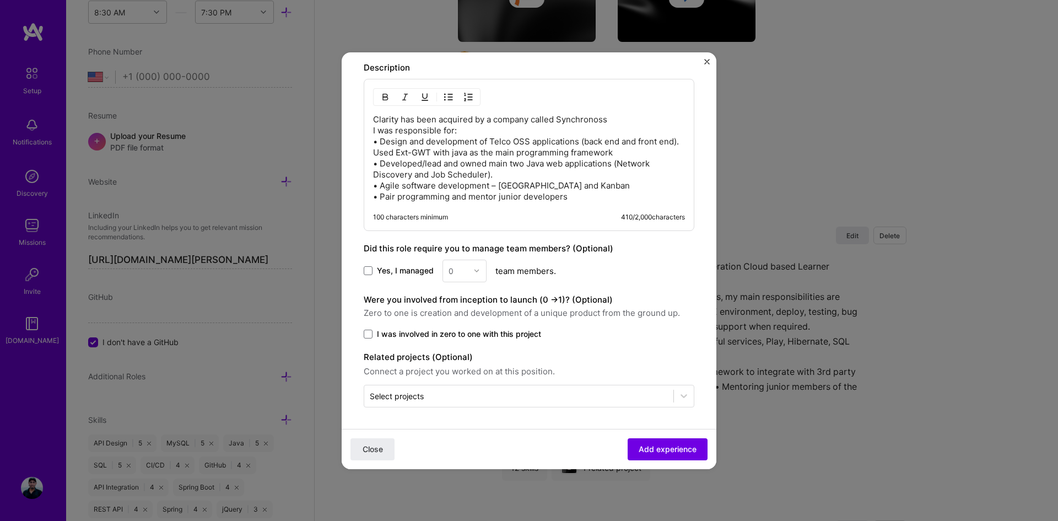
scroll to position [881, 0]
click at [372, 269] on span at bounding box center [368, 270] width 9 height 9
click at [0, 0] on input "Yes, I managed" at bounding box center [0, 0] width 0 height 0
click at [470, 273] on div "0" at bounding box center [458, 270] width 30 height 21
click at [458, 318] on div "2" at bounding box center [464, 320] width 37 height 20
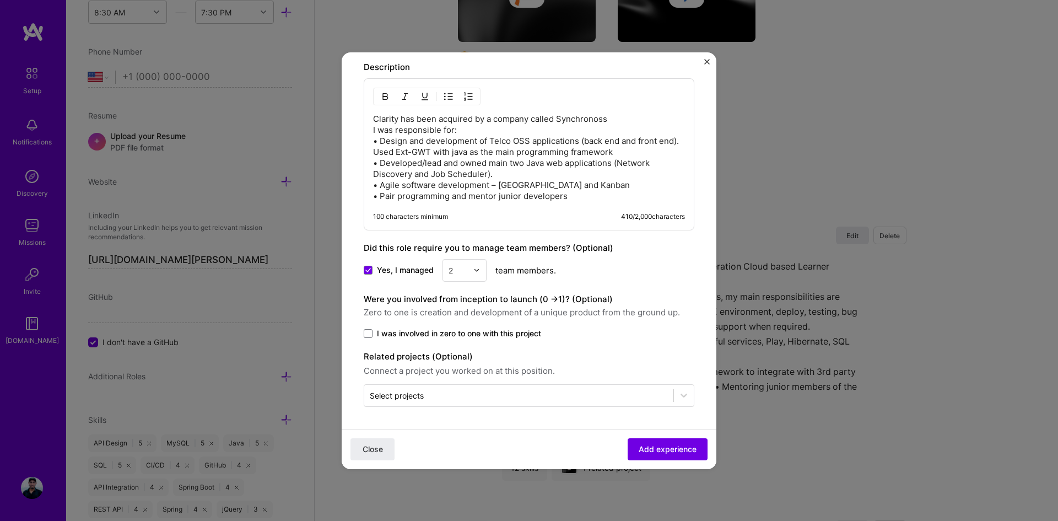
click at [370, 335] on span at bounding box center [368, 333] width 9 height 9
click at [0, 0] on input "I was involved in zero to one with this project" at bounding box center [0, 0] width 0 height 0
click at [370, 335] on icon at bounding box center [368, 333] width 6 height 4
click at [0, 0] on input "I was involved in zero to one with this project" at bounding box center [0, 0] width 0 height 0
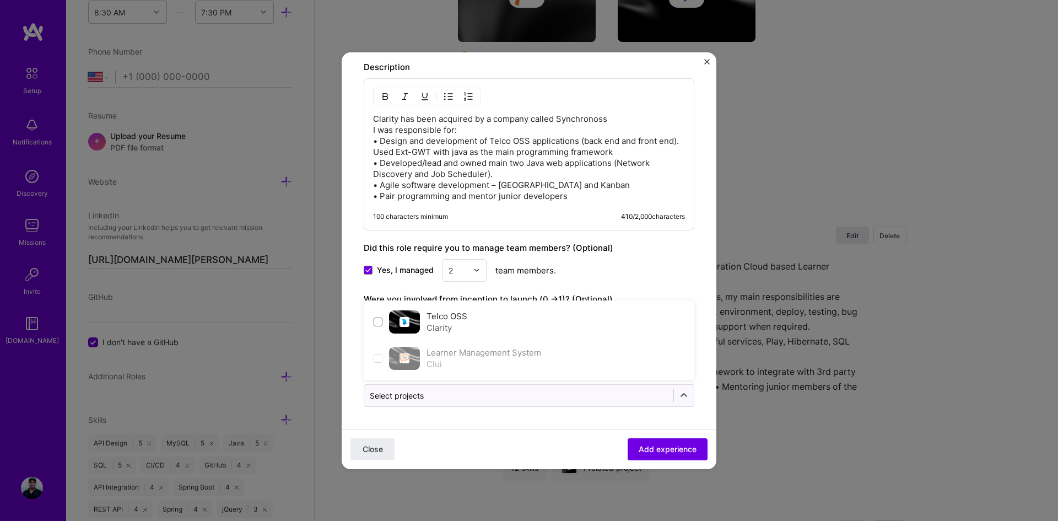
click at [457, 395] on input "text" at bounding box center [519, 396] width 298 height 12
click at [377, 325] on span at bounding box center [378, 321] width 9 height 9
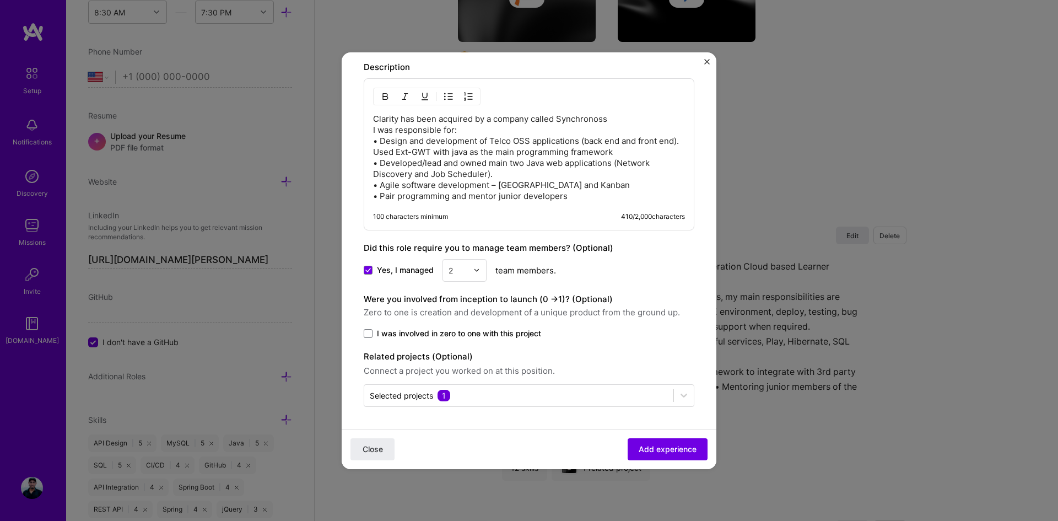
click at [659, 446] on span "Add experience" at bounding box center [668, 448] width 58 height 11
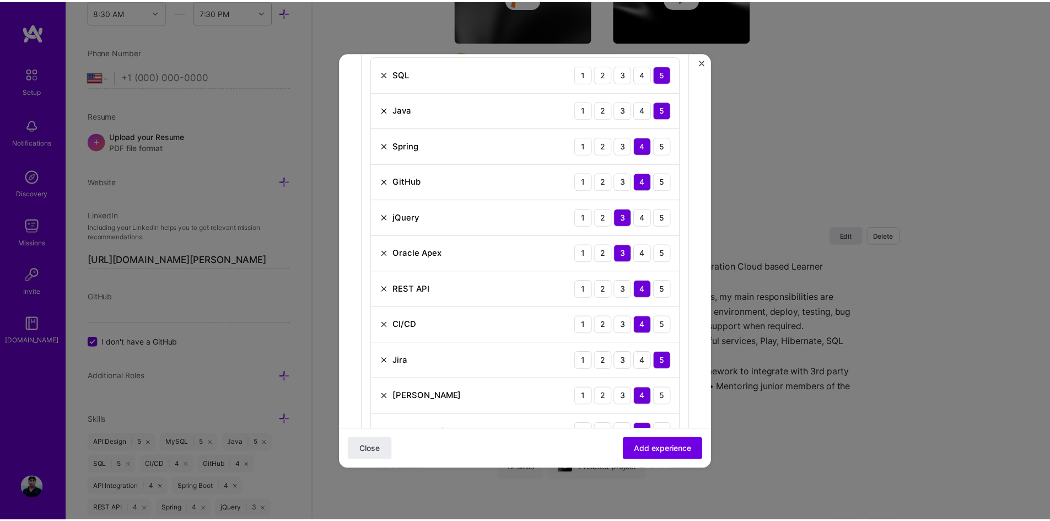
scroll to position [387, 0]
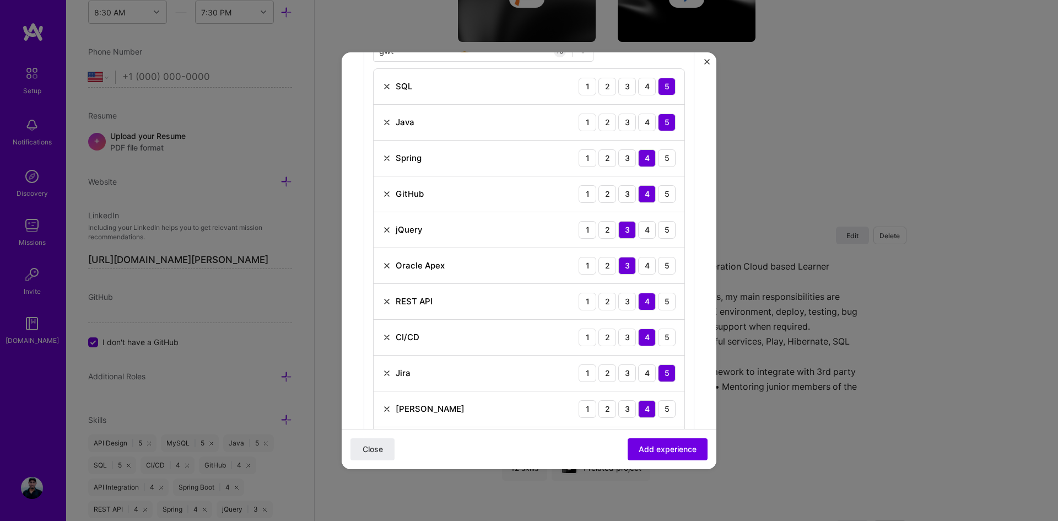
click at [387, 230] on img at bounding box center [386, 229] width 9 height 9
click at [656, 450] on span "Add experience" at bounding box center [668, 448] width 58 height 11
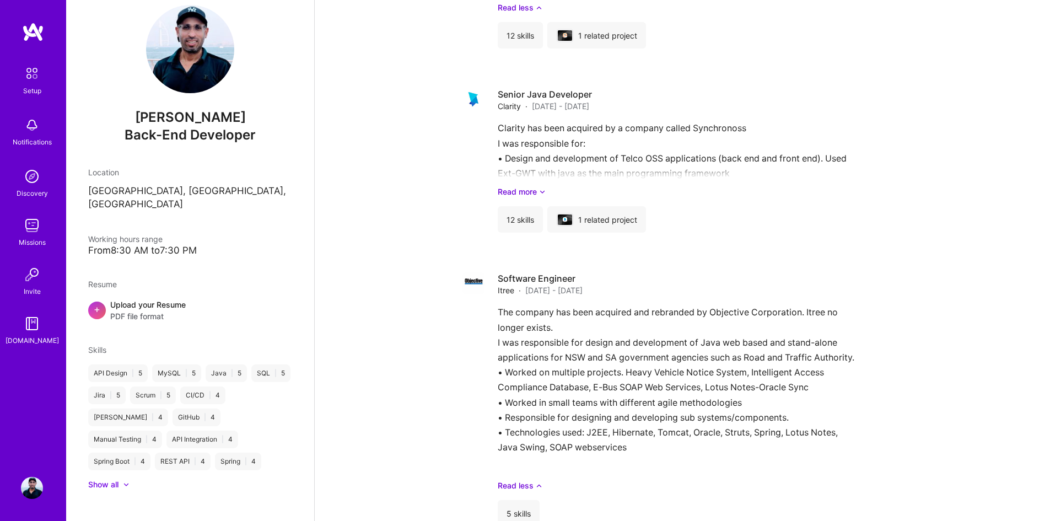
scroll to position [822, 0]
